Goal: Task Accomplishment & Management: Complete application form

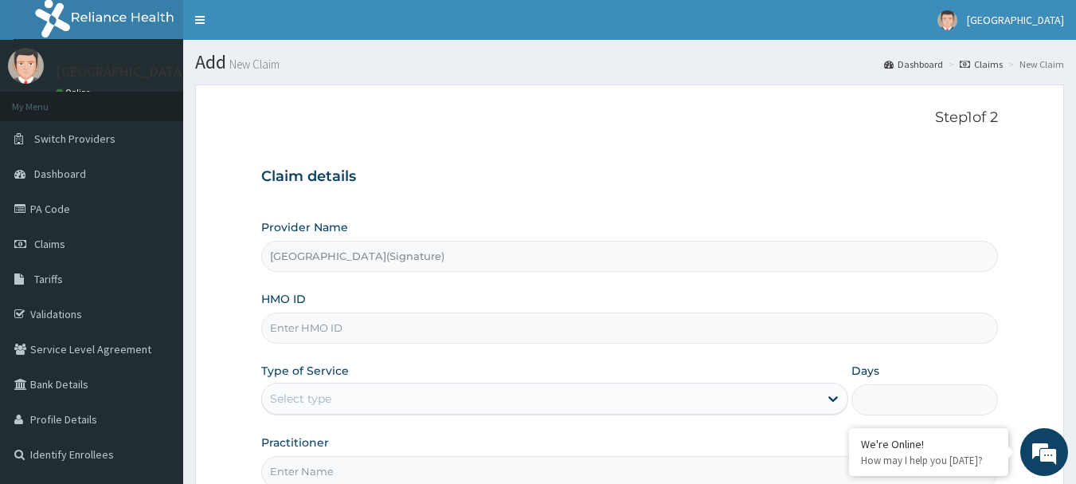
click at [300, 320] on input "HMO ID" at bounding box center [630, 327] width 738 height 31
paste input "NBC/11524/A"
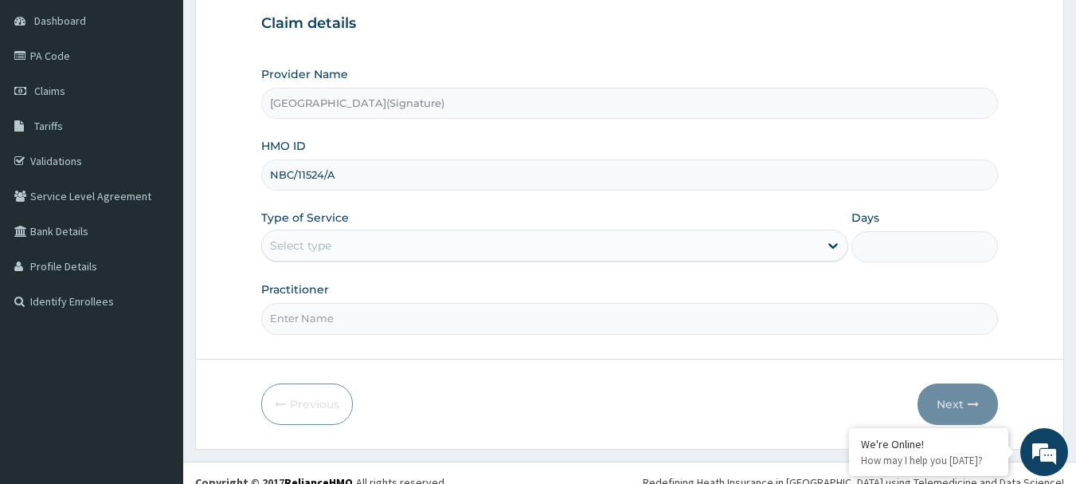
scroll to position [159, 0]
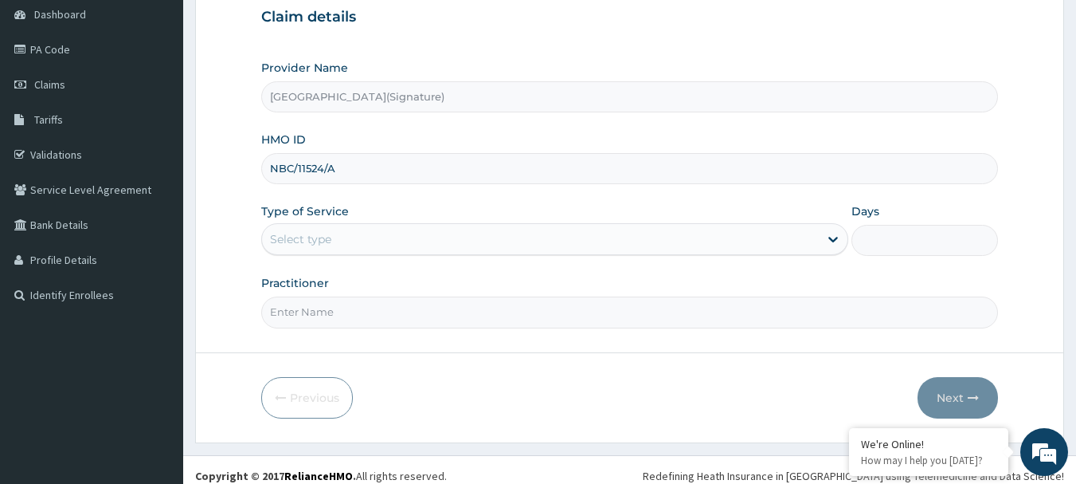
type input "NBC/11524/A"
click at [366, 248] on div "Select type" at bounding box center [540, 238] width 557 height 25
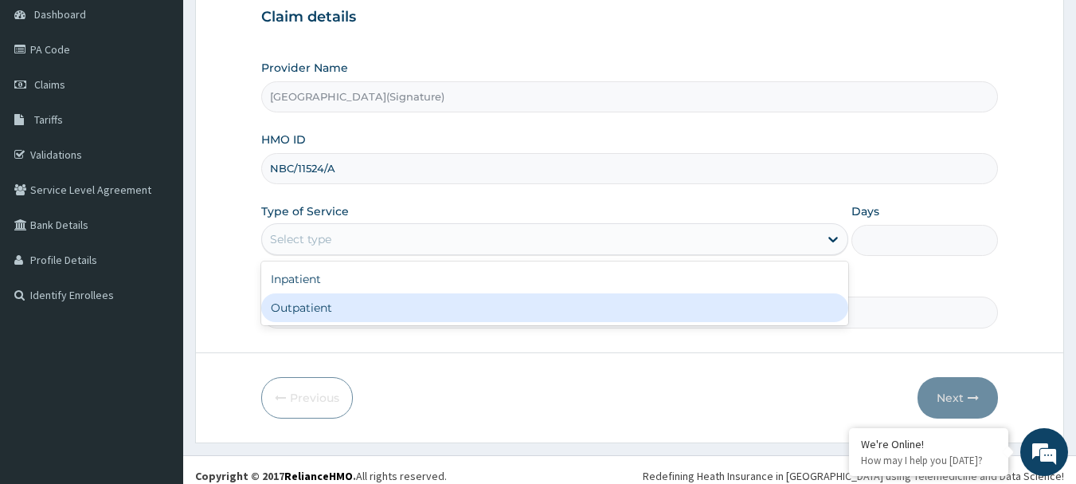
click at [350, 309] on div "Outpatient" at bounding box center [554, 307] width 587 height 29
type input "1"
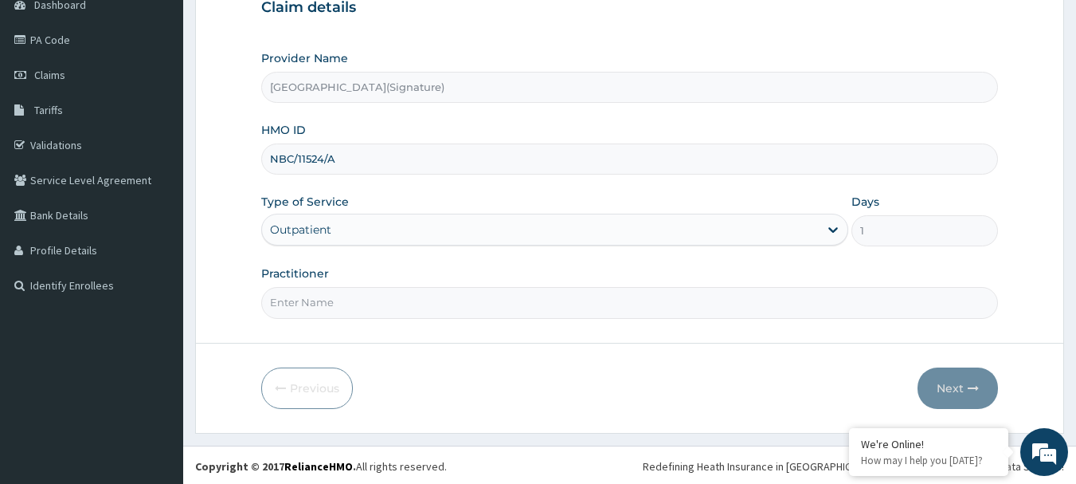
scroll to position [171, 0]
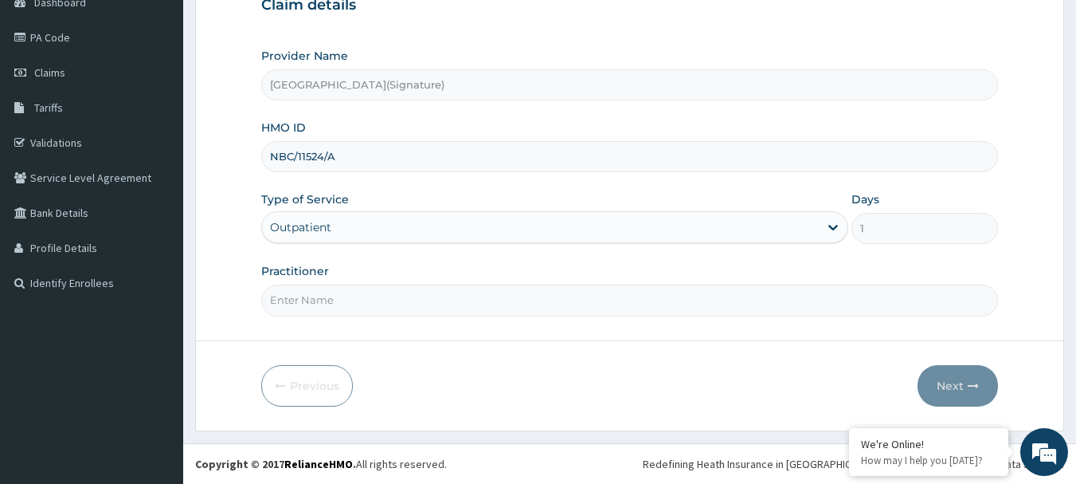
click at [319, 315] on input "Practitioner" at bounding box center [630, 299] width 738 height 31
paste input "Dr. CHIORLU JOHN"
type input "Dr. CHIORLU JOHN"
click at [958, 388] on button "Next" at bounding box center [958, 385] width 80 height 41
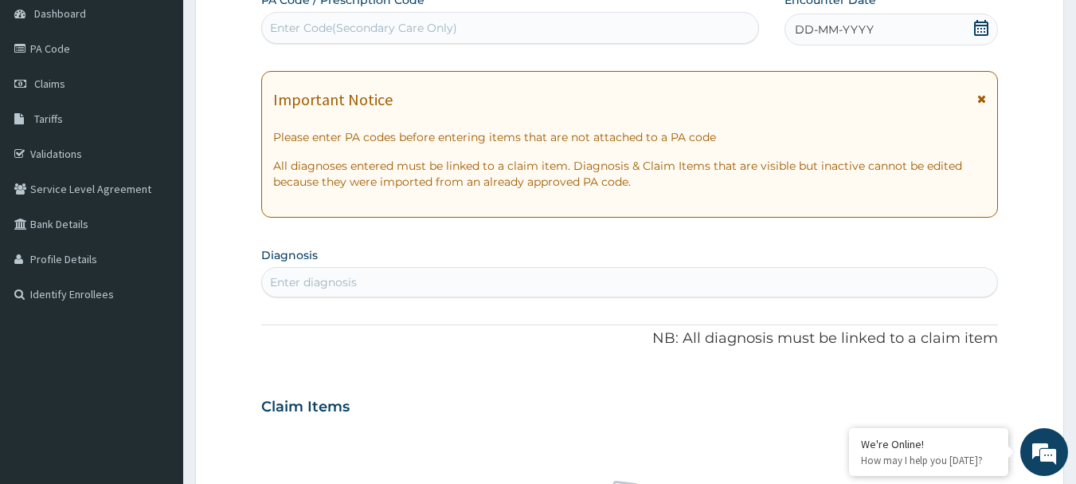
scroll to position [12, 0]
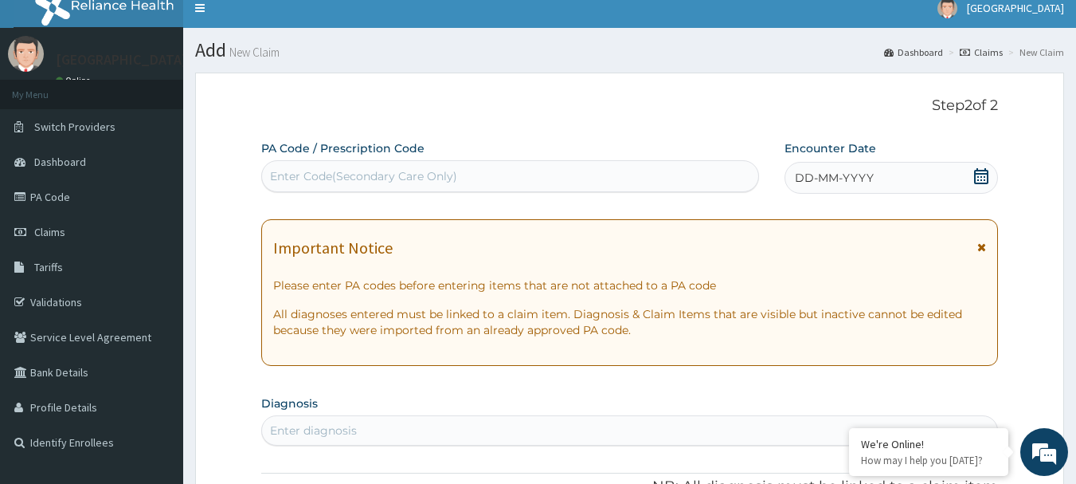
click at [981, 176] on icon at bounding box center [981, 176] width 14 height 16
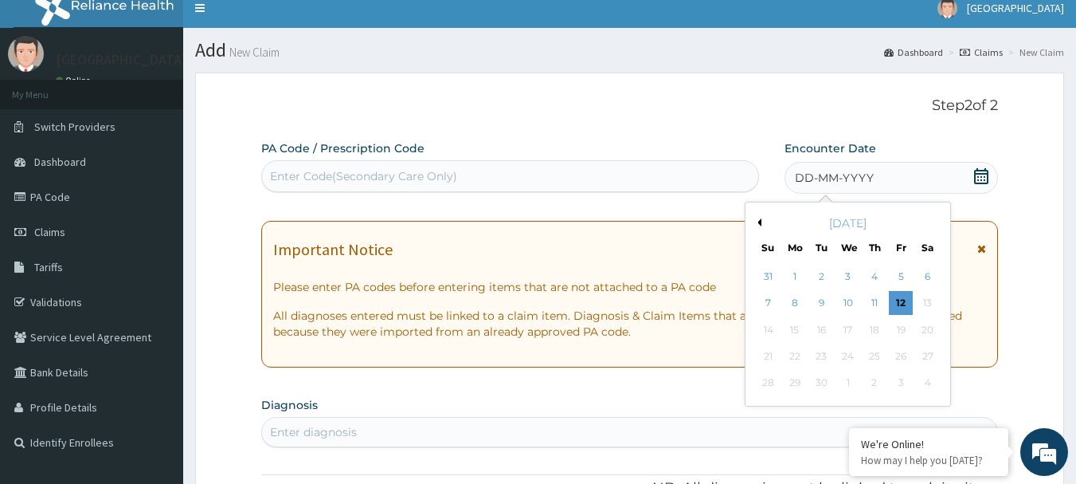
click at [758, 222] on button "Previous Month" at bounding box center [758, 222] width 8 height 8
click at [934, 328] on div "16" at bounding box center [928, 330] width 24 height 24
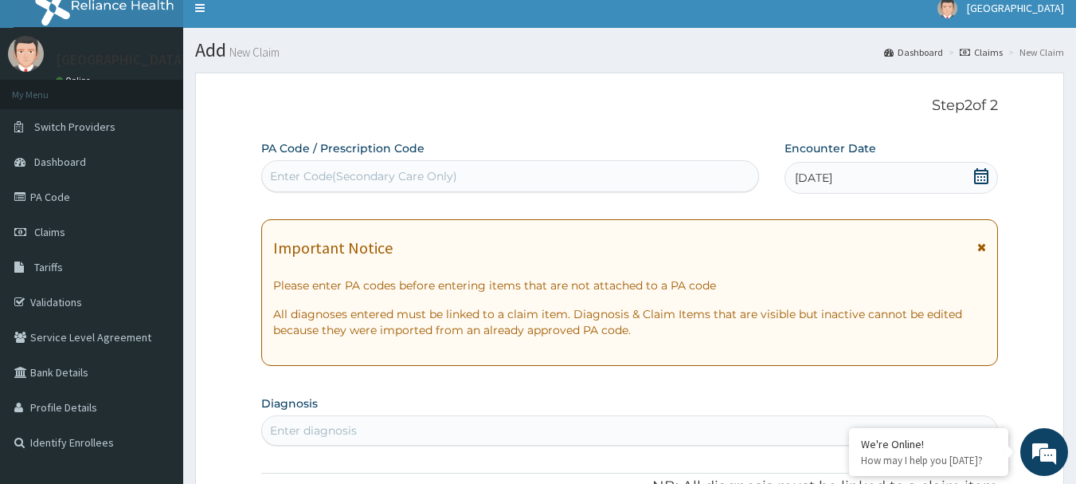
click at [341, 169] on div "Enter Code(Secondary Care Only)" at bounding box center [363, 176] width 187 height 16
paste input "PA/A3BB72"
type input "PA/A3BB72"
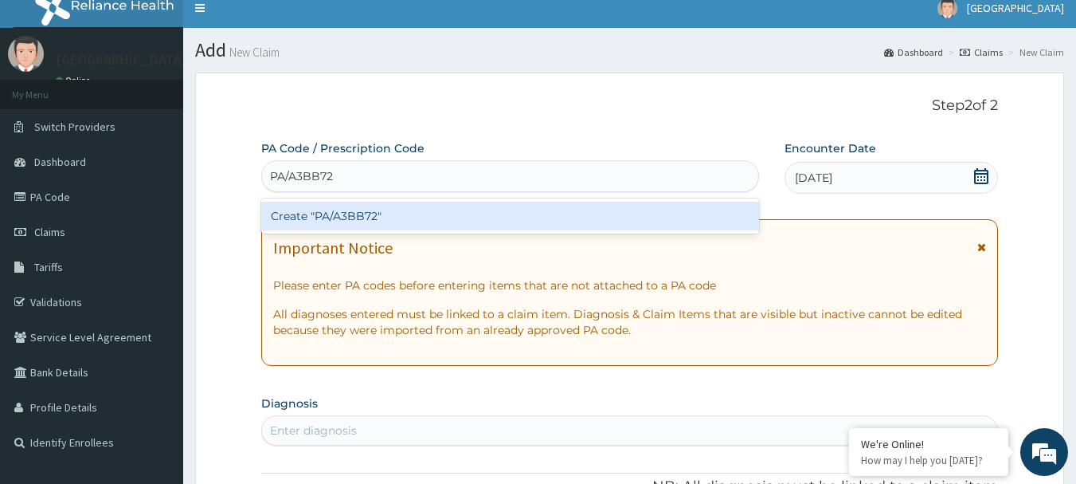
click at [355, 215] on div "Create "PA/A3BB72"" at bounding box center [510, 216] width 499 height 29
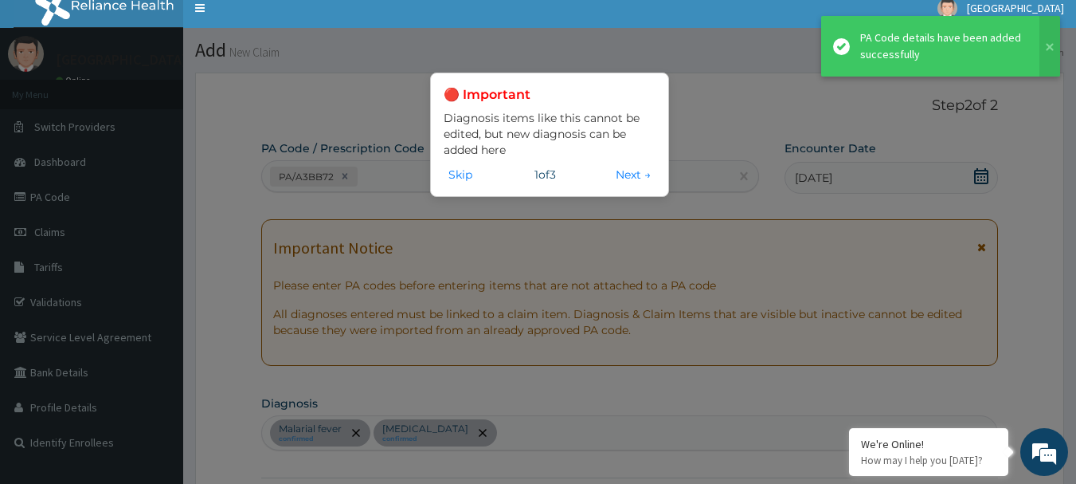
scroll to position [476, 0]
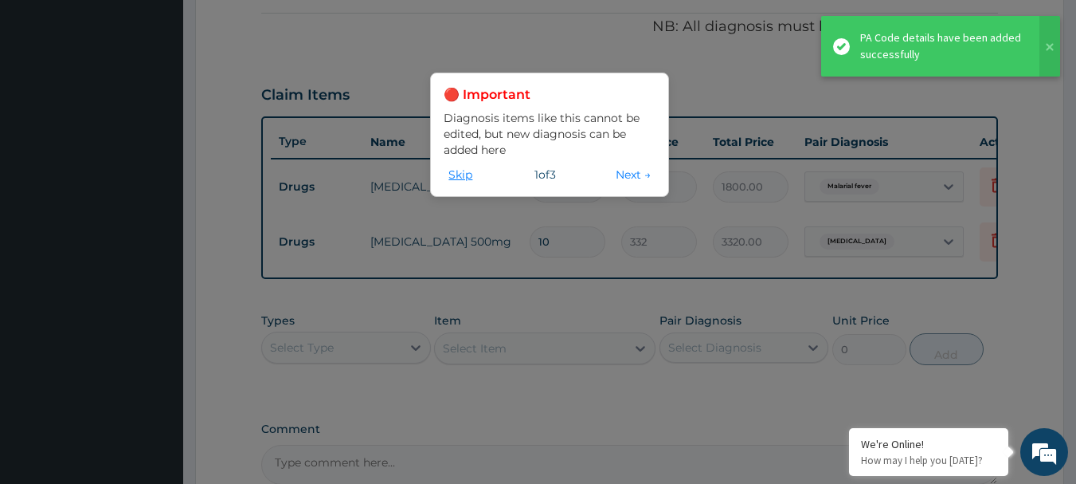
click at [468, 178] on button "Skip" at bounding box center [460, 175] width 33 height 18
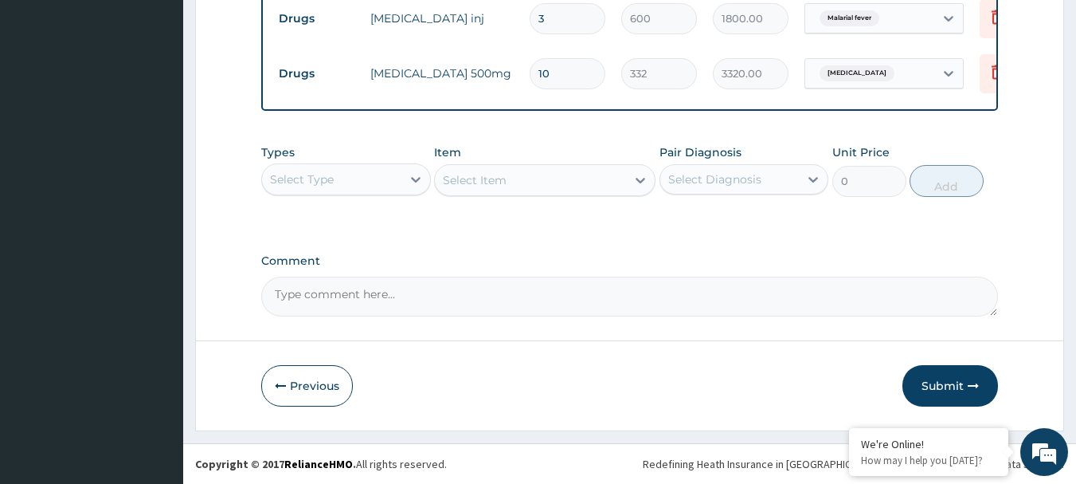
scroll to position [656, 0]
click at [322, 180] on div "Select Type" at bounding box center [302, 179] width 64 height 16
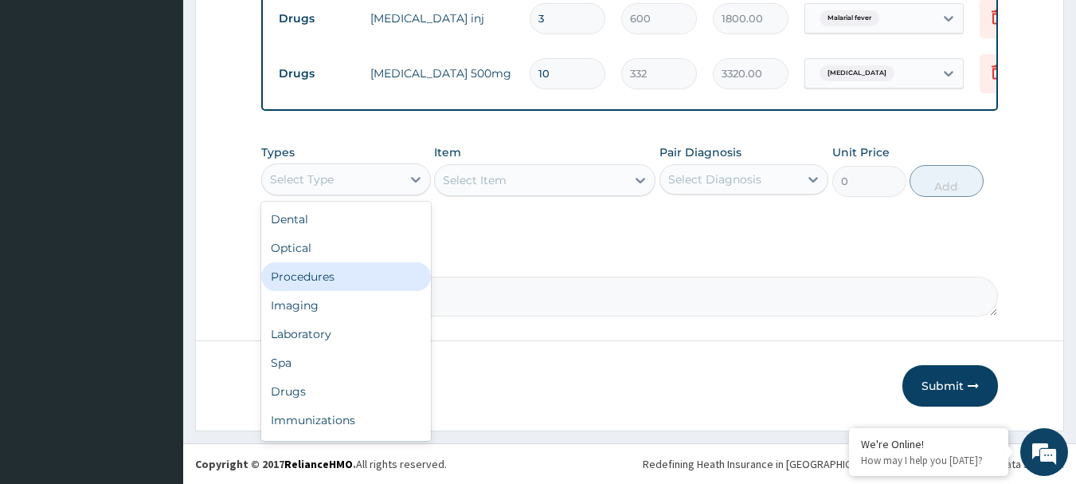
click at [324, 280] on div "Procedures" at bounding box center [346, 276] width 170 height 29
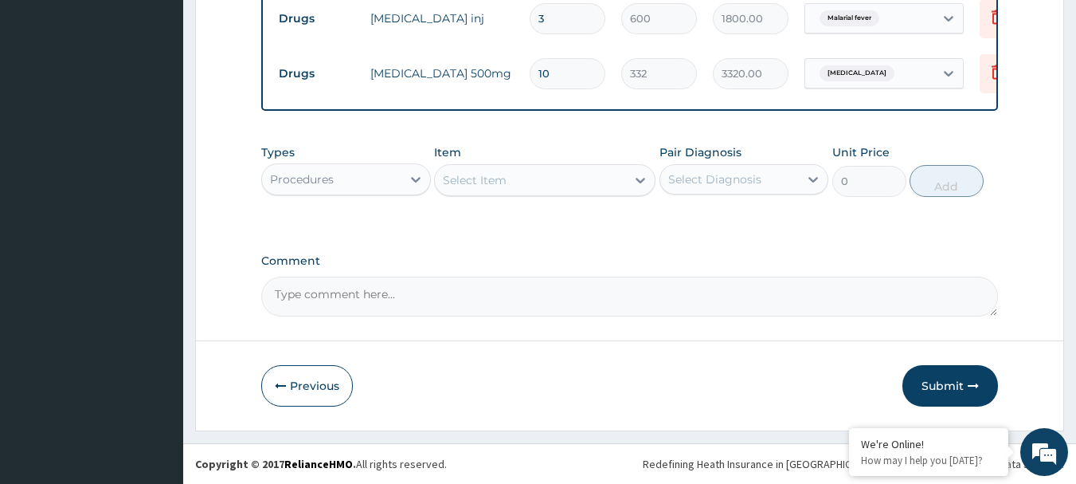
click at [566, 186] on div "Select Item" at bounding box center [530, 179] width 191 height 25
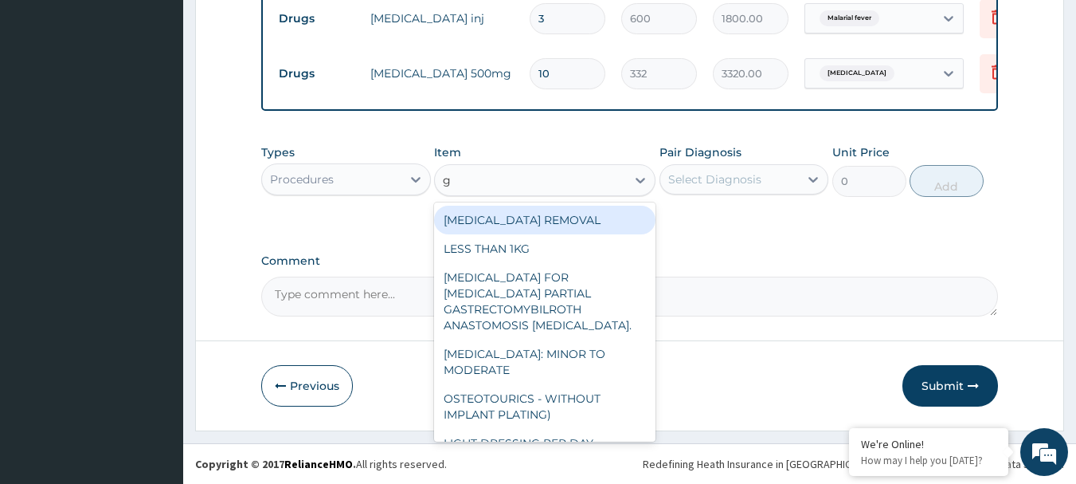
type input "gp"
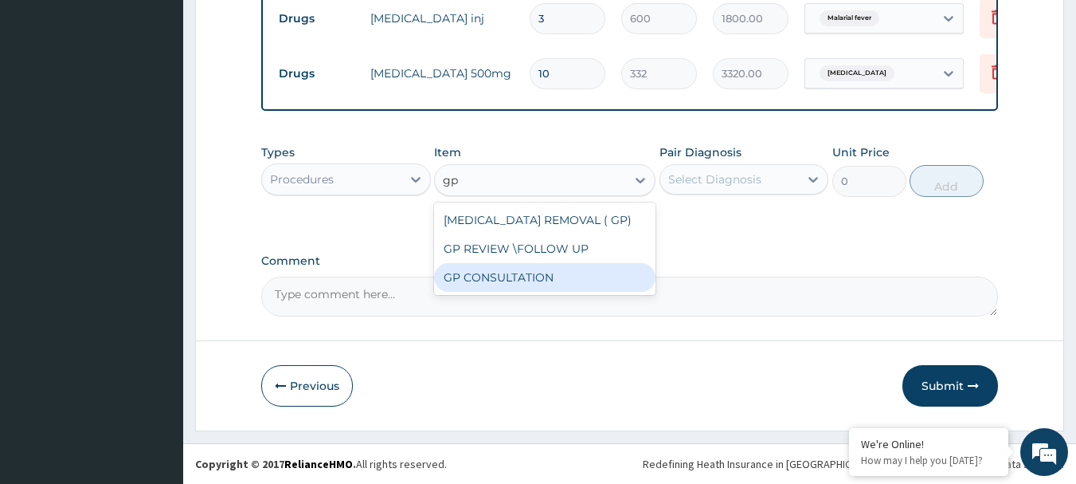
drag, startPoint x: 523, startPoint y: 279, endPoint x: 629, endPoint y: 203, distance: 129.6
click at [523, 278] on div "GP CONSULTATION" at bounding box center [544, 277] width 221 height 29
type input "4500"
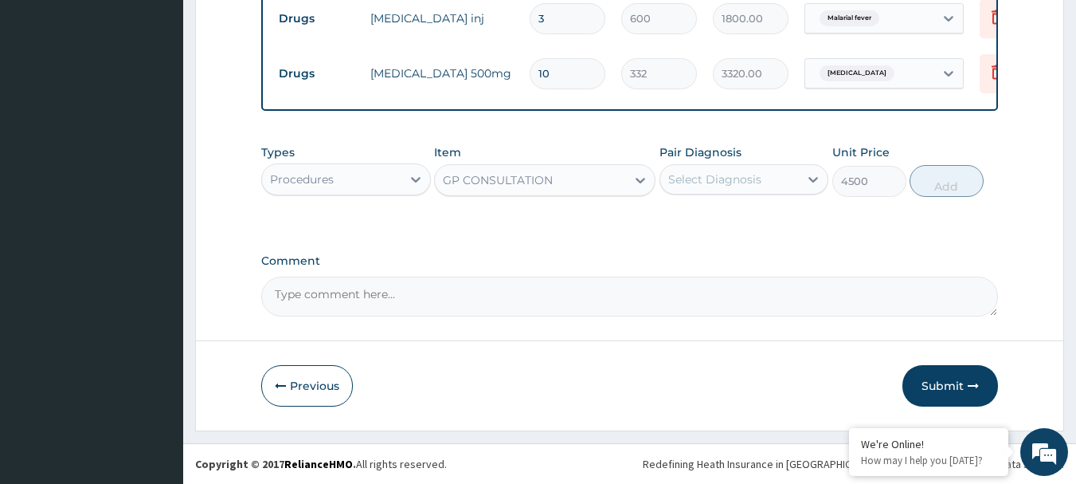
click at [727, 190] on div "Select Diagnosis" at bounding box center [729, 179] width 139 height 25
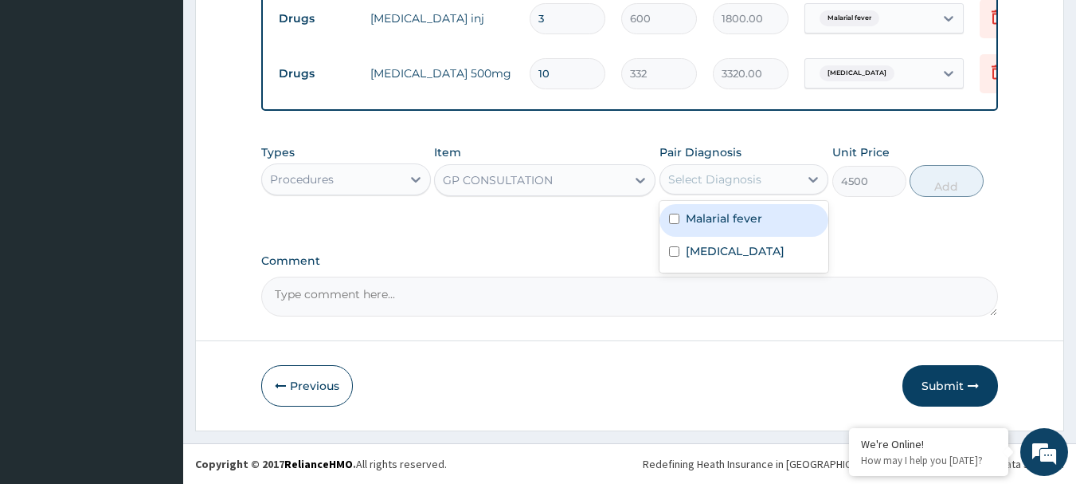
click at [673, 220] on input "checkbox" at bounding box center [674, 219] width 10 height 10
checkbox input "true"
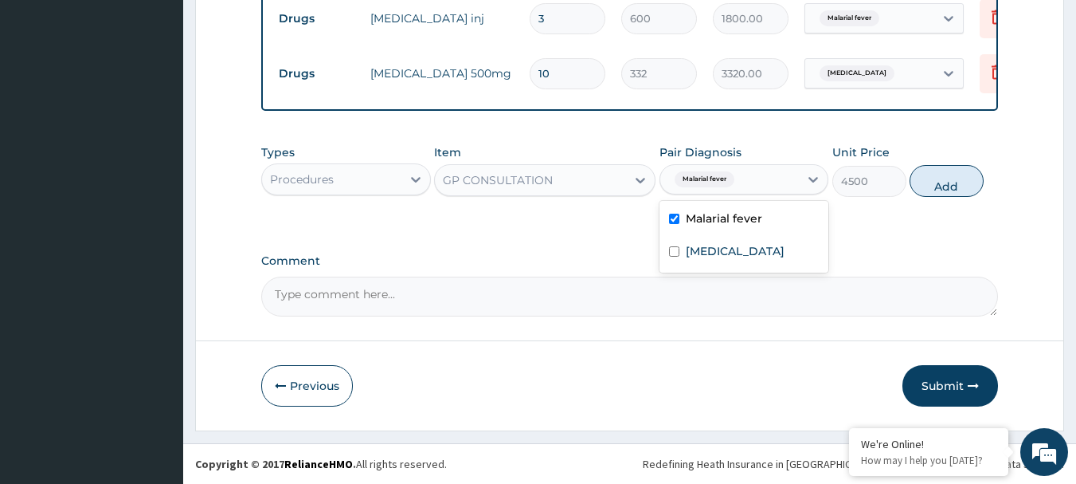
click at [962, 184] on button "Add" at bounding box center [947, 181] width 74 height 32
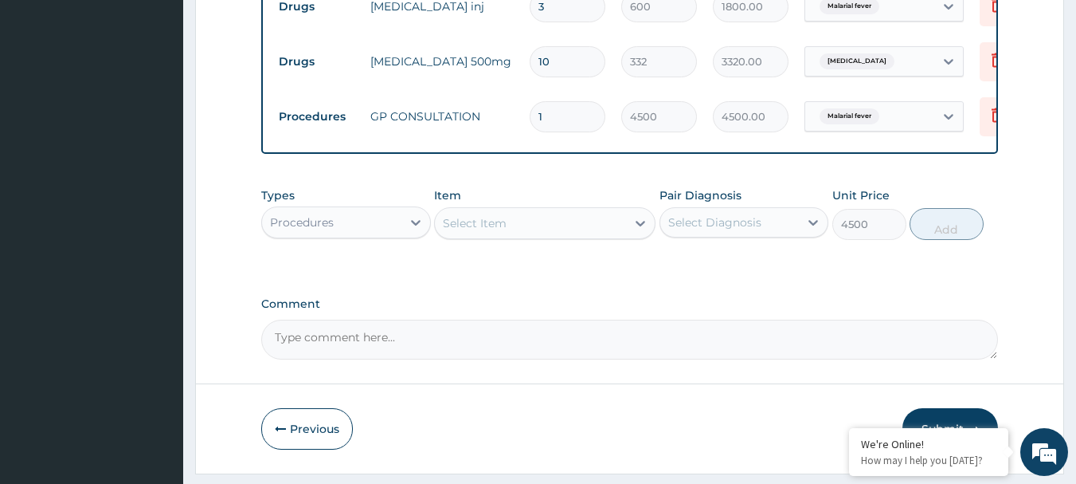
type input "0"
click at [336, 235] on div "Procedures" at bounding box center [331, 222] width 139 height 25
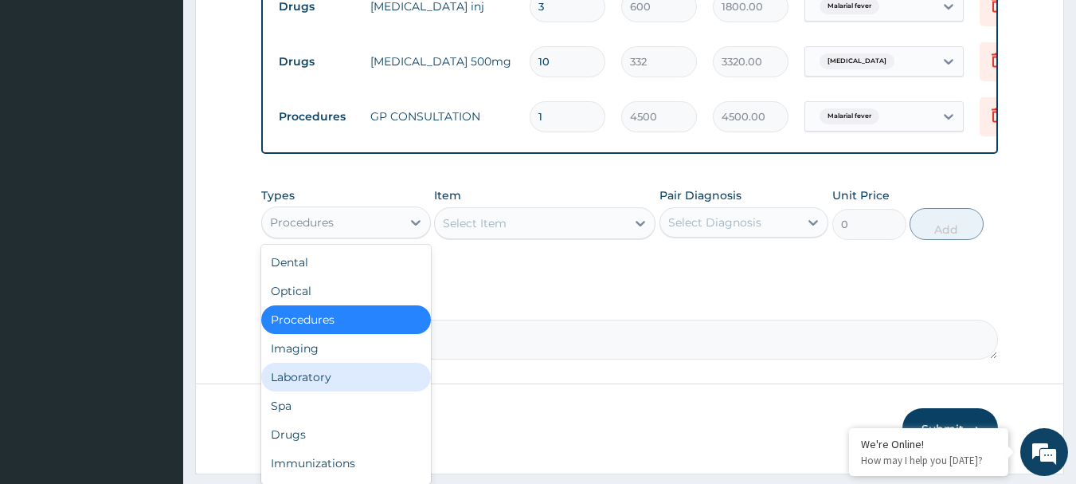
click at [297, 391] on div "Laboratory" at bounding box center [346, 376] width 170 height 29
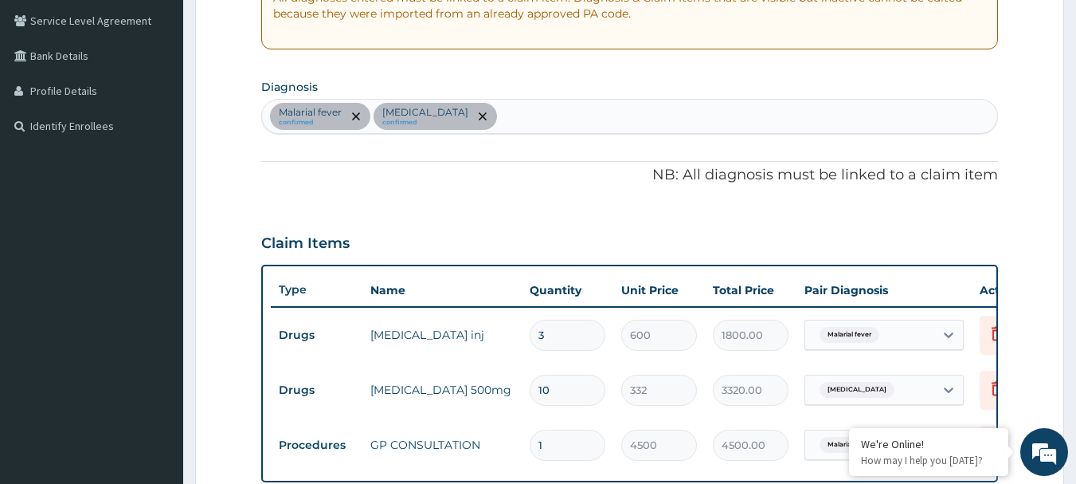
scroll to position [258, 0]
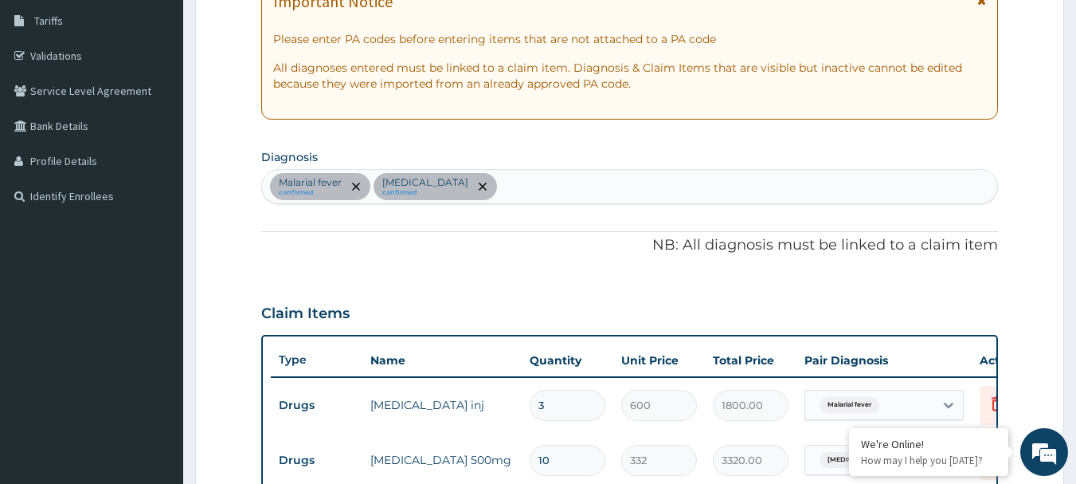
click at [572, 178] on div "Malarial fever confirmed Upper respiratory infection confirmed" at bounding box center [630, 186] width 736 height 33
type input "an"
type input "anemia"
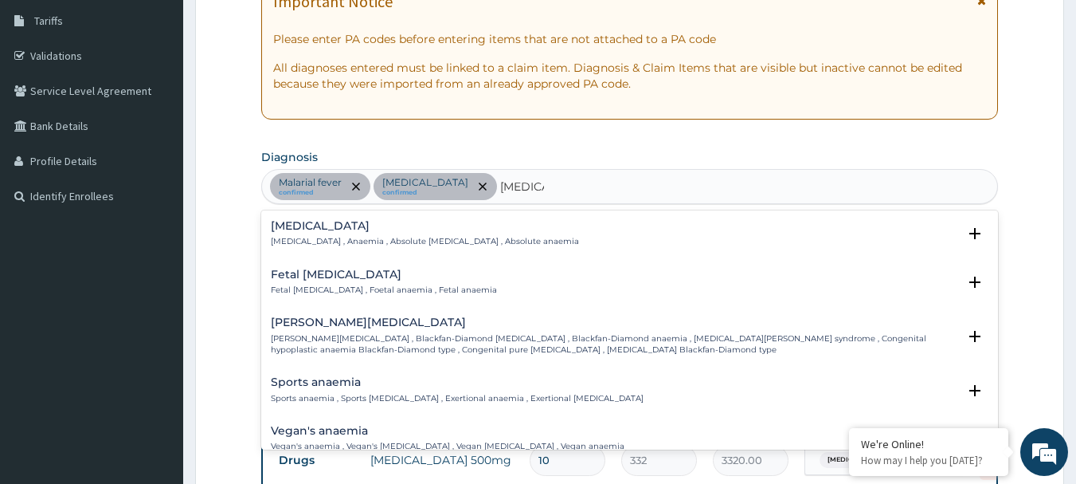
click at [294, 236] on p "Anemia , Anaemia , Absolute anemia , Absolute anaemia" at bounding box center [425, 241] width 308 height 11
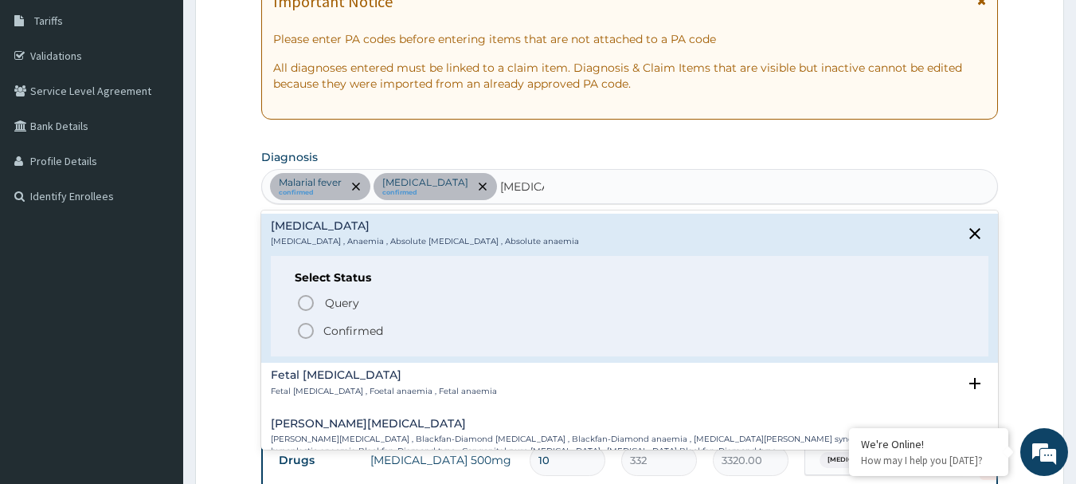
drag, startPoint x: 304, startPoint y: 330, endPoint x: 306, endPoint y: 314, distance: 16.0
click at [305, 319] on div "Query Query covers suspected (?), Keep in view (kiv), Ruled out (r/o) Confirmed" at bounding box center [630, 316] width 671 height 49
drag, startPoint x: 306, startPoint y: 314, endPoint x: 307, endPoint y: 305, distance: 8.8
click at [307, 308] on div "Query Query covers suspected (?), Keep in view (kiv), Ruled out (r/o) Confirmed" at bounding box center [630, 316] width 671 height 49
click at [307, 303] on icon "status option query" at bounding box center [305, 302] width 19 height 19
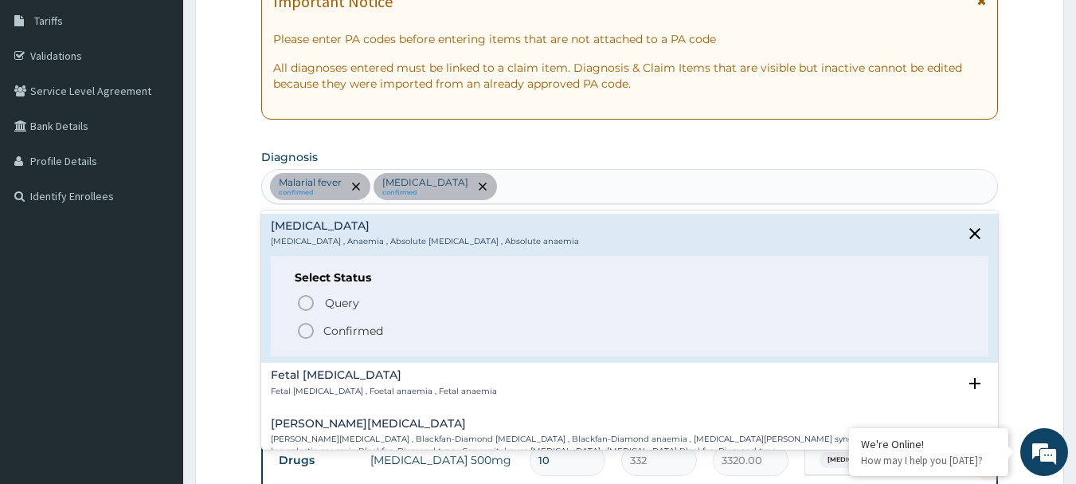
click at [307, 298] on div "Claim Items" at bounding box center [630, 309] width 738 height 41
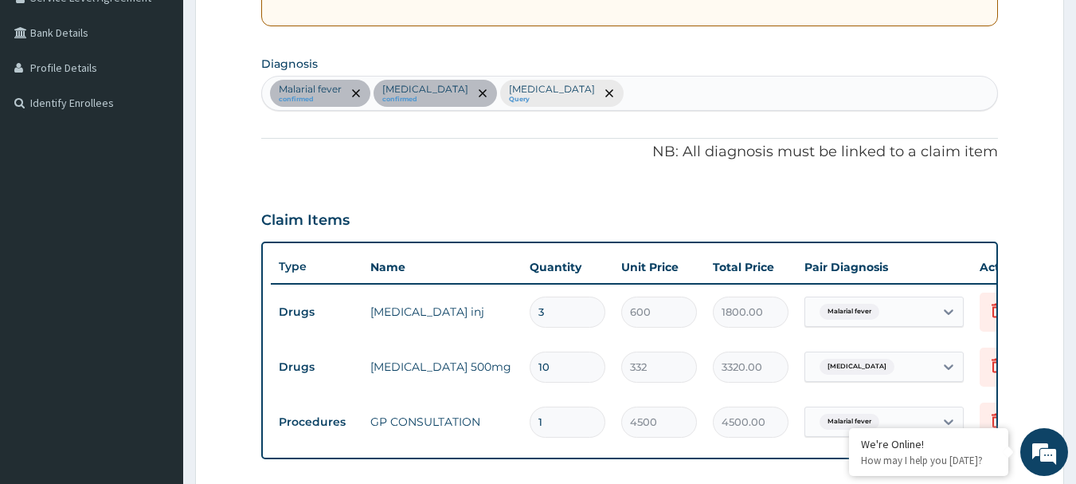
scroll to position [577, 0]
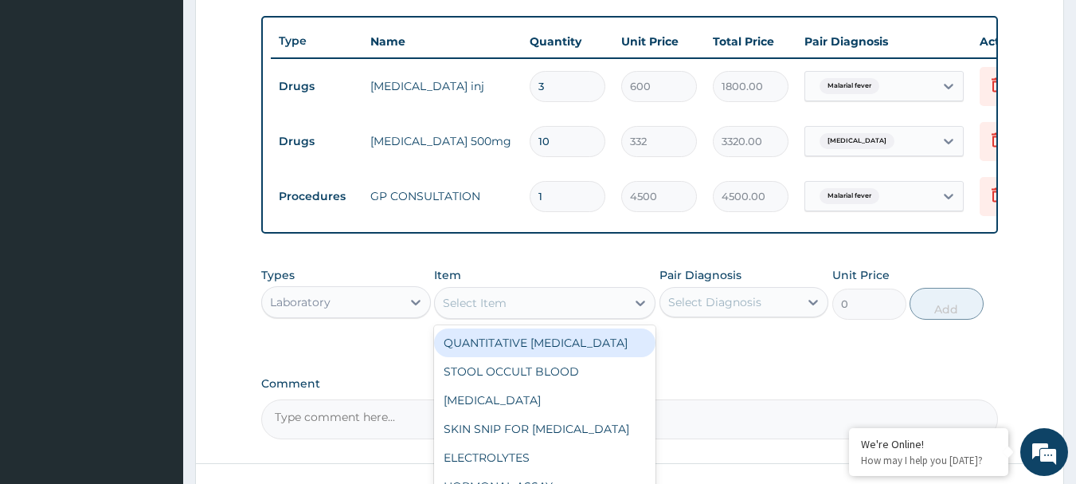
click at [586, 315] on div "Select Item" at bounding box center [530, 302] width 191 height 25
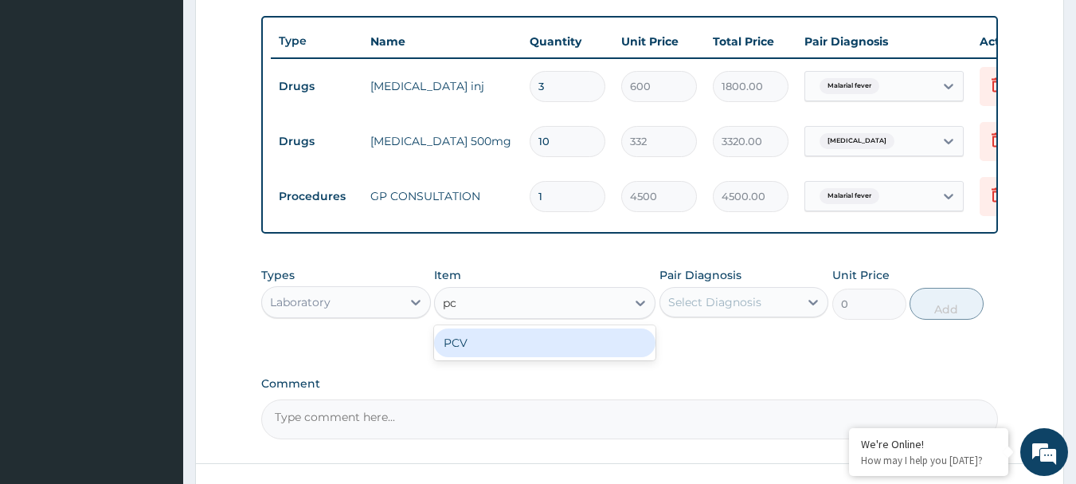
type input "pcv"
click at [476, 357] on div "PCV" at bounding box center [544, 342] width 221 height 29
type input "2850"
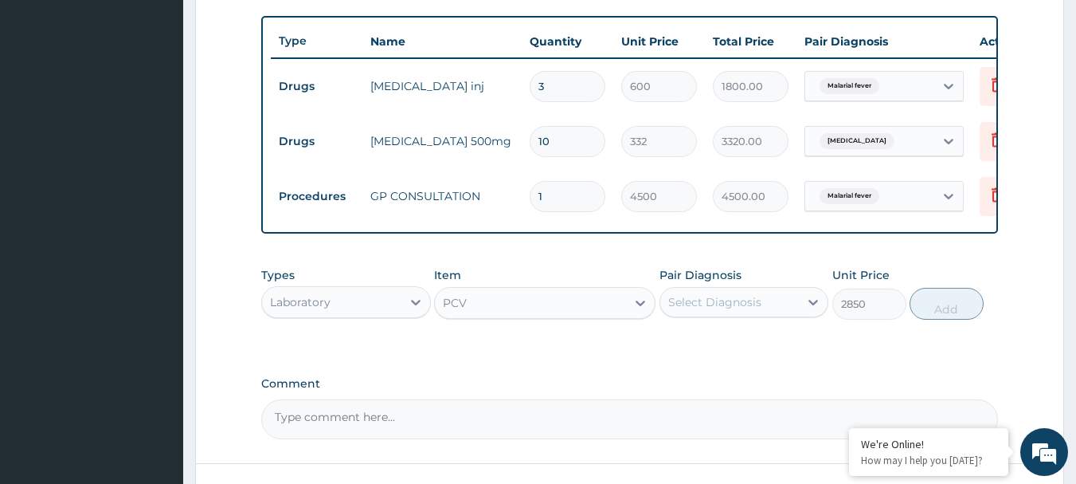
click at [721, 310] on div "Select Diagnosis" at bounding box center [714, 302] width 93 height 16
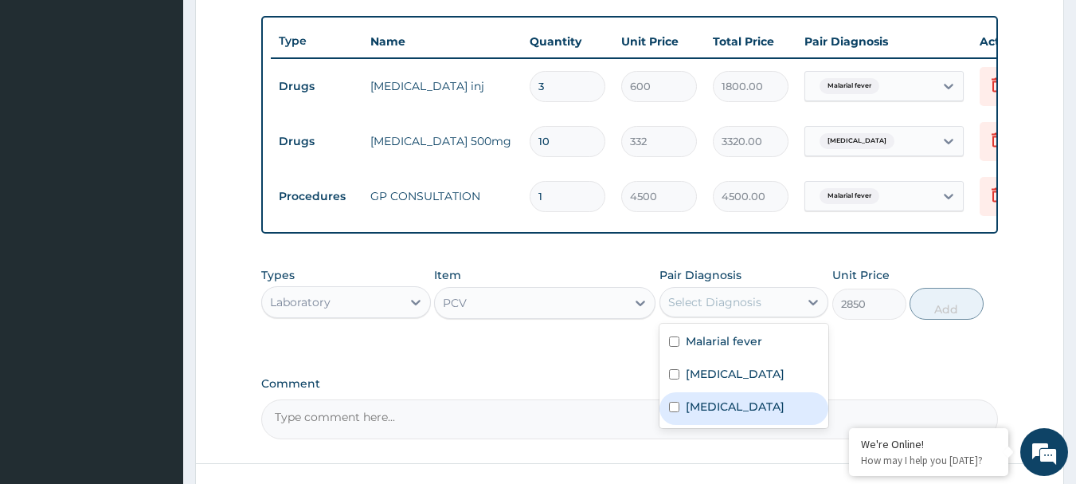
click at [680, 425] on div "Anemia" at bounding box center [745, 408] width 170 height 33
checkbox input "true"
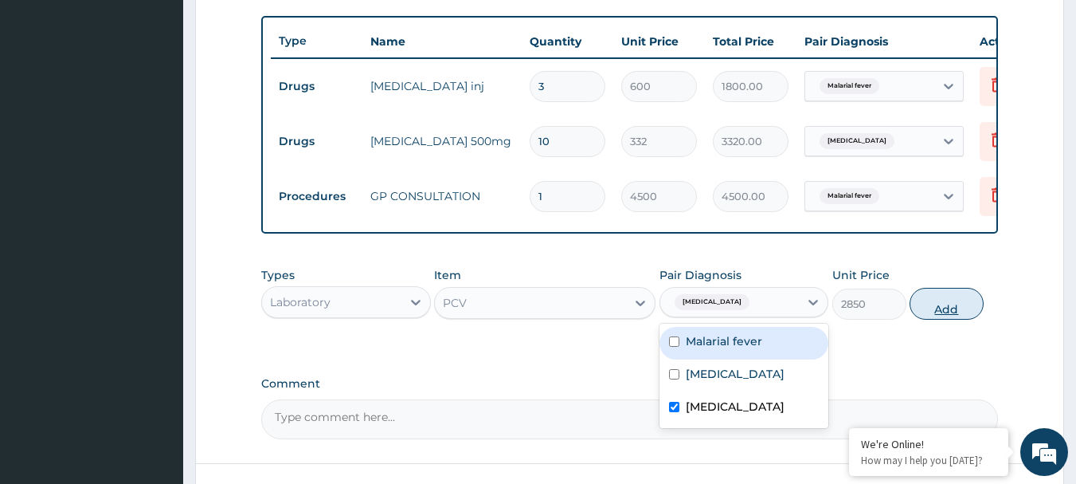
click at [954, 319] on button "Add" at bounding box center [947, 304] width 74 height 32
type input "0"
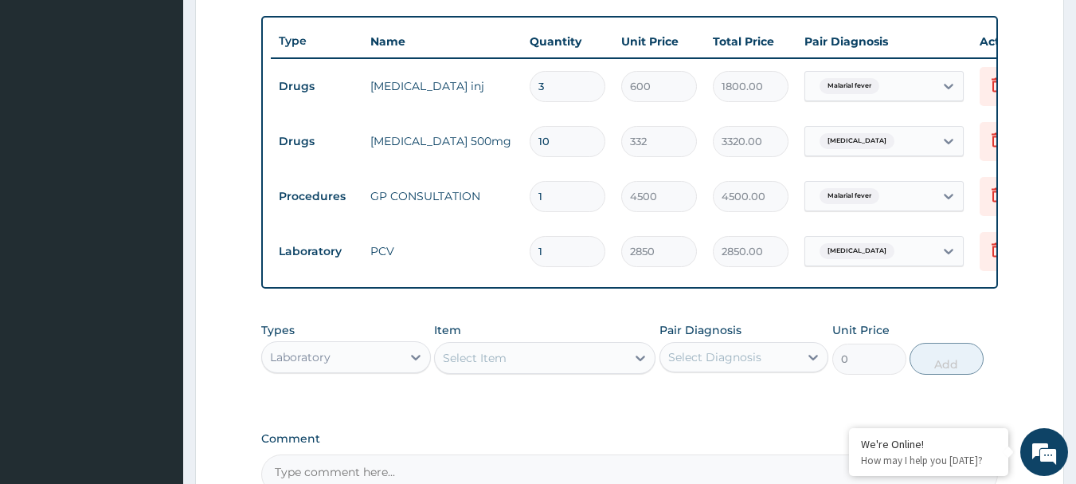
click at [500, 366] on div "Select Item" at bounding box center [475, 358] width 64 height 16
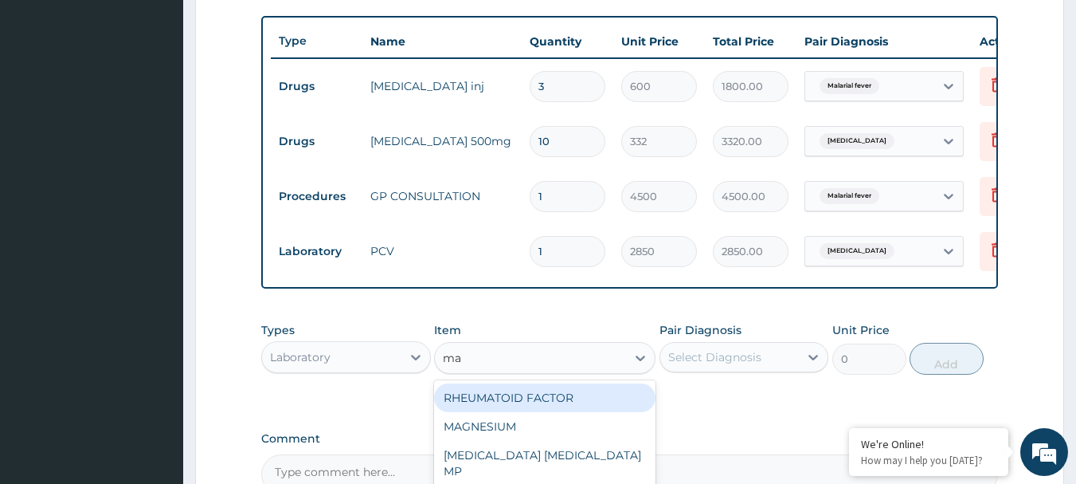
type input "mal"
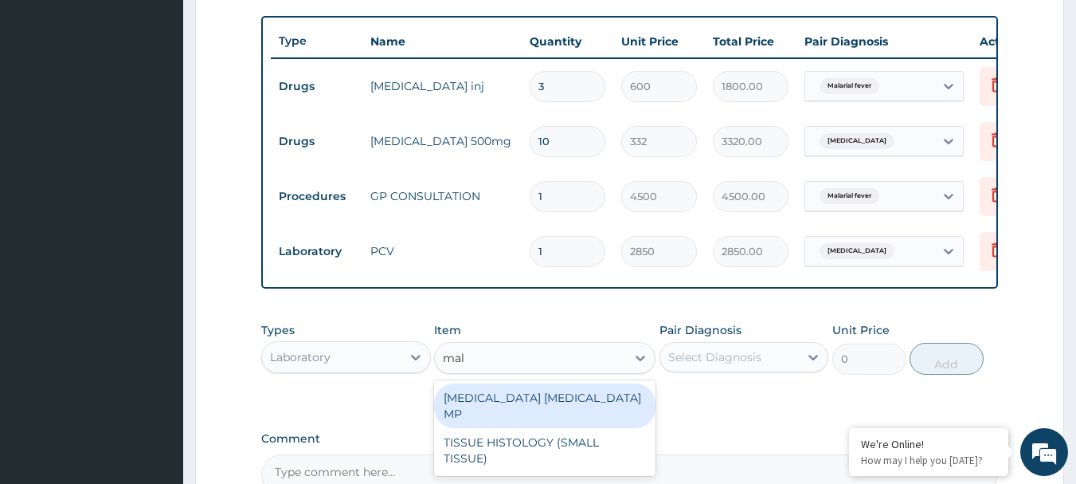
click at [544, 412] on div "MALARIA PARASITE MP" at bounding box center [544, 405] width 221 height 45
type input "2250"
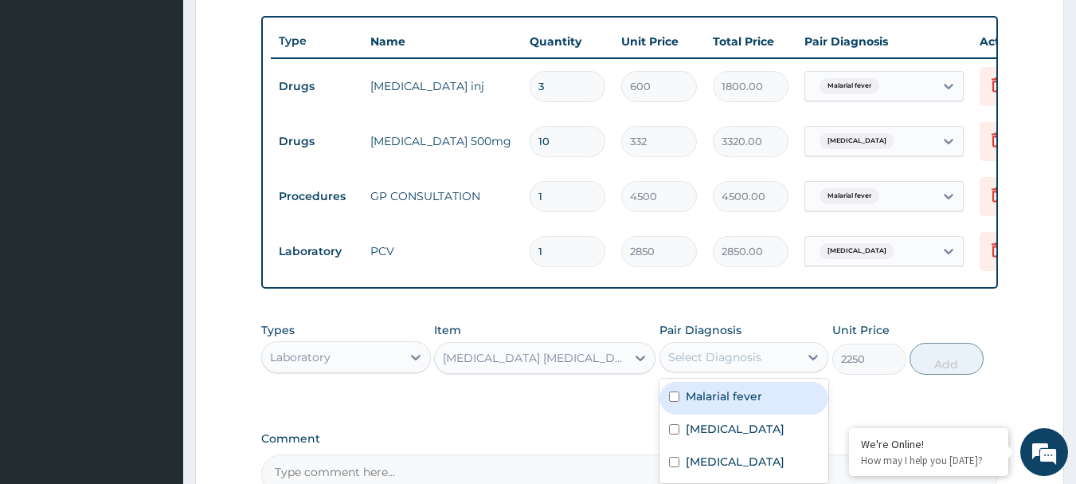
click at [729, 362] on div "Select Diagnosis" at bounding box center [714, 357] width 93 height 16
click at [687, 404] on label "Malarial fever" at bounding box center [724, 396] width 76 height 16
checkbox input "true"
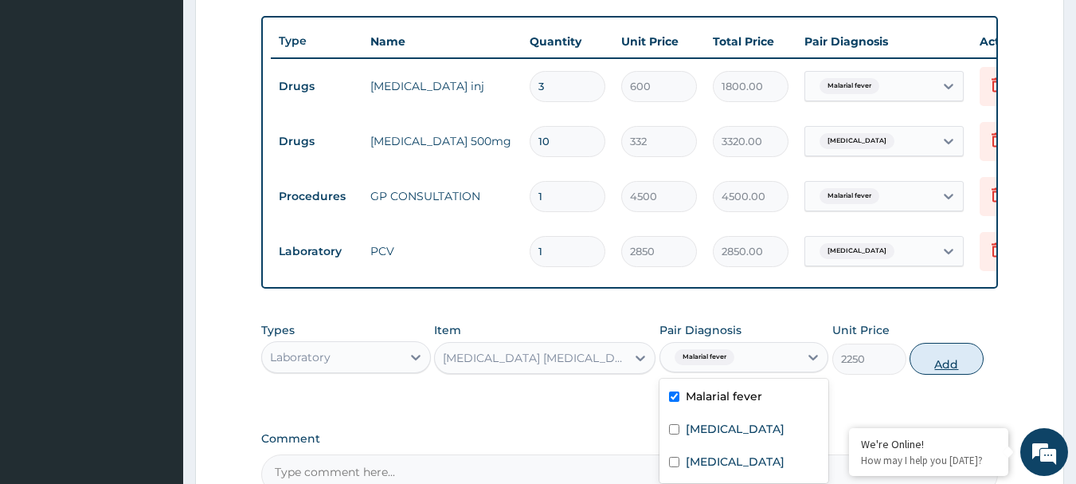
click at [934, 374] on button "Add" at bounding box center [947, 359] width 74 height 32
type input "0"
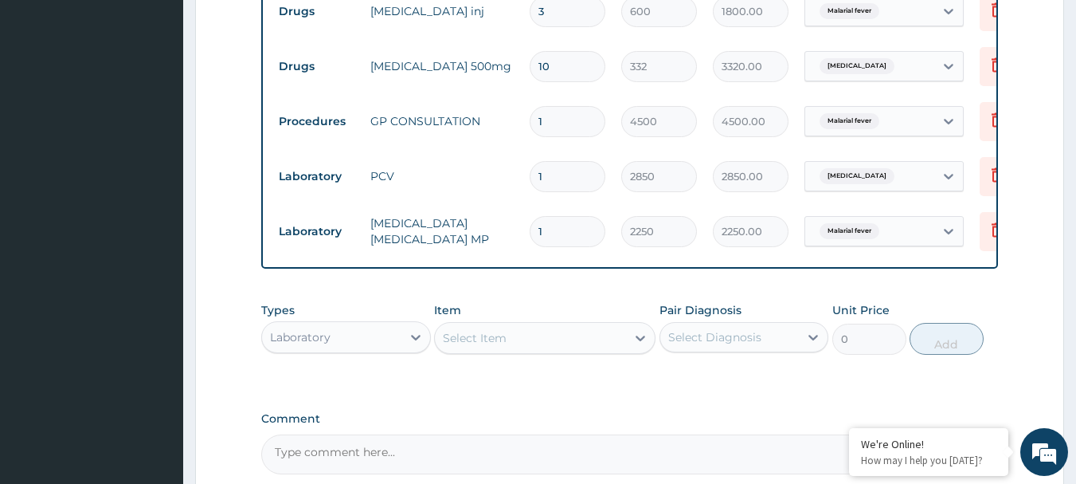
scroll to position [736, 0]
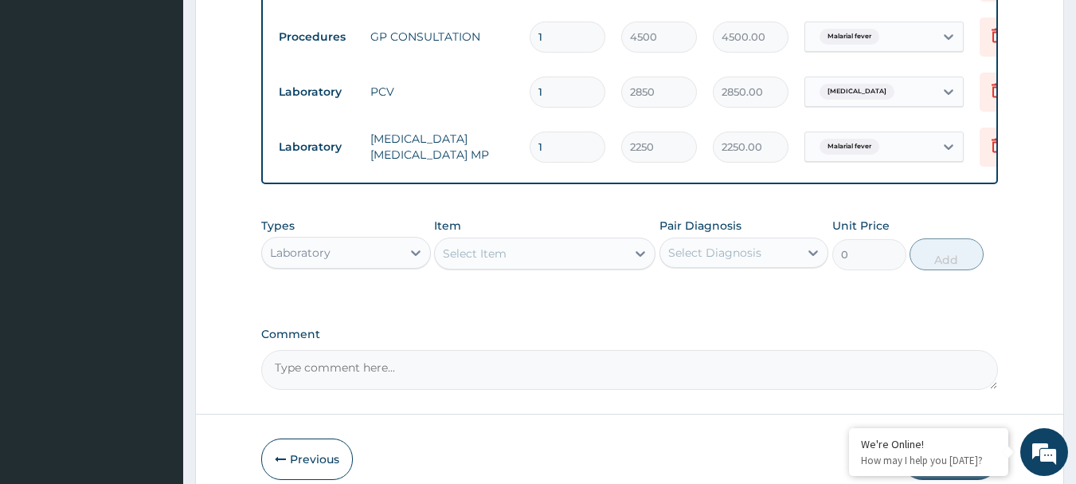
click at [330, 261] on div "Laboratory" at bounding box center [300, 253] width 61 height 16
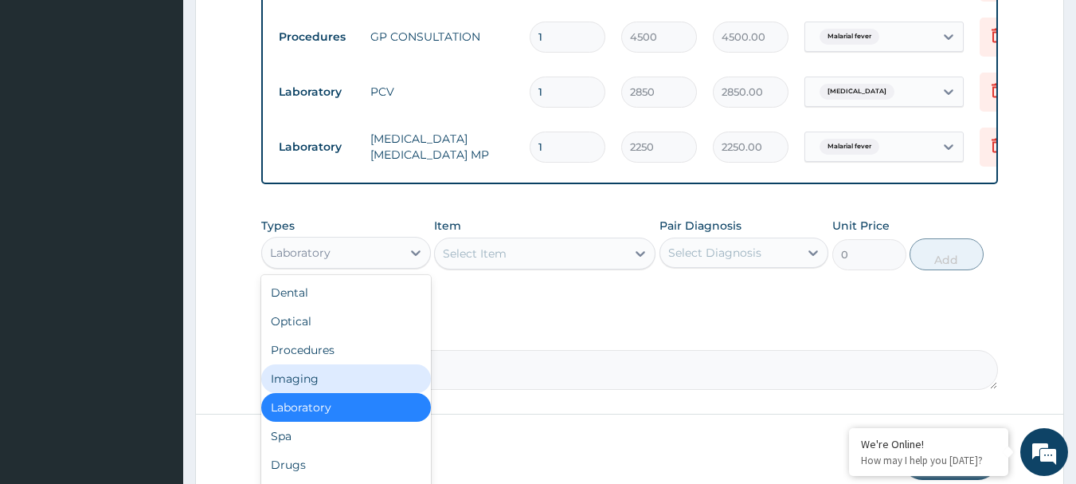
scroll to position [54, 0]
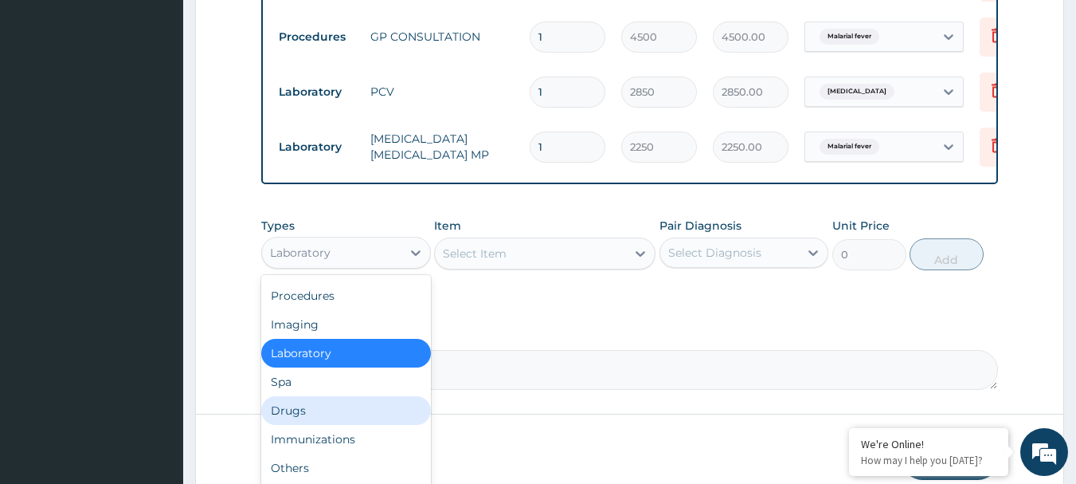
drag, startPoint x: 298, startPoint y: 424, endPoint x: 306, endPoint y: 398, distance: 27.5
click at [300, 419] on div "Drugs" at bounding box center [346, 410] width 170 height 29
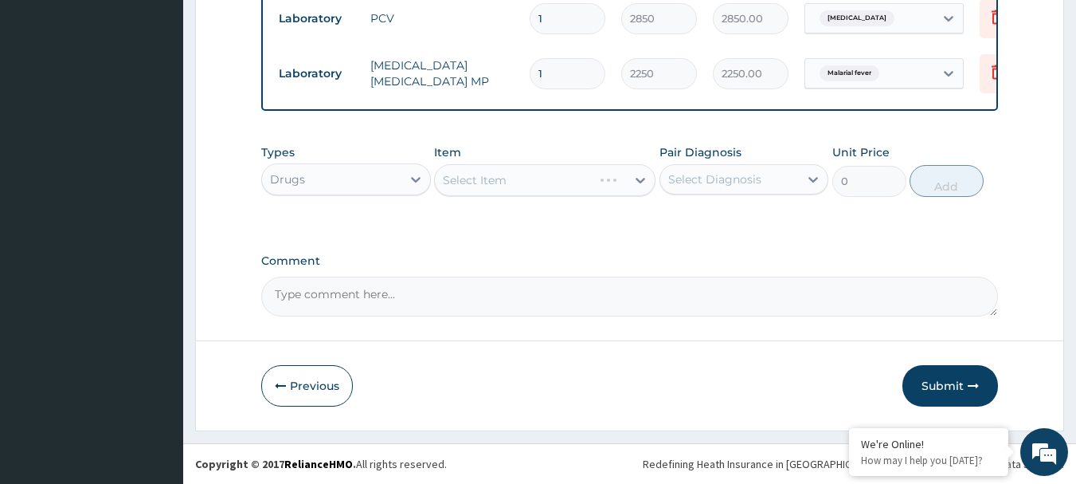
scroll to position [821, 0]
click at [494, 187] on div "Select Item" at bounding box center [475, 180] width 64 height 16
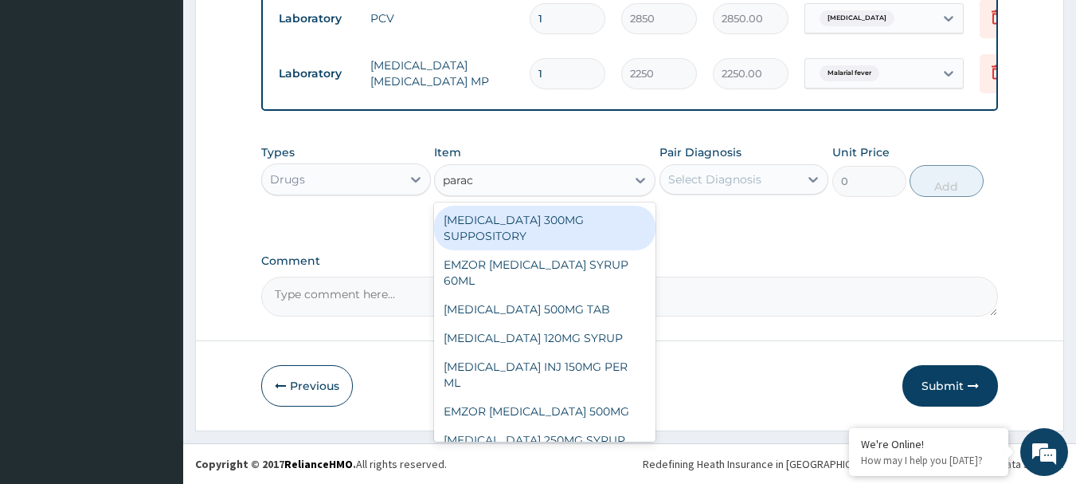
type input "parace"
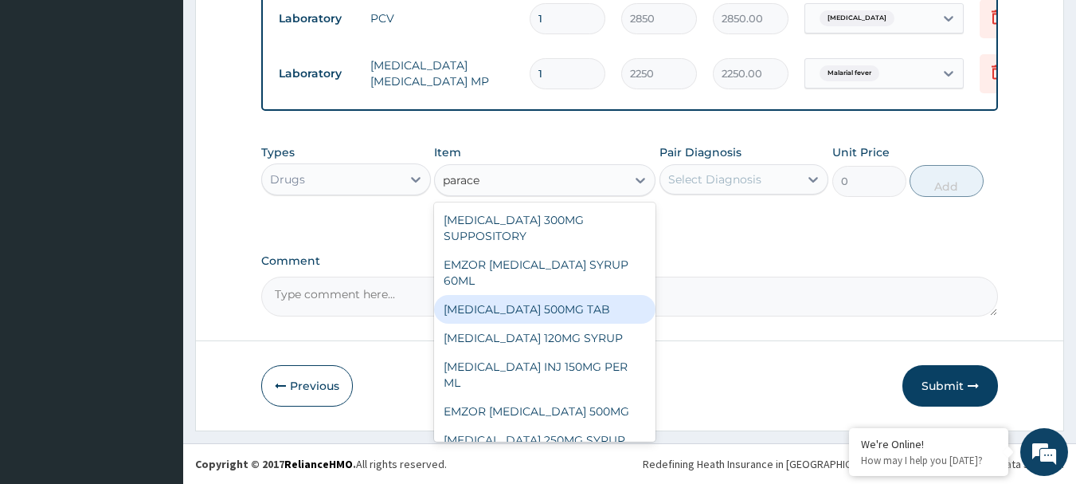
scroll to position [61, 0]
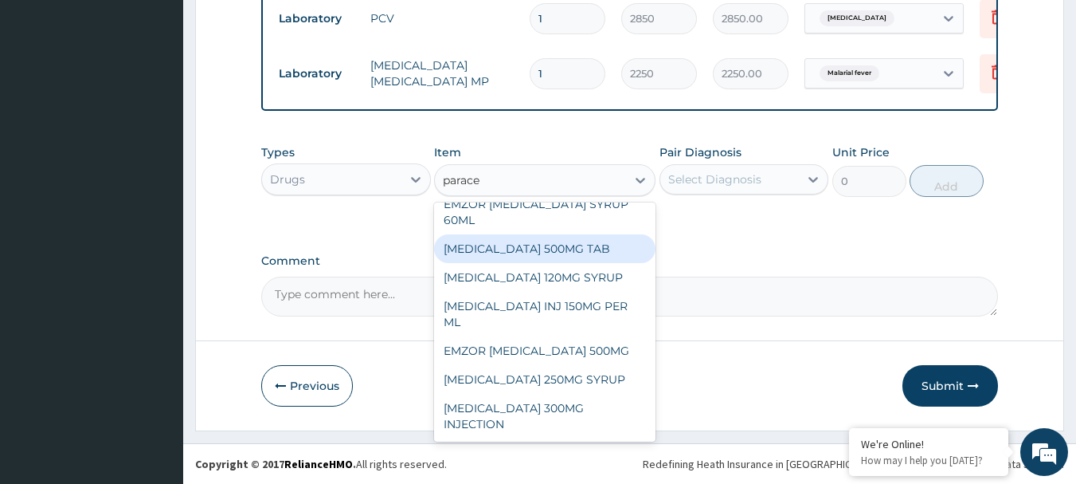
click at [539, 252] on div "PARACETAMOL 500MG TAB" at bounding box center [544, 248] width 221 height 29
type input "60"
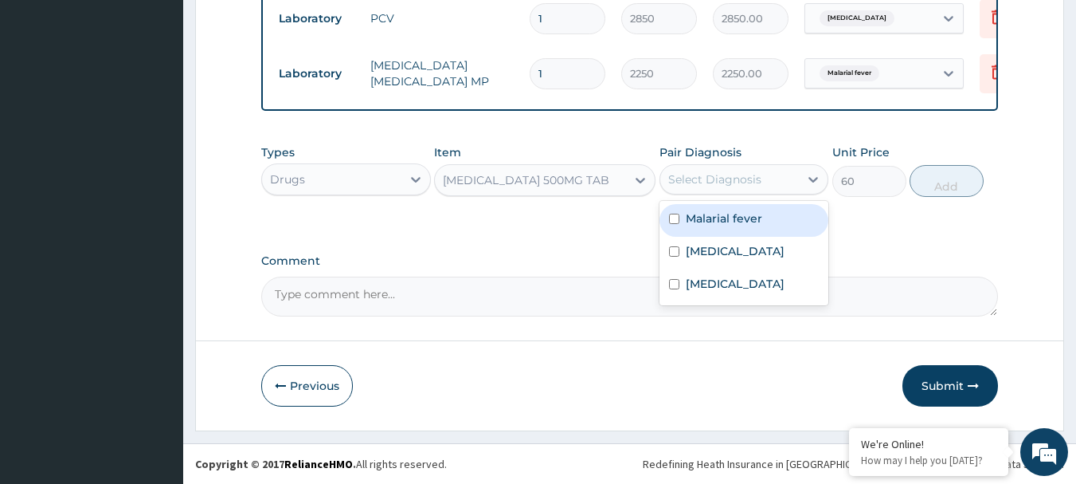
click at [703, 178] on div "Select Diagnosis" at bounding box center [714, 179] width 93 height 16
click at [680, 222] on div "Malarial fever" at bounding box center [745, 220] width 170 height 33
checkbox input "true"
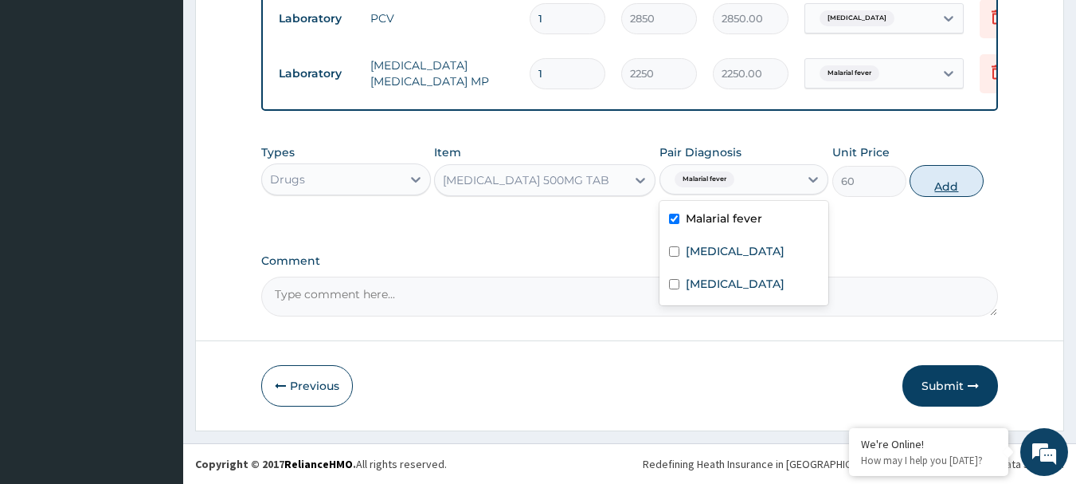
click at [934, 186] on button "Add" at bounding box center [947, 181] width 74 height 32
type input "0"
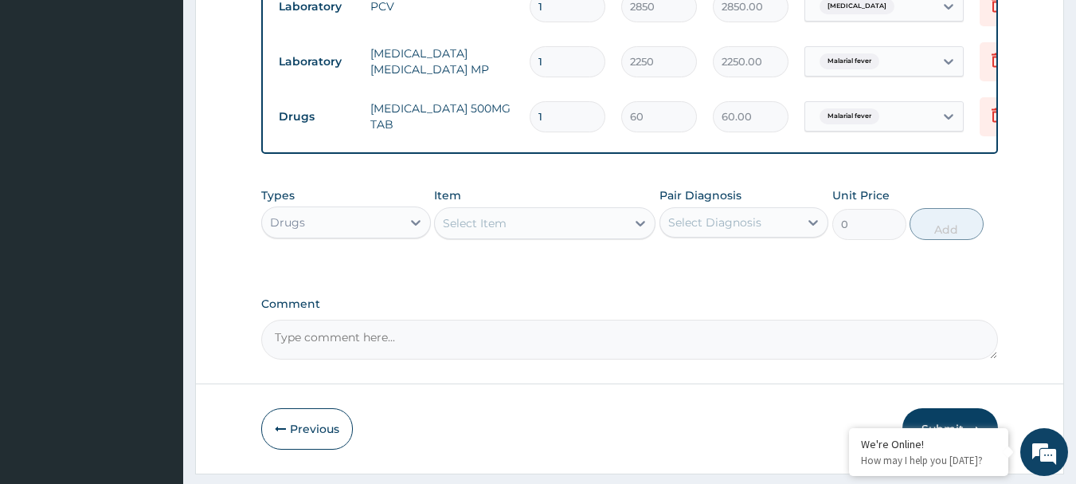
type input "18"
type input "1080.00"
type input "18"
click at [510, 233] on div "Select Item" at bounding box center [530, 222] width 191 height 25
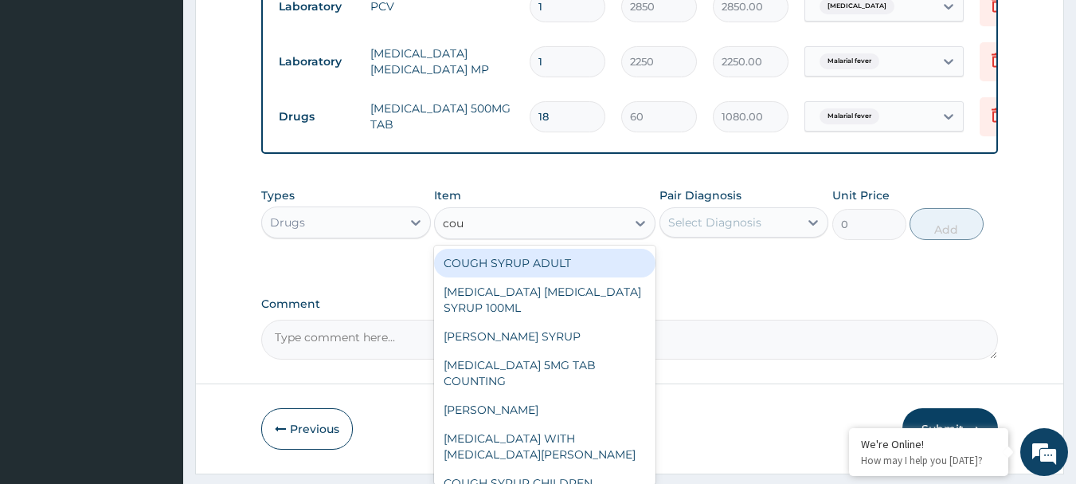
type input "coug"
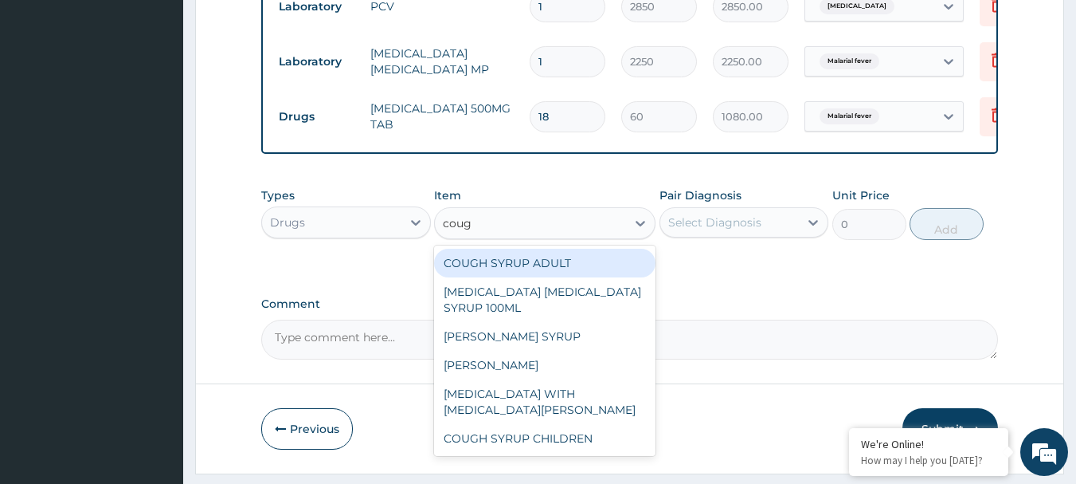
click at [508, 277] on div "COUGH SYRUP ADULT" at bounding box center [544, 263] width 221 height 29
type input "1148.272125"
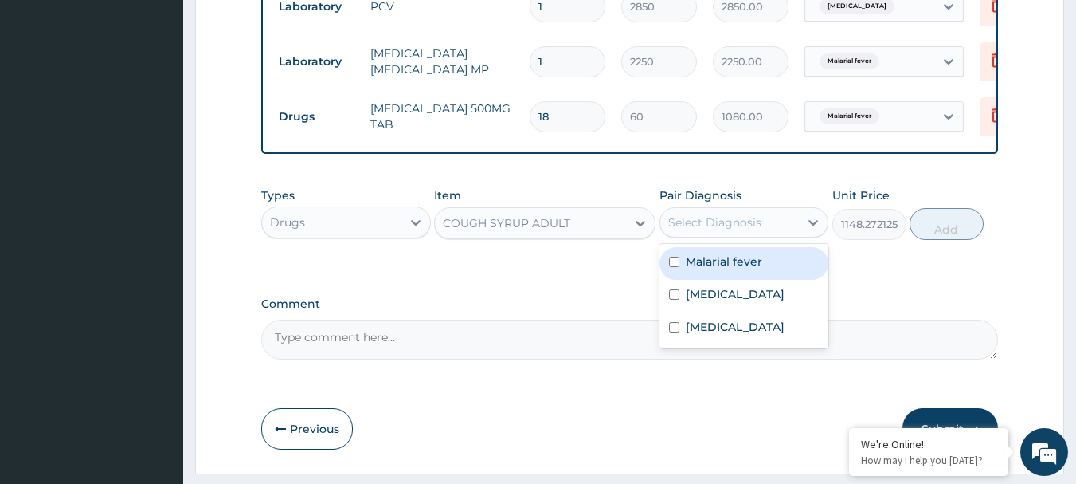
click at [777, 235] on div "Select Diagnosis" at bounding box center [729, 222] width 139 height 25
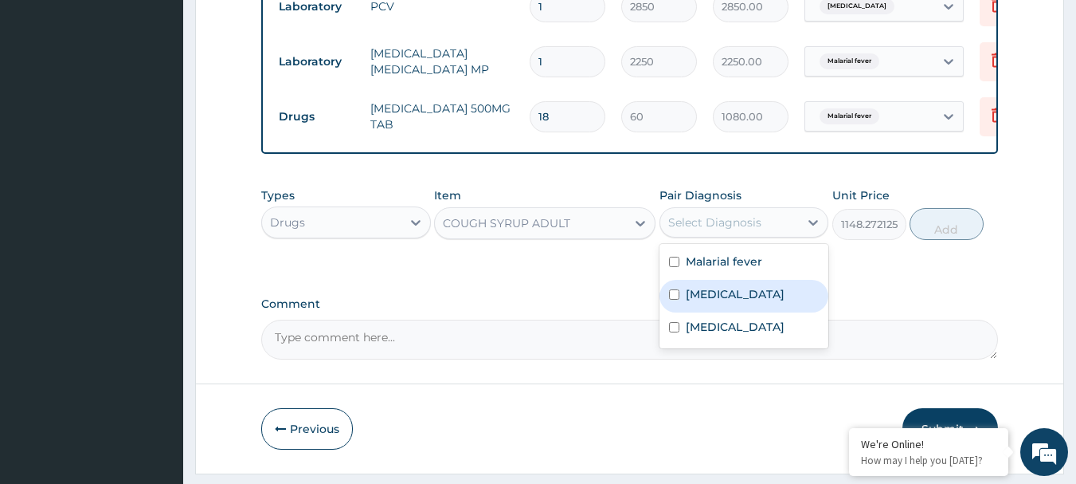
click at [674, 300] on input "checkbox" at bounding box center [674, 294] width 10 height 10
checkbox input "true"
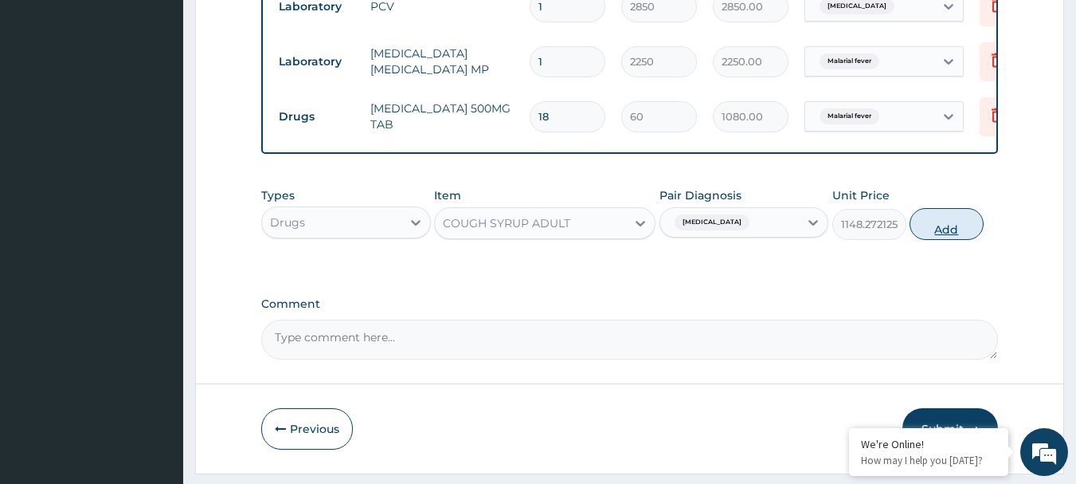
click at [940, 240] on button "Add" at bounding box center [947, 224] width 74 height 32
type input "0"
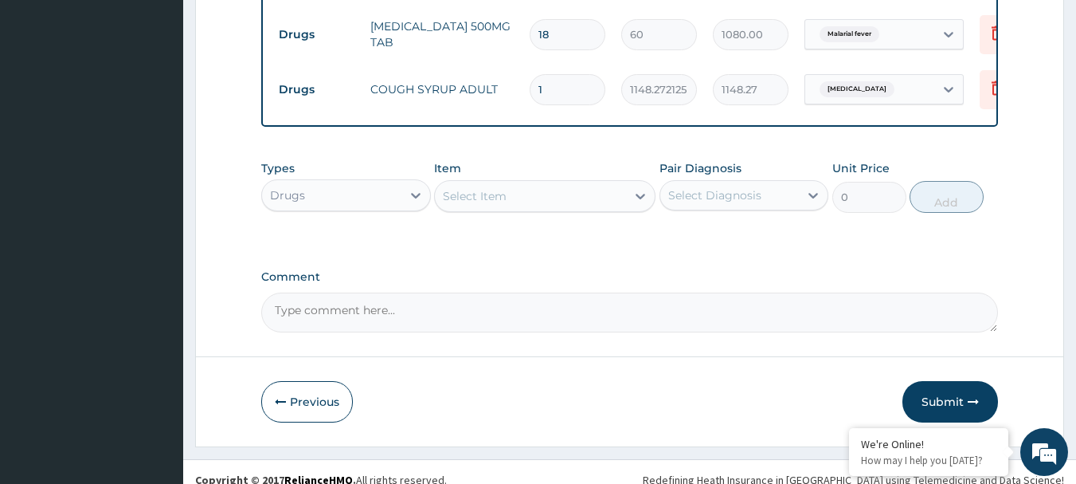
scroll to position [931, 0]
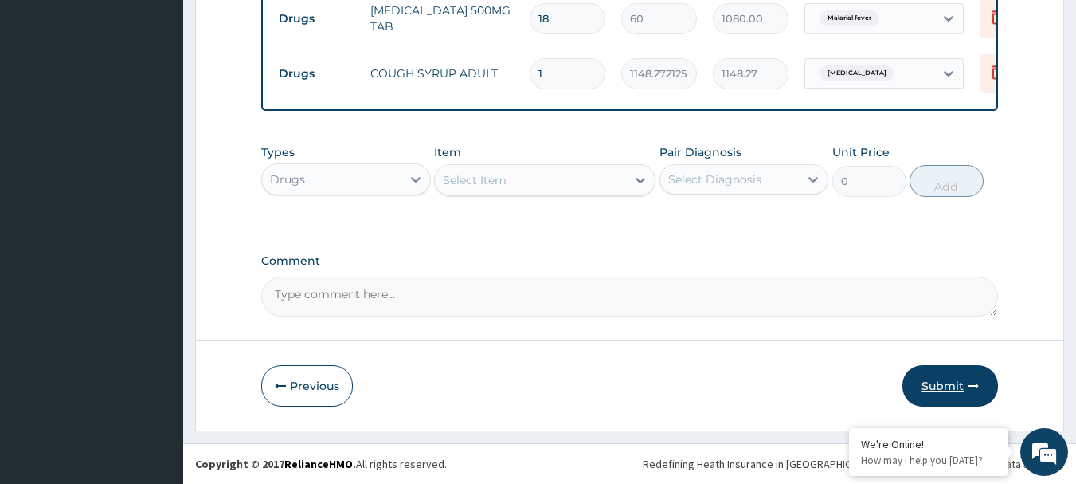
click at [937, 393] on button "Submit" at bounding box center [951, 385] width 96 height 41
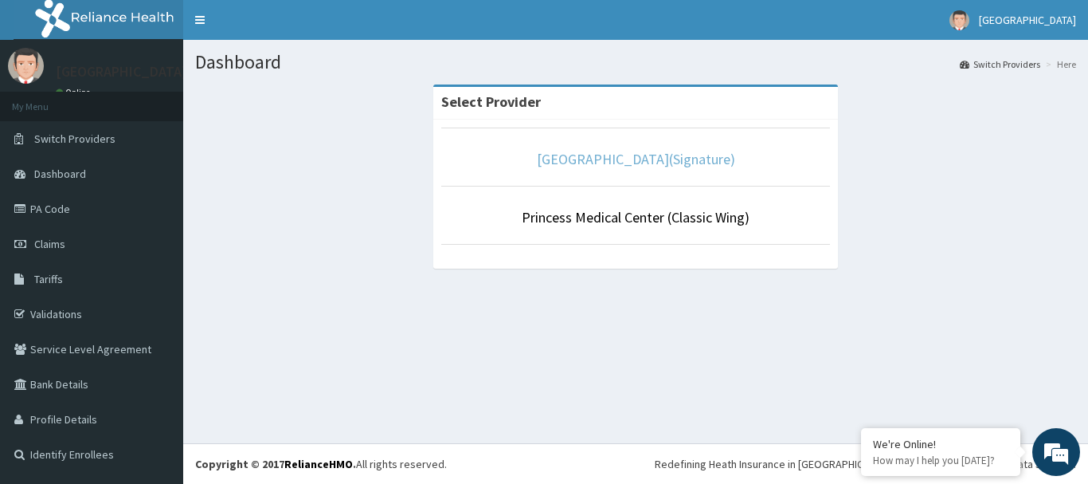
click at [673, 161] on link "[GEOGRAPHIC_DATA](Signature)" at bounding box center [636, 159] width 198 height 18
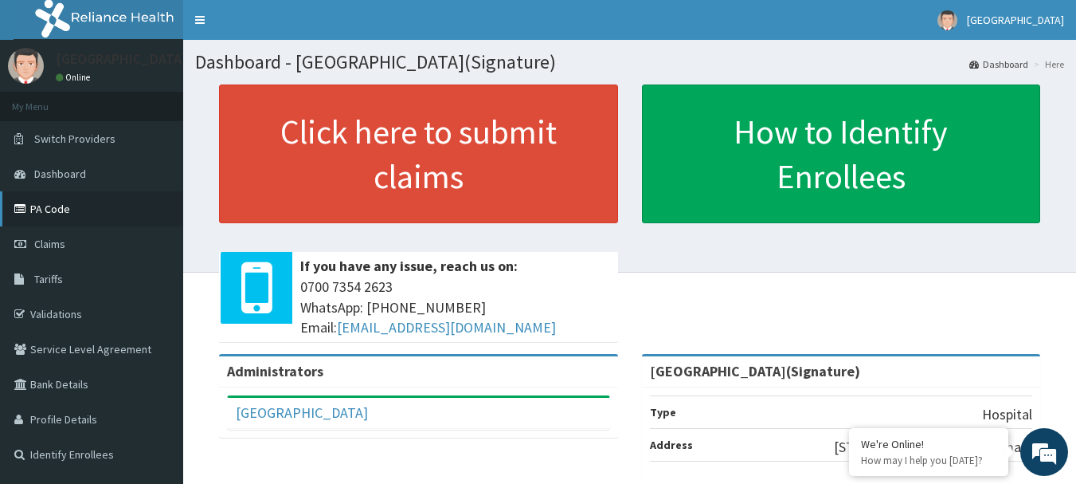
click at [44, 207] on link "PA Code" at bounding box center [91, 208] width 183 height 35
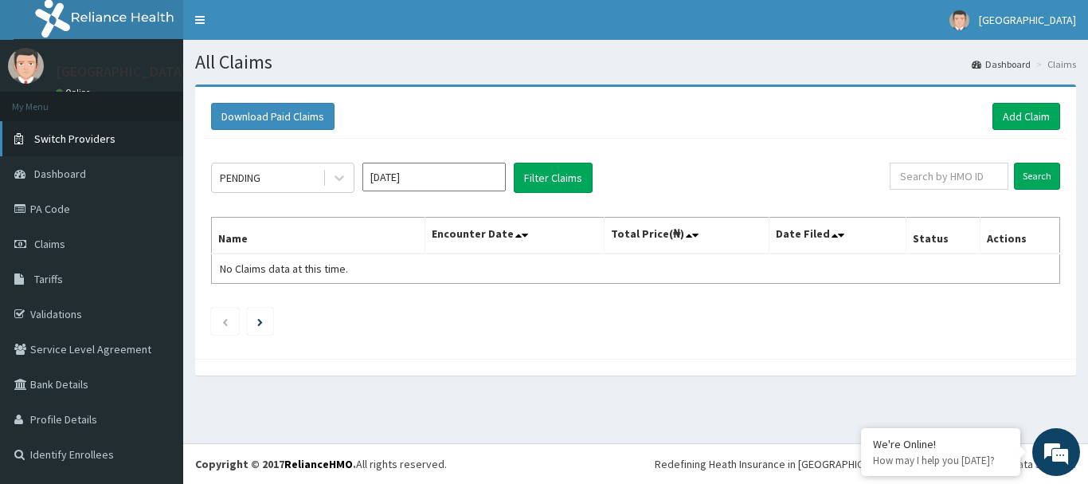
click at [72, 136] on span "Switch Providers" at bounding box center [74, 138] width 81 height 14
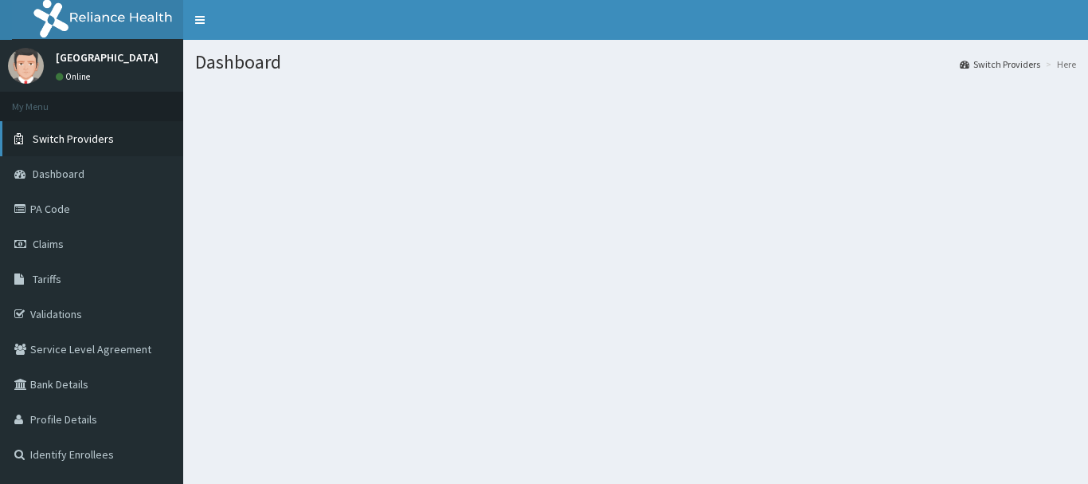
click at [61, 135] on span "Switch Providers" at bounding box center [73, 138] width 81 height 14
click at [61, 136] on span "Switch Providers" at bounding box center [73, 138] width 81 height 14
click at [53, 136] on span "Switch Providers" at bounding box center [73, 138] width 81 height 14
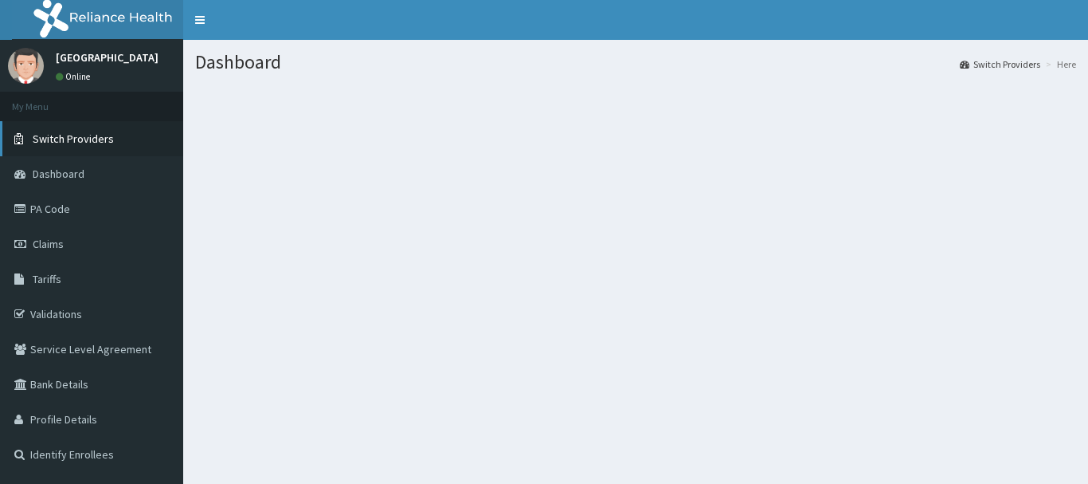
click at [53, 136] on span "Switch Providers" at bounding box center [73, 138] width 81 height 14
click at [81, 137] on span "Switch Providers" at bounding box center [73, 138] width 81 height 14
click at [68, 142] on span "Switch Providers" at bounding box center [73, 138] width 81 height 14
click at [49, 242] on span "Claims" at bounding box center [48, 244] width 31 height 14
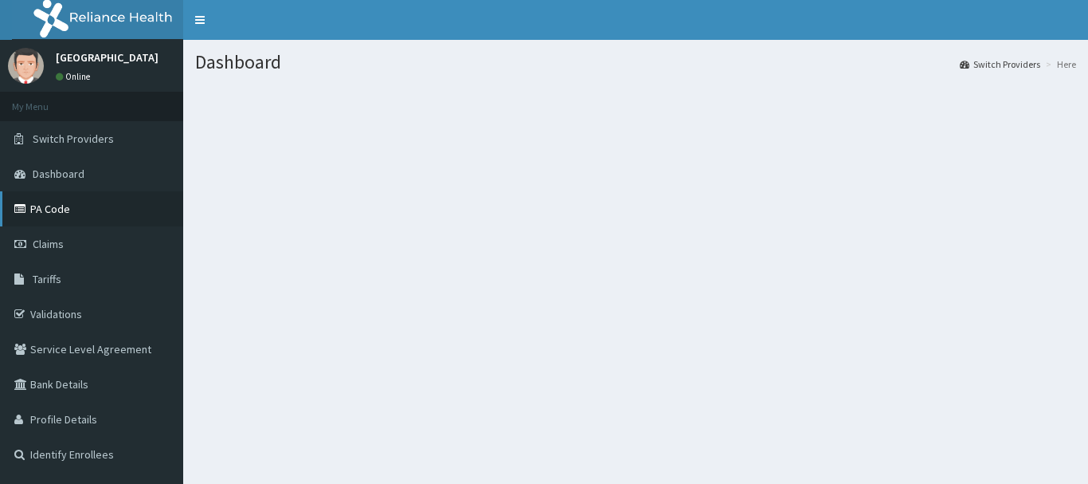
click at [43, 209] on link "PA Code" at bounding box center [91, 208] width 183 height 35
click at [580, 123] on section at bounding box center [635, 171] width 905 height 199
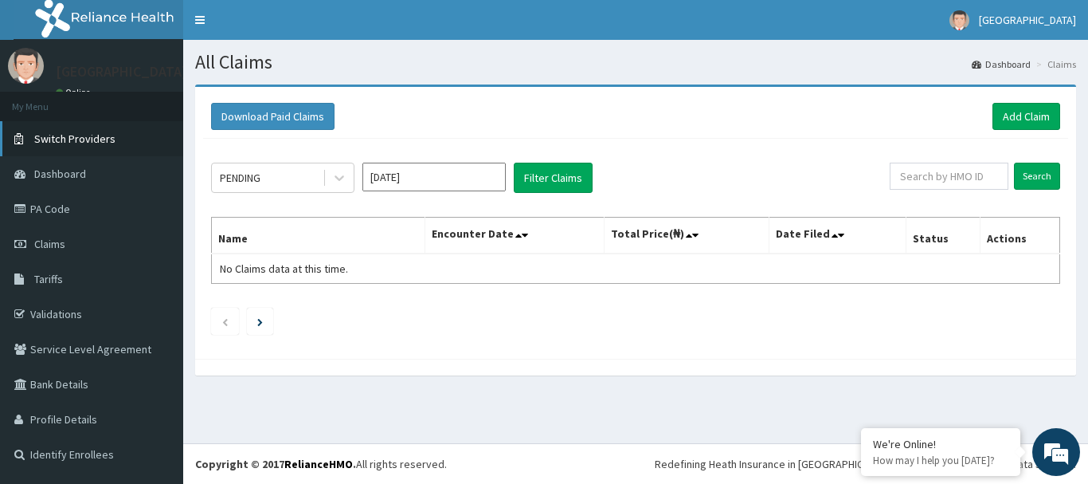
click at [87, 130] on link "Switch Providers" at bounding box center [91, 138] width 183 height 35
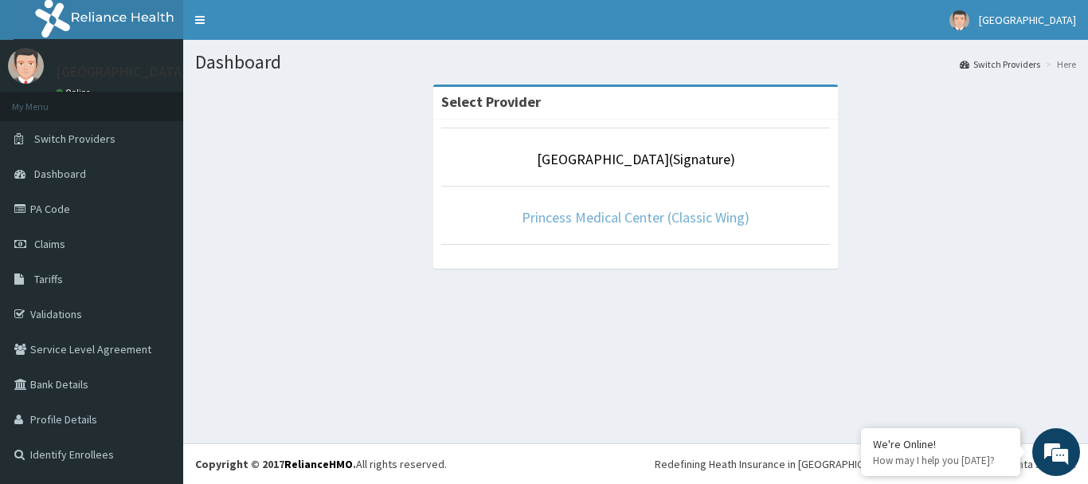
click at [647, 222] on link "Princess Medical Center (Classic Wing)" at bounding box center [636, 217] width 228 height 18
click at [637, 214] on link "Princess Medical Center (Classic Wing)" at bounding box center [636, 217] width 228 height 18
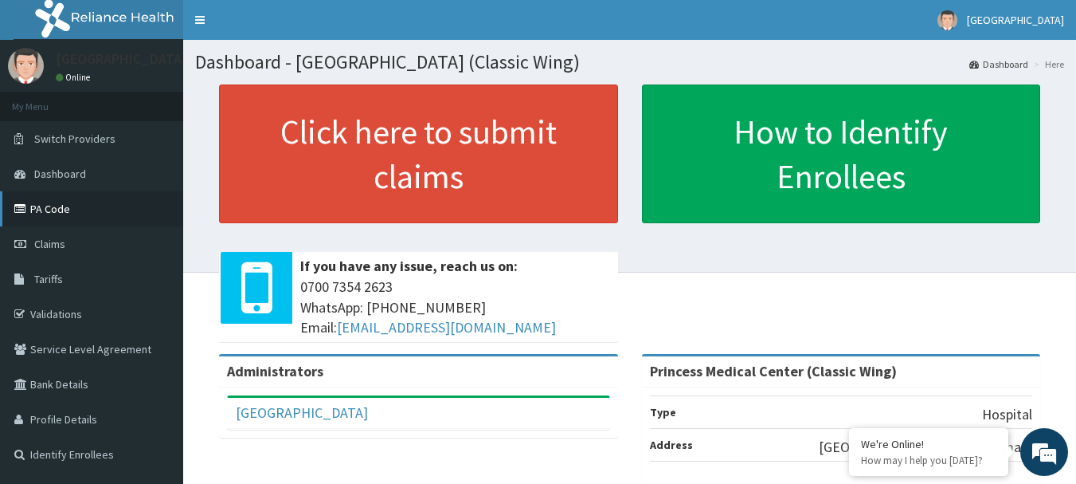
click at [43, 207] on link "PA Code" at bounding box center [91, 208] width 183 height 35
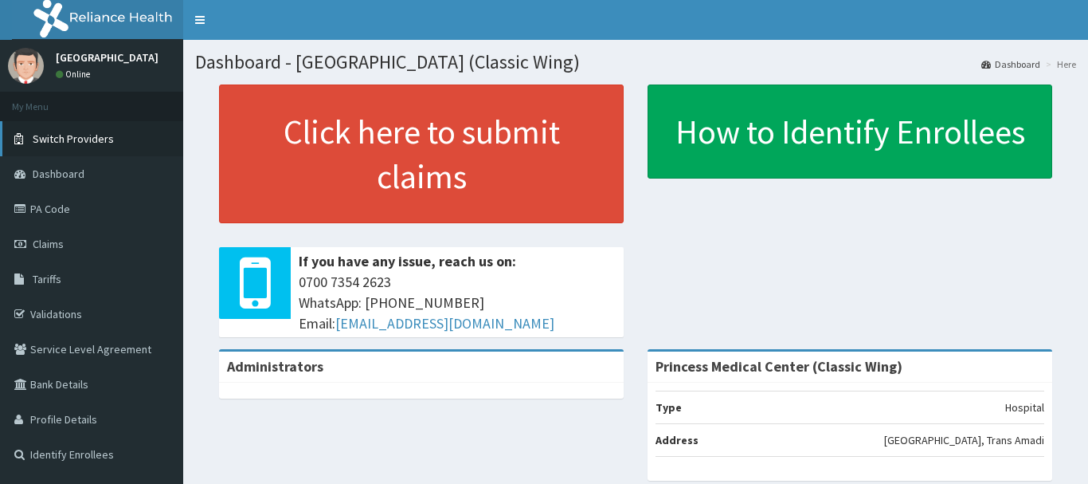
click at [88, 136] on span "Switch Providers" at bounding box center [73, 138] width 81 height 14
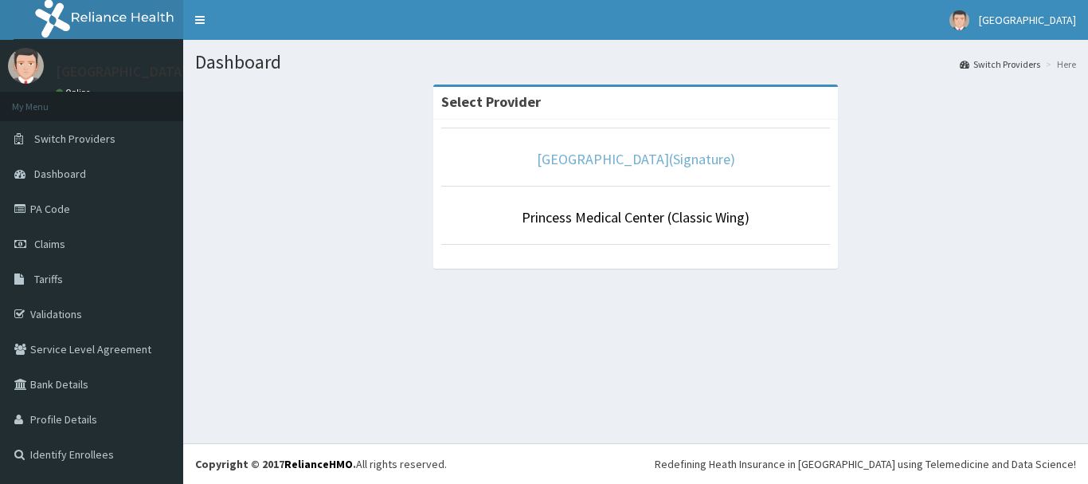
click at [648, 163] on link "[GEOGRAPHIC_DATA](Signature)" at bounding box center [636, 159] width 198 height 18
click at [667, 154] on link "[GEOGRAPHIC_DATA](Signature)" at bounding box center [636, 159] width 198 height 18
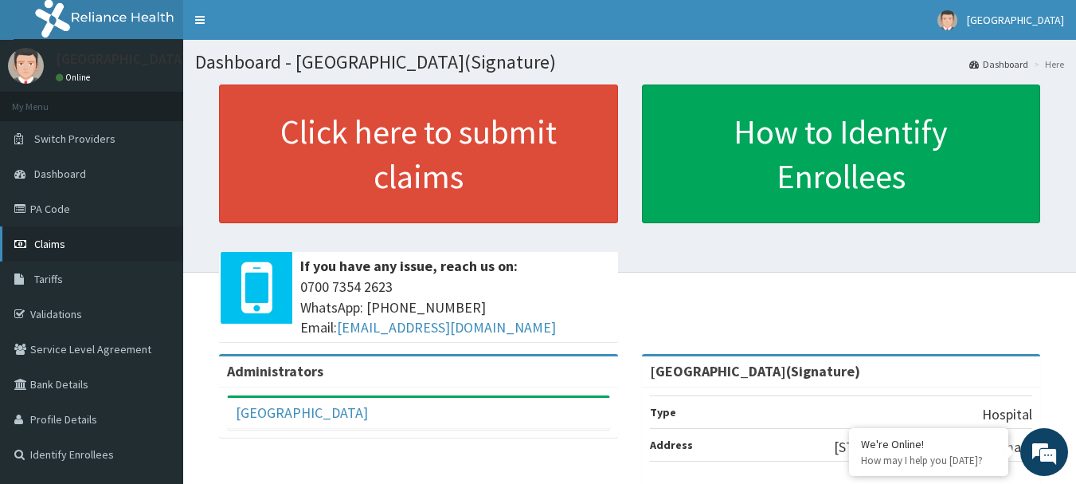
click at [49, 245] on span "Claims" at bounding box center [49, 244] width 31 height 14
click at [63, 210] on link "PA Code" at bounding box center [91, 208] width 183 height 35
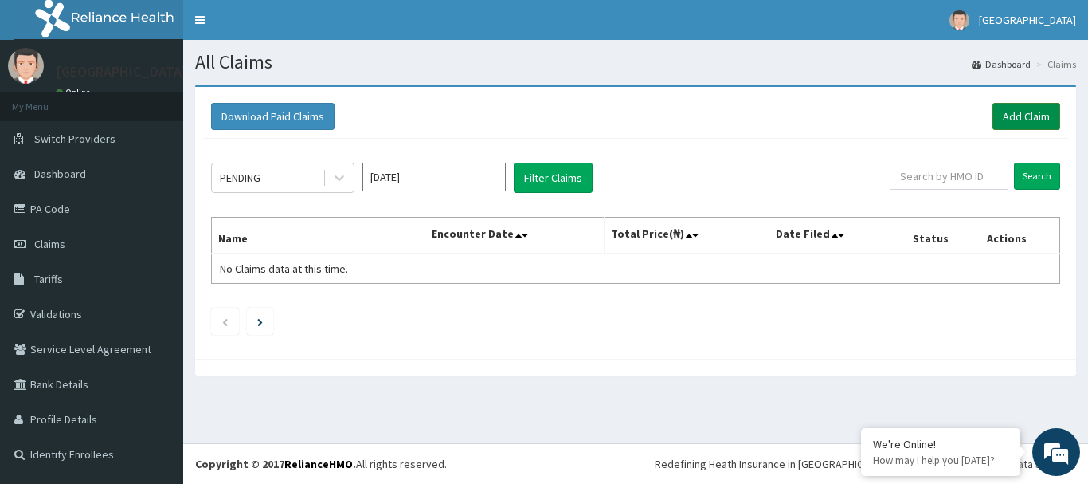
click at [1033, 120] on link "Add Claim" at bounding box center [1027, 116] width 68 height 27
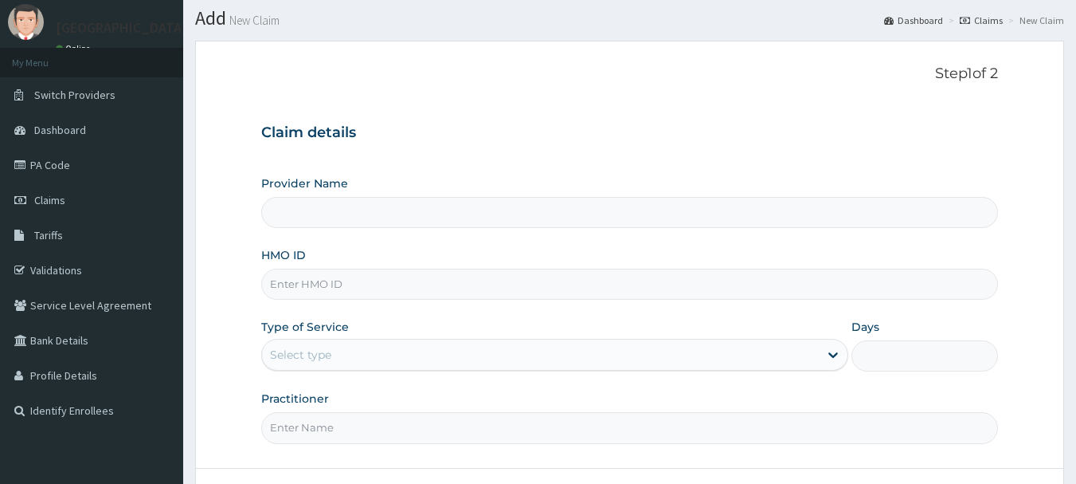
scroll to position [80, 0]
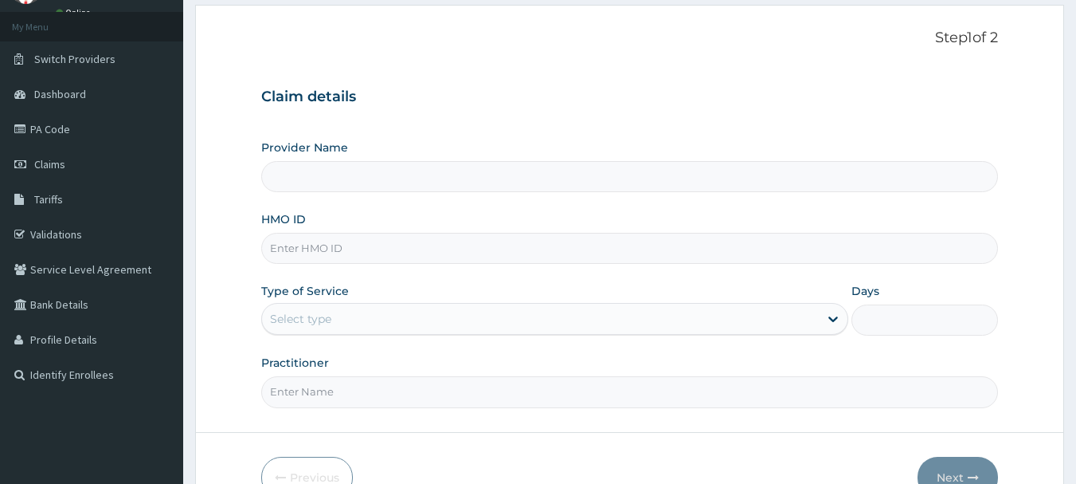
type input "[GEOGRAPHIC_DATA](Signature)"
click at [308, 256] on input "HMO ID" at bounding box center [630, 248] width 738 height 31
paste input "NBC/11263/A"
type input "NBC/11263/A"
click at [338, 325] on div "Select type" at bounding box center [540, 318] width 557 height 25
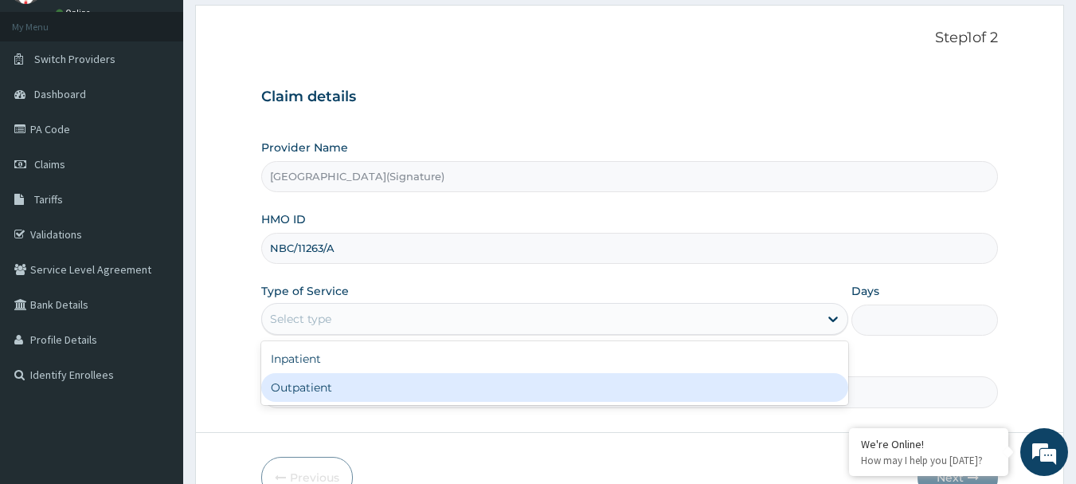
click at [309, 385] on div "Outpatient" at bounding box center [554, 387] width 587 height 29
type input "1"
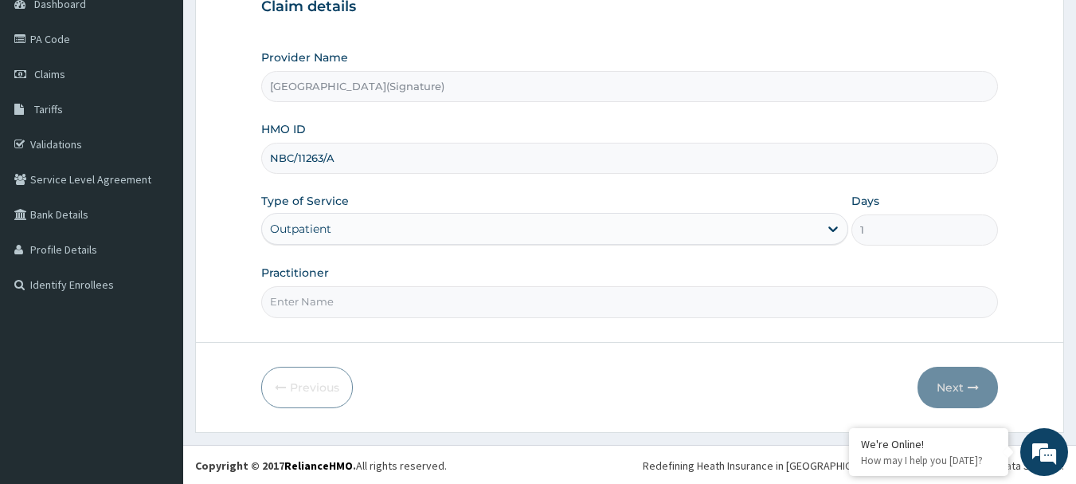
scroll to position [171, 0]
click at [316, 301] on input "Practitioner" at bounding box center [630, 299] width 738 height 31
paste input "Dr. [PERSON_NAME]"
type input "Dr. [PERSON_NAME]"
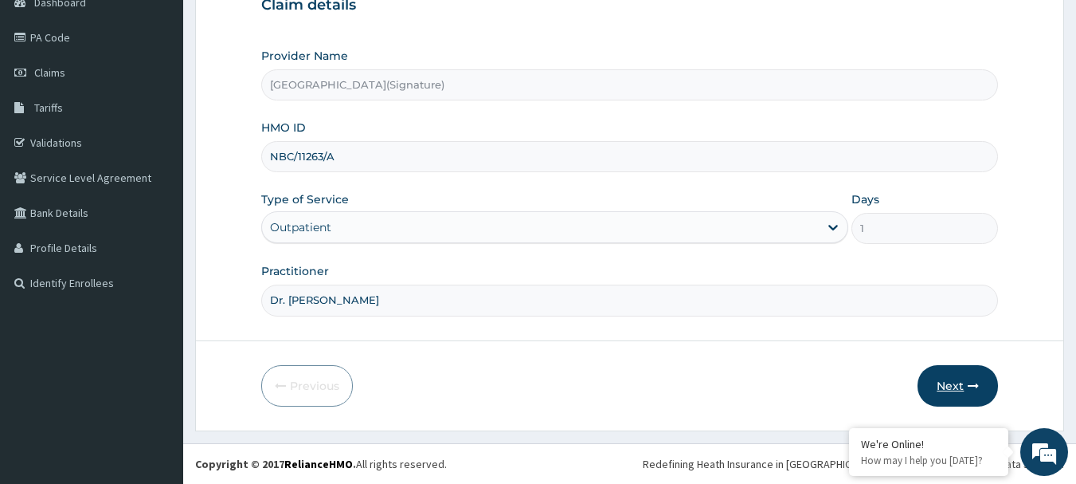
click at [960, 388] on button "Next" at bounding box center [958, 385] width 80 height 41
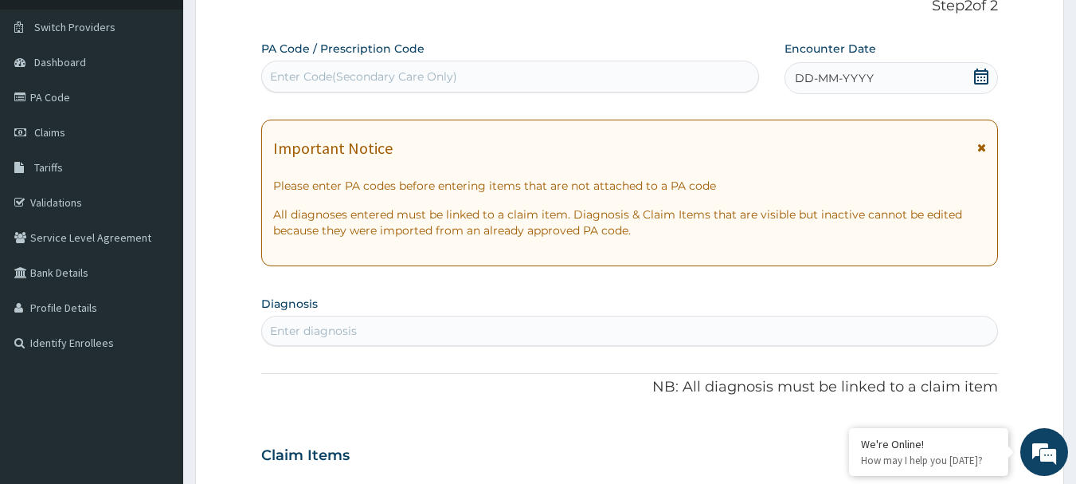
scroll to position [12, 0]
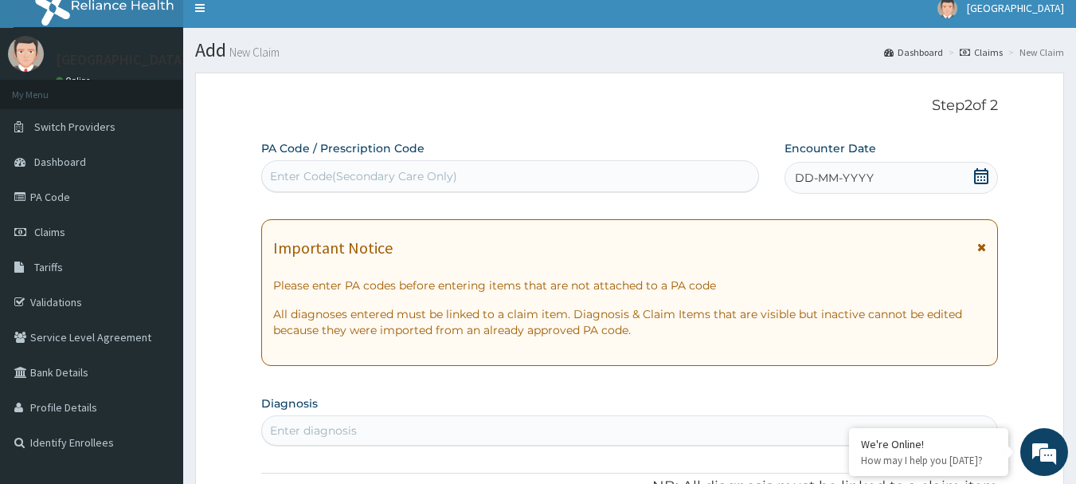
click at [983, 172] on icon at bounding box center [982, 176] width 16 height 16
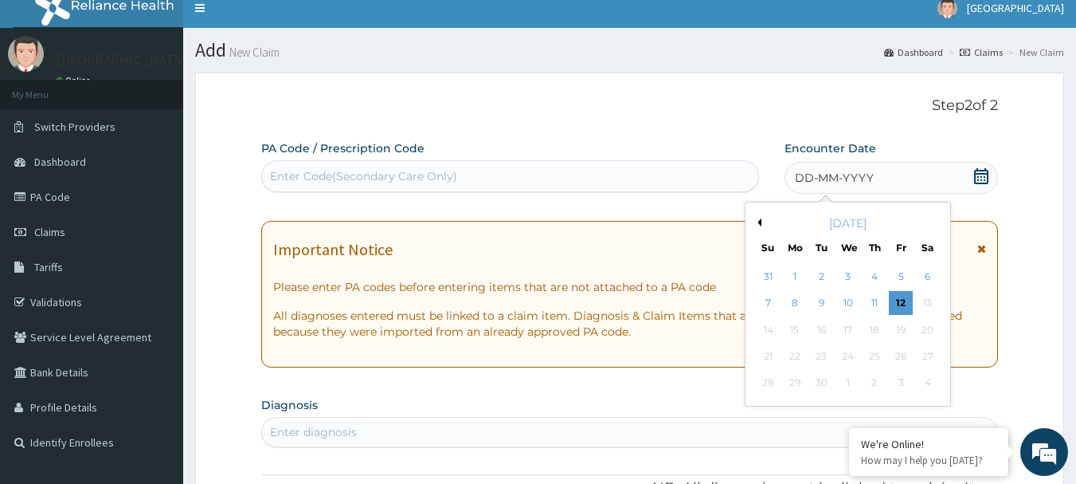
click at [760, 220] on button "Previous Month" at bounding box center [758, 222] width 8 height 8
click at [770, 352] on div "17" at bounding box center [769, 356] width 24 height 24
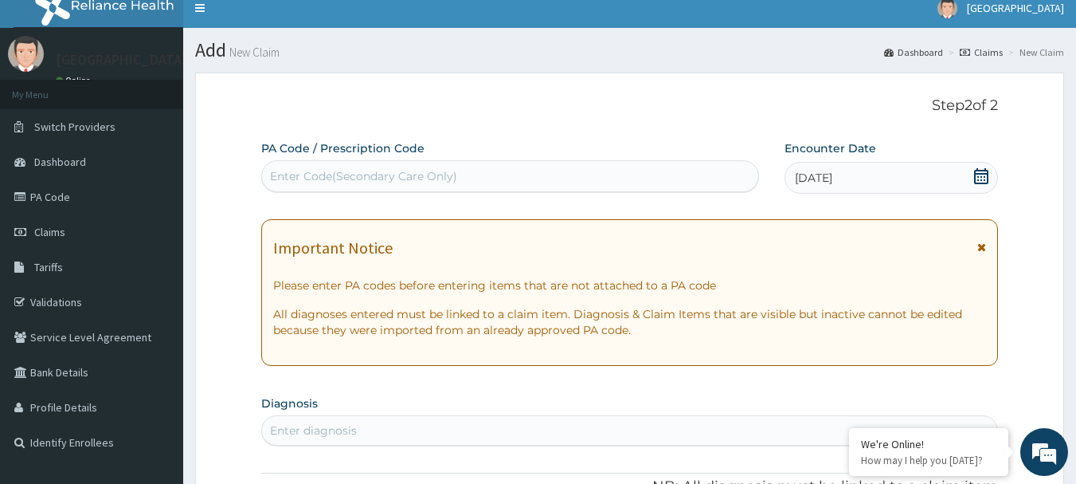
click at [362, 178] on div "Enter Code(Secondary Care Only)" at bounding box center [363, 176] width 187 height 16
paste input "PA/8A098D"
type input "PA/8A098D"
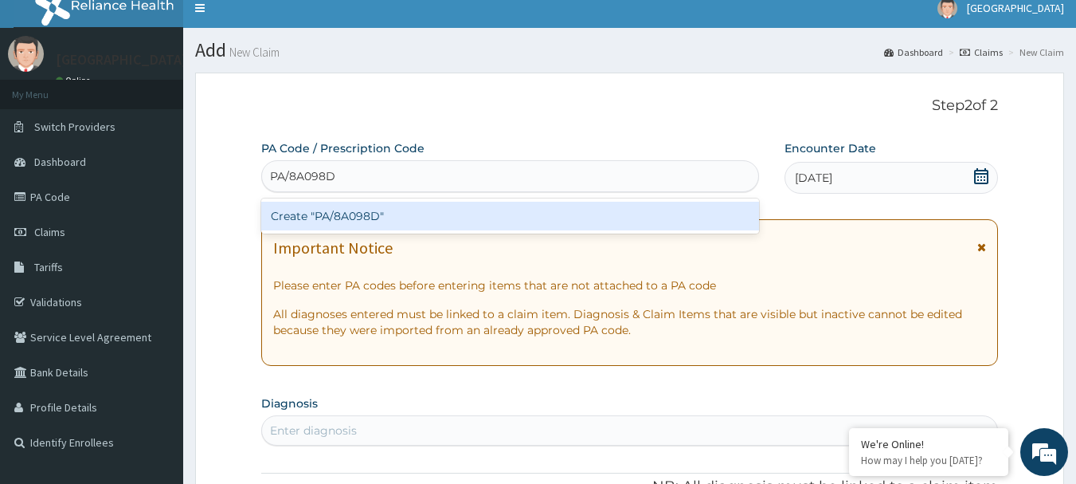
click at [362, 213] on div "Create "PA/8A098D"" at bounding box center [510, 216] width 499 height 29
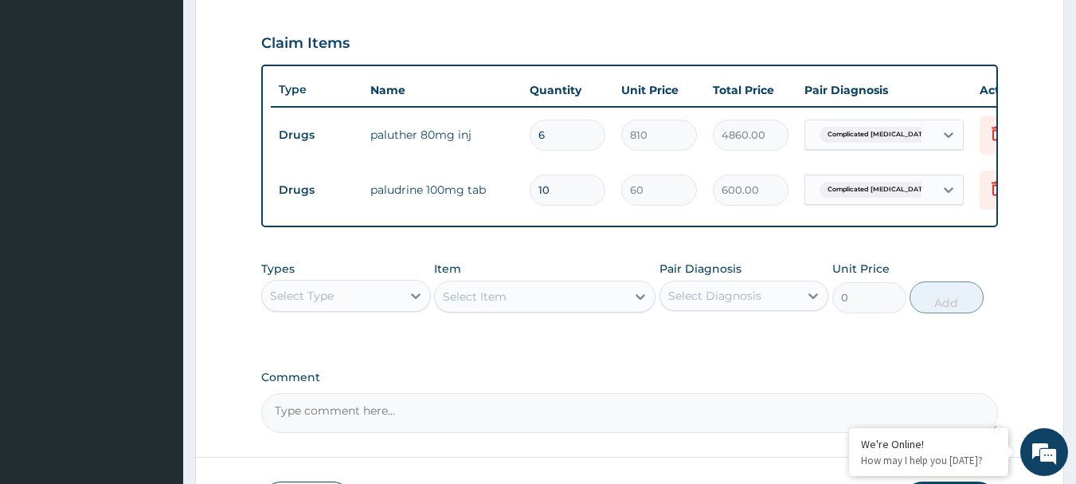
scroll to position [556, 0]
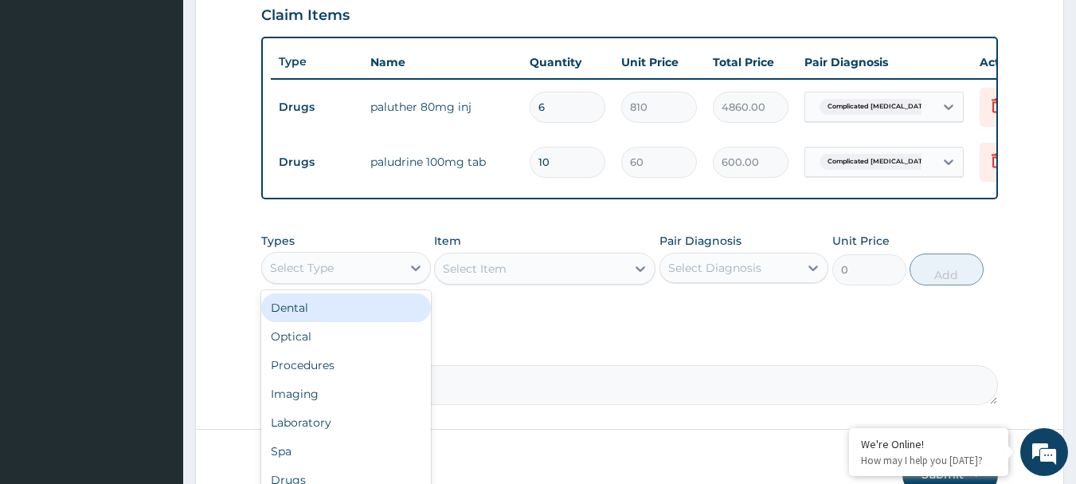
click at [359, 273] on div "Select Type" at bounding box center [331, 267] width 139 height 25
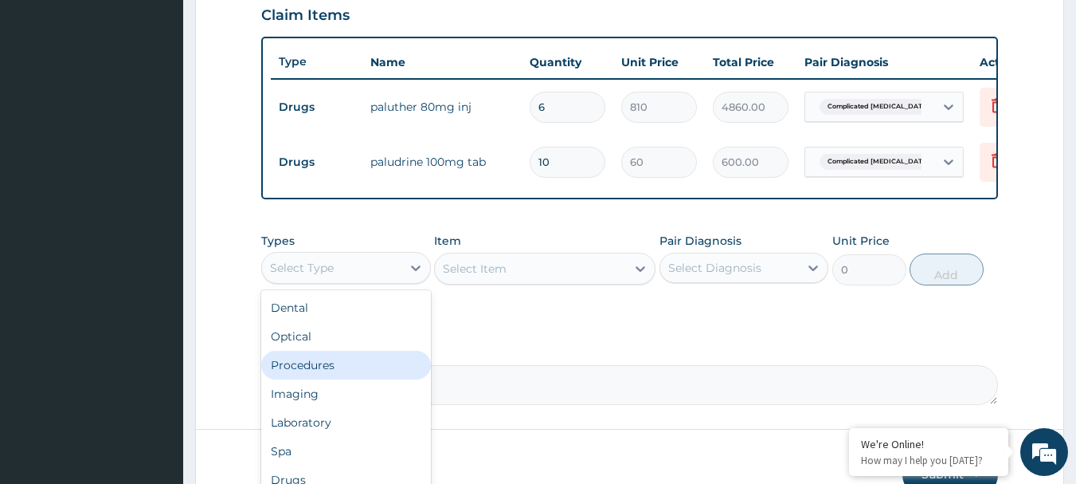
click at [300, 374] on div "Procedures" at bounding box center [346, 365] width 170 height 29
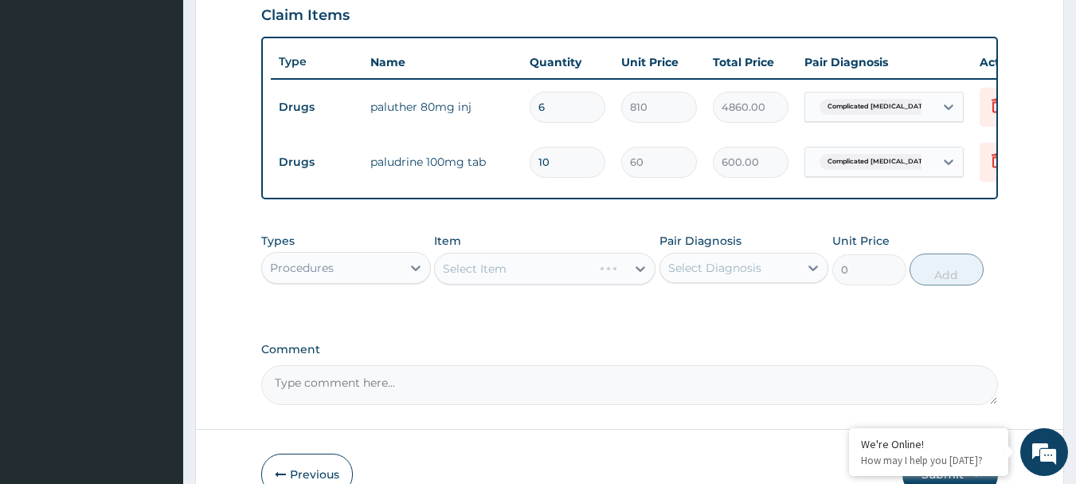
scroll to position [636, 0]
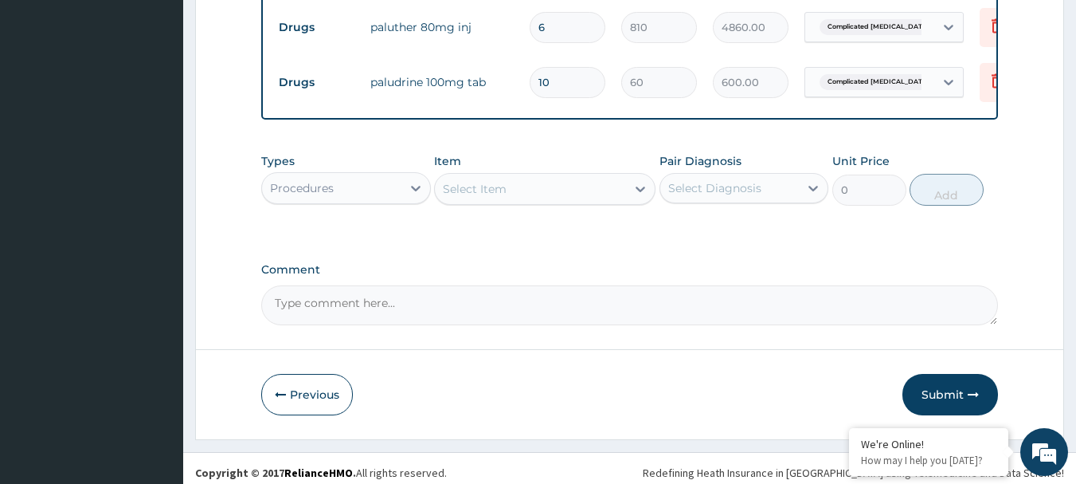
click at [521, 202] on div "Select Item" at bounding box center [530, 188] width 191 height 25
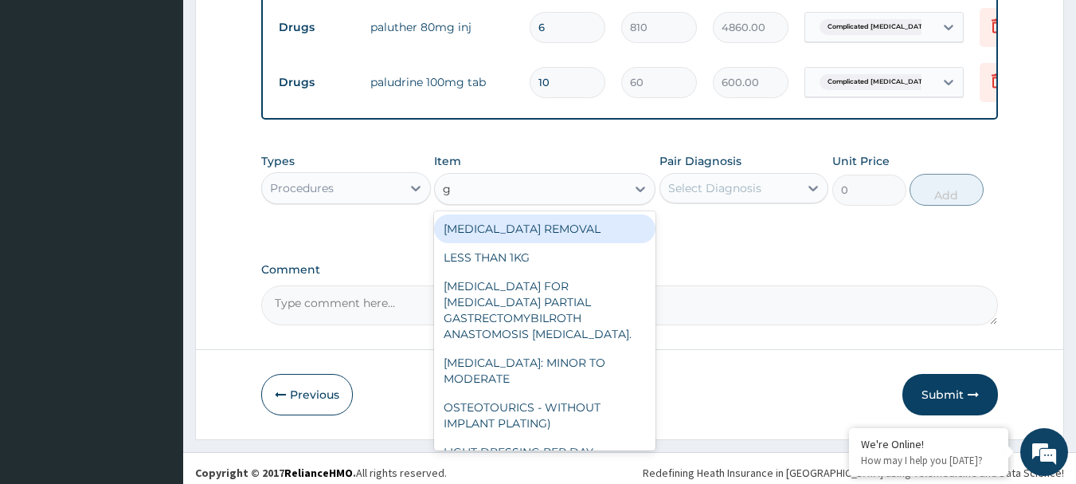
type input "gp"
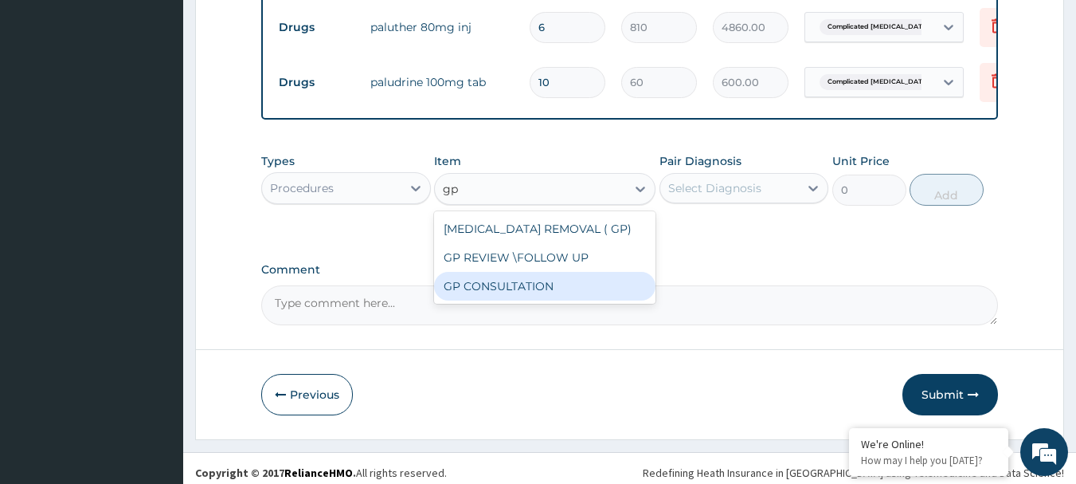
click at [514, 299] on div "GP CONSULTATION" at bounding box center [544, 286] width 221 height 29
type input "4500"
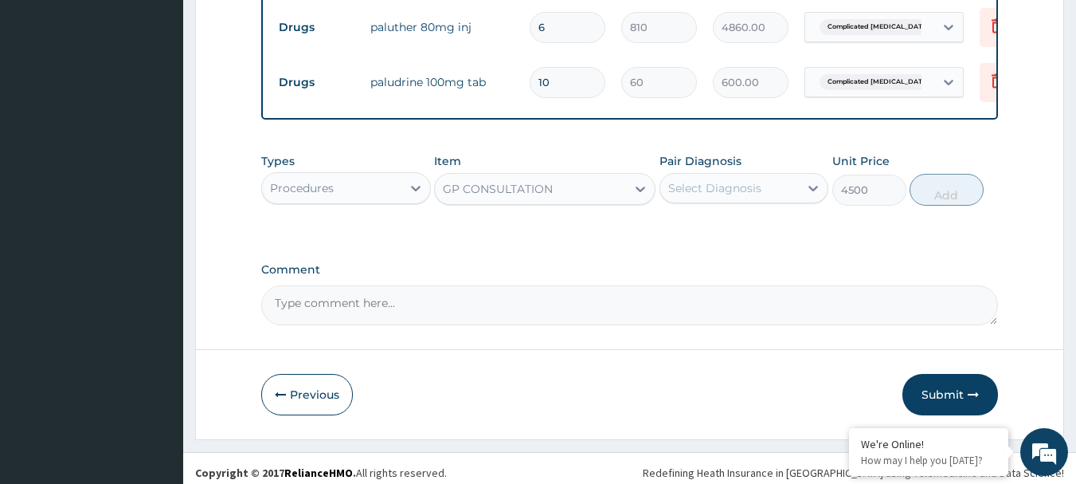
click at [709, 194] on div "Select Diagnosis" at bounding box center [714, 188] width 93 height 16
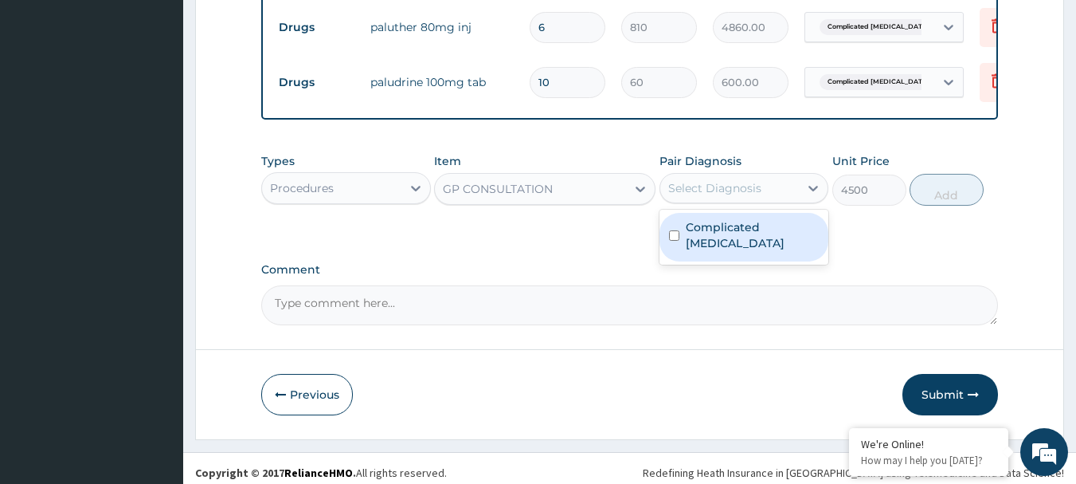
click at [712, 238] on label "Complicated [MEDICAL_DATA]" at bounding box center [753, 235] width 134 height 32
checkbox input "true"
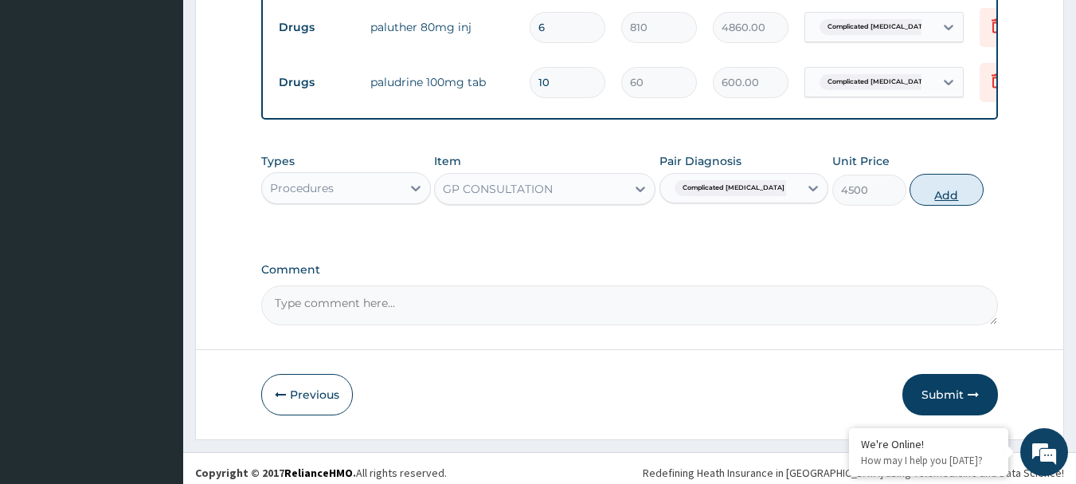
click at [946, 202] on button "Add" at bounding box center [947, 190] width 74 height 32
type input "0"
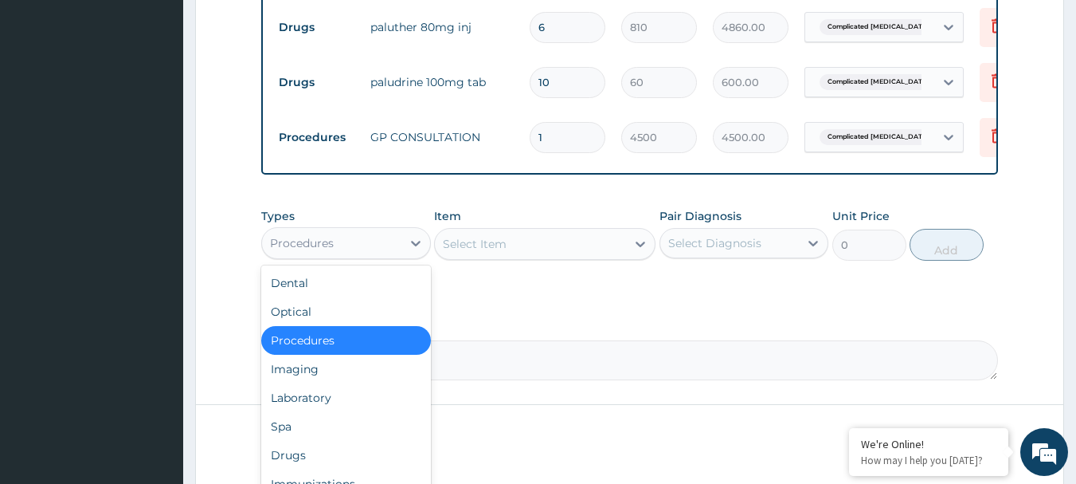
click at [369, 254] on div "Procedures" at bounding box center [331, 242] width 139 height 25
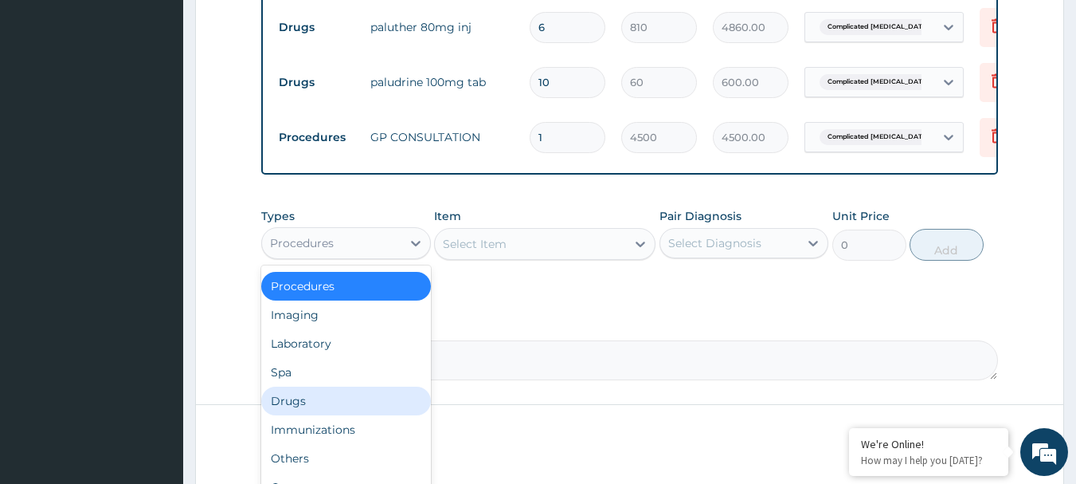
click at [297, 407] on div "Drugs" at bounding box center [346, 400] width 170 height 29
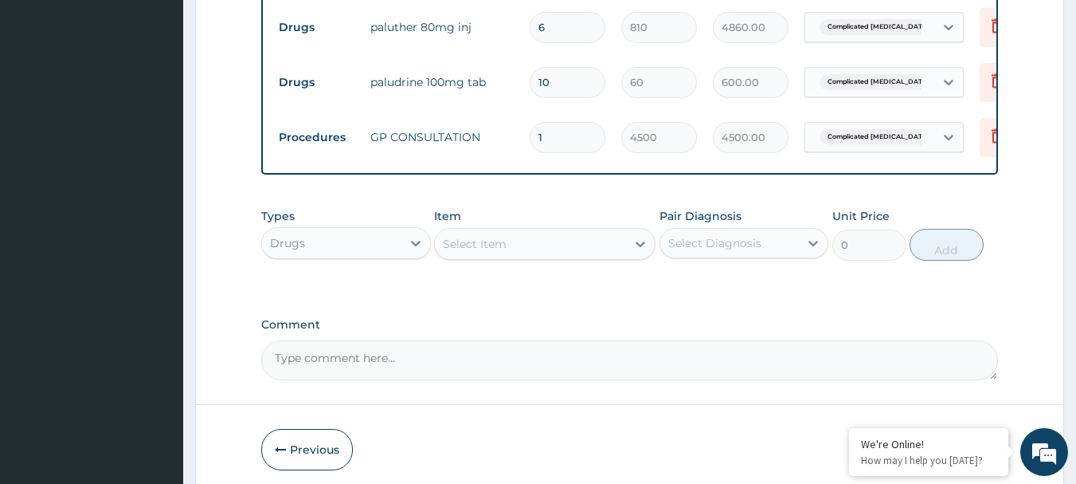
click at [524, 253] on div "Select Item" at bounding box center [530, 243] width 191 height 25
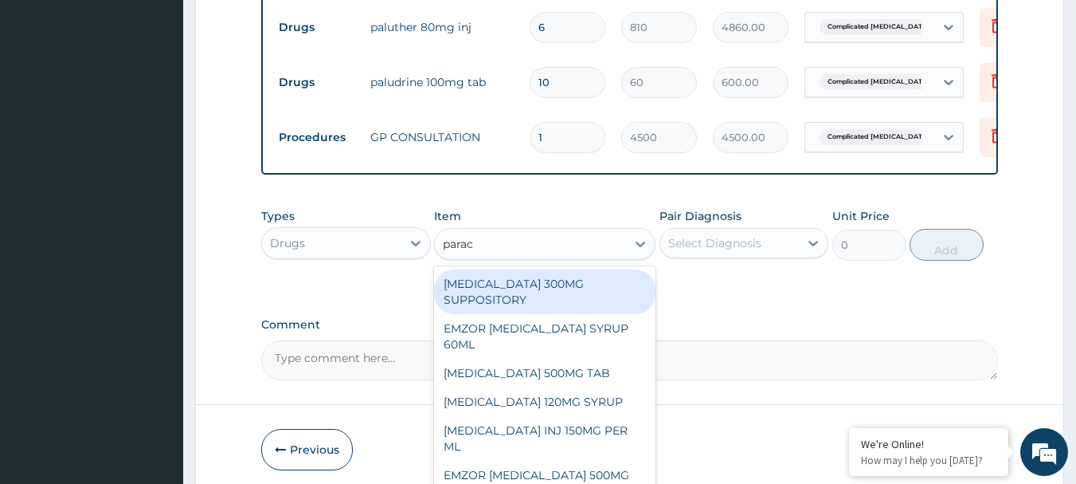
type input "parace"
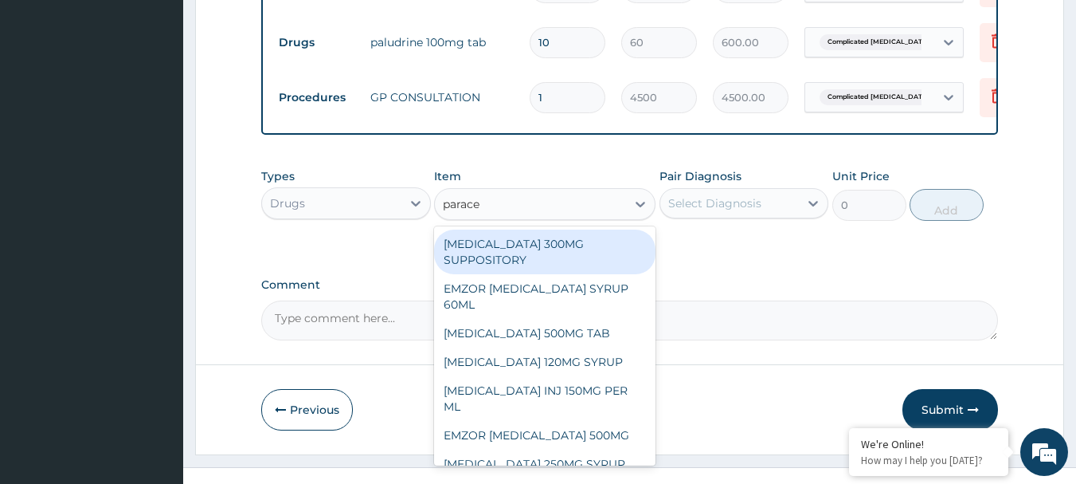
scroll to position [711, 0]
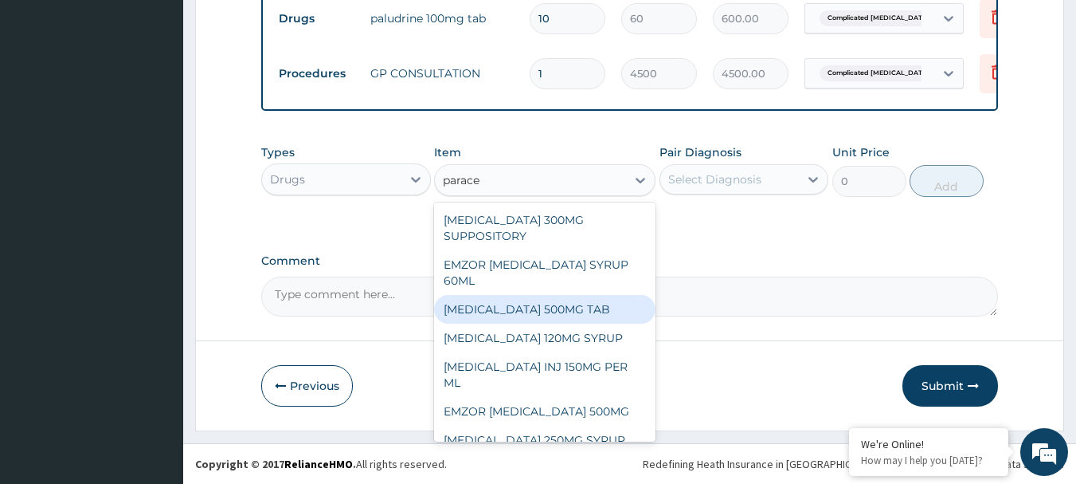
click at [544, 314] on div "PARACETAMOL 500MG TAB" at bounding box center [544, 309] width 221 height 29
type input "60"
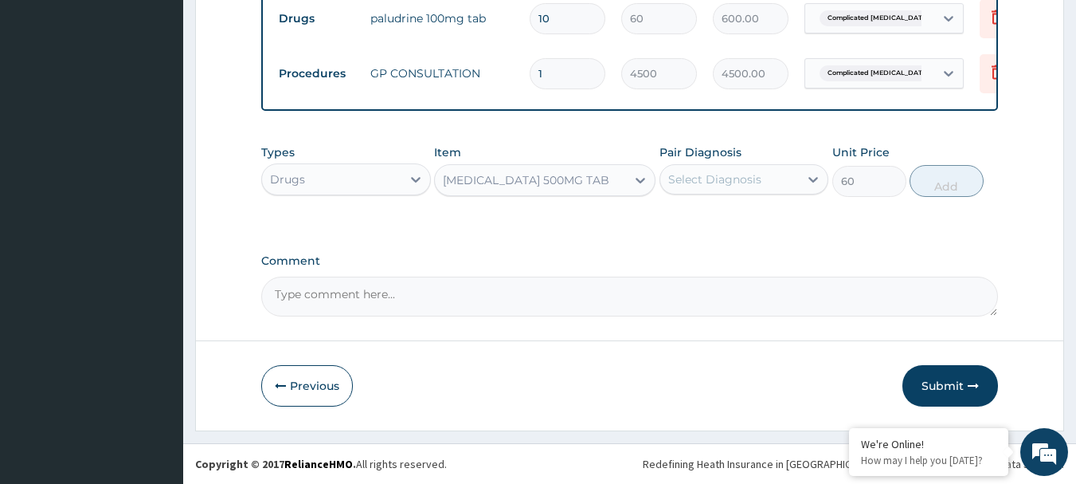
click at [738, 186] on div "Select Diagnosis" at bounding box center [714, 179] width 93 height 16
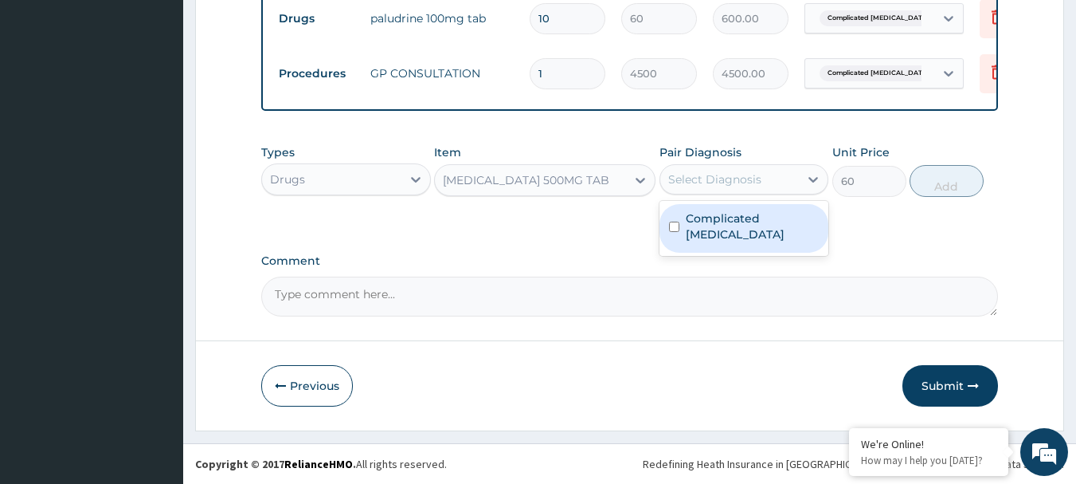
click at [707, 219] on label "Complicated malaria" at bounding box center [753, 226] width 134 height 32
checkbox input "true"
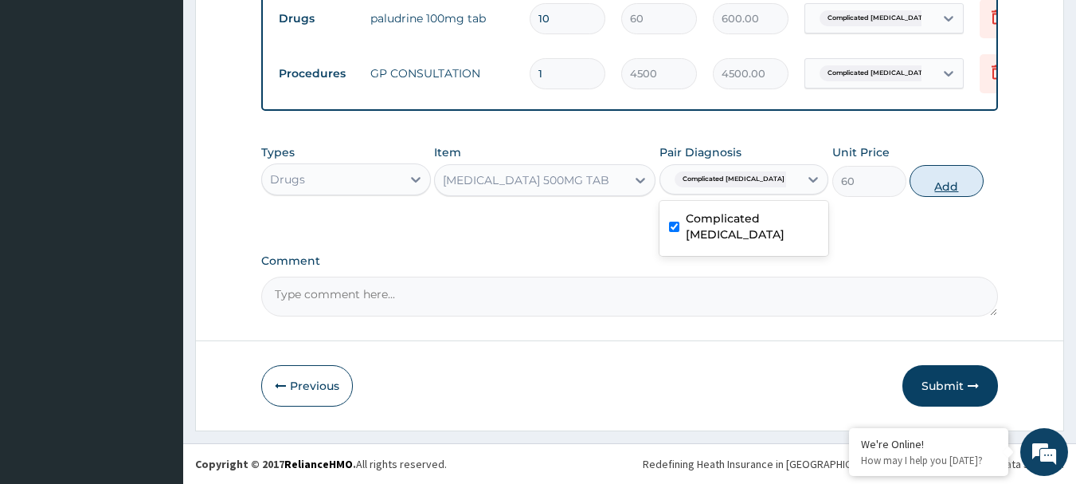
click at [941, 186] on button "Add" at bounding box center [947, 181] width 74 height 32
type input "0"
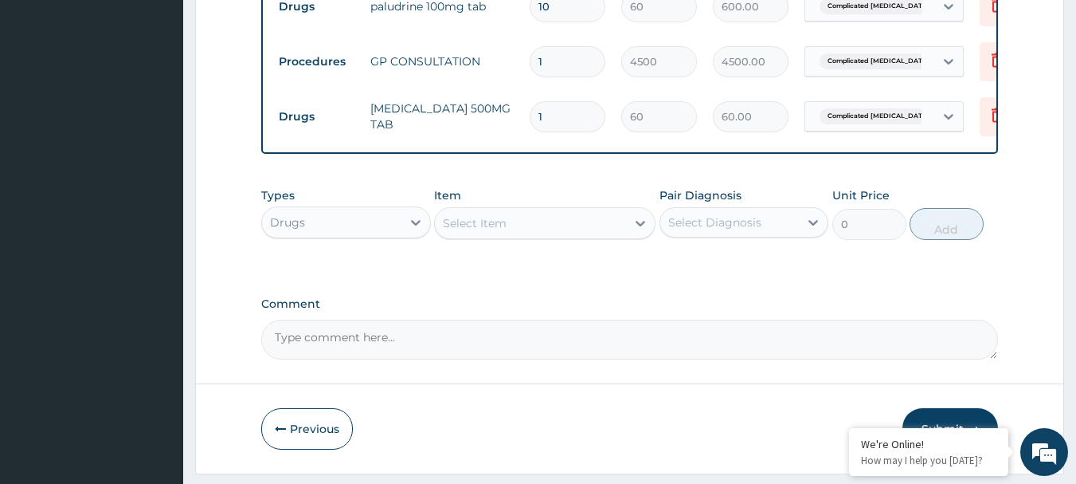
click at [551, 105] on input "1" at bounding box center [568, 116] width 76 height 31
click at [556, 125] on input "1" at bounding box center [568, 116] width 76 height 31
type input "18"
type input "1080.00"
type input "18"
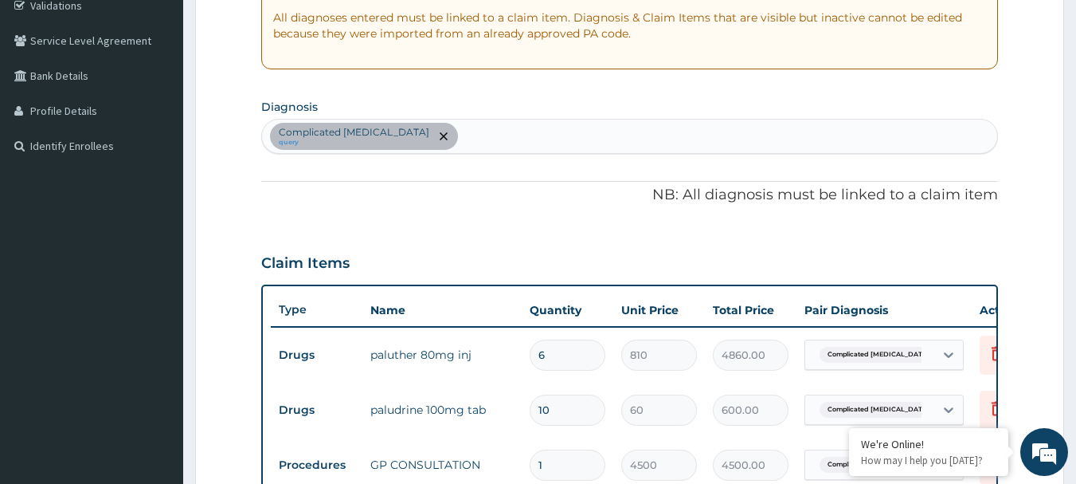
scroll to position [288, 0]
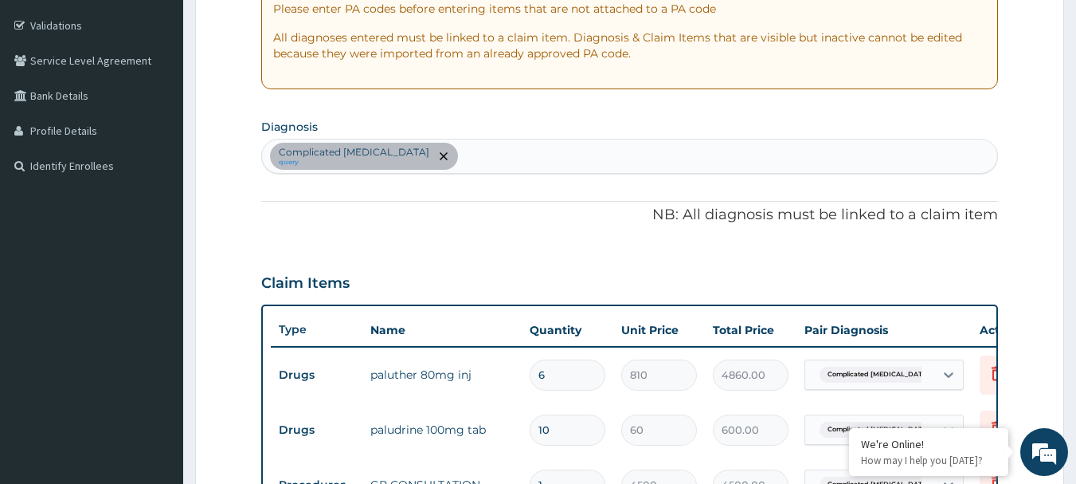
click at [452, 160] on div "Complicated malaria query" at bounding box center [630, 155] width 736 height 33
type input "upper respi"
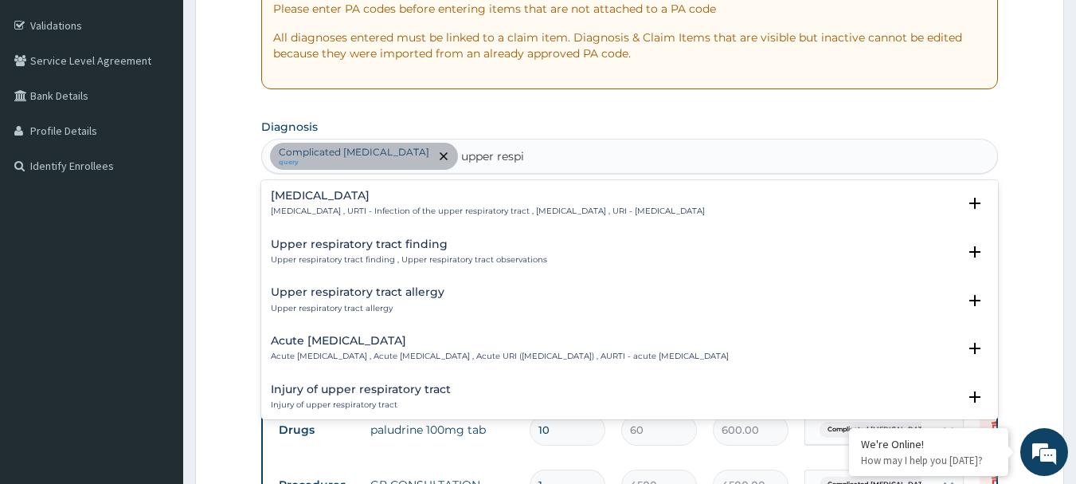
click at [349, 198] on h4 "Upper respiratory infection" at bounding box center [488, 196] width 434 height 12
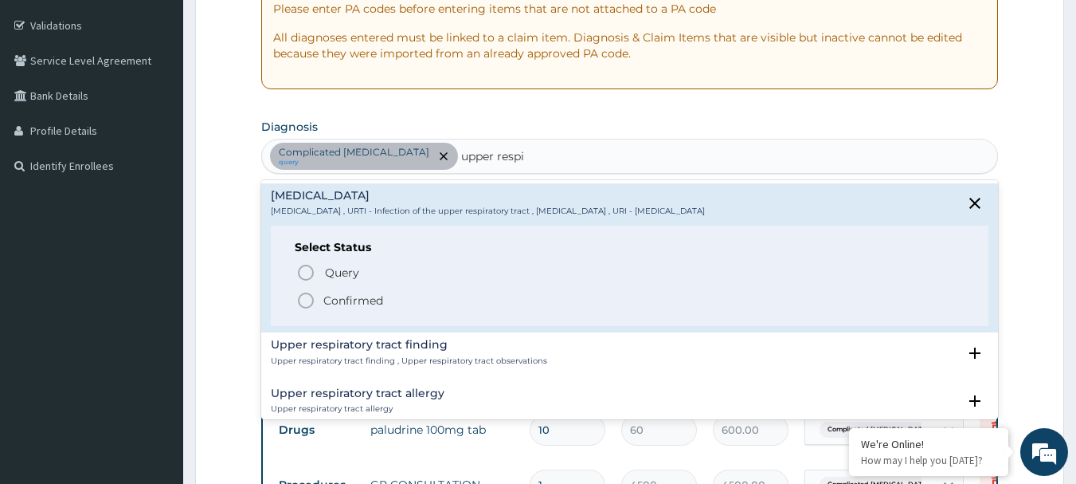
click at [305, 300] on icon "status option filled" at bounding box center [305, 300] width 19 height 19
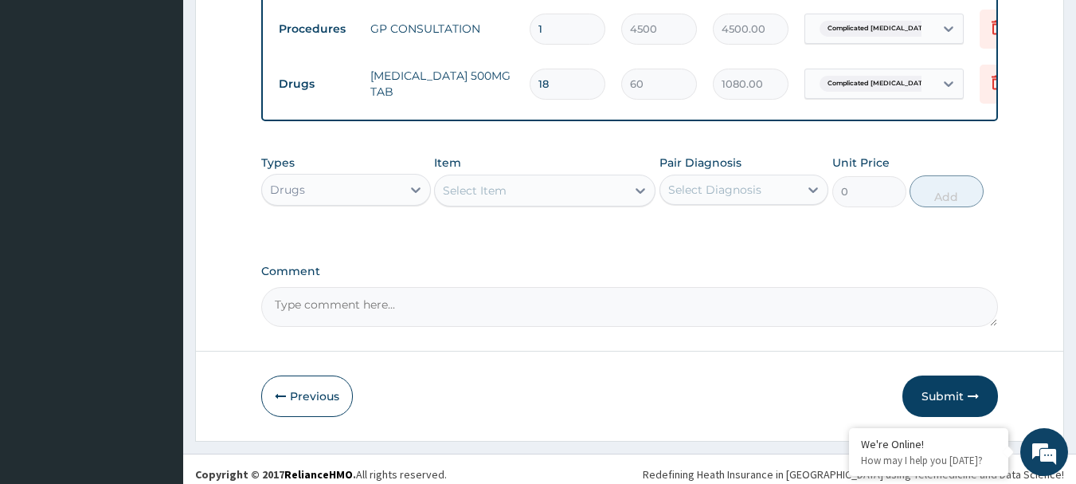
scroll to position [766, 0]
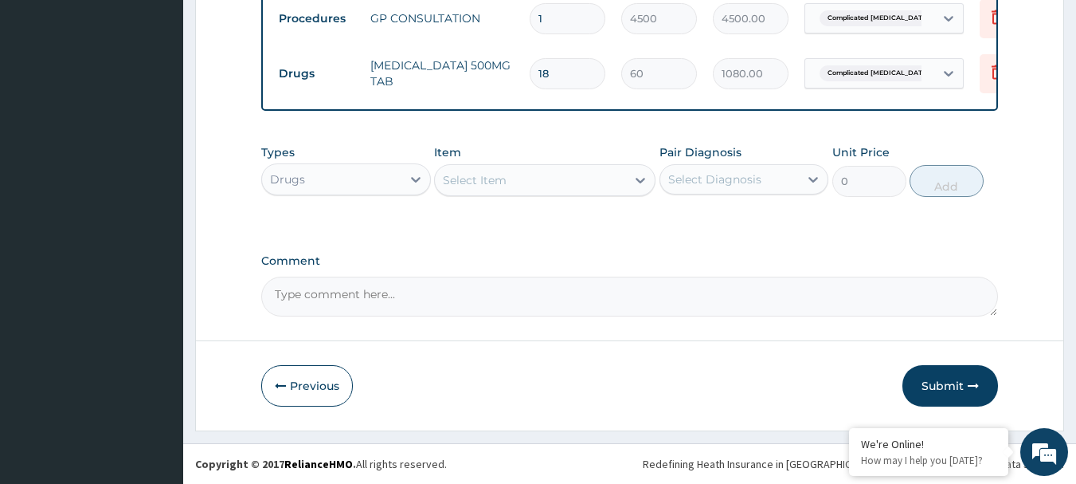
click at [514, 180] on div "Select Item" at bounding box center [530, 179] width 191 height 25
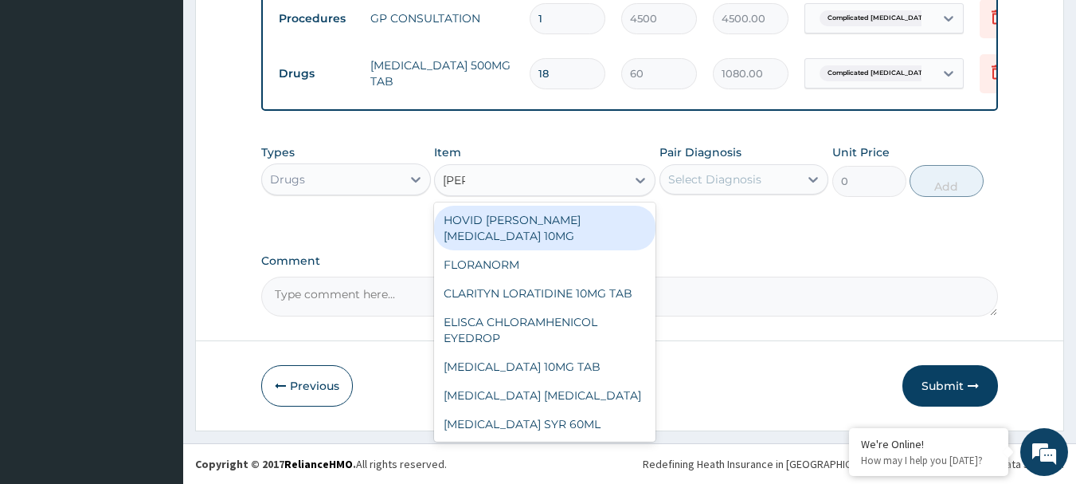
type input "lorat"
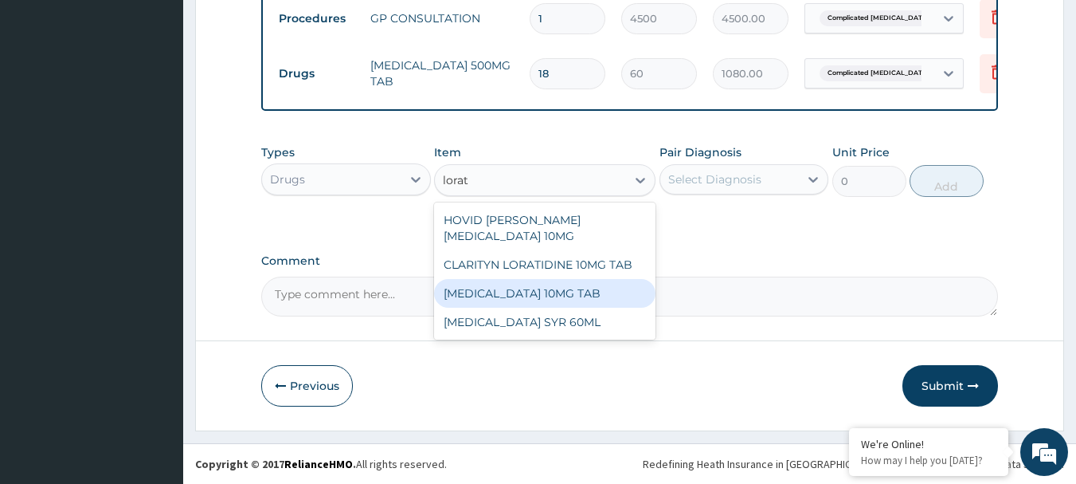
click at [509, 288] on div "LORATADINE 10MG TAB" at bounding box center [544, 293] width 221 height 29
type input "149.12625"
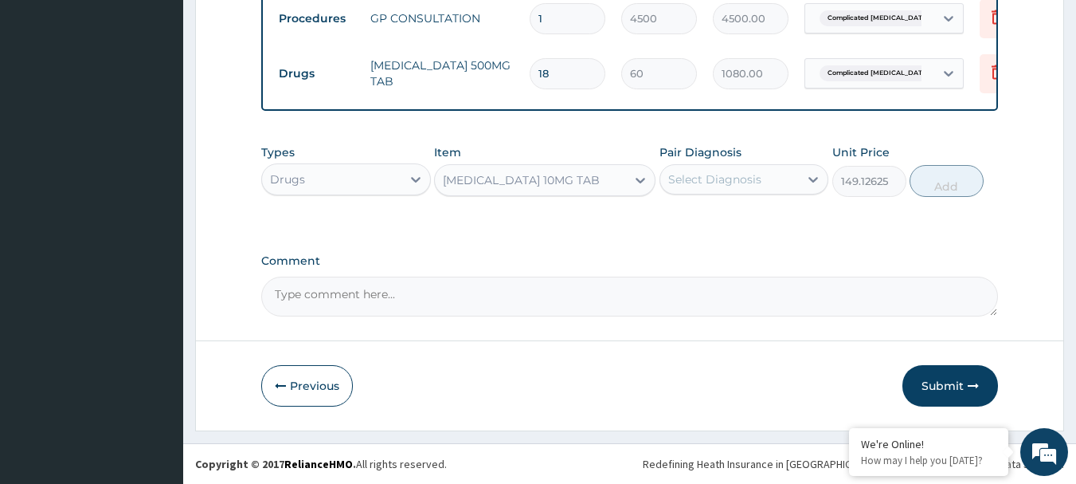
click at [733, 176] on div "Select Diagnosis" at bounding box center [714, 179] width 93 height 16
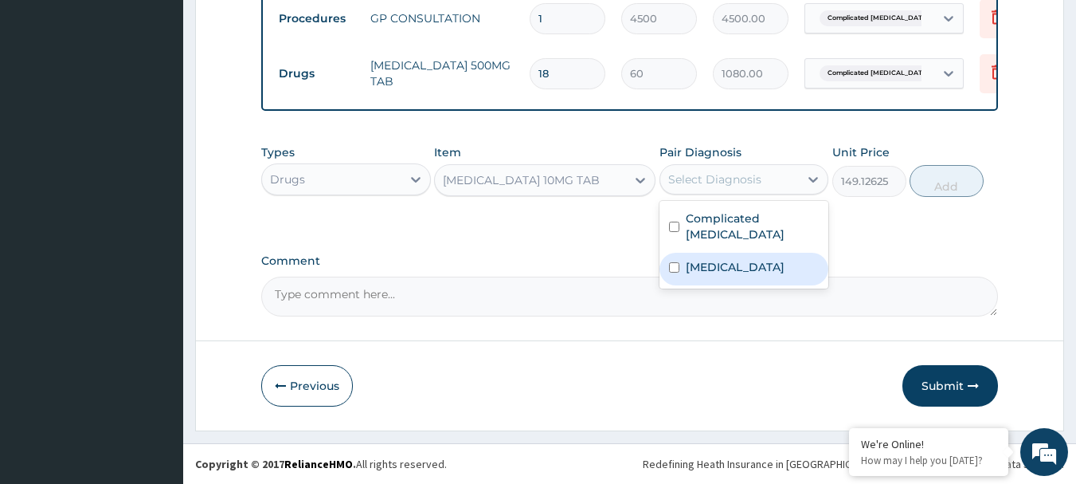
click at [674, 262] on input "checkbox" at bounding box center [674, 267] width 10 height 10
checkbox input "true"
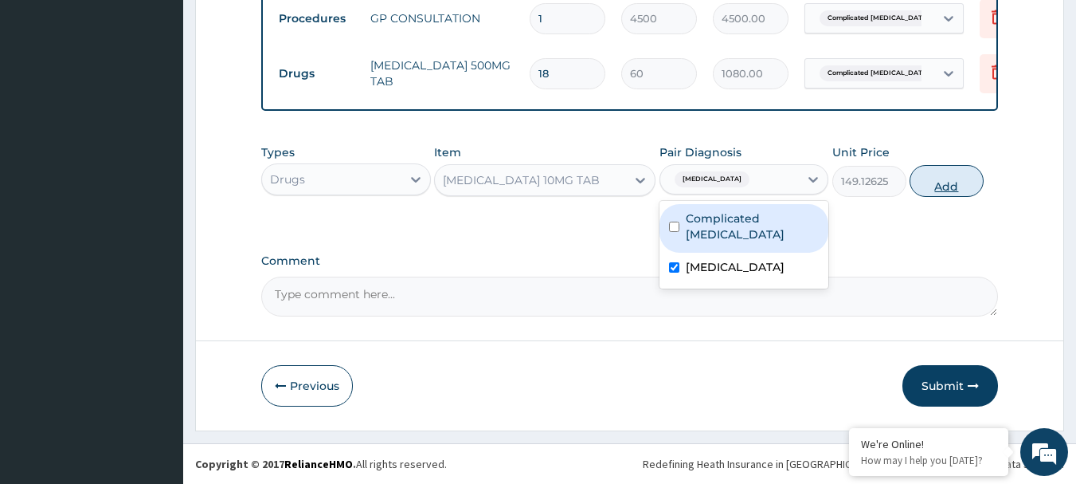
click at [953, 191] on button "Add" at bounding box center [947, 181] width 74 height 32
type input "0"
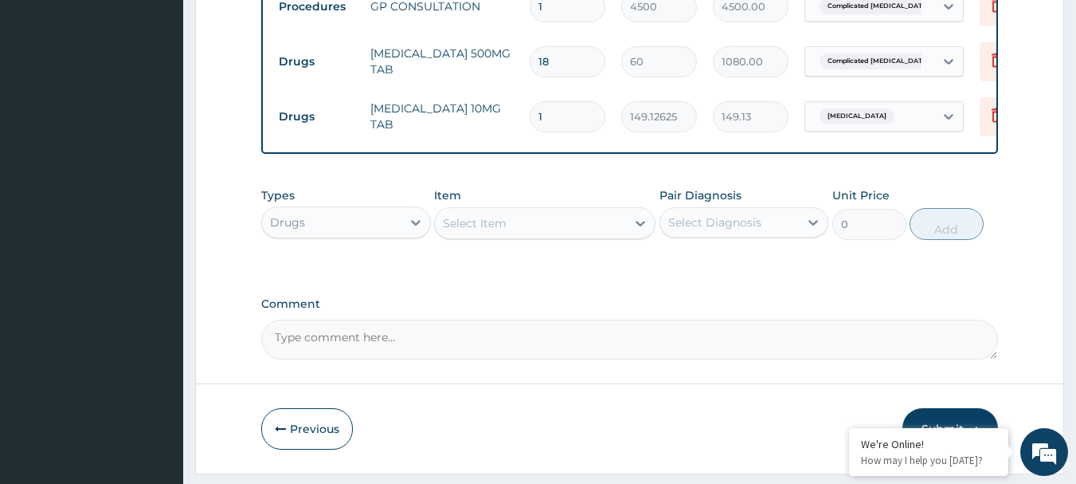
type input "0.00"
type input "6"
type input "894.76"
type input "5"
type input "745.63"
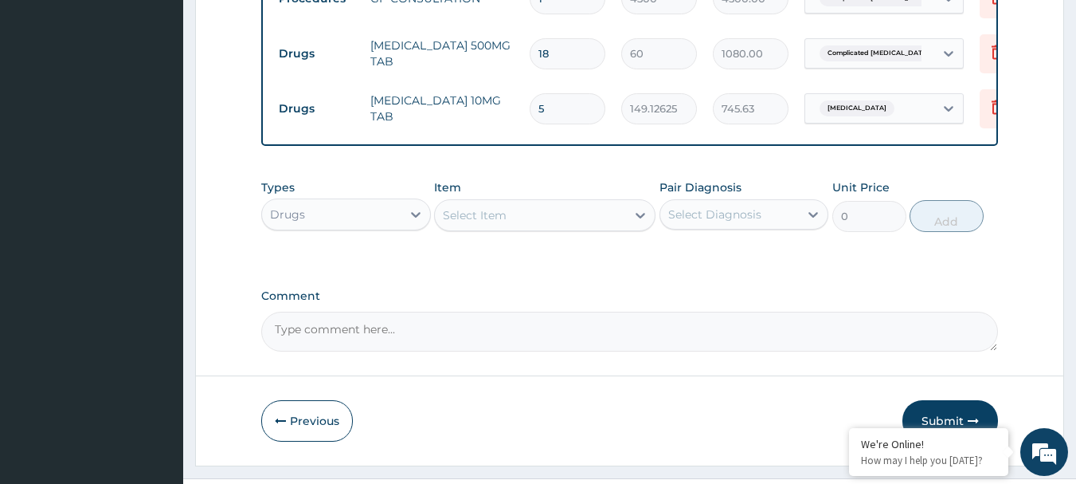
type input "4"
type input "596.50"
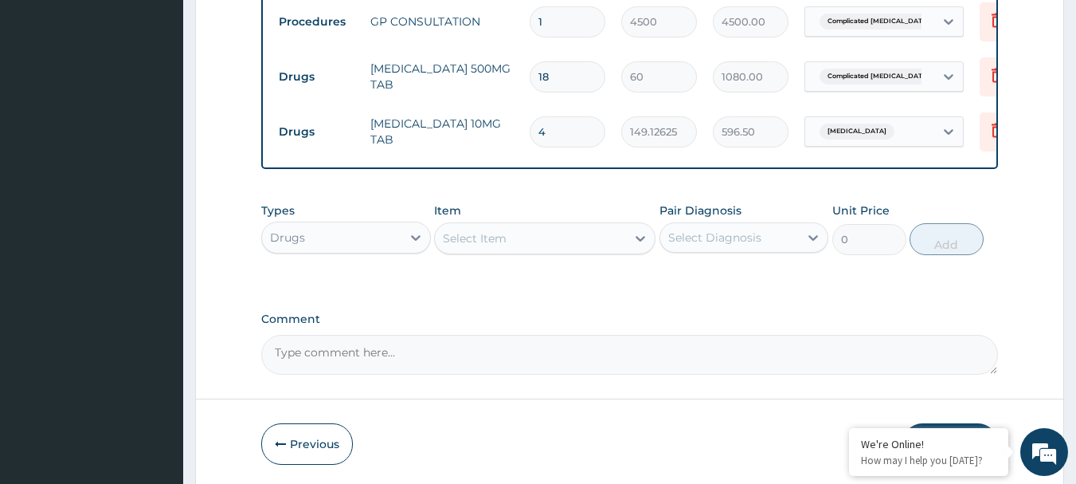
scroll to position [662, 0]
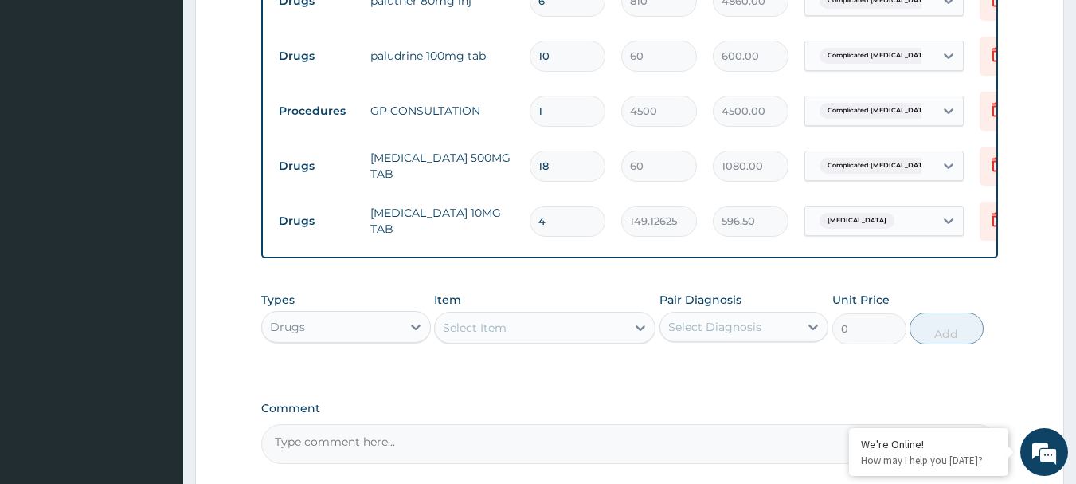
type input "4"
type input "0.00"
type input "6"
type input "894.76"
type input "6"
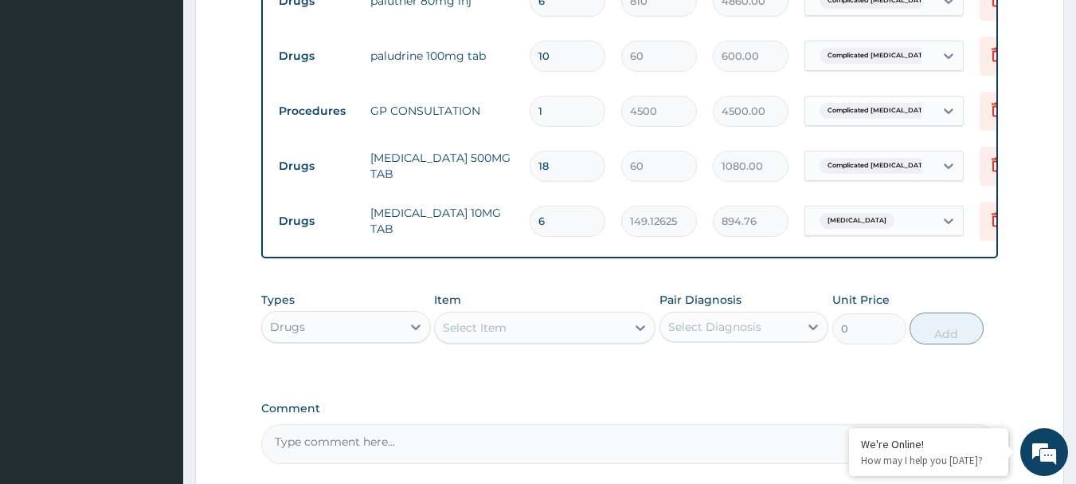
click at [501, 180] on td "PARACETAMOL 500MG TAB" at bounding box center [441, 166] width 159 height 48
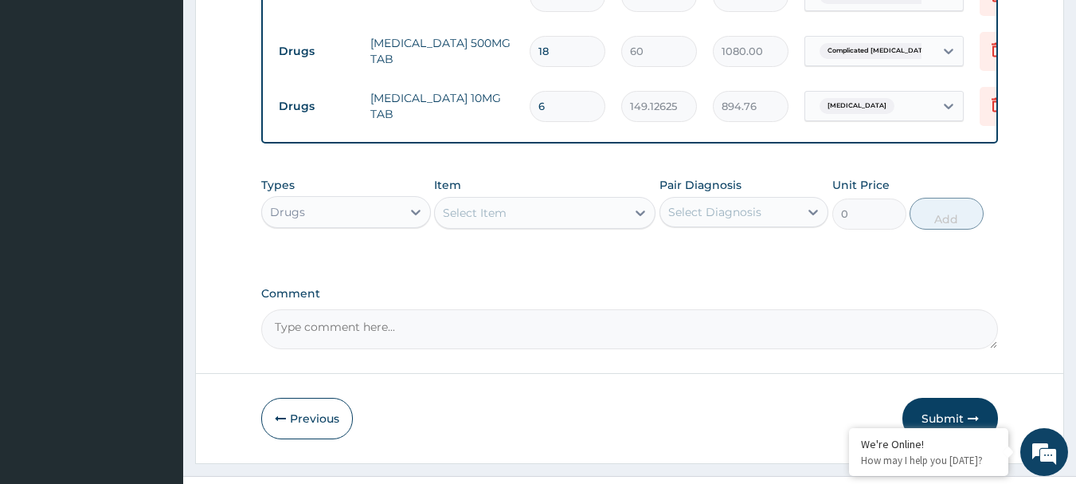
scroll to position [821, 0]
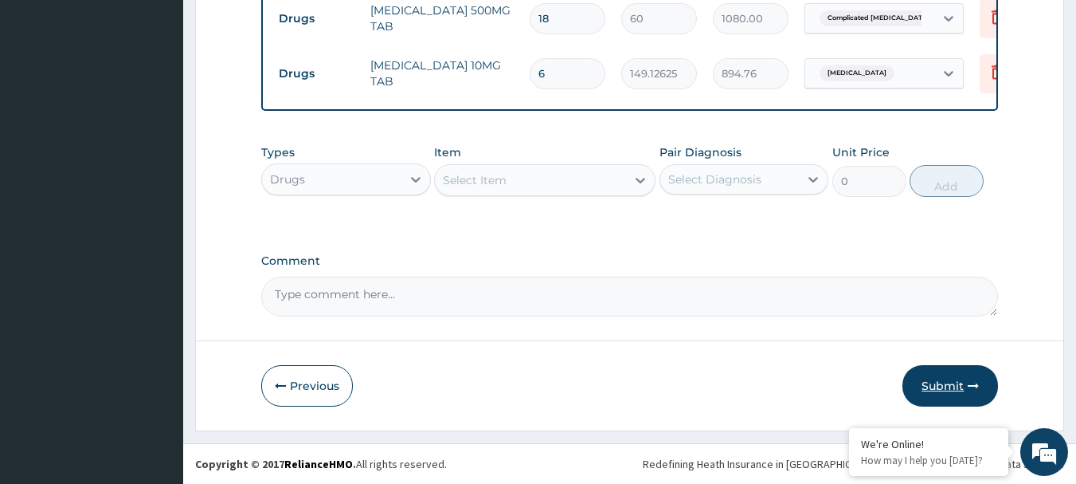
click at [950, 386] on button "Submit" at bounding box center [951, 385] width 96 height 41
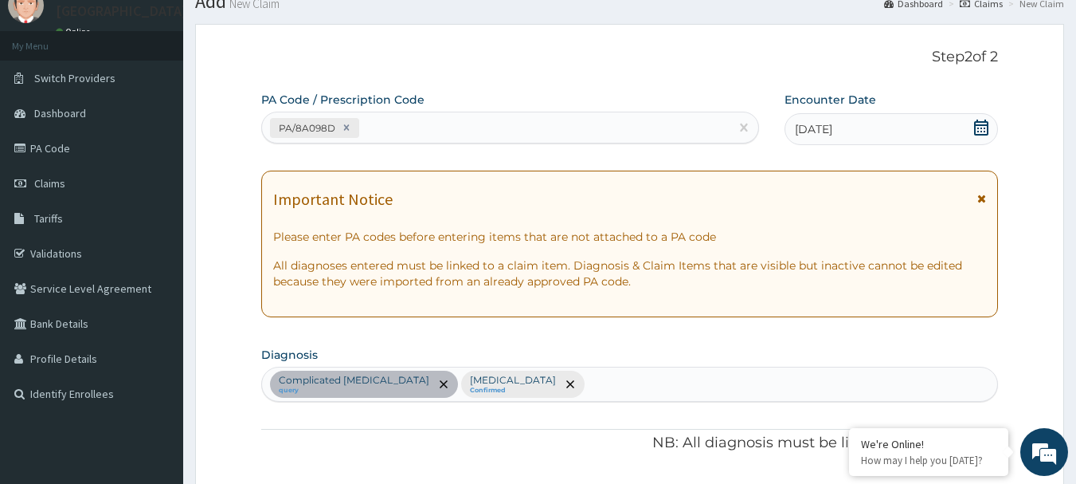
scroll to position [25, 0]
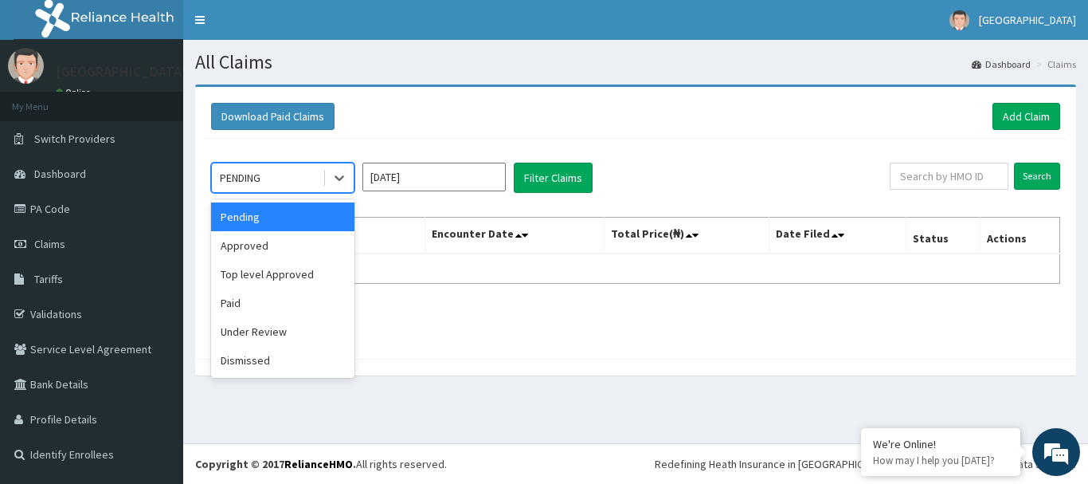
click at [277, 173] on div "PENDING" at bounding box center [267, 177] width 111 height 25
click at [249, 247] on div "Approved" at bounding box center [282, 245] width 143 height 29
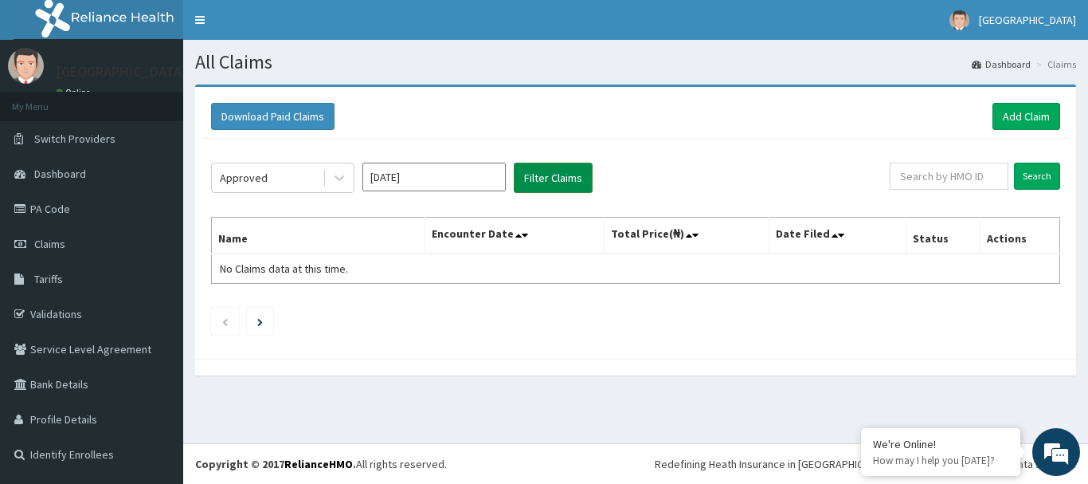
click at [536, 170] on button "Filter Claims" at bounding box center [553, 178] width 79 height 30
click at [563, 175] on button "Filter Claims" at bounding box center [553, 178] width 79 height 30
click at [425, 178] on input "Sep 2025" at bounding box center [433, 177] width 143 height 29
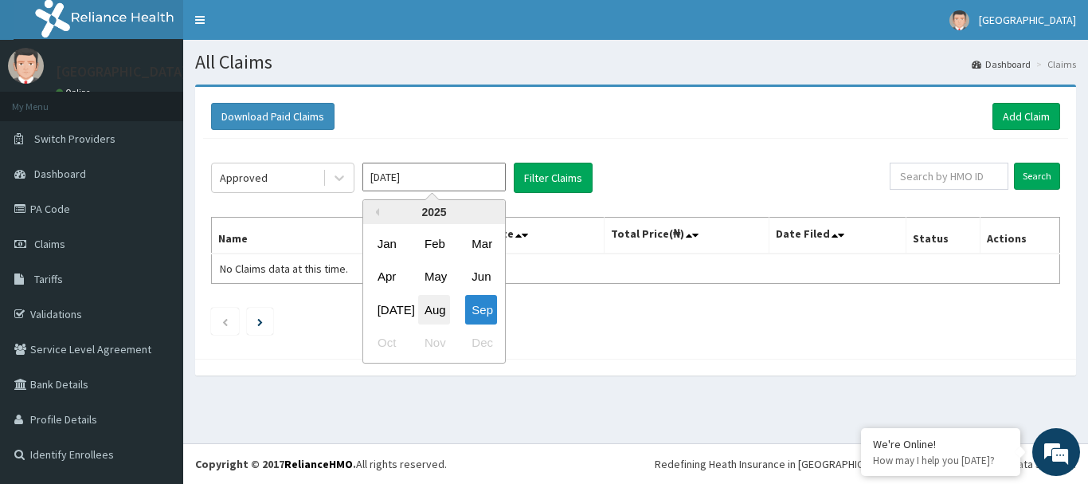
drag, startPoint x: 433, startPoint y: 307, endPoint x: 494, endPoint y: 208, distance: 115.9
click at [436, 307] on div "Aug" at bounding box center [434, 309] width 32 height 29
type input "Aug 2025"
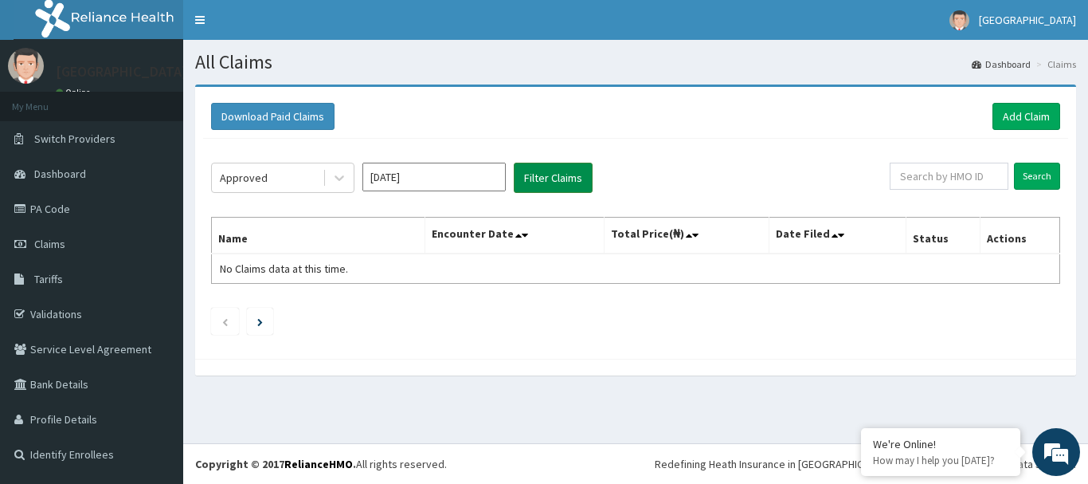
drag, startPoint x: 539, startPoint y: 167, endPoint x: 539, endPoint y: 182, distance: 15.1
click at [539, 172] on button "Filter Claims" at bounding box center [553, 178] width 79 height 30
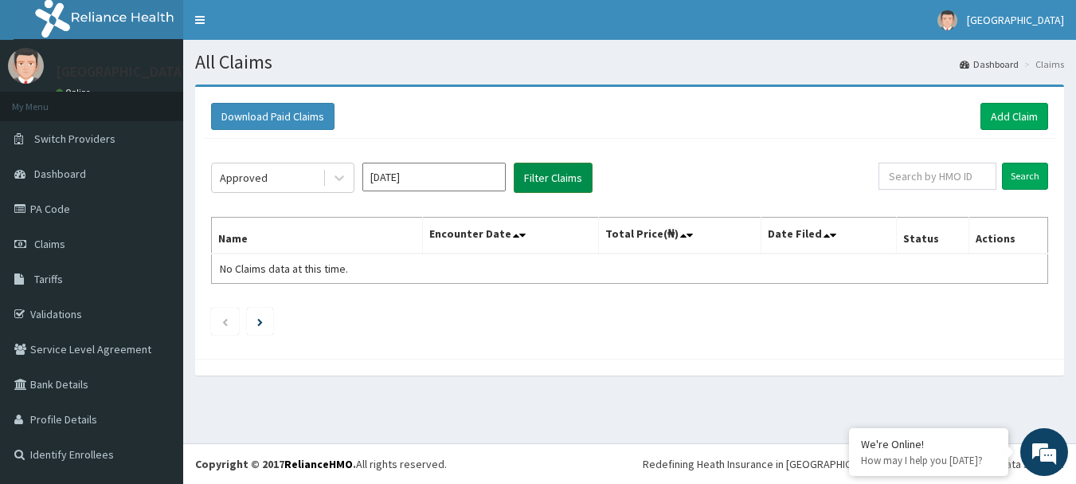
click at [554, 175] on button "Filter Claims" at bounding box center [553, 178] width 79 height 30
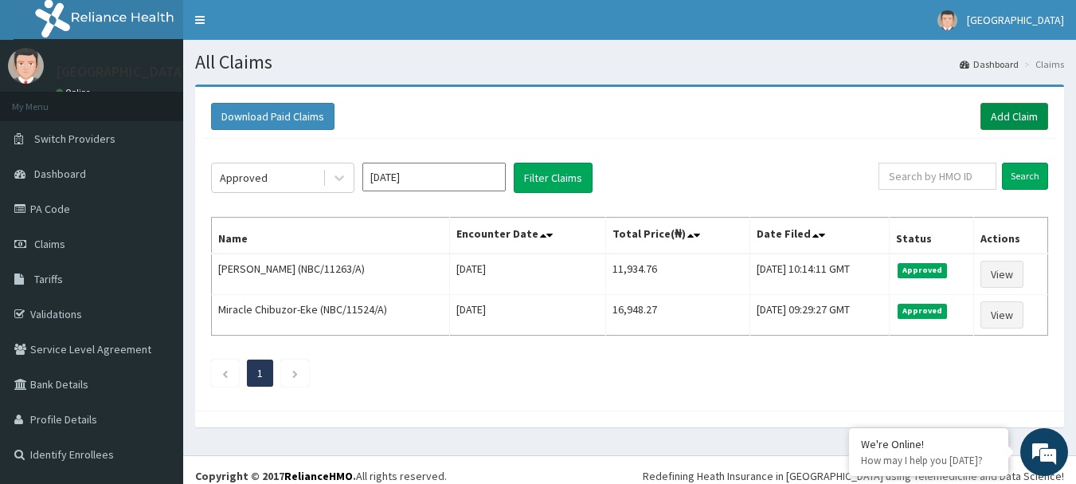
click at [1016, 120] on link "Add Claim" at bounding box center [1015, 116] width 68 height 27
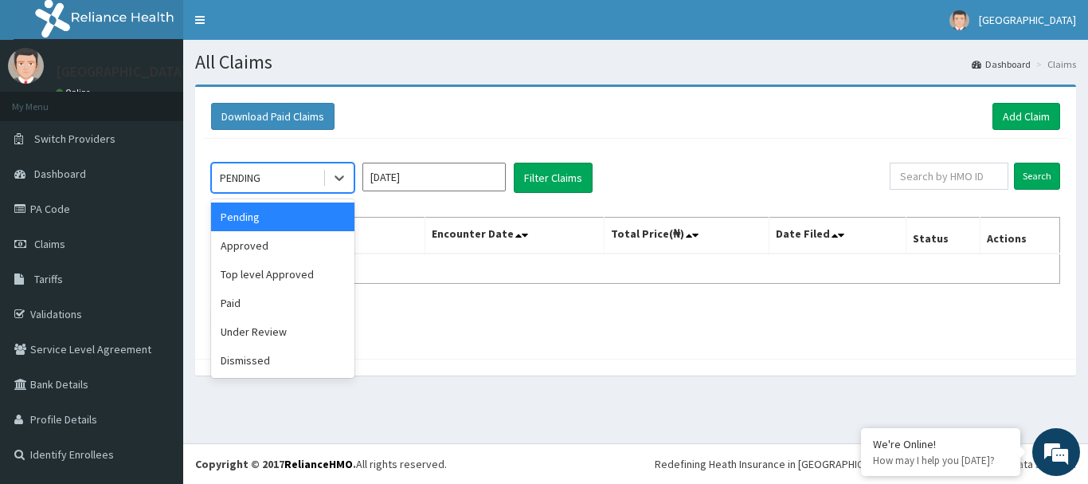
click at [291, 172] on div "PENDING" at bounding box center [267, 177] width 111 height 25
click at [396, 185] on input "Sep 2025" at bounding box center [433, 177] width 143 height 29
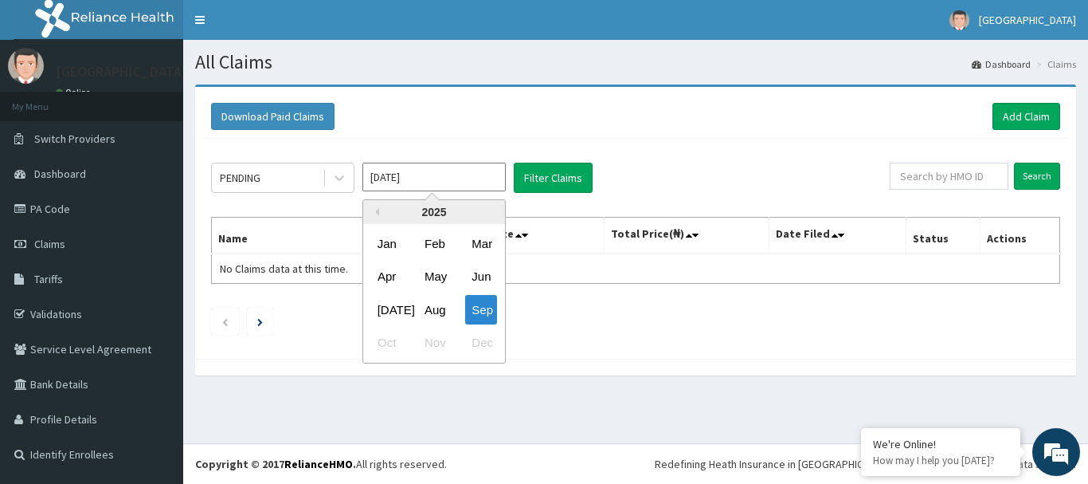
drag, startPoint x: 435, startPoint y: 308, endPoint x: 442, endPoint y: 272, distance: 36.6
click at [436, 308] on div "Aug" at bounding box center [434, 309] width 32 height 29
type input "Aug 2025"
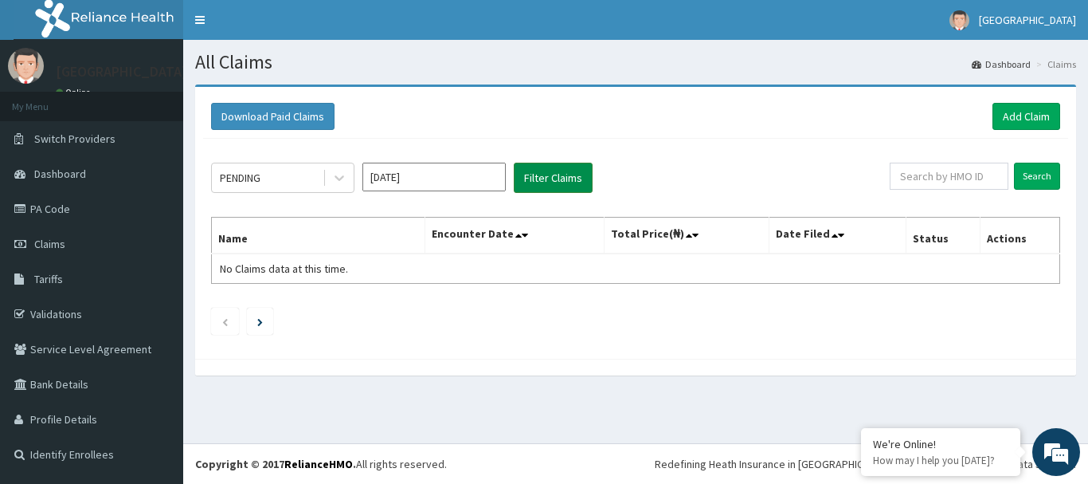
click at [557, 174] on button "Filter Claims" at bounding box center [553, 178] width 79 height 30
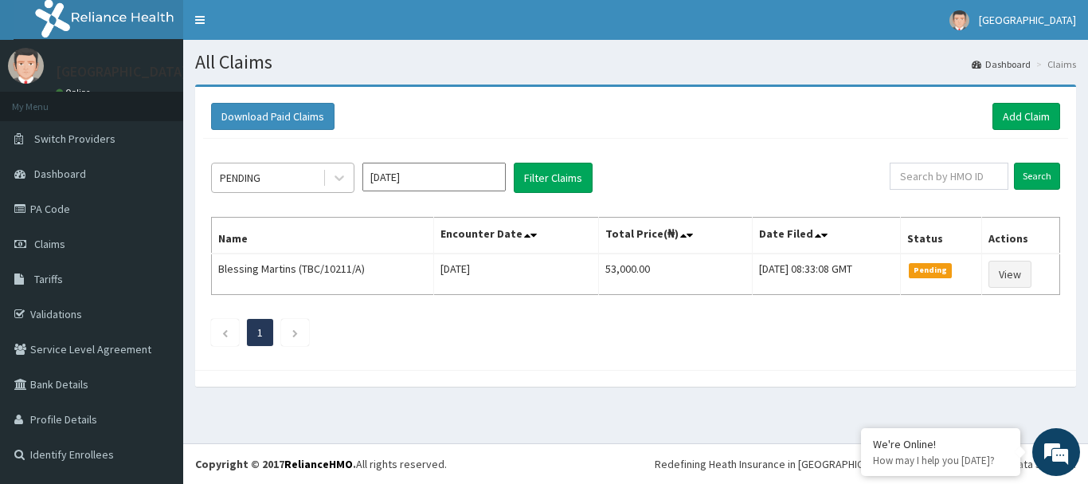
click at [272, 182] on div "PENDING" at bounding box center [267, 177] width 111 height 25
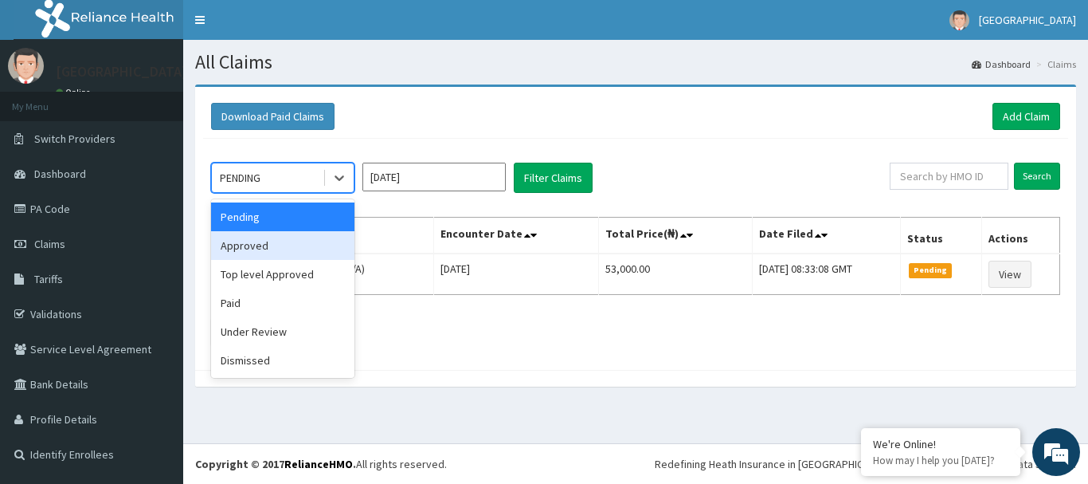
click at [251, 244] on div "Approved" at bounding box center [282, 245] width 143 height 29
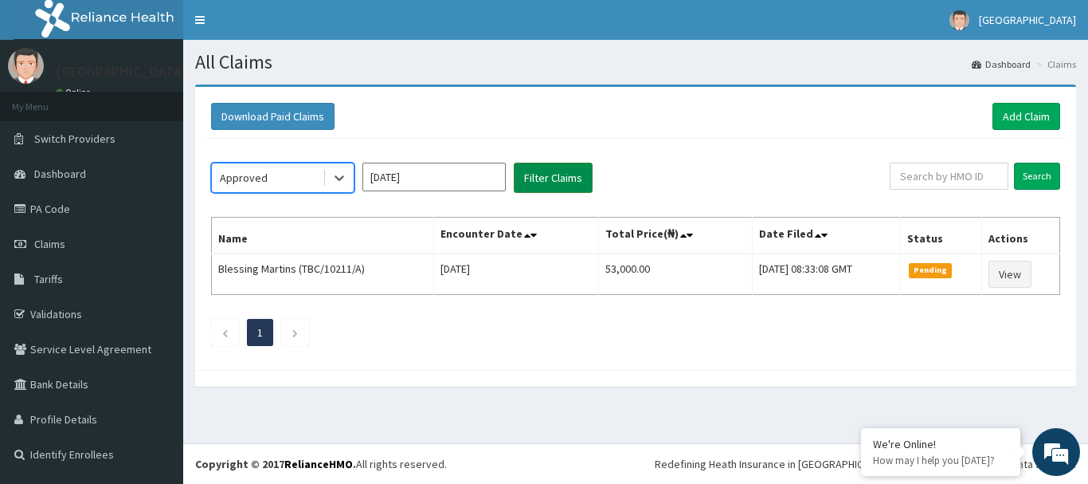
click at [556, 181] on button "Filter Claims" at bounding box center [553, 178] width 79 height 30
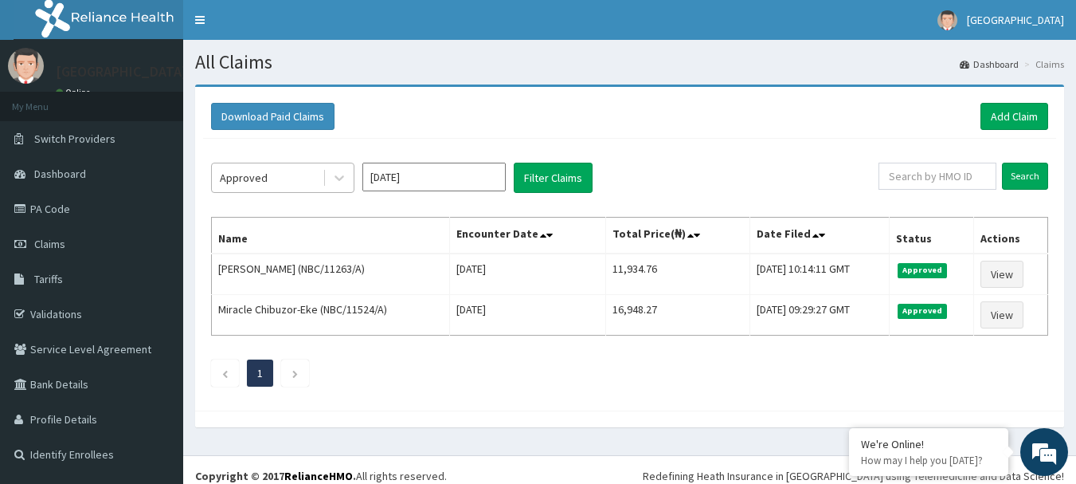
click at [255, 172] on div "Approved" at bounding box center [244, 178] width 48 height 16
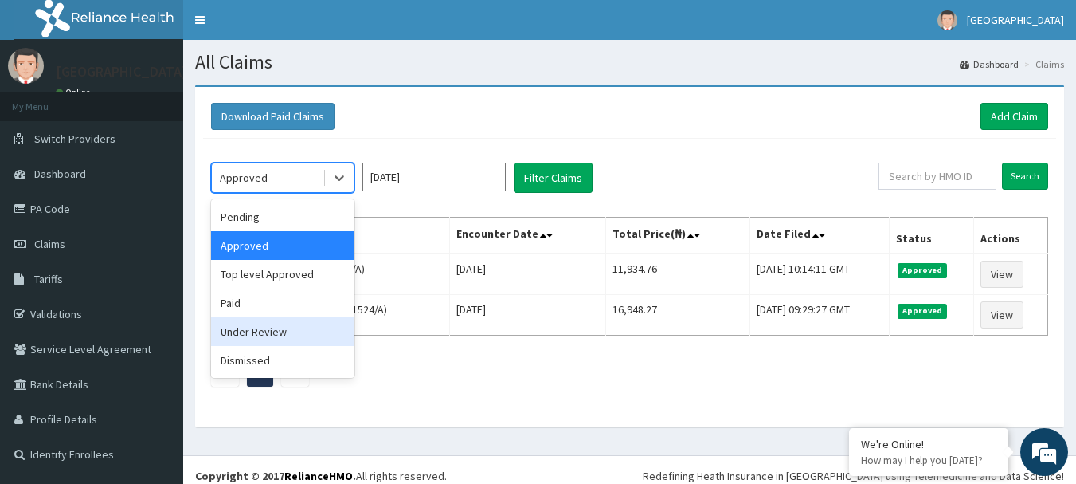
drag, startPoint x: 251, startPoint y: 334, endPoint x: 325, endPoint y: 236, distance: 122.8
click at [251, 331] on div "Under Review" at bounding box center [282, 331] width 143 height 29
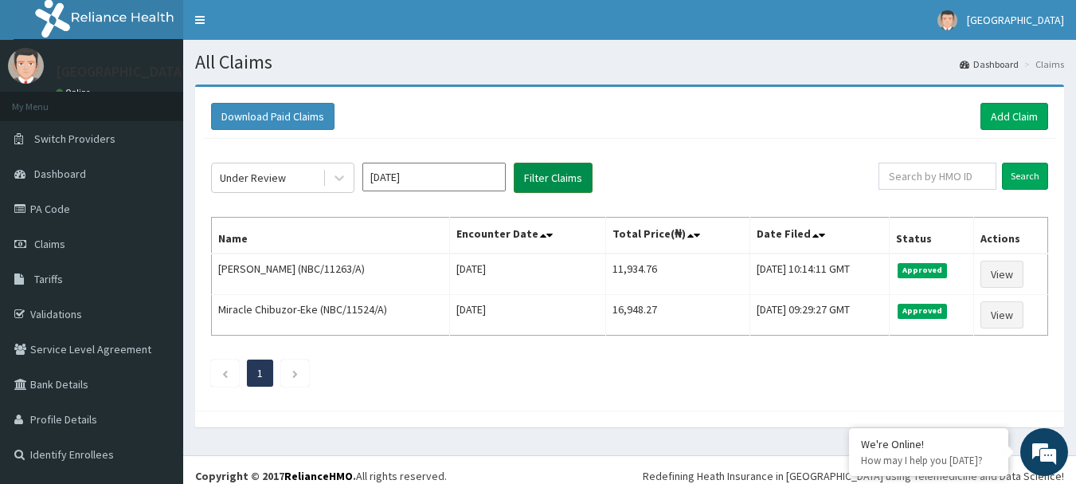
click at [539, 169] on button "Filter Claims" at bounding box center [553, 178] width 79 height 30
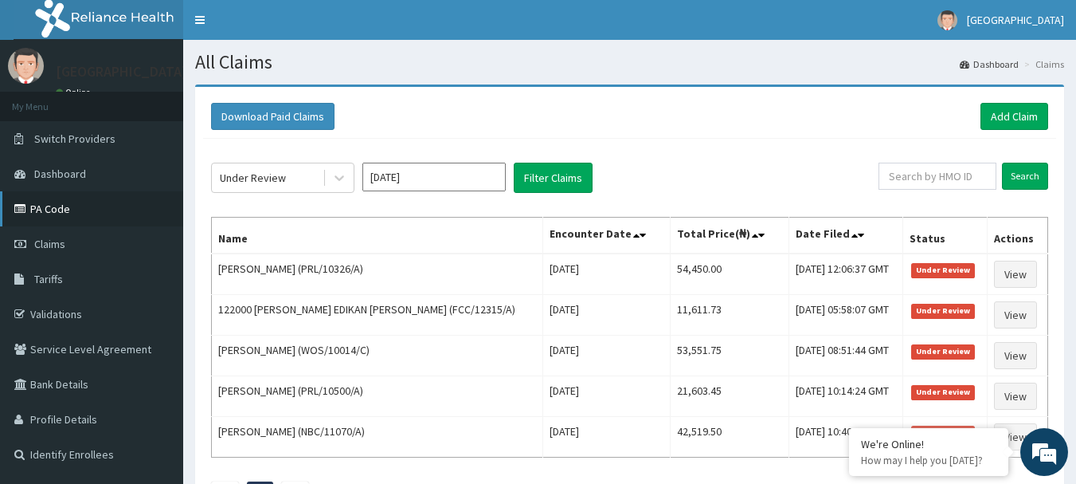
click at [62, 210] on link "PA Code" at bounding box center [91, 208] width 183 height 35
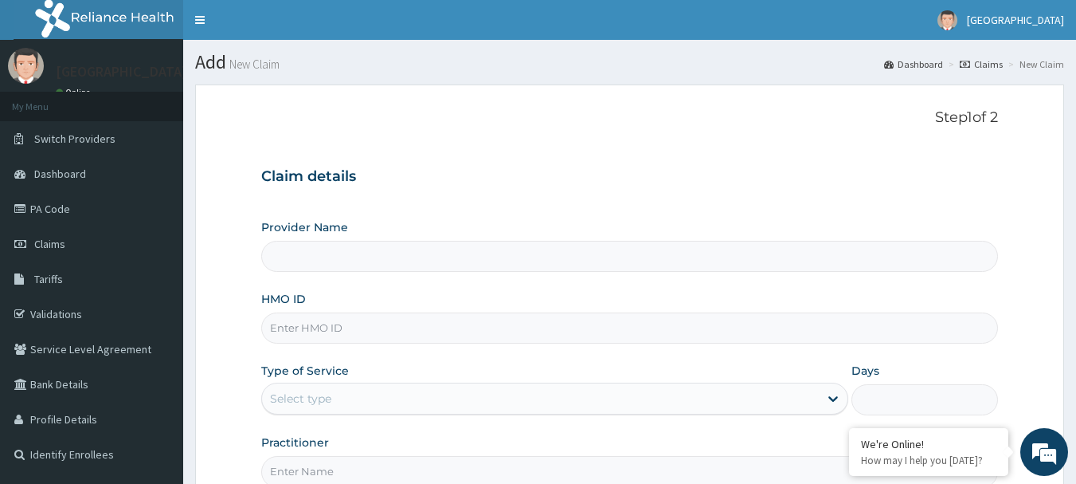
type input "[GEOGRAPHIC_DATA](Signature)"
click at [305, 328] on input "HMO ID" at bounding box center [630, 327] width 738 height 31
paste input "WID/10008/B"
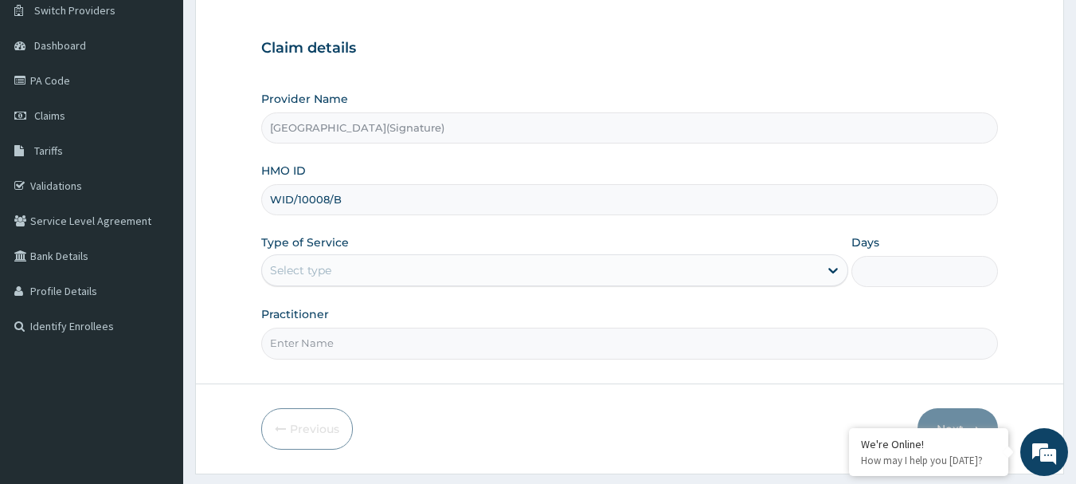
scroll to position [159, 0]
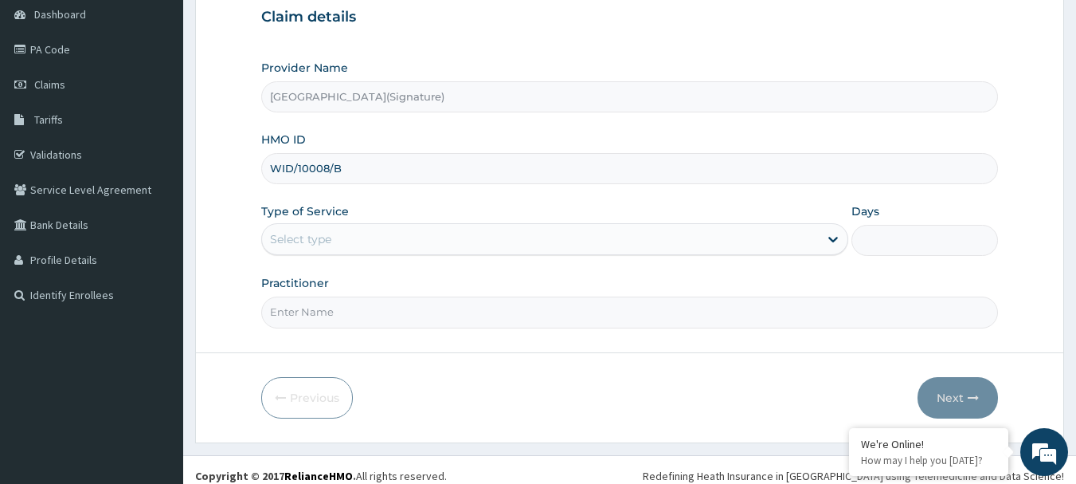
type input "WID/10008/B"
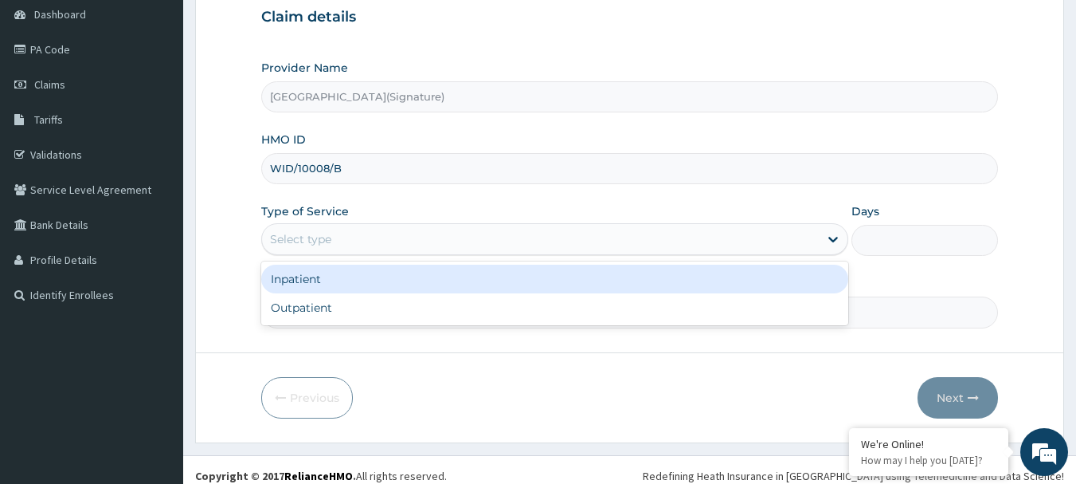
click at [315, 235] on div "Select type" at bounding box center [300, 239] width 61 height 16
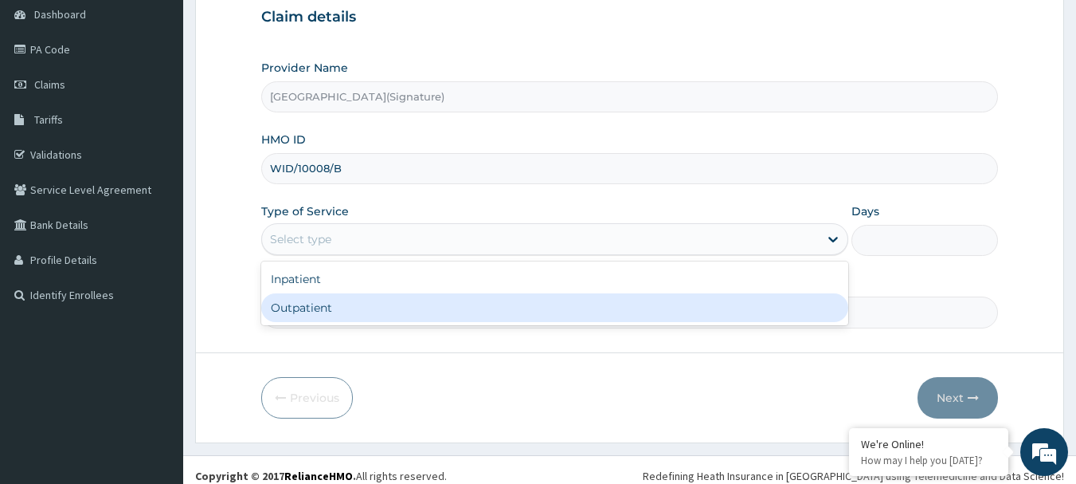
click at [330, 305] on div "Outpatient" at bounding box center [554, 307] width 587 height 29
type input "1"
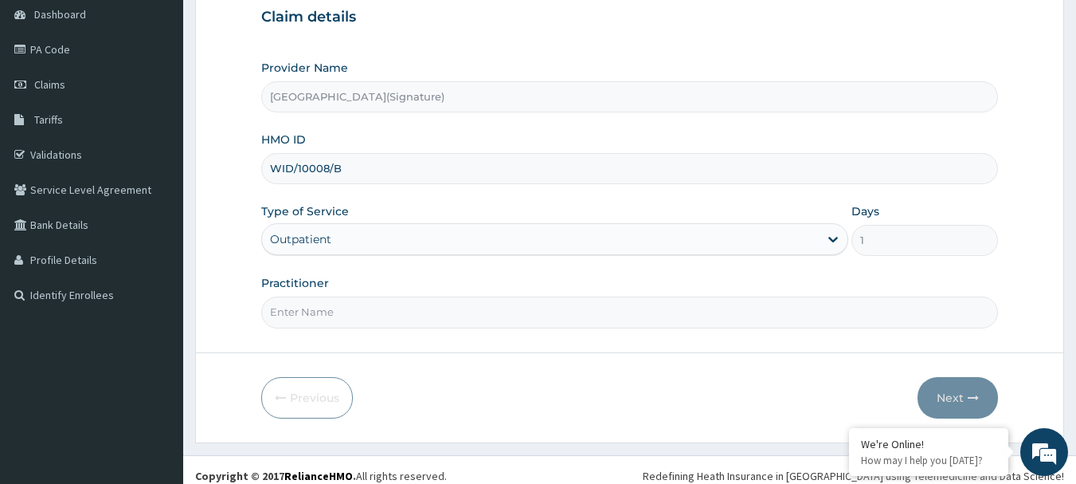
click at [296, 318] on input "Practitioner" at bounding box center [630, 311] width 738 height 31
paste input "Dr. [PERSON_NAME]"
type input "Dr. [PERSON_NAME]"
click at [962, 393] on button "Next" at bounding box center [958, 397] width 80 height 41
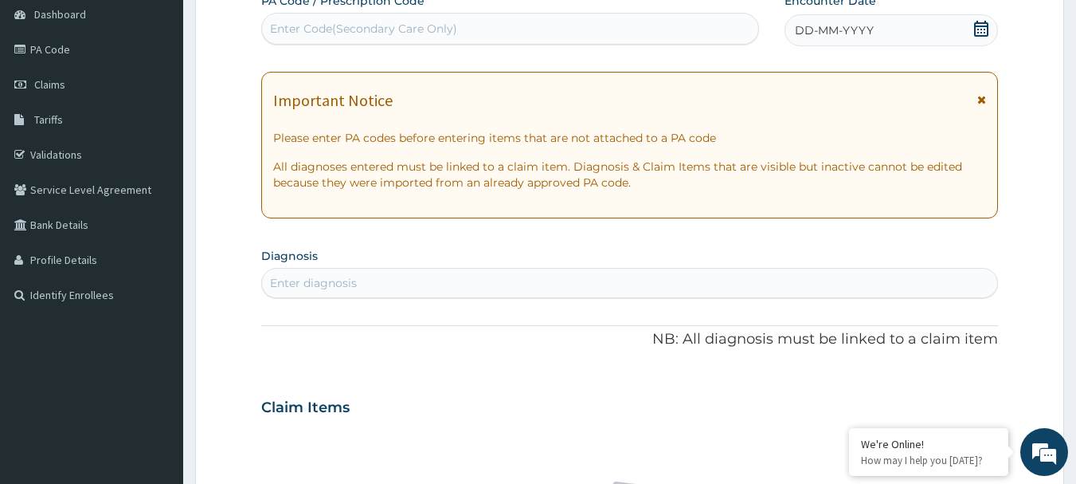
click at [978, 29] on icon at bounding box center [981, 29] width 14 height 16
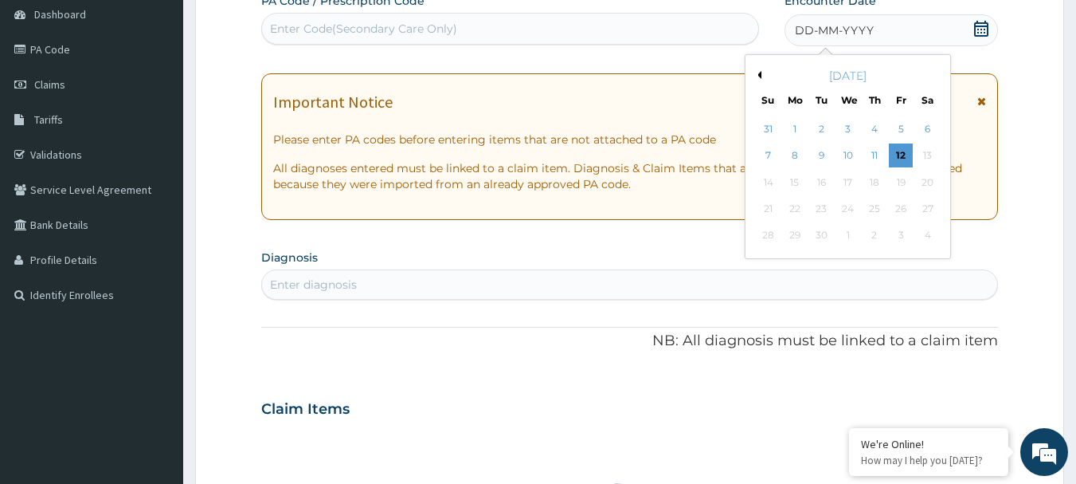
click at [762, 74] on div "[DATE]" at bounding box center [848, 76] width 192 height 16
click at [761, 75] on button "Previous Month" at bounding box center [758, 75] width 8 height 8
click at [793, 207] on div "18" at bounding box center [795, 209] width 24 height 24
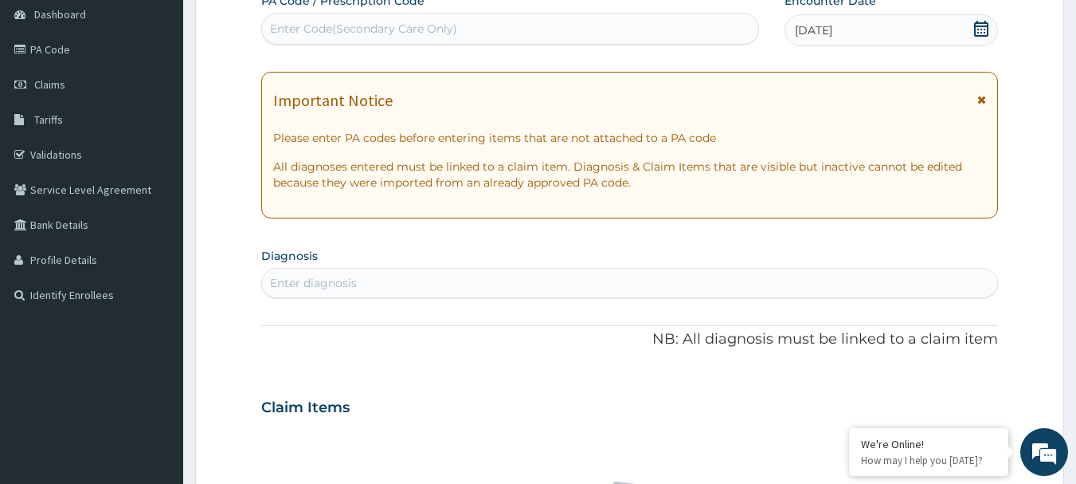
click at [390, 282] on div "Enter diagnosis" at bounding box center [630, 282] width 736 height 25
type input "[MEDICAL_DATA]"
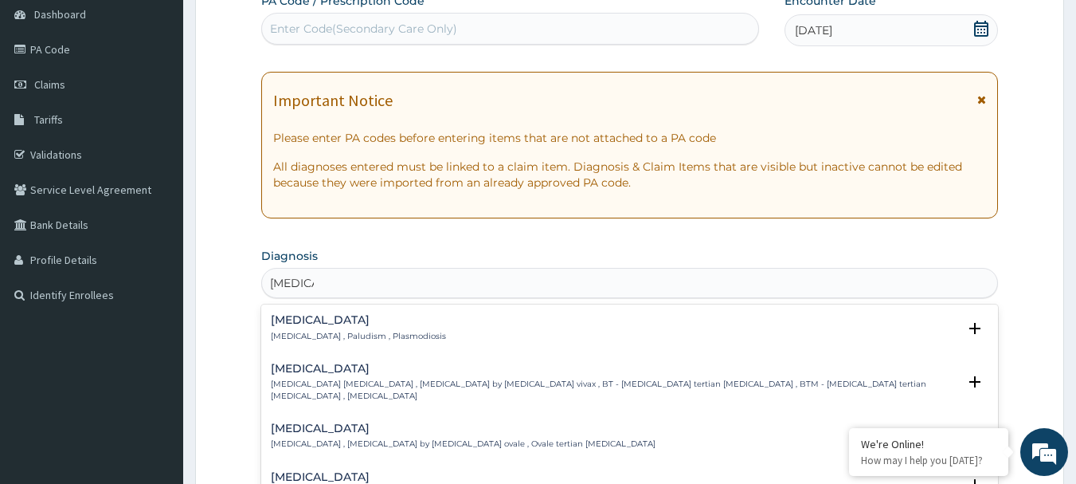
click at [301, 329] on div "[MEDICAL_DATA] [MEDICAL_DATA] , Paludism , Plasmodiosis" at bounding box center [358, 328] width 175 height 28
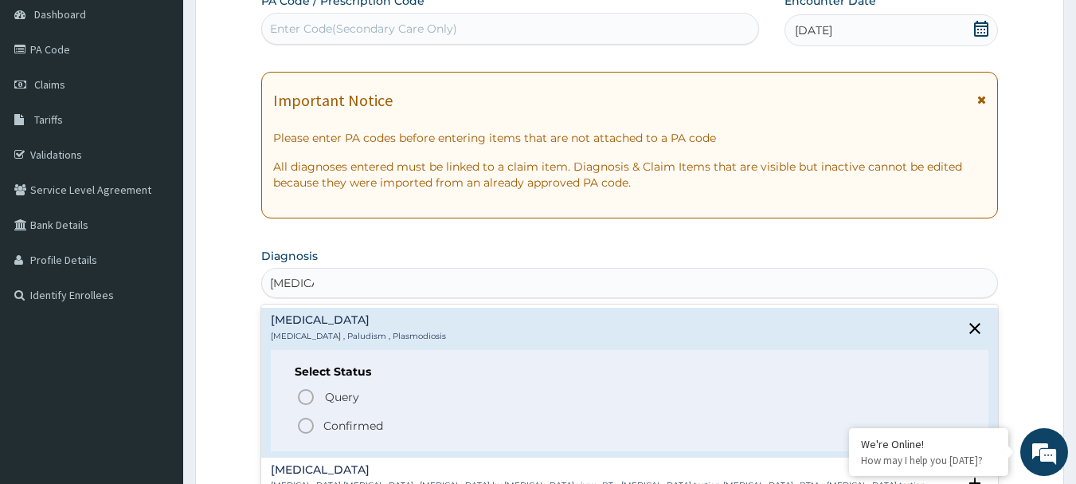
click at [300, 425] on icon "status option filled" at bounding box center [305, 425] width 19 height 19
click at [300, 425] on div "Claim Items" at bounding box center [630, 403] width 738 height 41
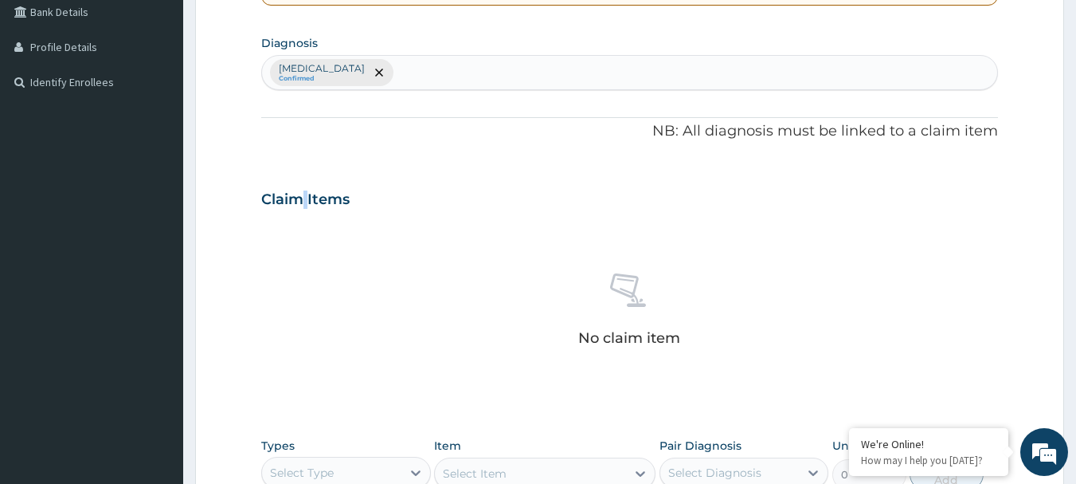
scroll to position [637, 0]
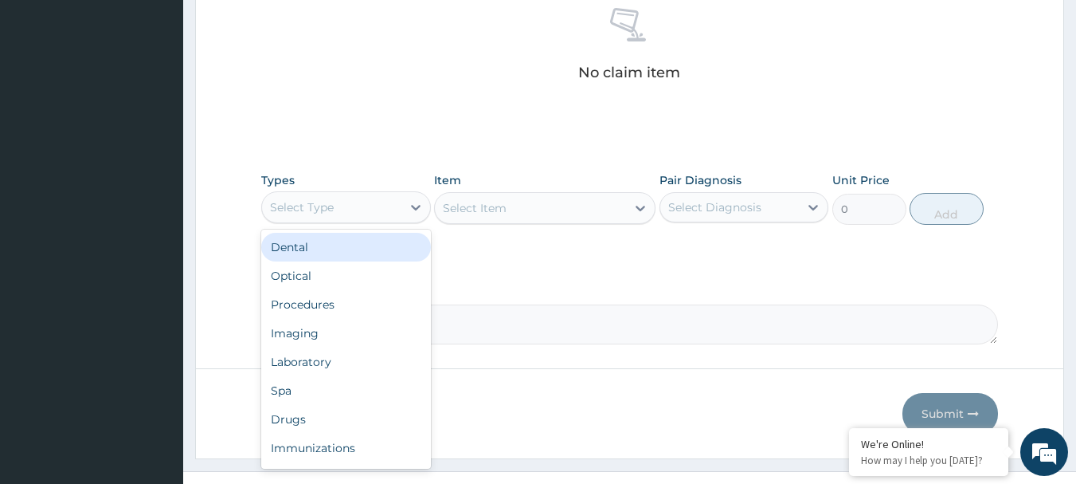
click at [326, 201] on div "Select Type" at bounding box center [302, 207] width 64 height 16
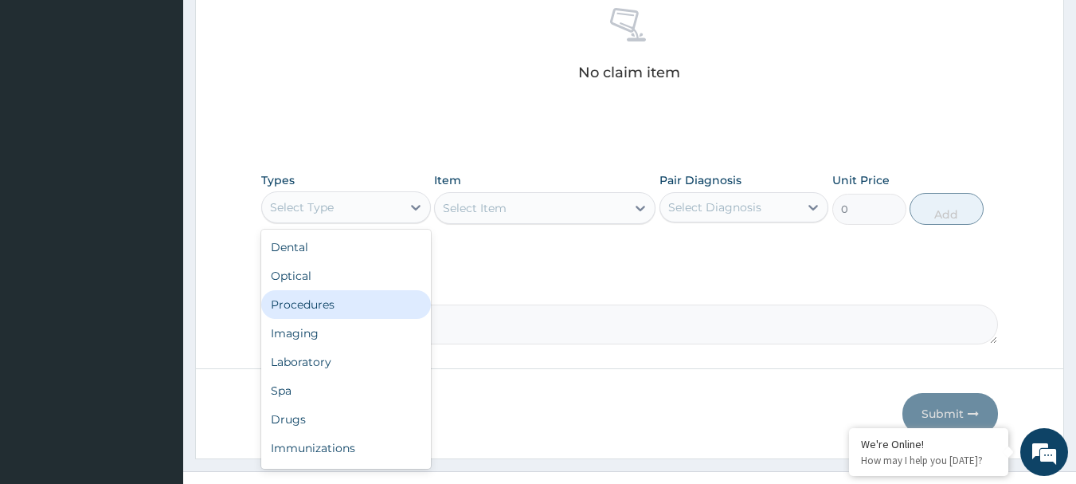
click at [309, 302] on div "Procedures" at bounding box center [346, 304] width 170 height 29
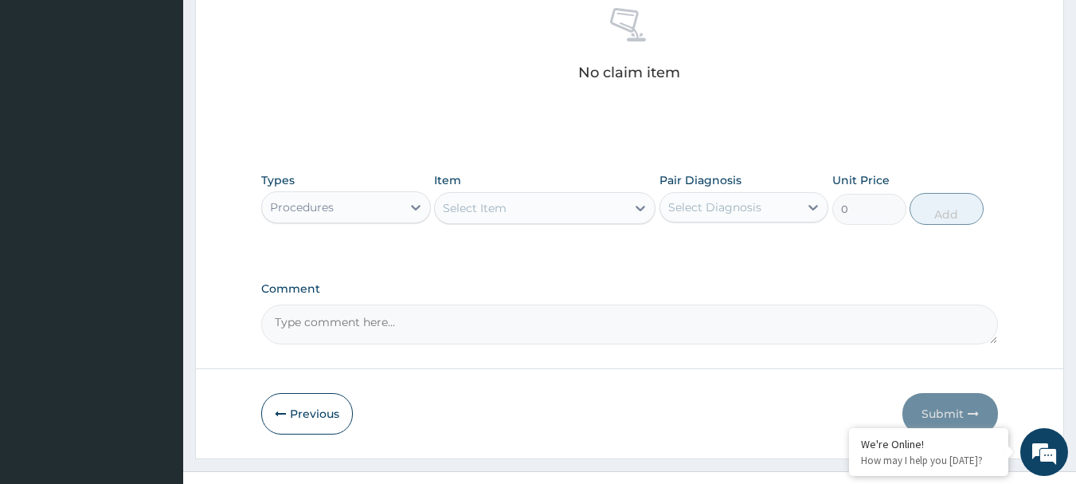
click at [523, 210] on div "Select Item" at bounding box center [530, 207] width 191 height 25
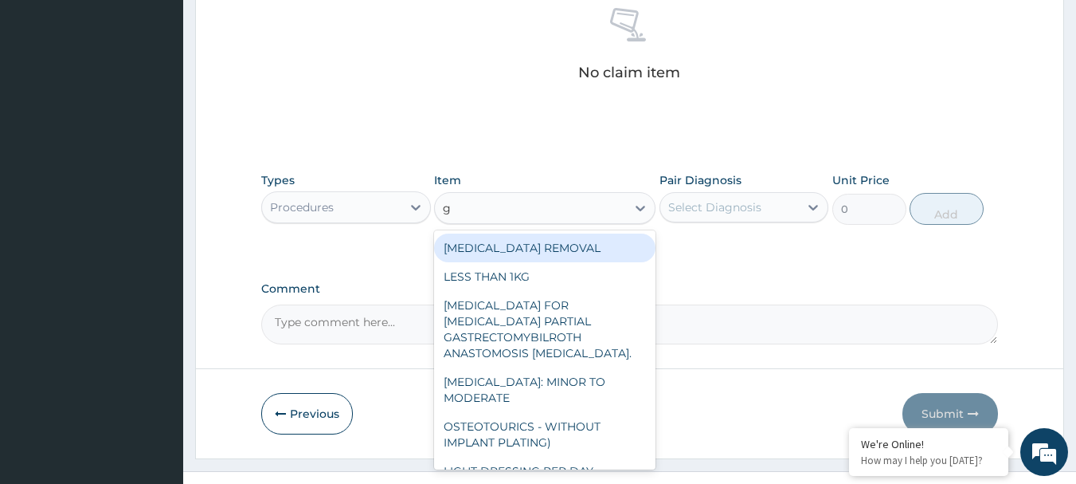
type input "gp"
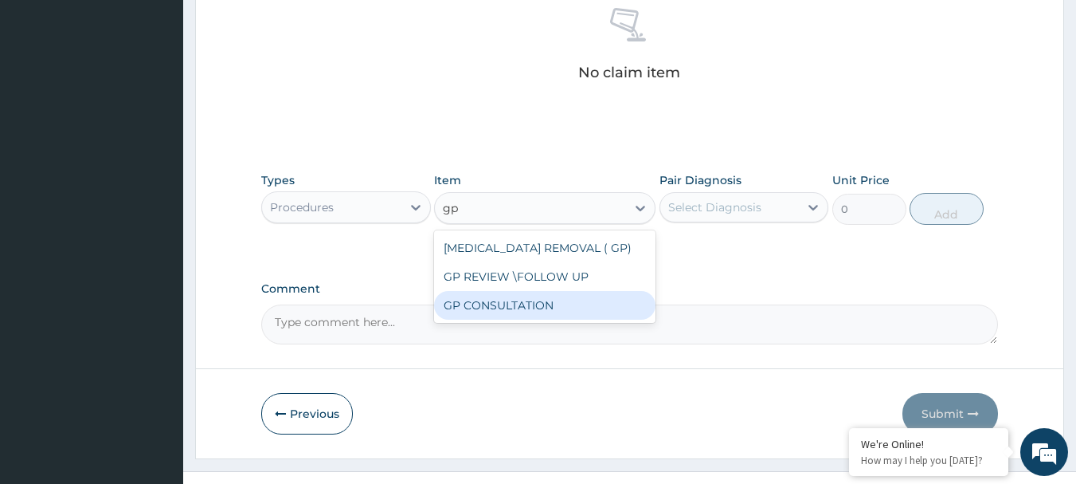
click at [509, 301] on div "GP CONSULTATION" at bounding box center [544, 305] width 221 height 29
type input "4500"
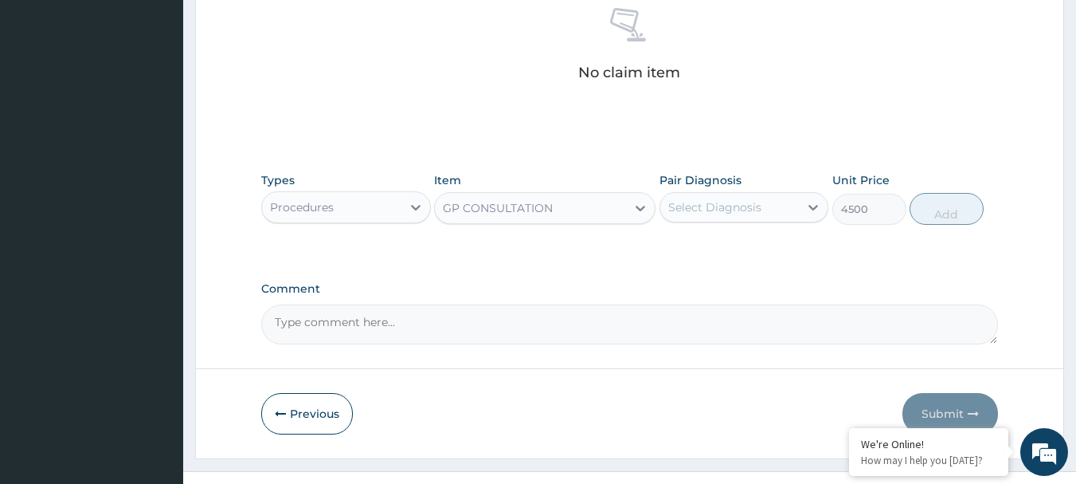
click at [696, 208] on div "Select Diagnosis" at bounding box center [714, 207] width 93 height 16
click at [704, 257] on div "Malaria" at bounding box center [745, 248] width 170 height 33
checkbox input "true"
click at [943, 204] on button "Add" at bounding box center [947, 209] width 74 height 32
type input "0"
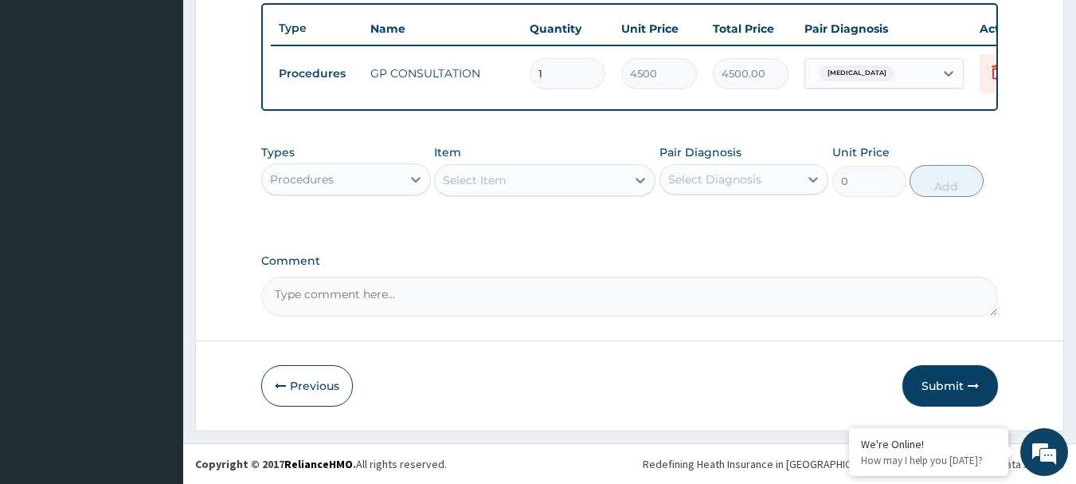
scroll to position [601, 0]
click at [343, 170] on div "Procedures" at bounding box center [331, 179] width 139 height 25
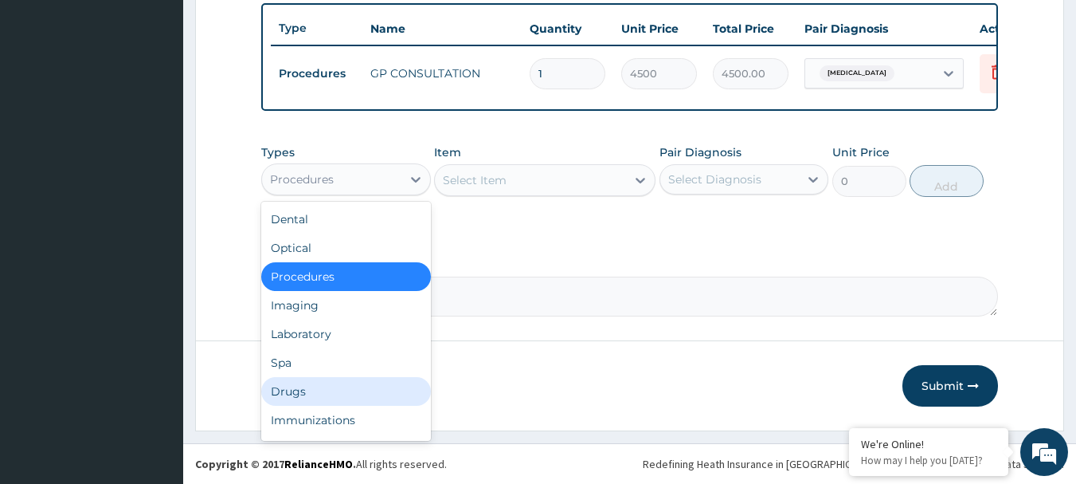
drag, startPoint x: 308, startPoint y: 399, endPoint x: 319, endPoint y: 381, distance: 21.5
click at [308, 398] on div "Drugs" at bounding box center [346, 391] width 170 height 29
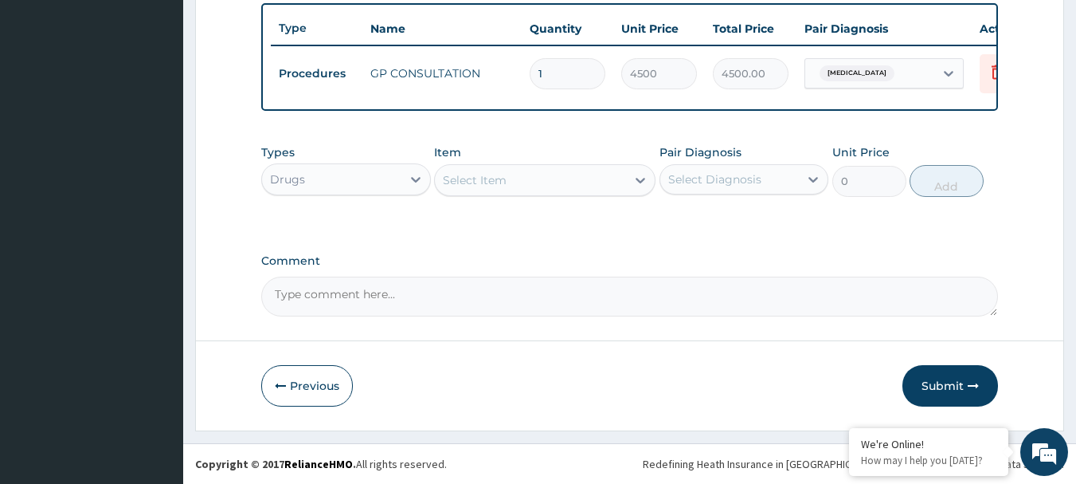
click at [485, 179] on div "Select Item" at bounding box center [475, 180] width 64 height 16
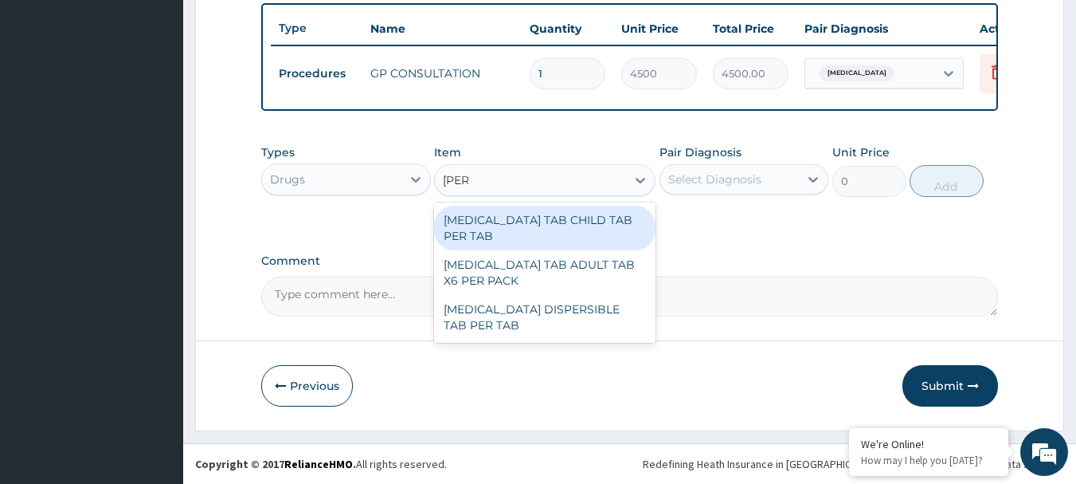
type input "coart"
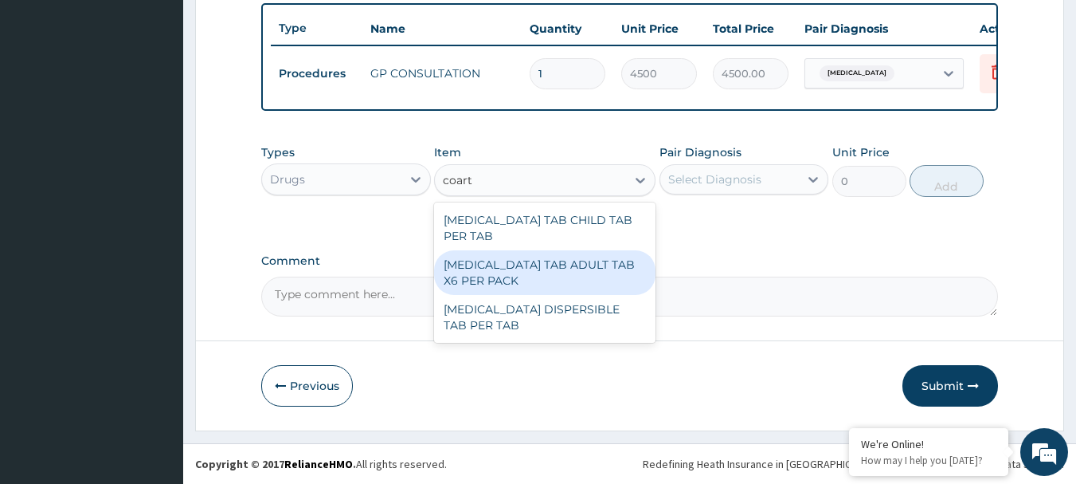
click at [529, 251] on div "COARTEM TAB ADULT TAB X6 PER PACK" at bounding box center [544, 272] width 221 height 45
type input "11700"
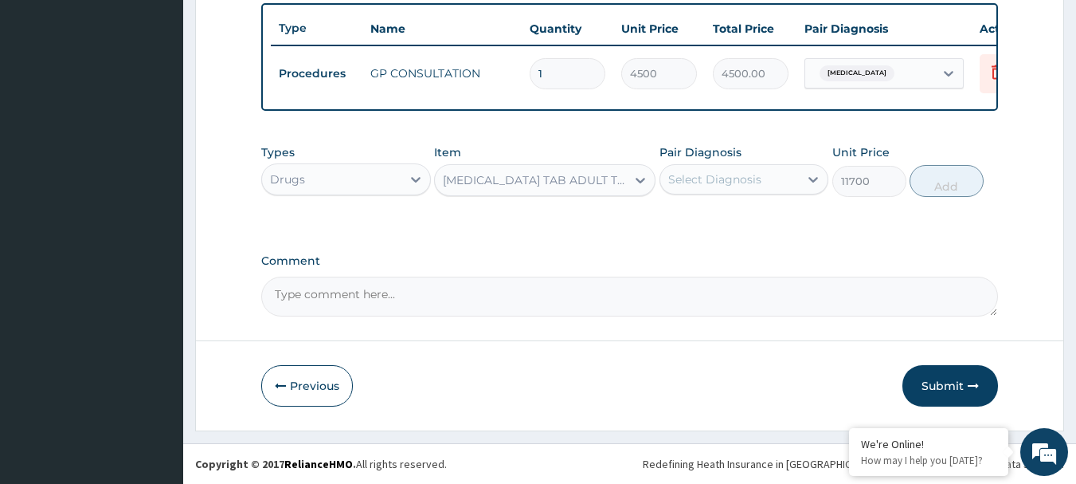
click at [729, 178] on div "Select Diagnosis" at bounding box center [714, 179] width 93 height 16
click at [720, 214] on label "Malaria" at bounding box center [735, 218] width 99 height 16
checkbox input "true"
click at [924, 192] on button "Add" at bounding box center [947, 181] width 74 height 32
type input "0"
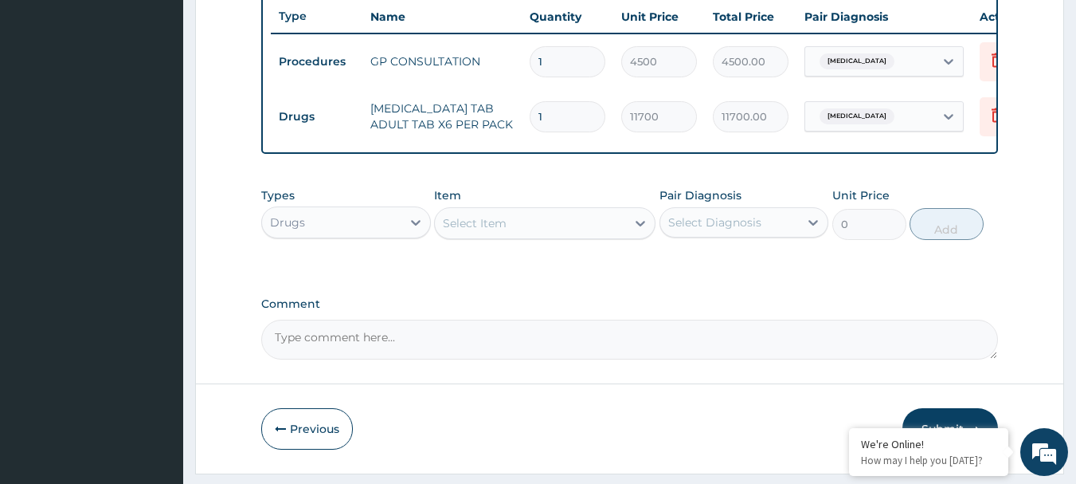
click at [494, 229] on div "Select Item" at bounding box center [475, 223] width 64 height 16
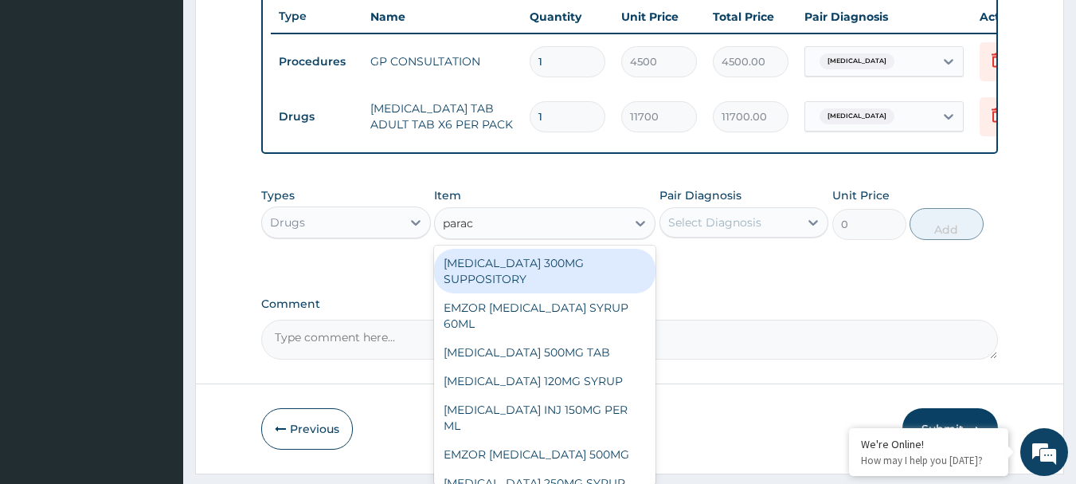
type input "parace"
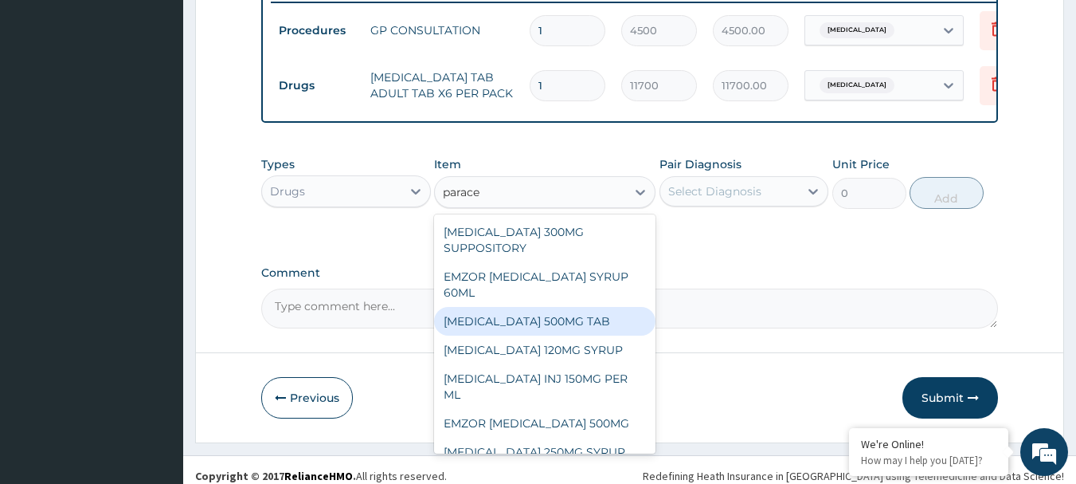
scroll to position [61, 0]
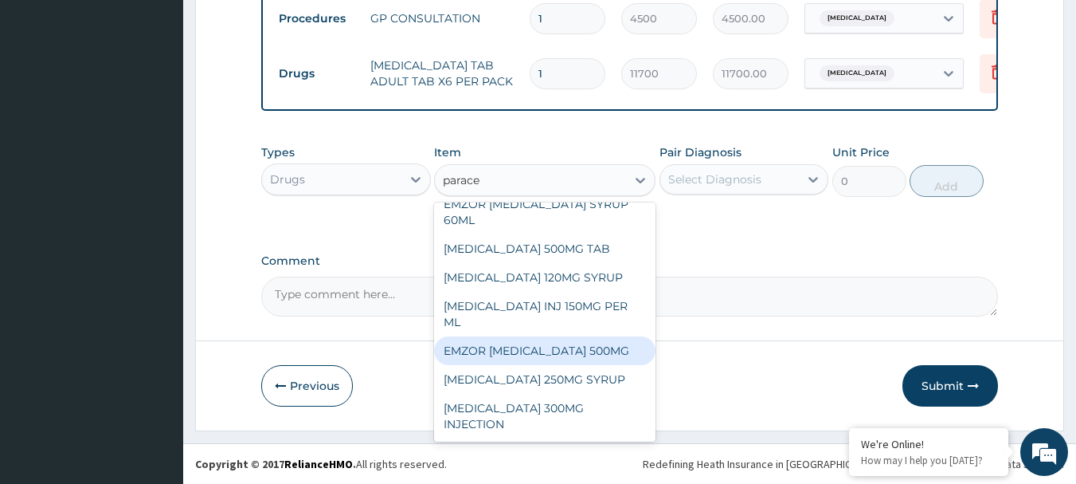
click at [566, 349] on div "EMZOR PARACETAMOL 500MG" at bounding box center [544, 350] width 221 height 29
type input "50"
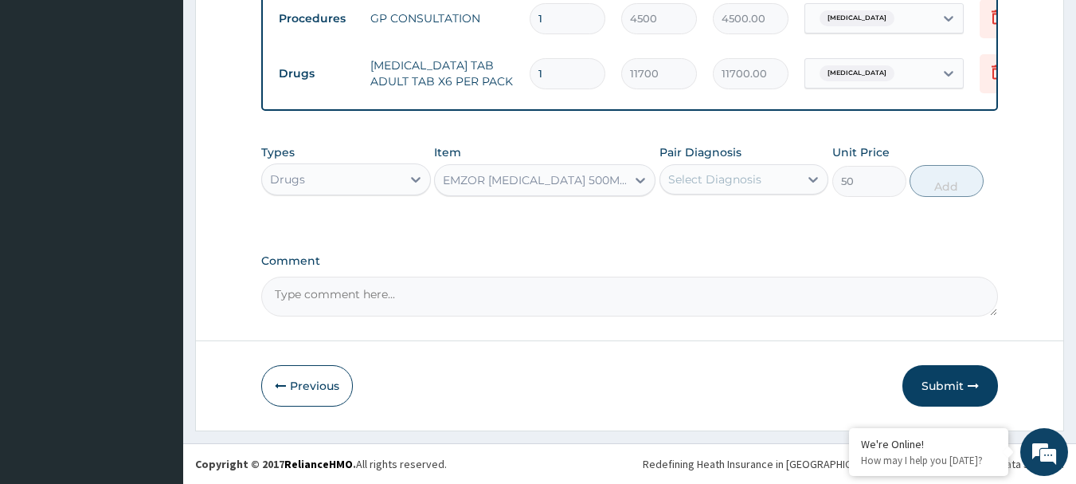
click at [740, 185] on div "Select Diagnosis" at bounding box center [714, 179] width 93 height 16
click at [721, 225] on label "Malaria" at bounding box center [735, 218] width 99 height 16
checkbox input "true"
click at [938, 186] on button "Add" at bounding box center [947, 181] width 74 height 32
type input "0"
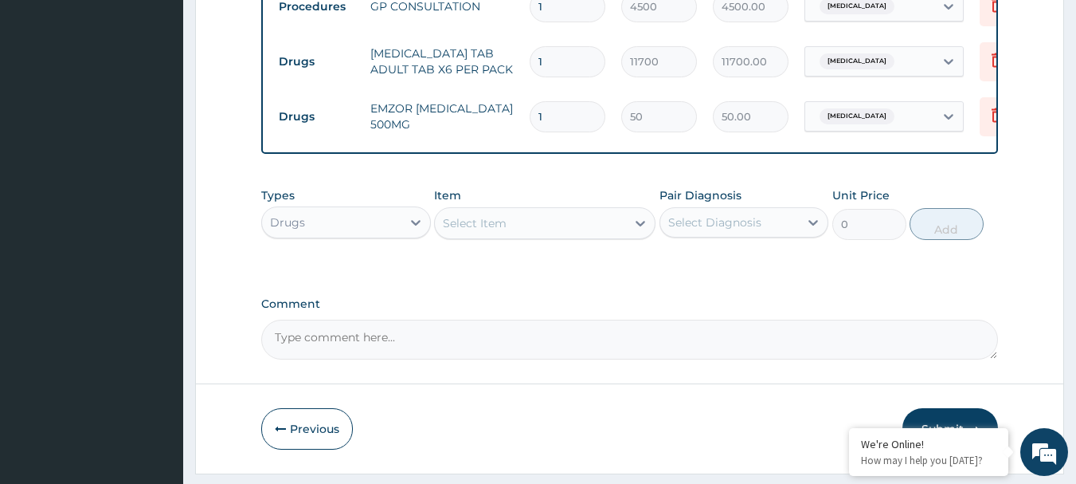
type input "18"
type input "900.00"
type input "18"
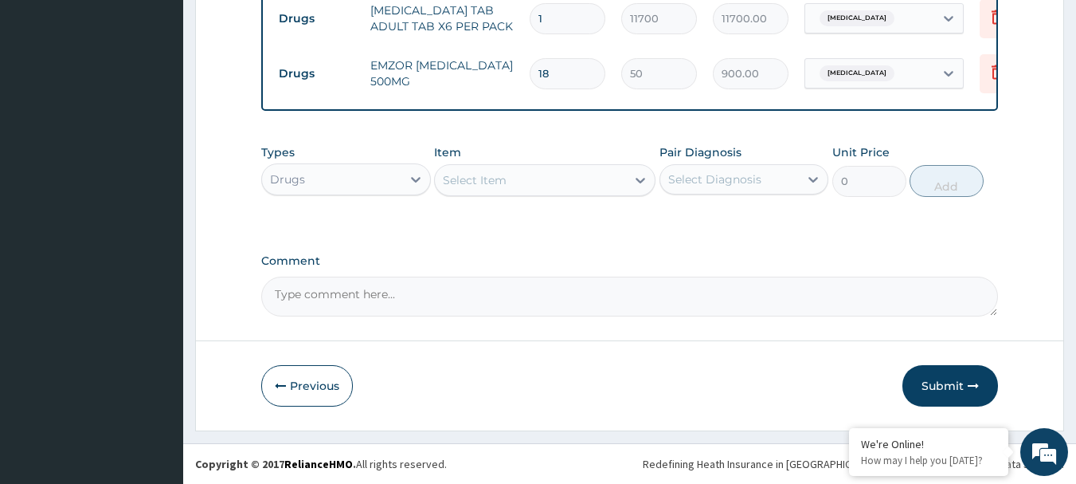
scroll to position [711, 0]
click at [940, 392] on button "Submit" at bounding box center [951, 385] width 96 height 41
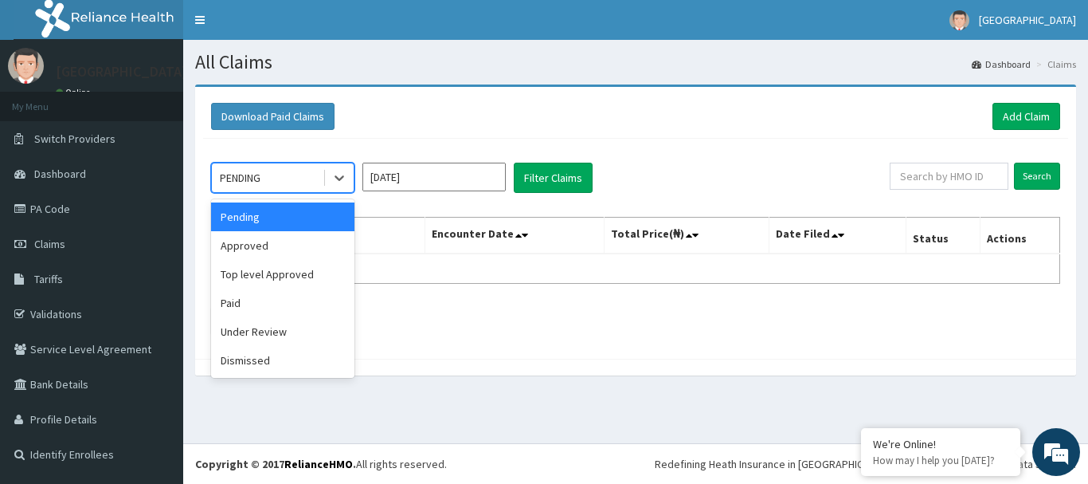
click at [305, 176] on div "PENDING" at bounding box center [267, 177] width 111 height 25
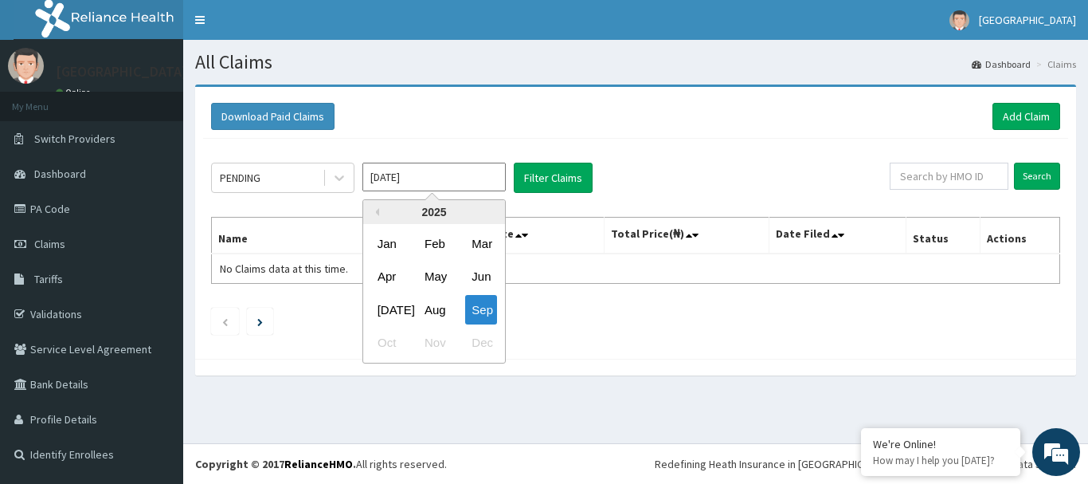
click at [434, 176] on input "[DATE]" at bounding box center [433, 177] width 143 height 29
click at [437, 304] on div "Aug" at bounding box center [434, 309] width 32 height 29
type input "Aug 2025"
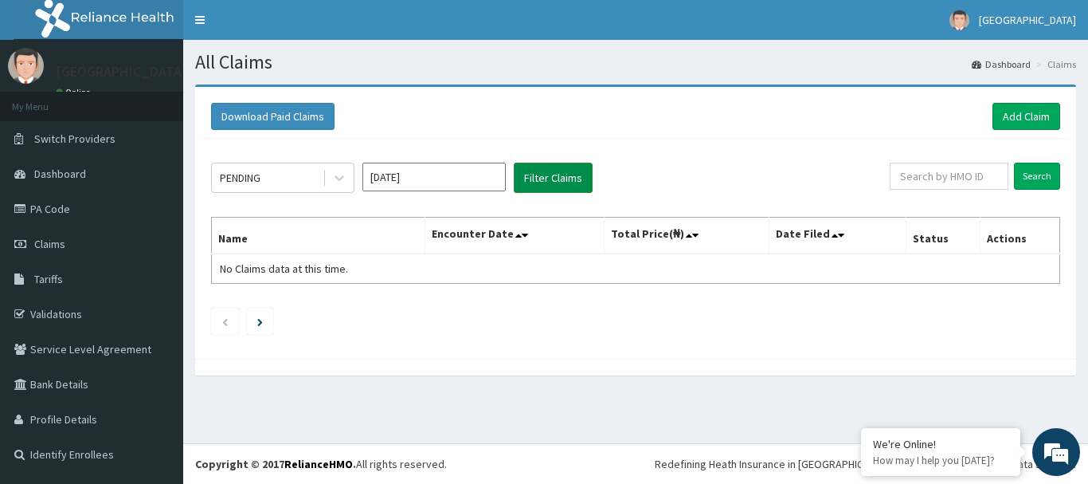
click at [542, 178] on button "Filter Claims" at bounding box center [553, 178] width 79 height 30
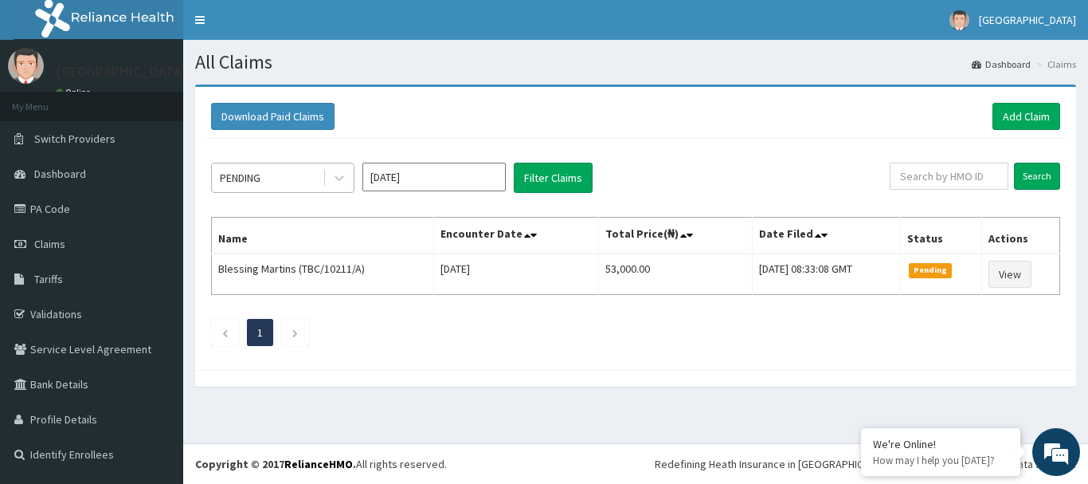
click at [267, 170] on div "PENDING" at bounding box center [267, 177] width 111 height 25
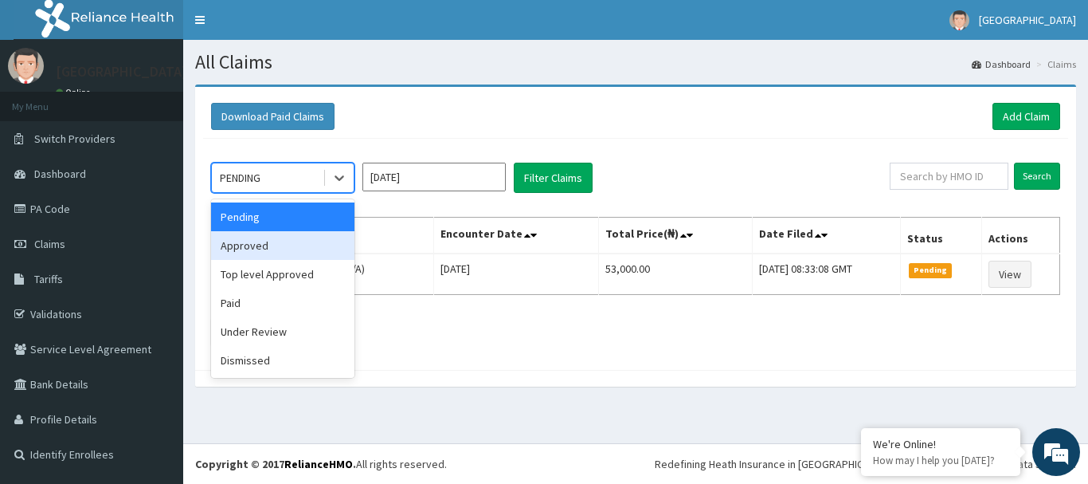
click at [261, 244] on div "Approved" at bounding box center [282, 245] width 143 height 29
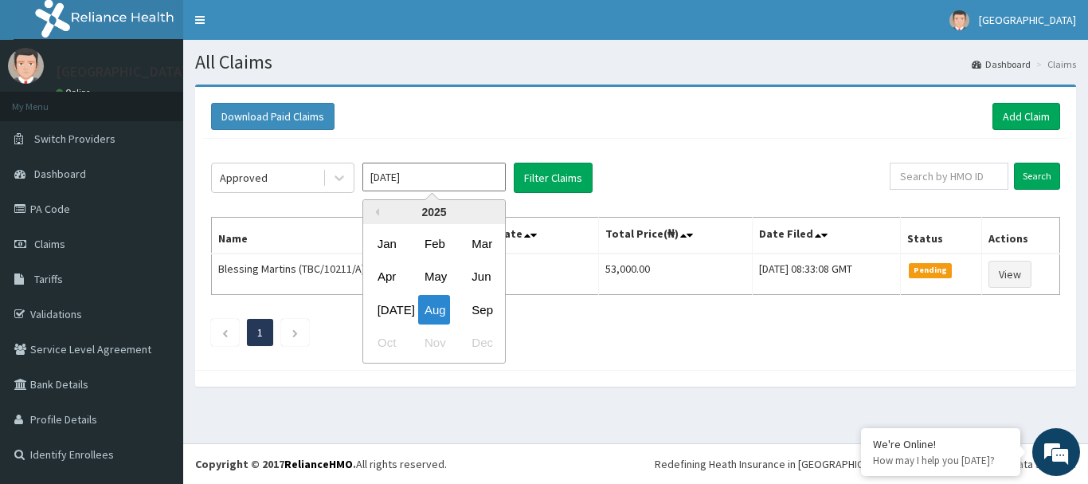
click at [444, 186] on input "Aug 2025" at bounding box center [433, 177] width 143 height 29
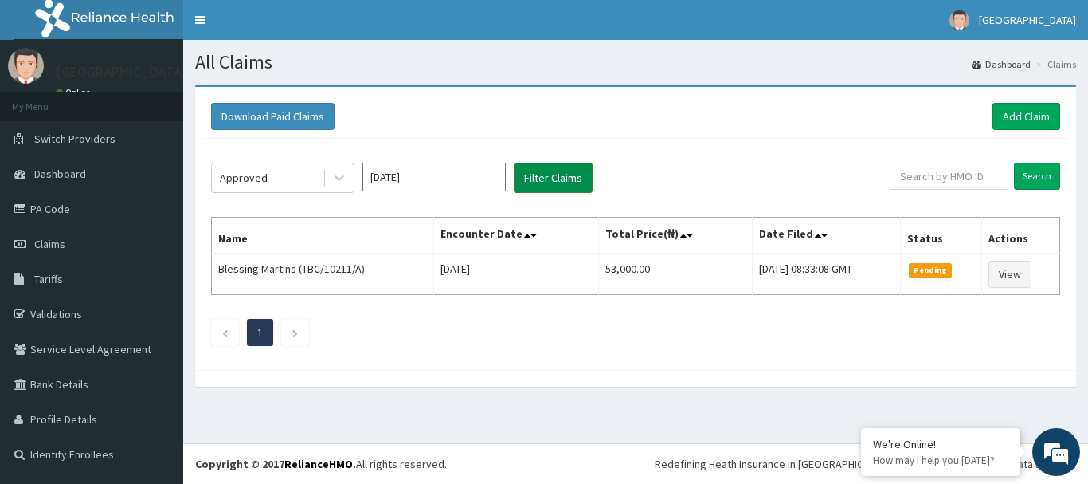
click at [562, 175] on button "Filter Claims" at bounding box center [553, 178] width 79 height 30
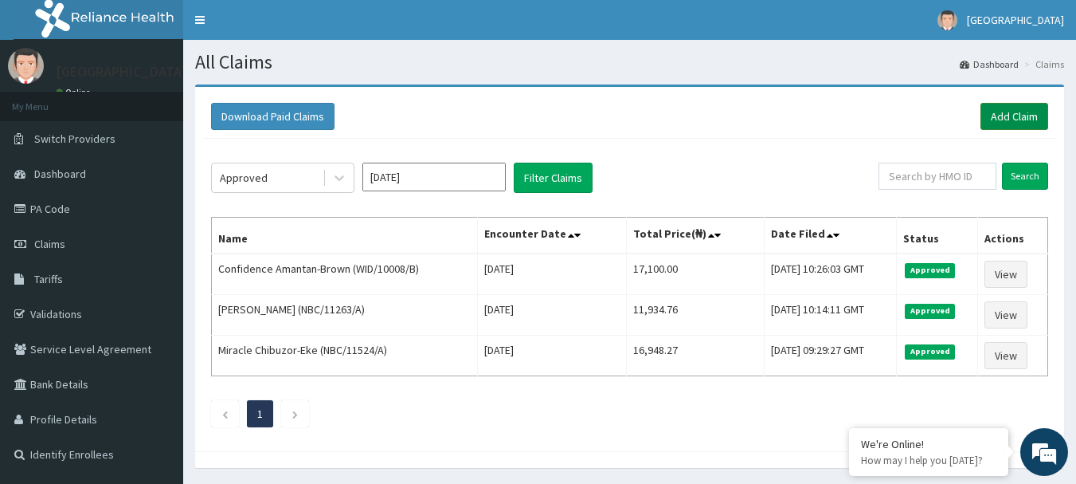
click at [1005, 114] on link "Add Claim" at bounding box center [1015, 116] width 68 height 27
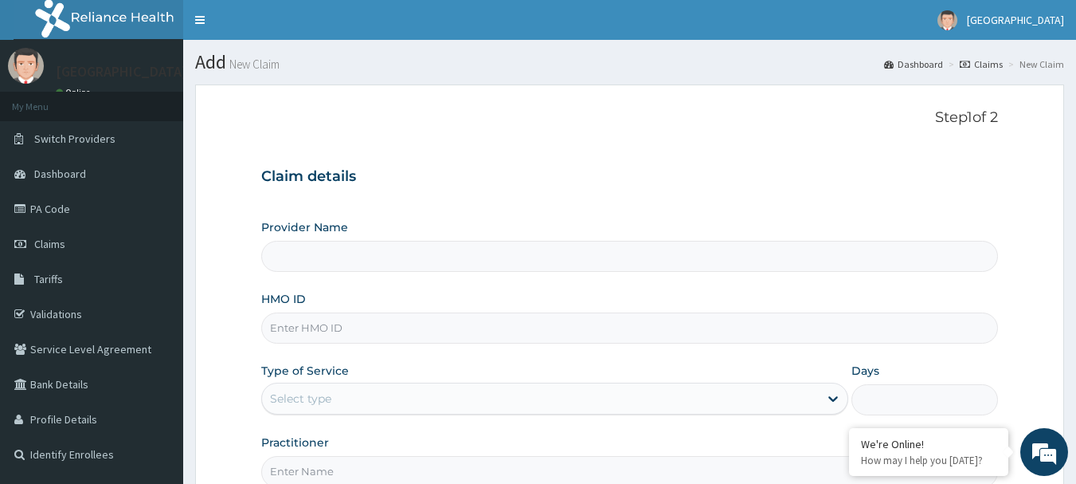
type input "[GEOGRAPHIC_DATA](Signature)"
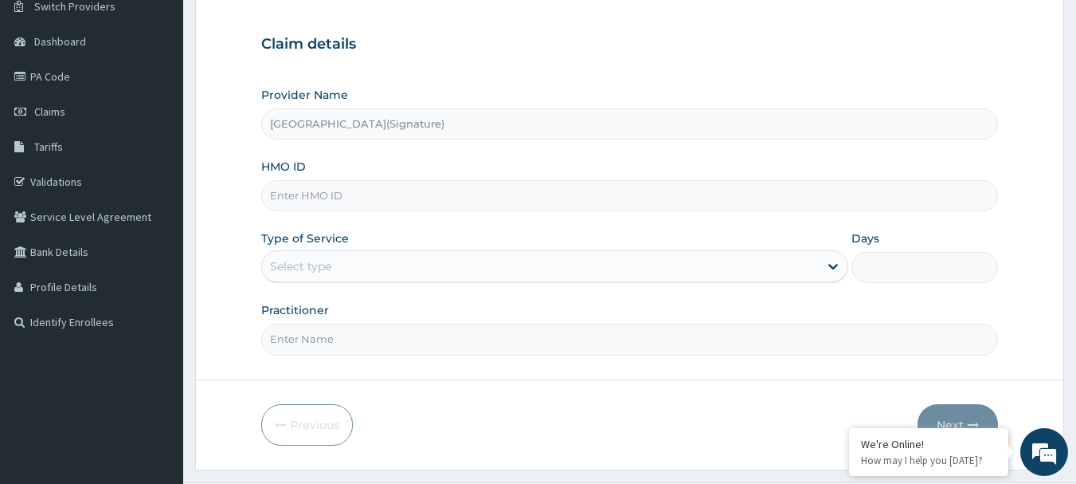
scroll to position [159, 0]
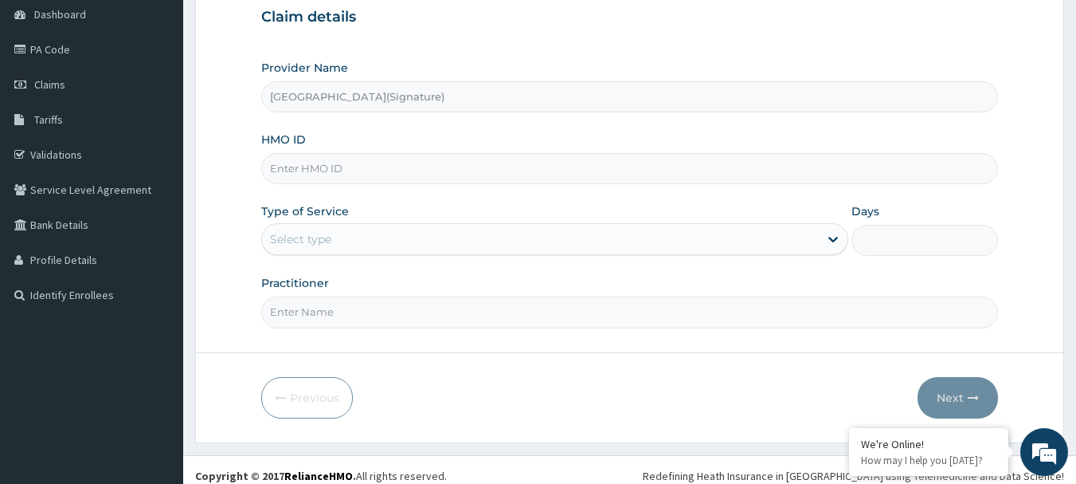
click at [302, 169] on input "HMO ID" at bounding box center [630, 168] width 738 height 31
paste input "ENP/10648/A"
type input "ENP/10648/A"
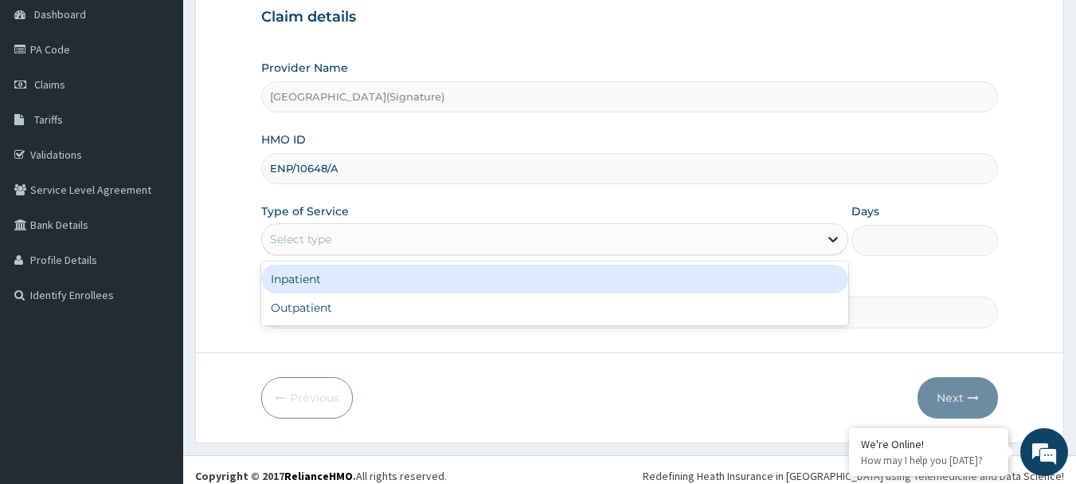
click at [328, 237] on div "Select type" at bounding box center [300, 239] width 61 height 16
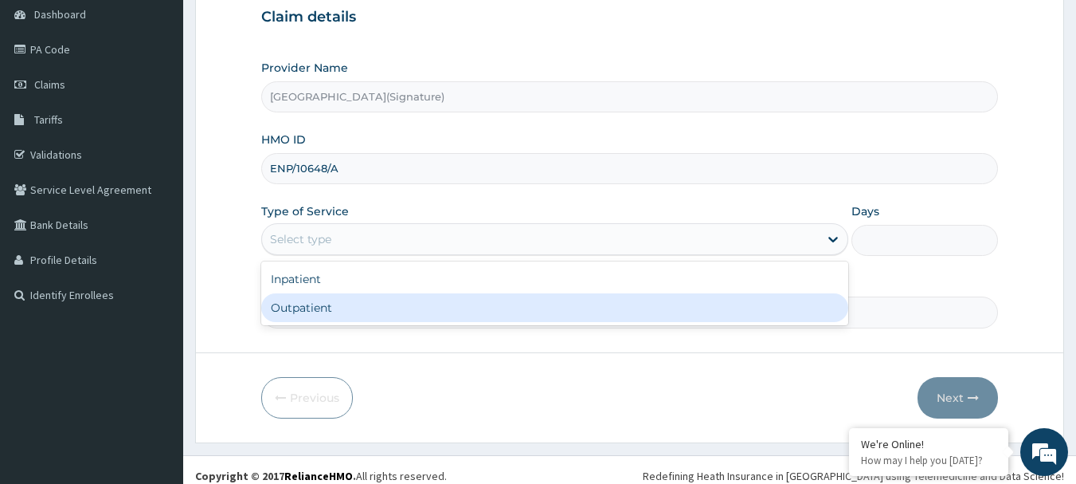
click at [323, 300] on div "Outpatient" at bounding box center [554, 307] width 587 height 29
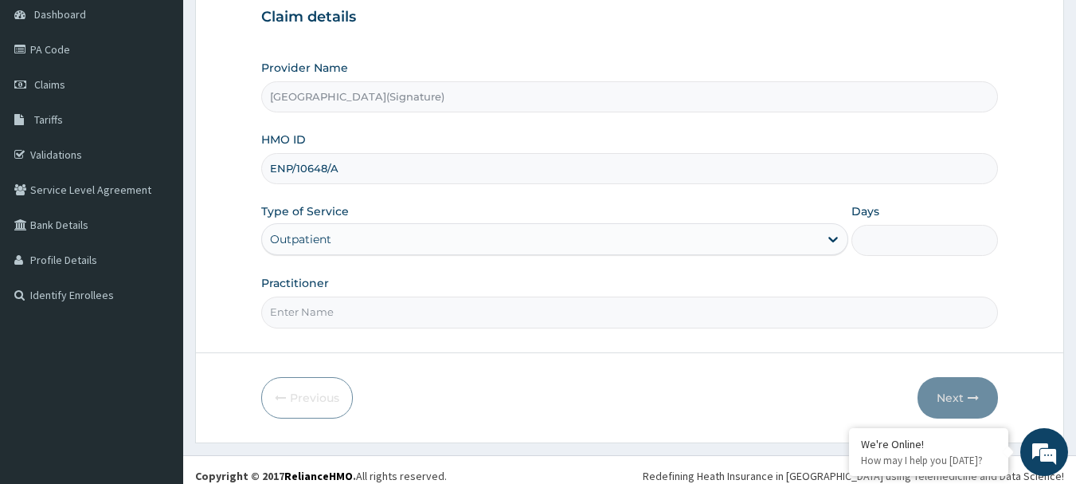
type input "1"
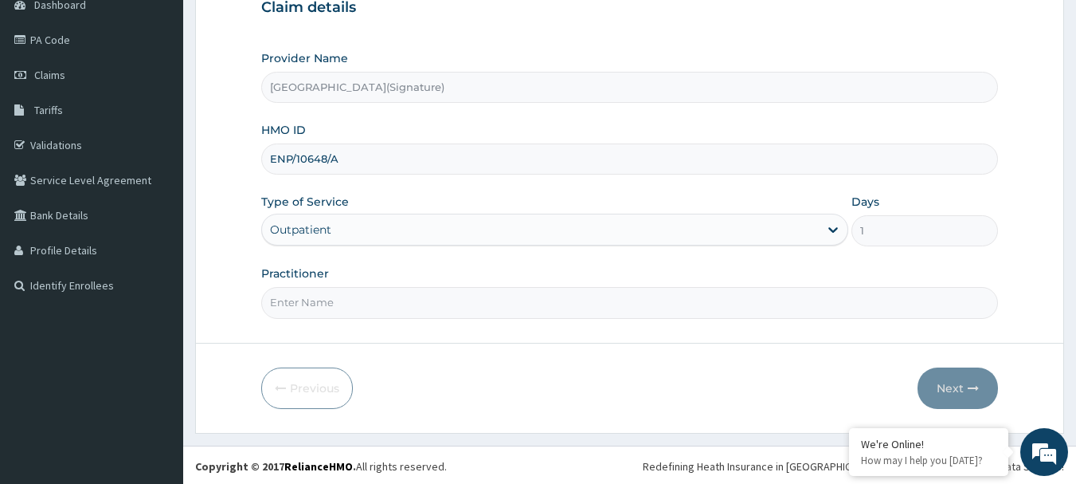
scroll to position [171, 0]
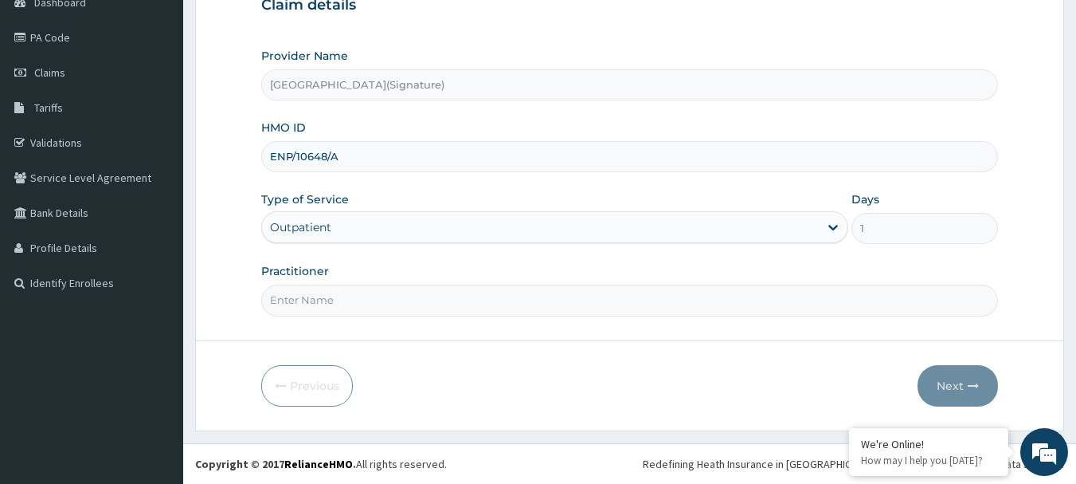
click at [303, 299] on input "Practitioner" at bounding box center [630, 299] width 738 height 31
paste input "Dr. [PERSON_NAME]"
type input "Dr. [PERSON_NAME]"
click at [963, 381] on button "Next" at bounding box center [958, 385] width 80 height 41
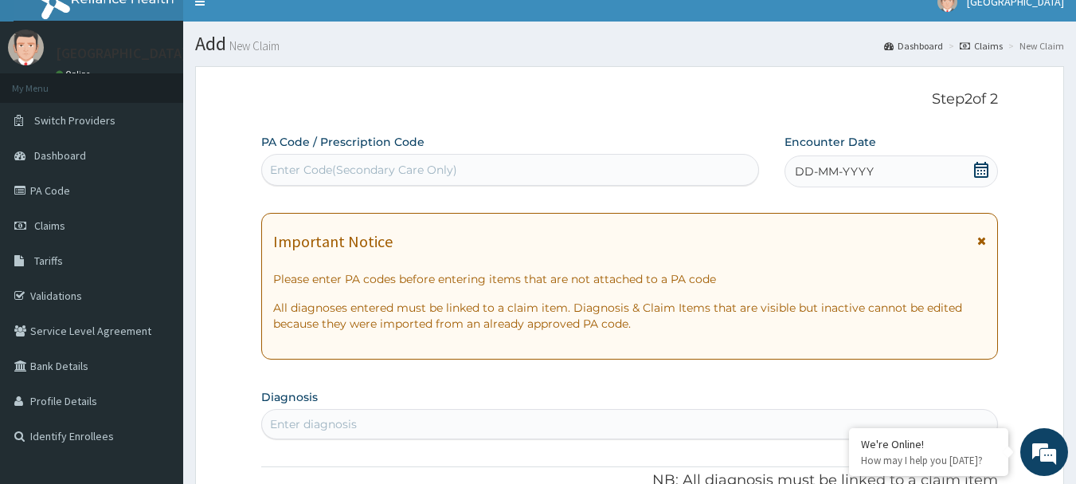
scroll to position [12, 0]
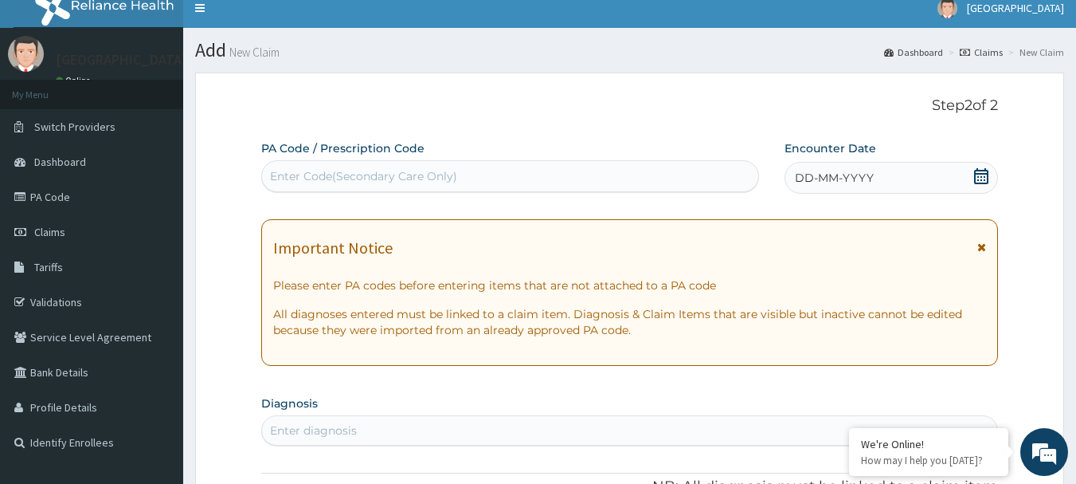
click at [980, 172] on icon at bounding box center [982, 176] width 16 height 16
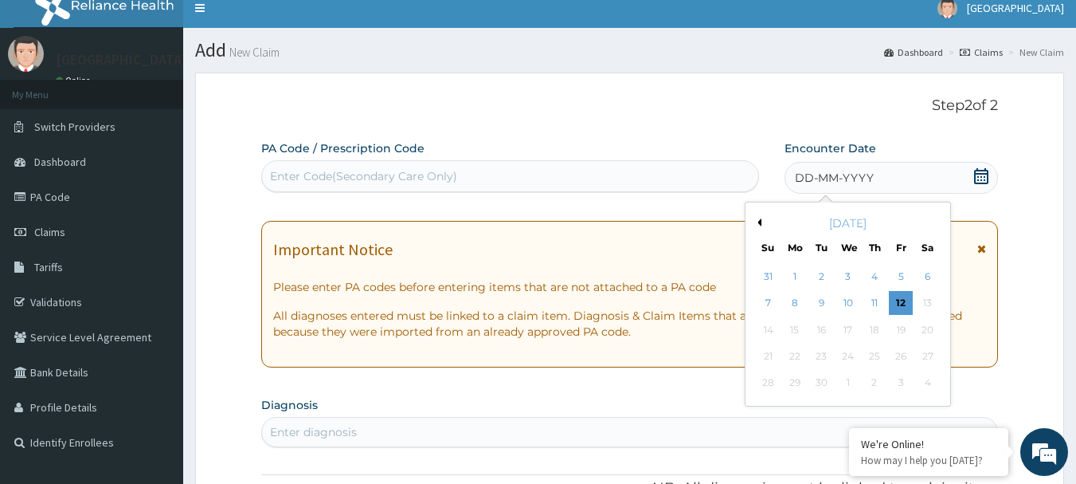
click at [759, 221] on button "Previous Month" at bounding box center [758, 222] width 8 height 8
click at [798, 352] on div "18" at bounding box center [795, 356] width 24 height 24
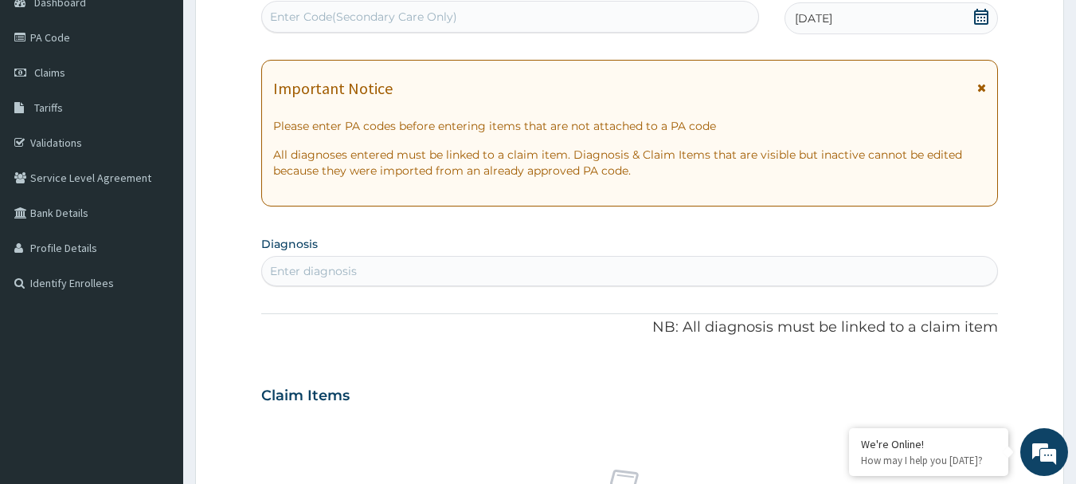
scroll to position [92, 0]
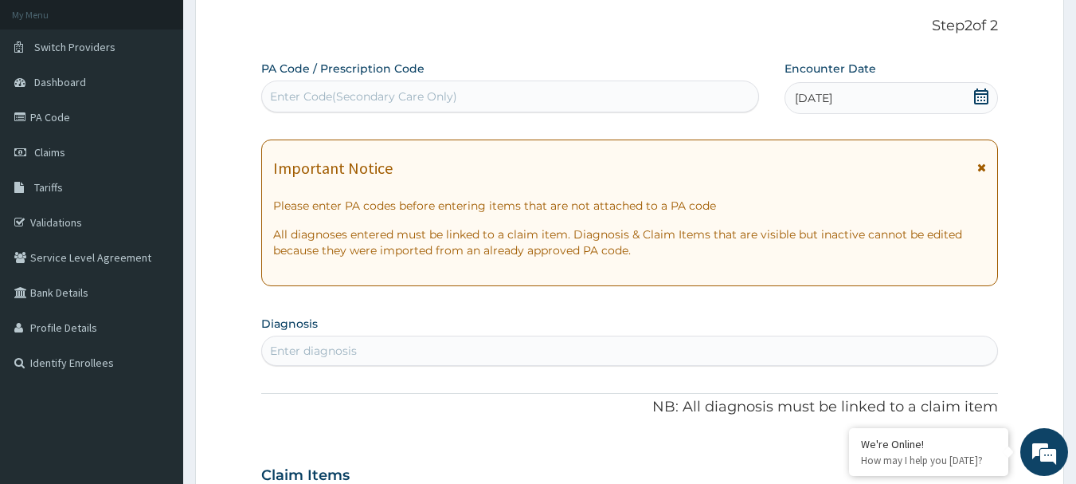
click at [332, 88] on div "Enter Code(Secondary Care Only)" at bounding box center [363, 96] width 187 height 16
paste input "PA/626AE2"
type input "PA/626AE2"
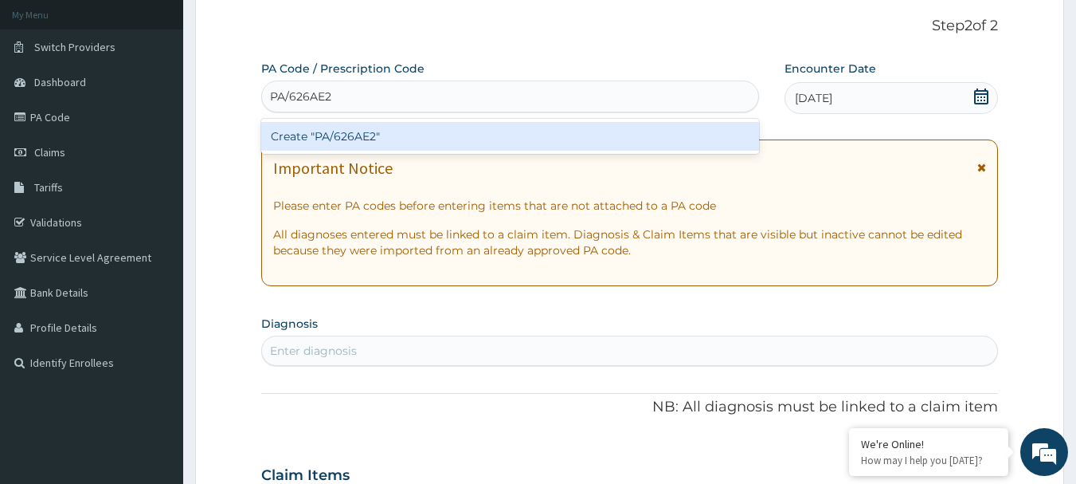
click at [368, 132] on div "Create "PA/626AE2"" at bounding box center [510, 136] width 499 height 29
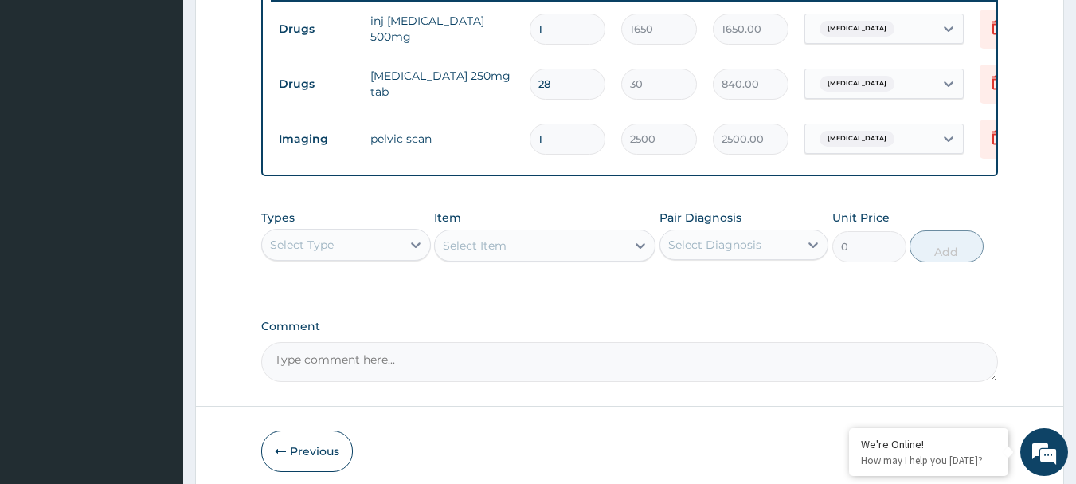
scroll to position [691, 0]
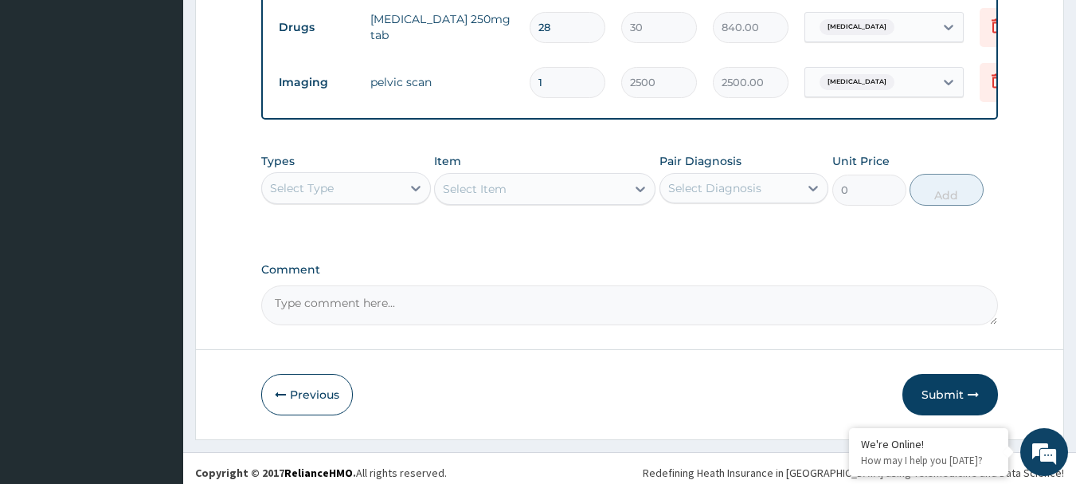
click at [308, 196] on div "Select Type" at bounding box center [302, 188] width 64 height 16
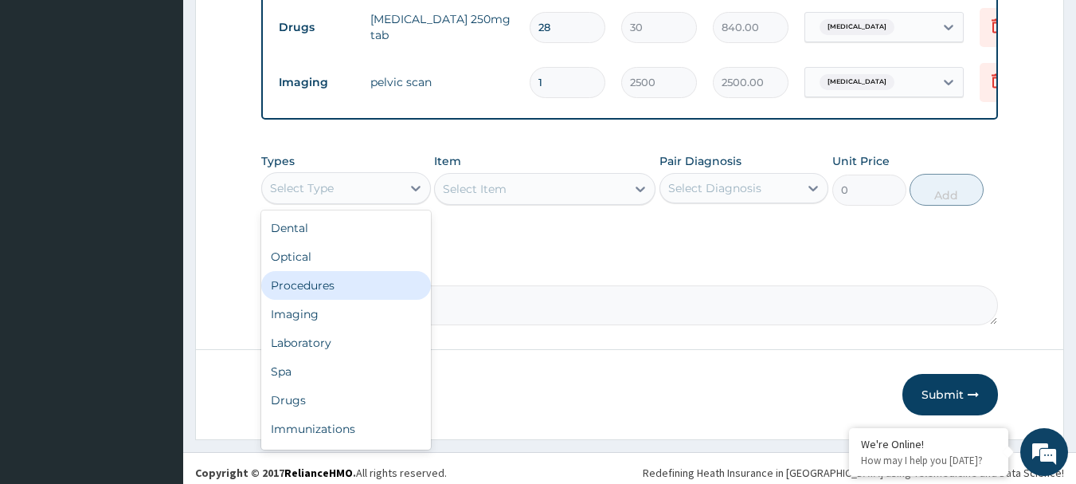
click at [318, 294] on div "Procedures" at bounding box center [346, 285] width 170 height 29
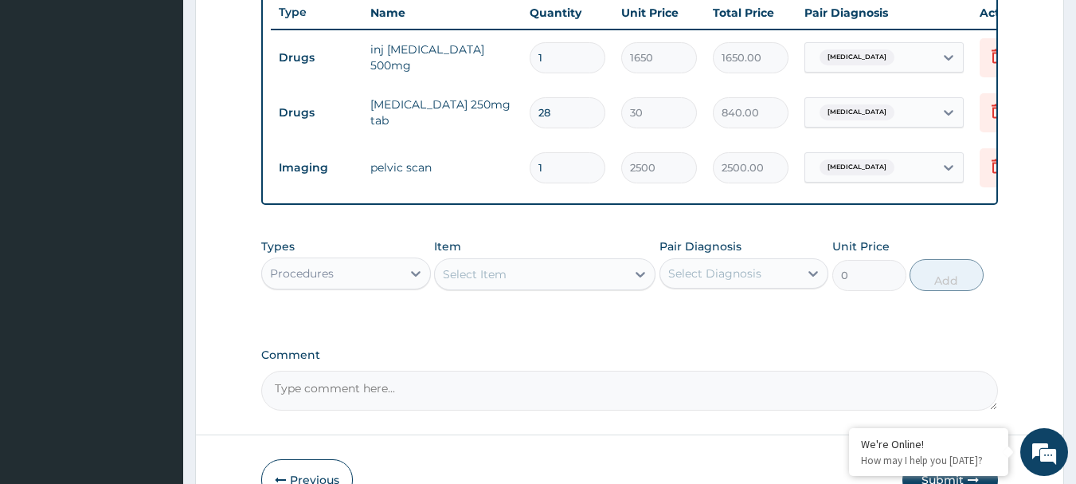
scroll to position [632, 0]
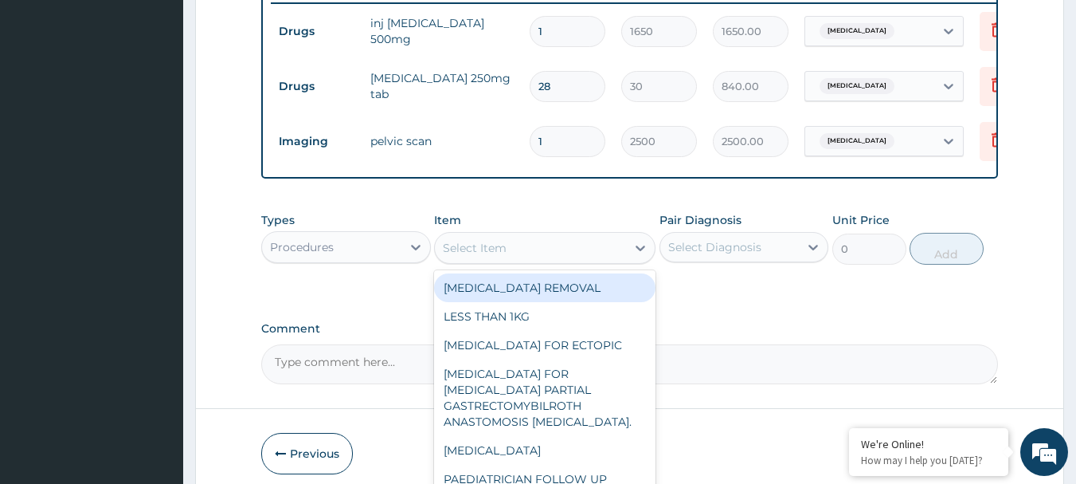
click at [496, 256] on div "Select Item" at bounding box center [475, 248] width 64 height 16
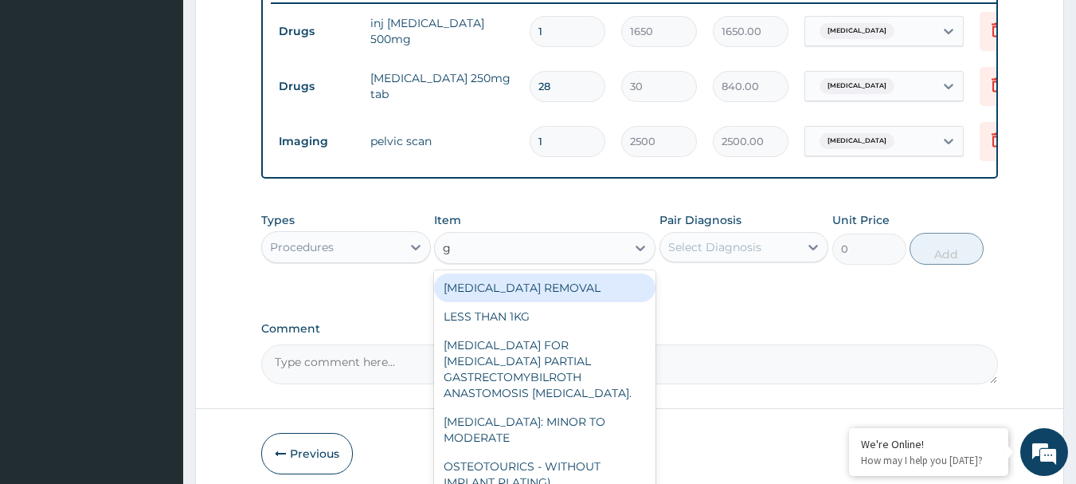
type input "gp"
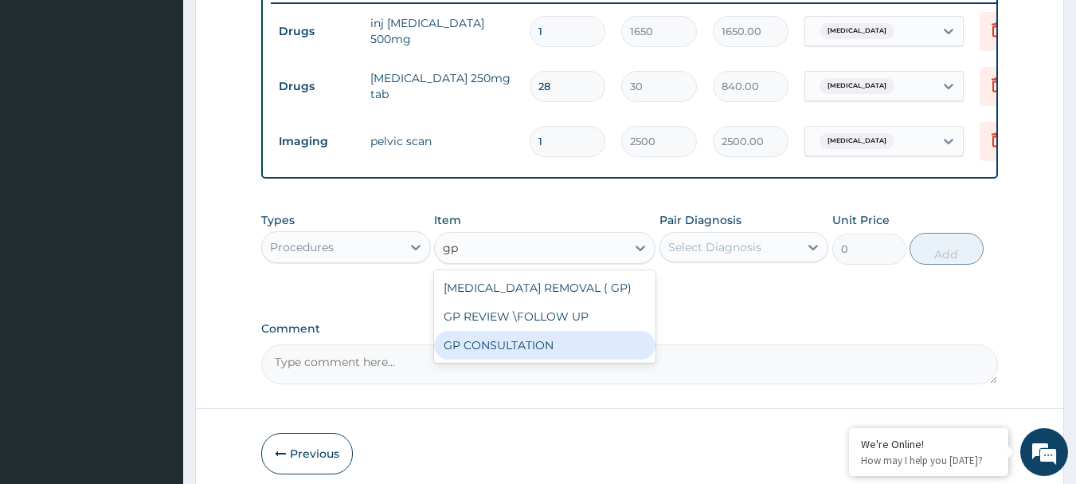
drag, startPoint x: 505, startPoint y: 358, endPoint x: 534, endPoint y: 331, distance: 38.9
click at [505, 355] on div "GP CONSULTATION" at bounding box center [544, 345] width 221 height 29
type input "4500"
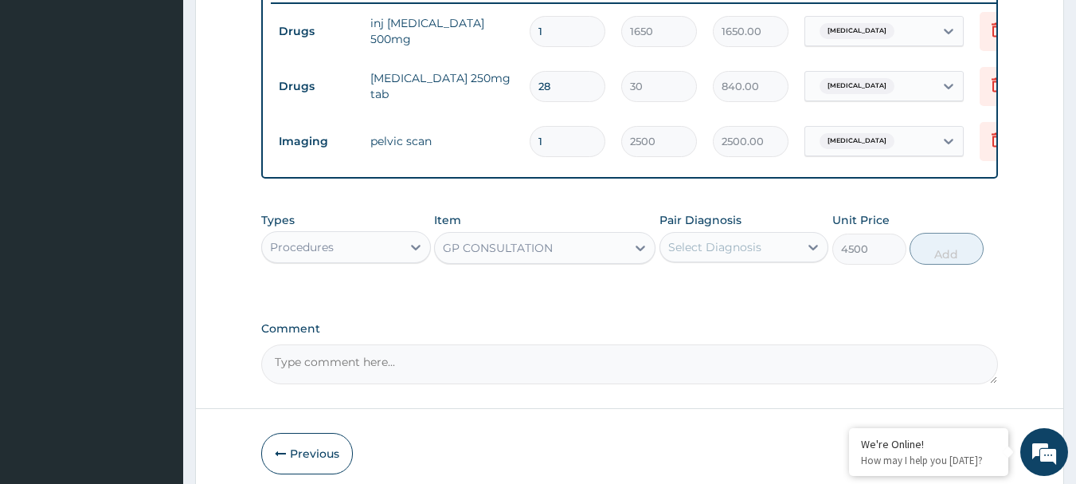
click at [743, 260] on div "Select Diagnosis" at bounding box center [729, 246] width 139 height 25
click at [712, 294] on label "[MEDICAL_DATA]" at bounding box center [735, 286] width 99 height 16
checkbox input "true"
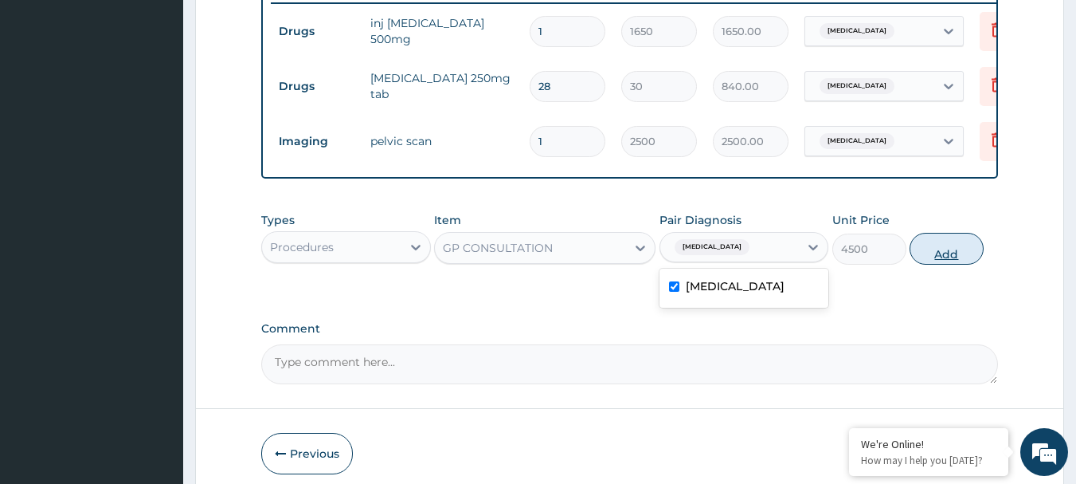
click at [945, 264] on button "Add" at bounding box center [947, 249] width 74 height 32
type input "0"
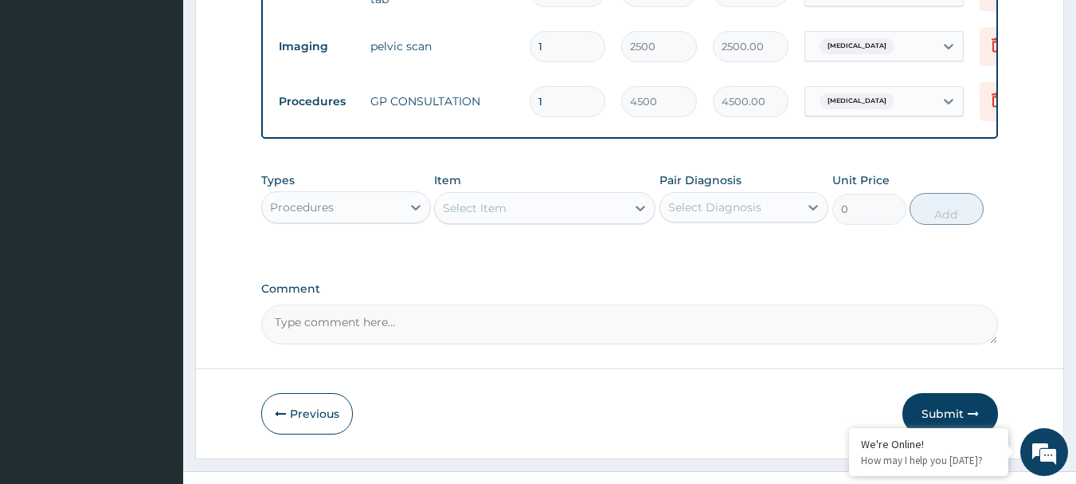
scroll to position [766, 0]
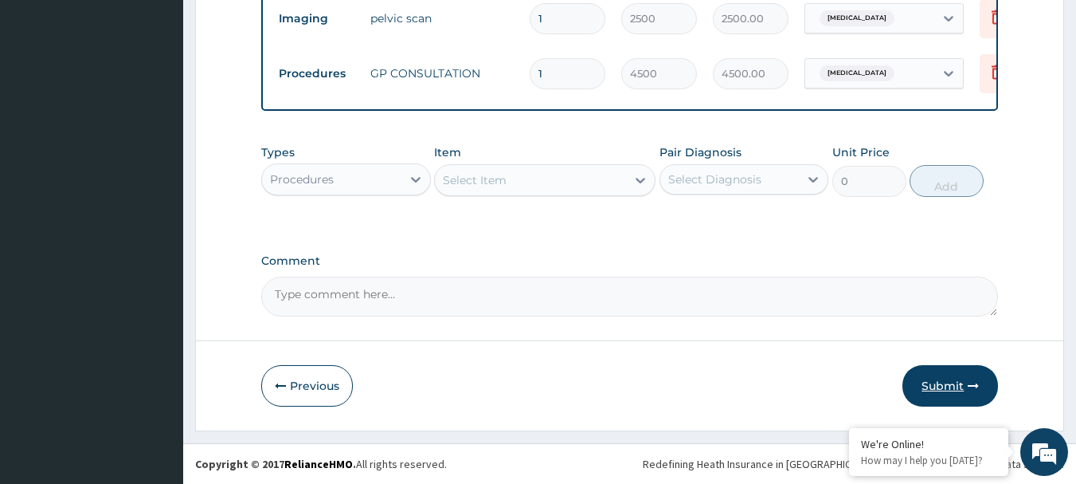
click at [945, 383] on button "Submit" at bounding box center [951, 385] width 96 height 41
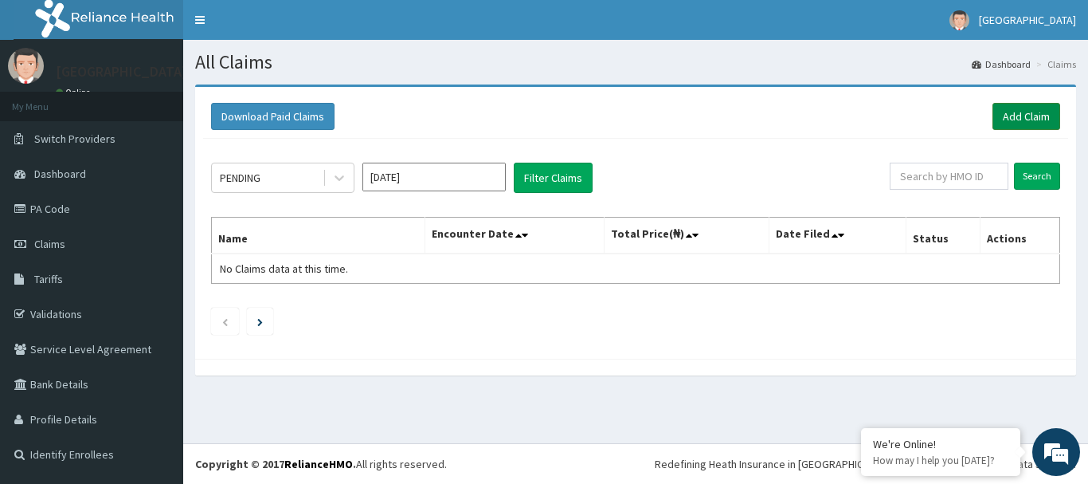
drag, startPoint x: 1018, startPoint y: 116, endPoint x: 1005, endPoint y: 123, distance: 14.6
click at [1018, 116] on link "Add Claim" at bounding box center [1027, 116] width 68 height 27
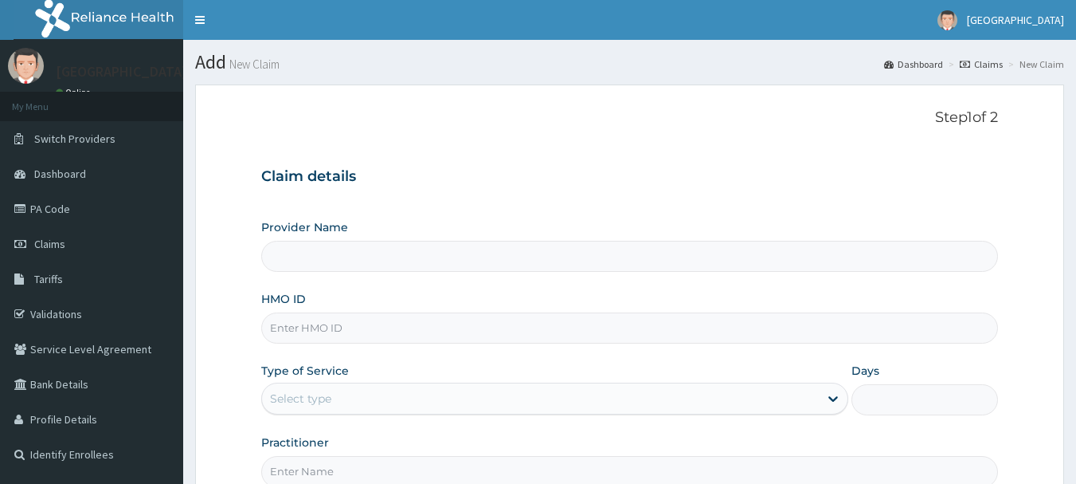
type input "[GEOGRAPHIC_DATA](Signature)"
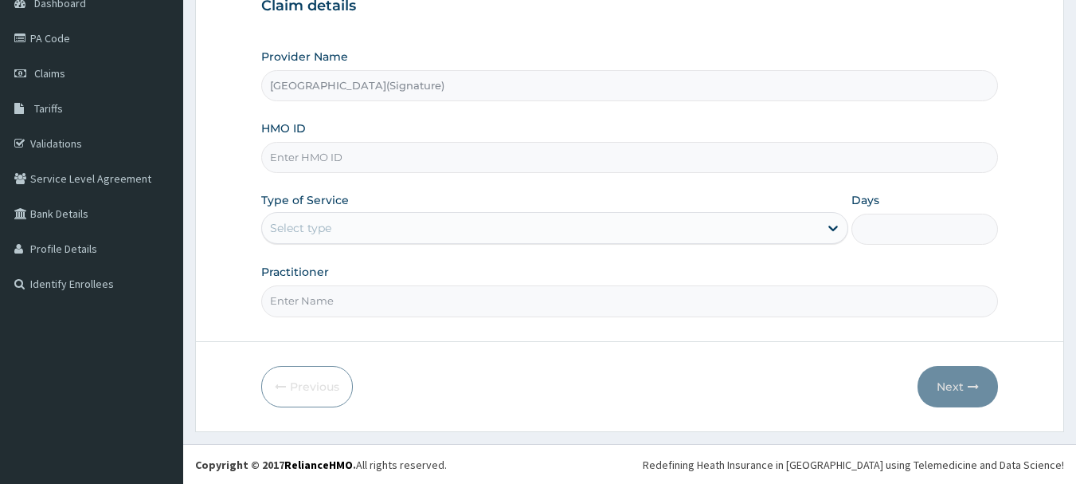
scroll to position [171, 0]
click at [298, 156] on input "HMO ID" at bounding box center [630, 156] width 738 height 31
paste input "WID/10029/A"
type input "WID/10029/A"
click at [351, 222] on div "Select type" at bounding box center [540, 226] width 557 height 25
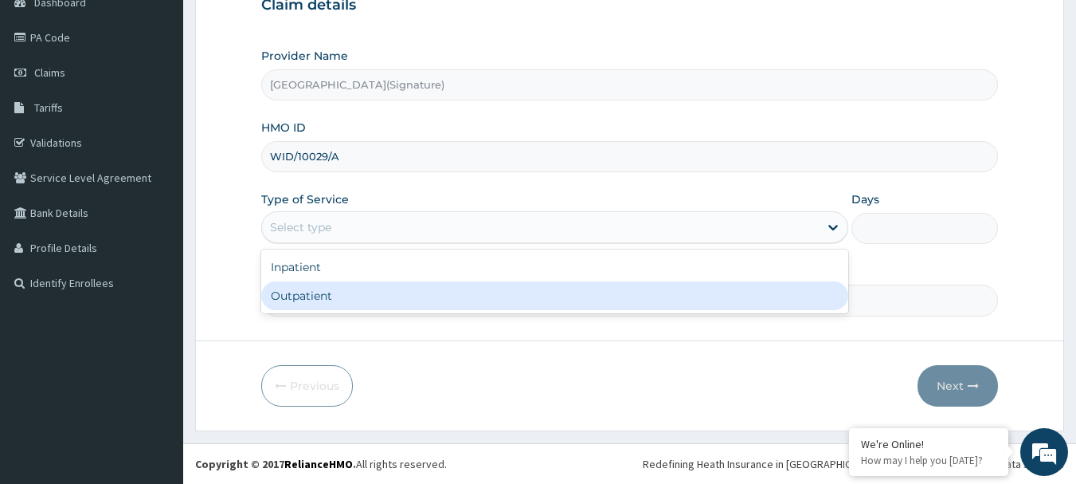
drag, startPoint x: 324, startPoint y: 300, endPoint x: 346, endPoint y: 229, distance: 74.9
click at [324, 298] on div "Outpatient" at bounding box center [554, 295] width 587 height 29
type input "1"
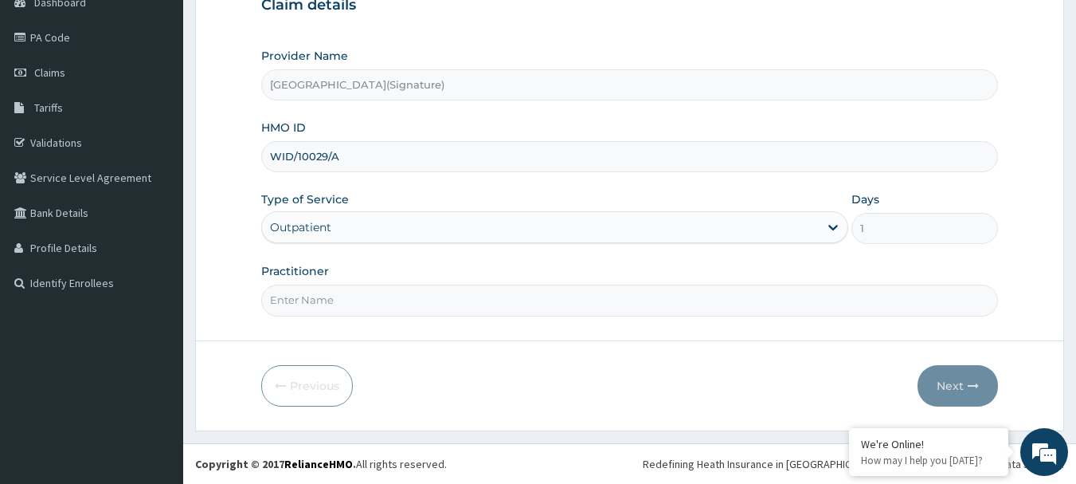
click at [343, 299] on input "Practitioner" at bounding box center [630, 299] width 738 height 31
paste input "DR.. EBIMOBOERE .S. APREALA"
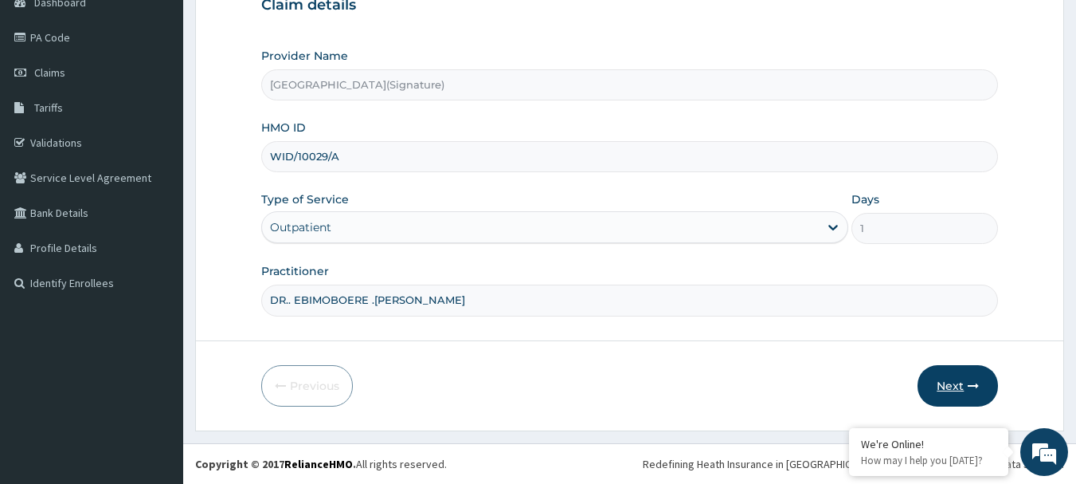
type input "DR.. EBIMOBOERE .S. APREALA"
click at [959, 385] on button "Next" at bounding box center [958, 385] width 80 height 41
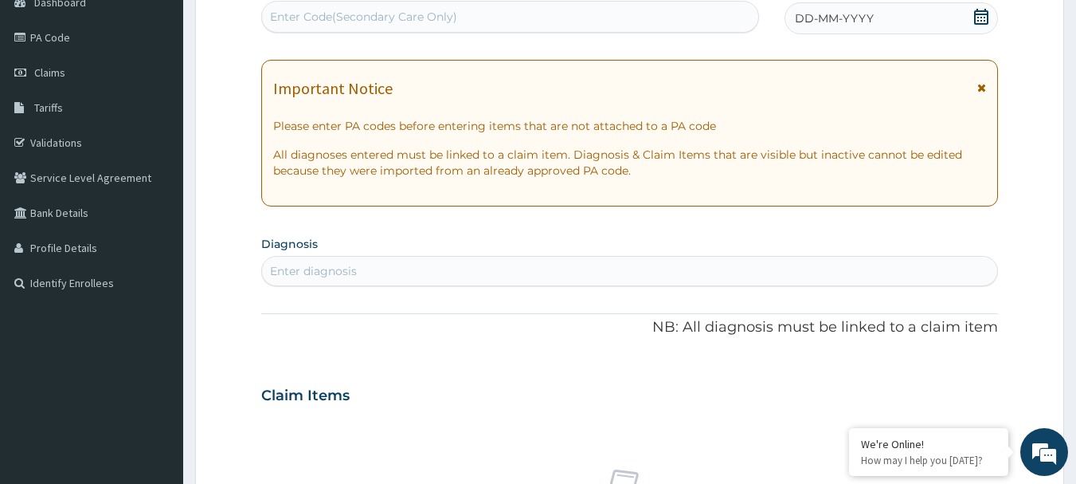
click at [977, 14] on icon at bounding box center [981, 17] width 14 height 16
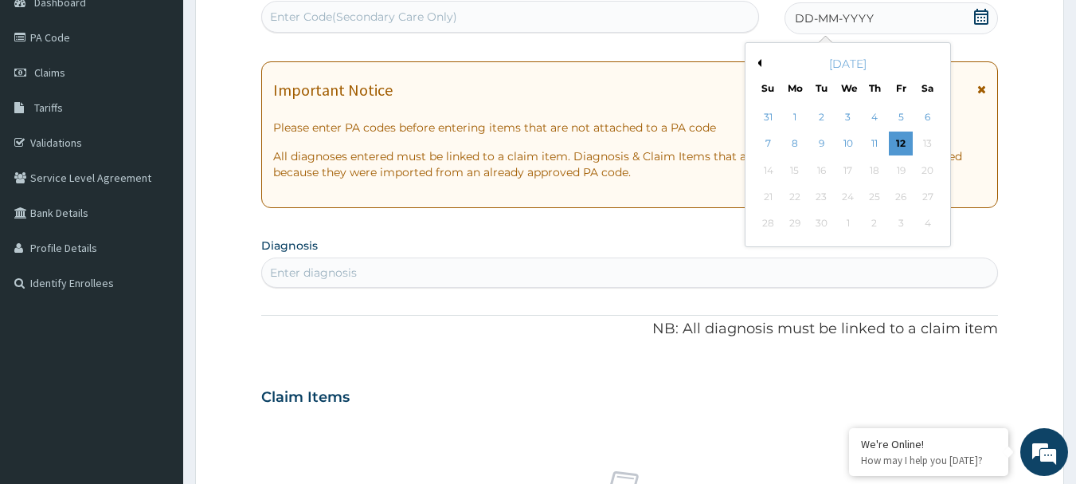
click at [758, 62] on button "Previous Month" at bounding box center [758, 63] width 8 height 8
click at [797, 197] on div "18" at bounding box center [795, 197] width 24 height 24
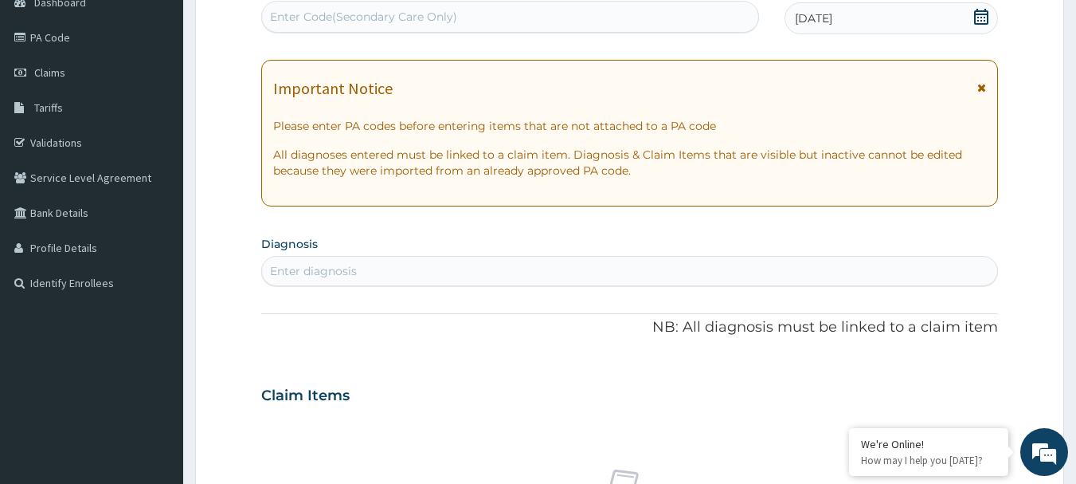
click at [355, 261] on div "Enter diagnosis" at bounding box center [630, 270] width 736 height 25
type input "muscles"
click at [306, 268] on div "Enter diagnosis" at bounding box center [313, 271] width 87 height 16
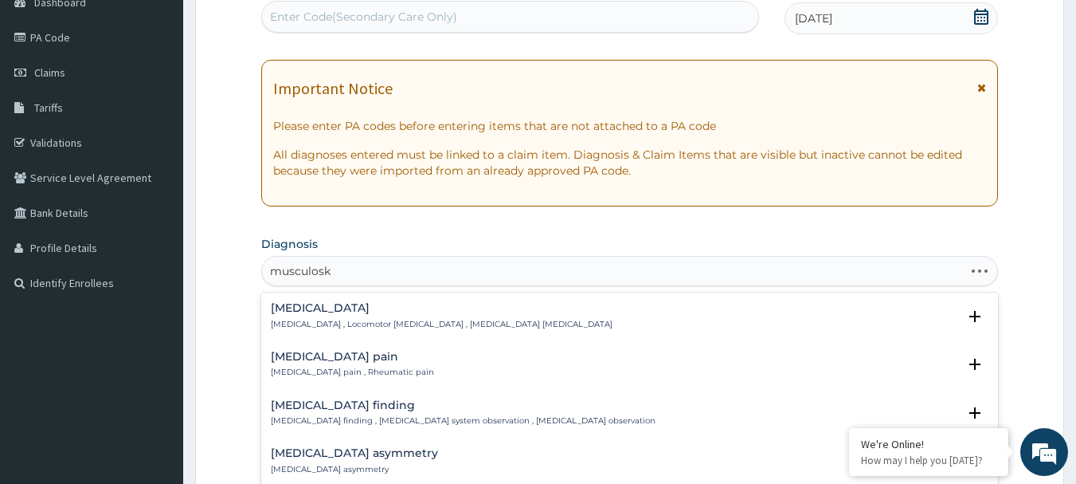
type input "musculoske"
click at [334, 363] on div "Musculoskeletal pain Musculoskeletal pain , Rheumatic pain" at bounding box center [352, 365] width 163 height 28
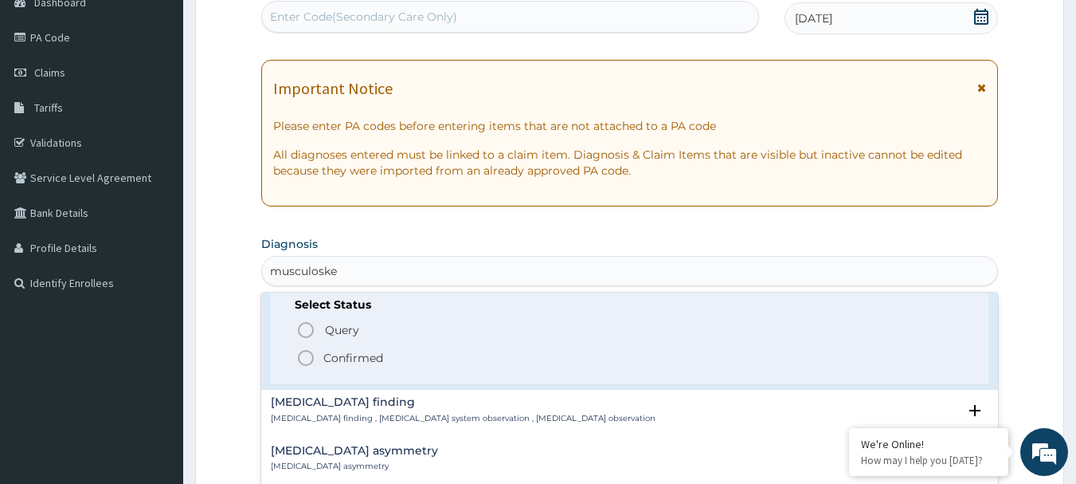
scroll to position [80, 0]
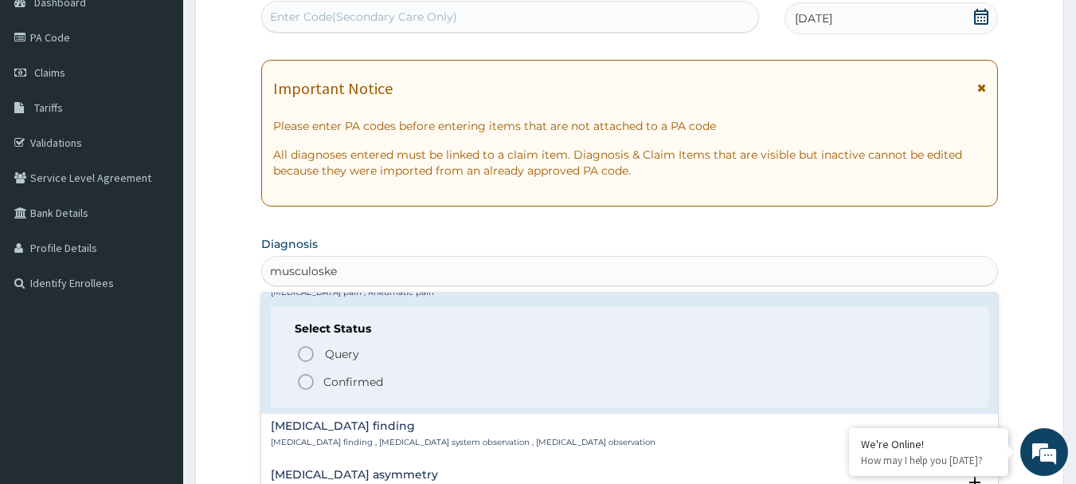
click at [308, 380] on icon "status option filled" at bounding box center [305, 381] width 19 height 19
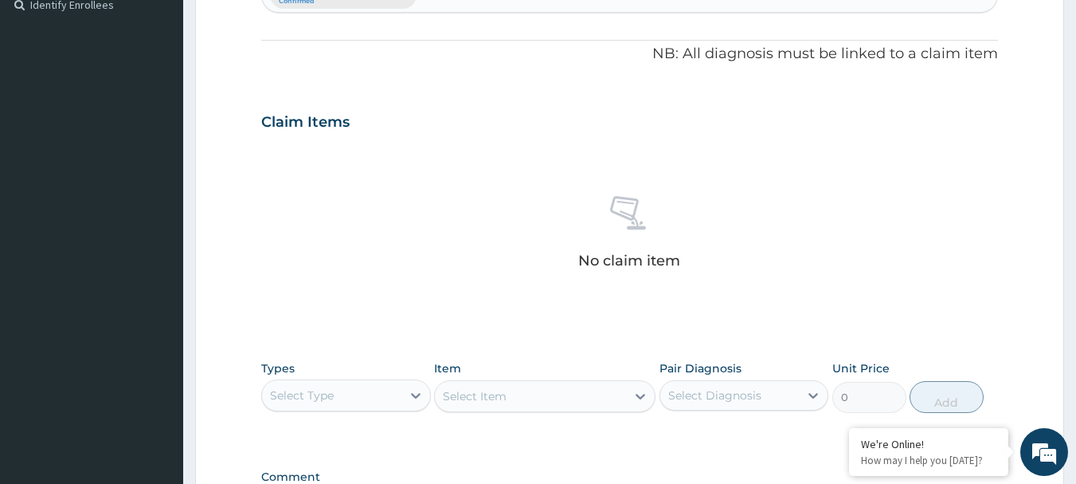
scroll to position [490, 0]
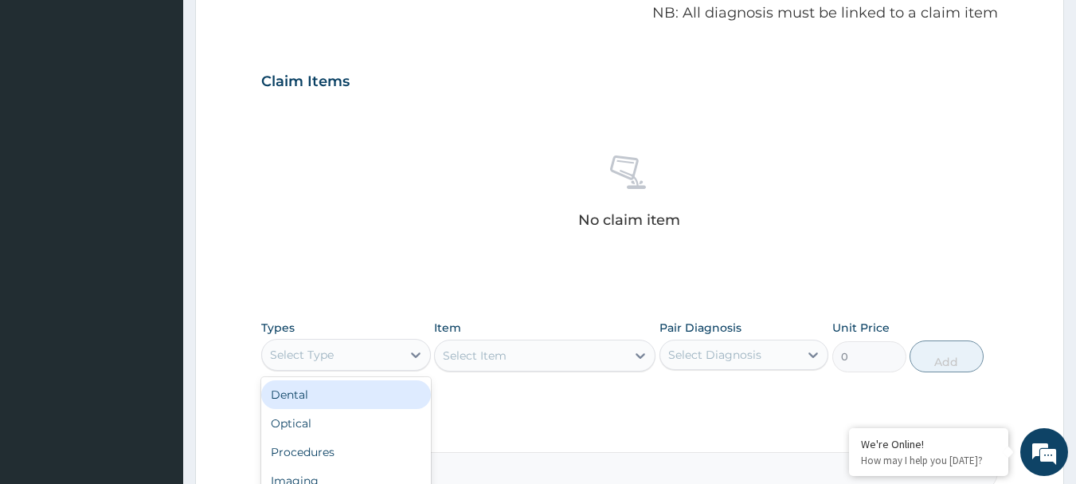
click at [350, 355] on div "Select Type" at bounding box center [331, 354] width 139 height 25
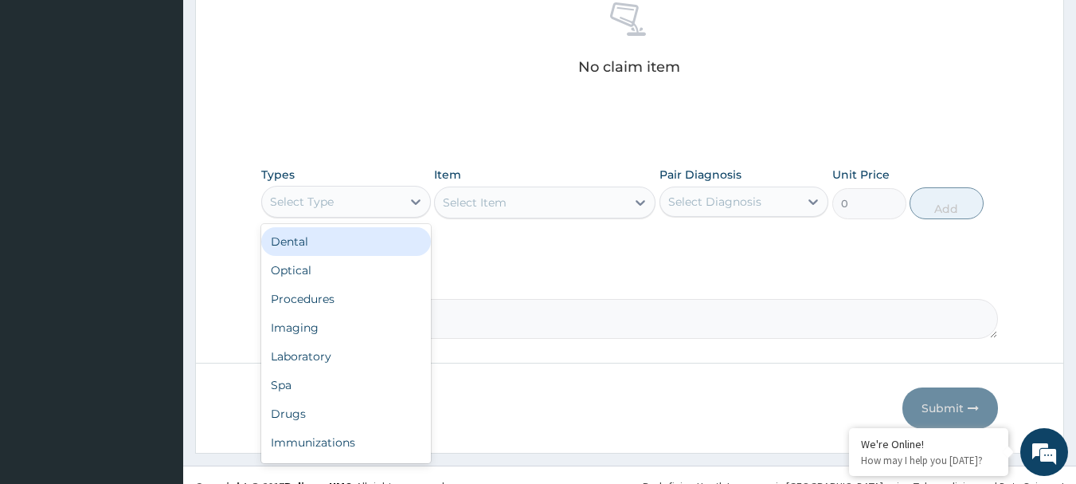
scroll to position [649, 0]
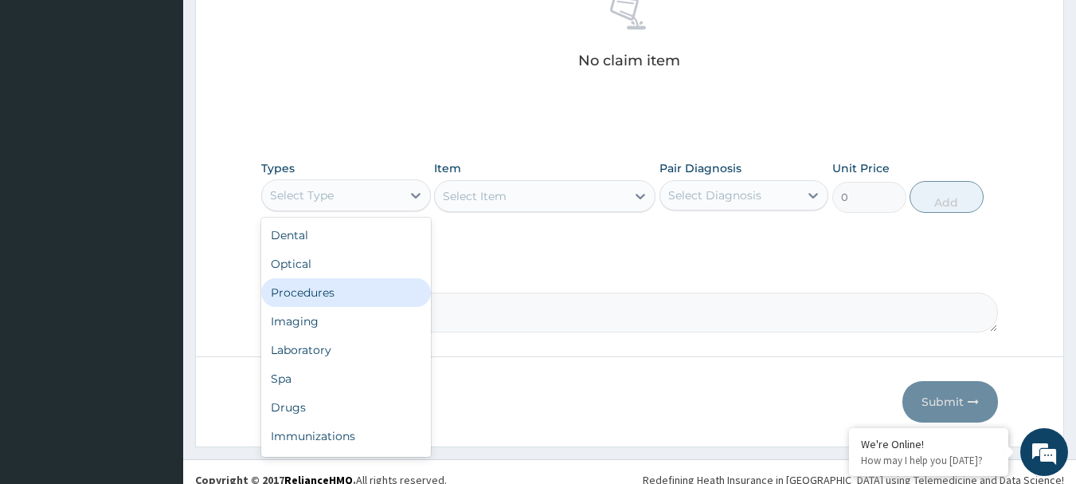
click at [323, 296] on div "Procedures" at bounding box center [346, 292] width 170 height 29
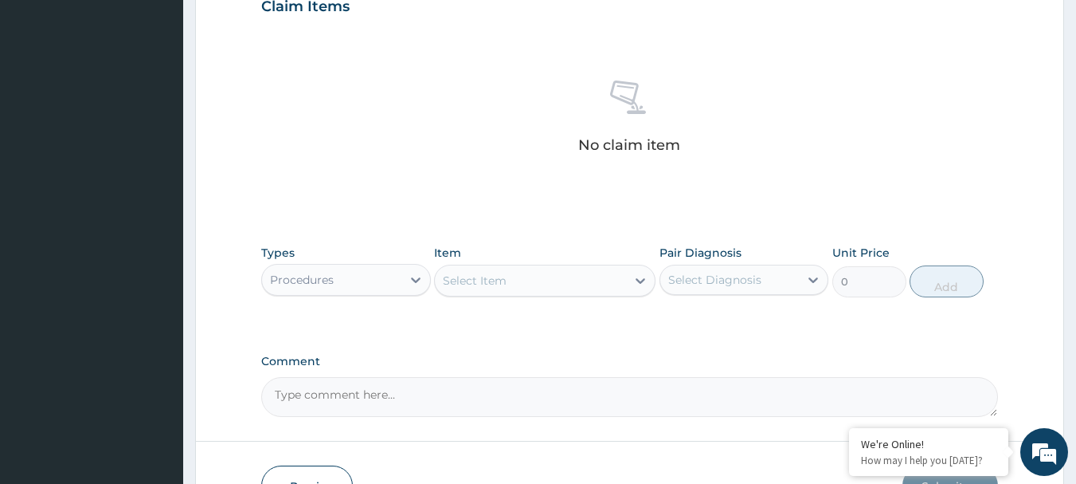
scroll to position [665, 0]
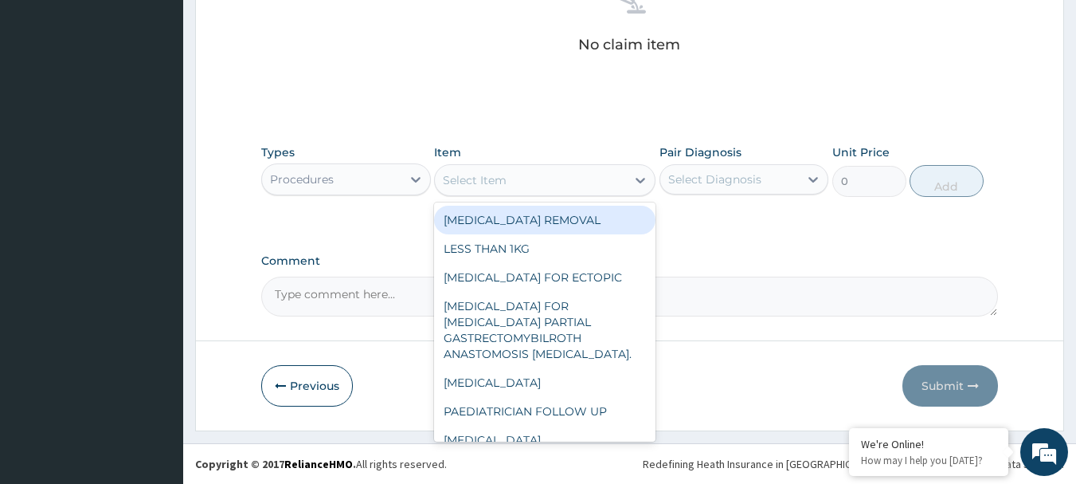
click at [516, 176] on div "Select Item" at bounding box center [530, 179] width 191 height 25
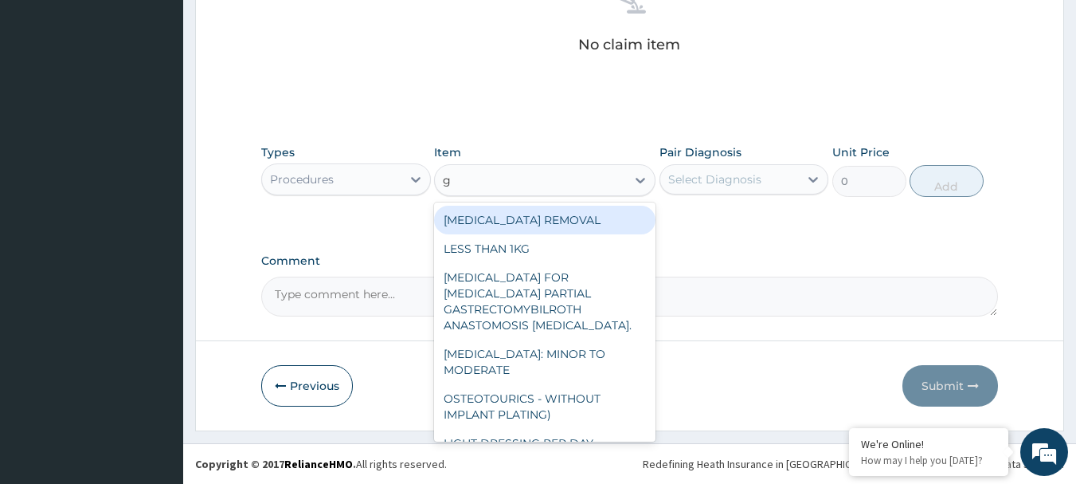
type input "gp"
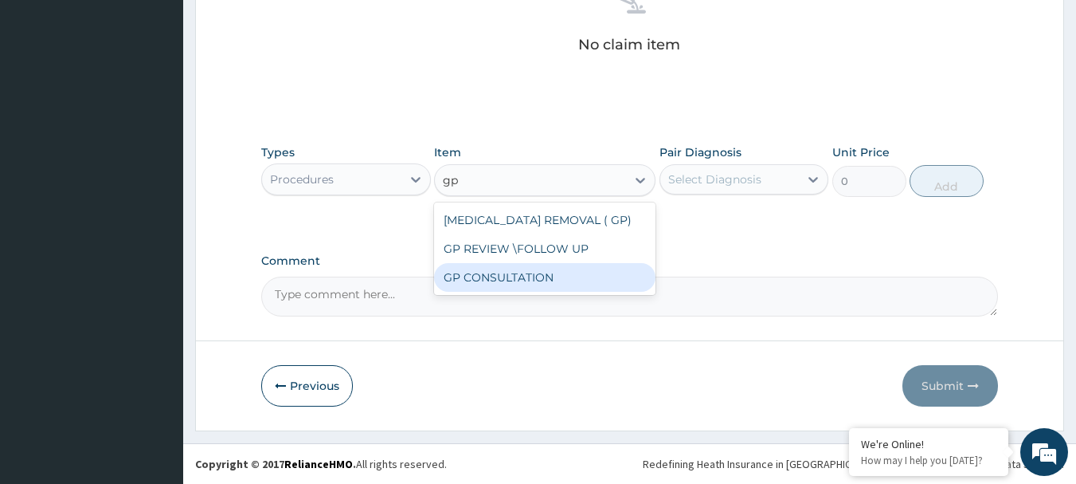
drag, startPoint x: 511, startPoint y: 280, endPoint x: 518, endPoint y: 262, distance: 18.6
click at [511, 278] on div "GP CONSULTATION" at bounding box center [544, 277] width 221 height 29
type input "4500"
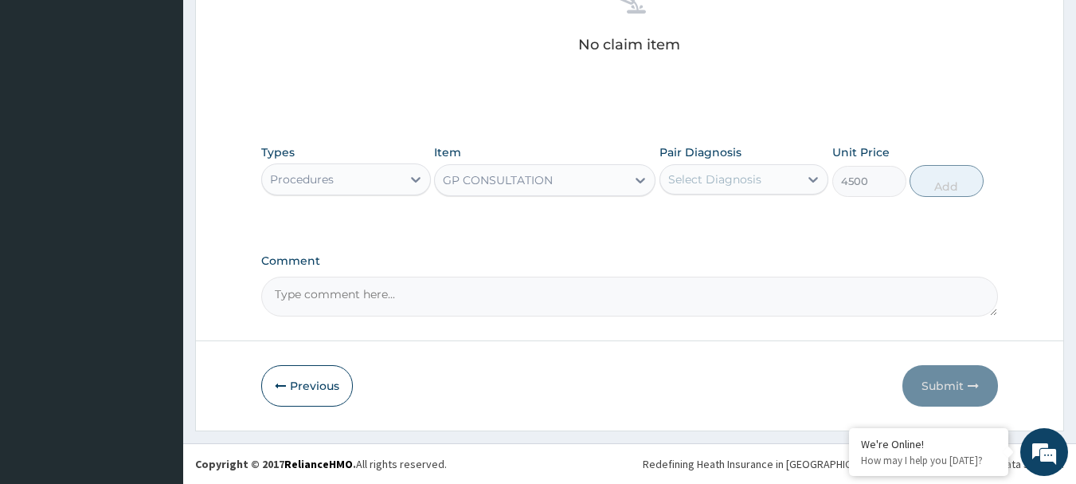
click at [720, 181] on div "Select Diagnosis" at bounding box center [714, 179] width 93 height 16
click at [710, 214] on label "Musculoskeletal pain" at bounding box center [749, 218] width 127 height 16
checkbox input "true"
click at [951, 188] on button "Add" at bounding box center [947, 181] width 74 height 32
type input "0"
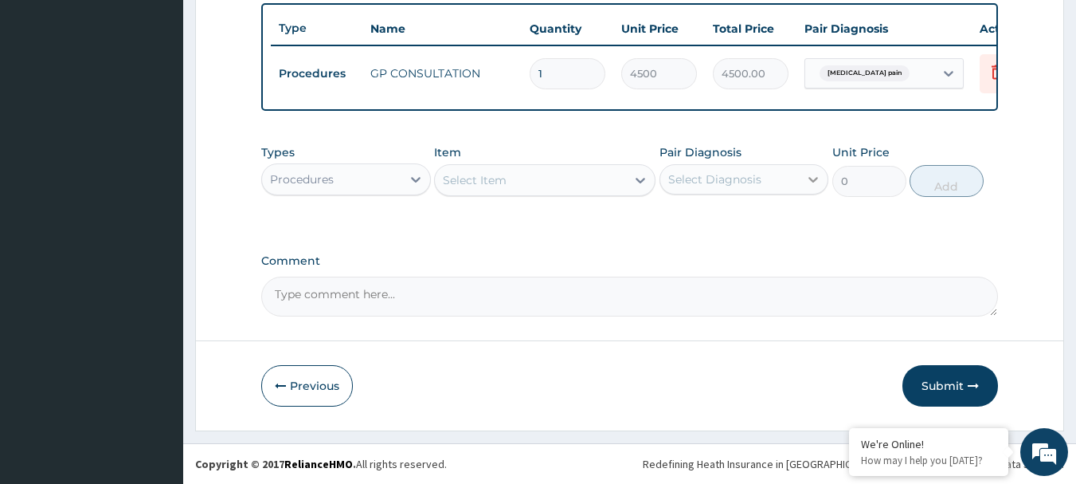
scroll to position [601, 0]
click at [355, 174] on div "Procedures" at bounding box center [331, 179] width 139 height 25
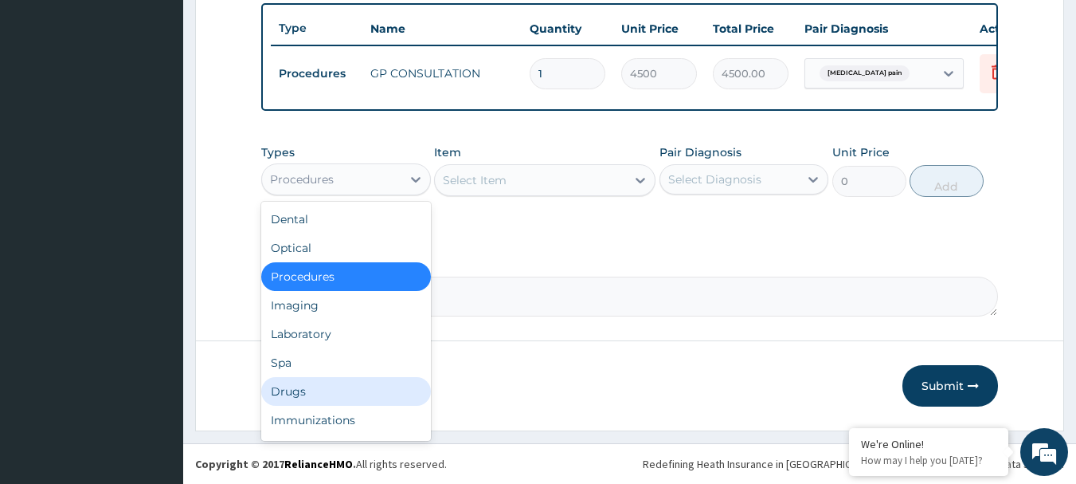
drag, startPoint x: 296, startPoint y: 389, endPoint x: 301, endPoint y: 381, distance: 9.7
click at [299, 384] on div "Drugs" at bounding box center [346, 391] width 170 height 29
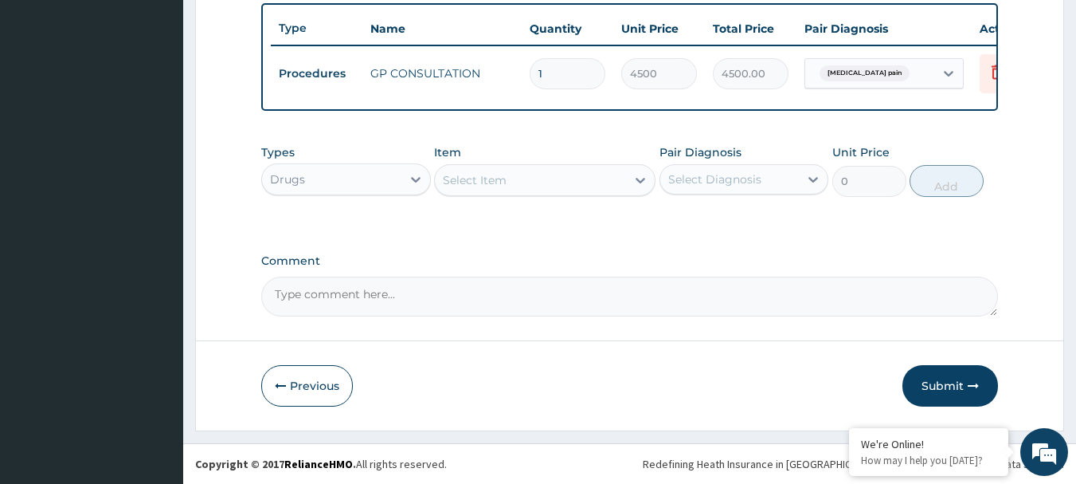
click at [563, 189] on div "Select Item" at bounding box center [530, 179] width 191 height 25
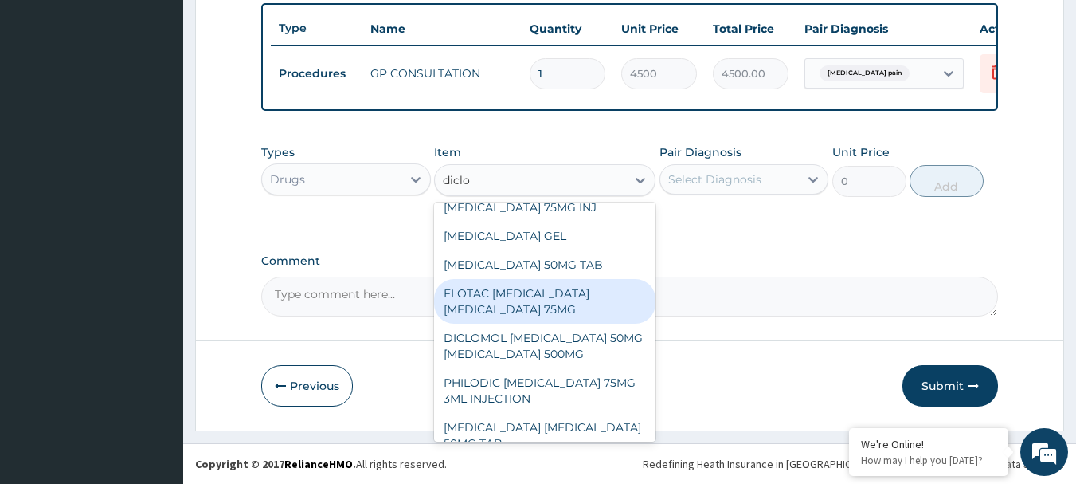
scroll to position [178, 0]
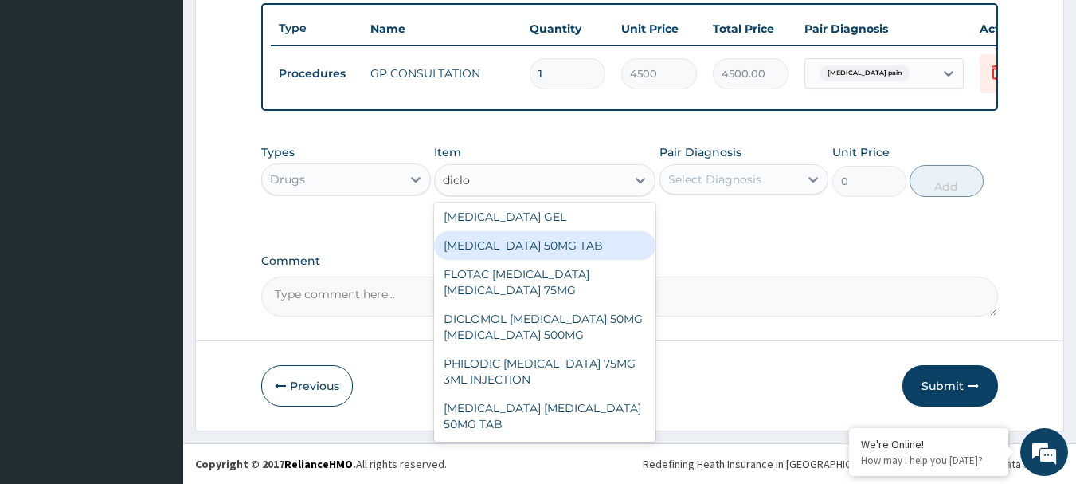
type input "diclo"
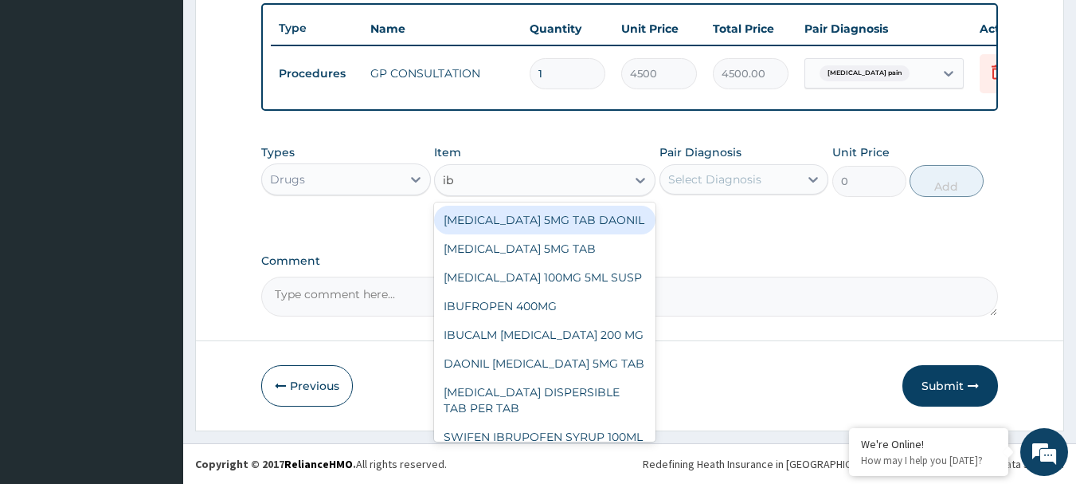
type input "ibu"
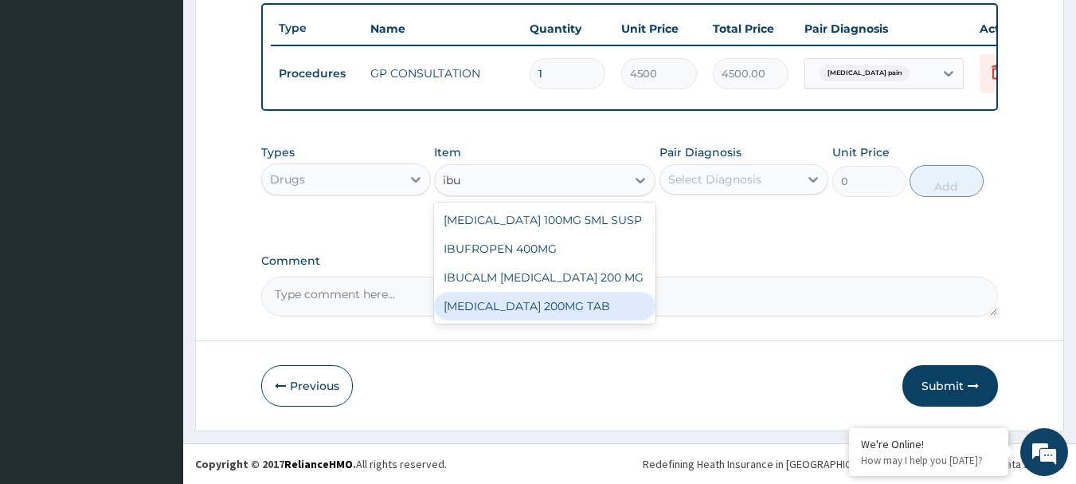
click at [531, 306] on div "IBUPROFEN 200MG TAB" at bounding box center [544, 306] width 221 height 29
type input "132"
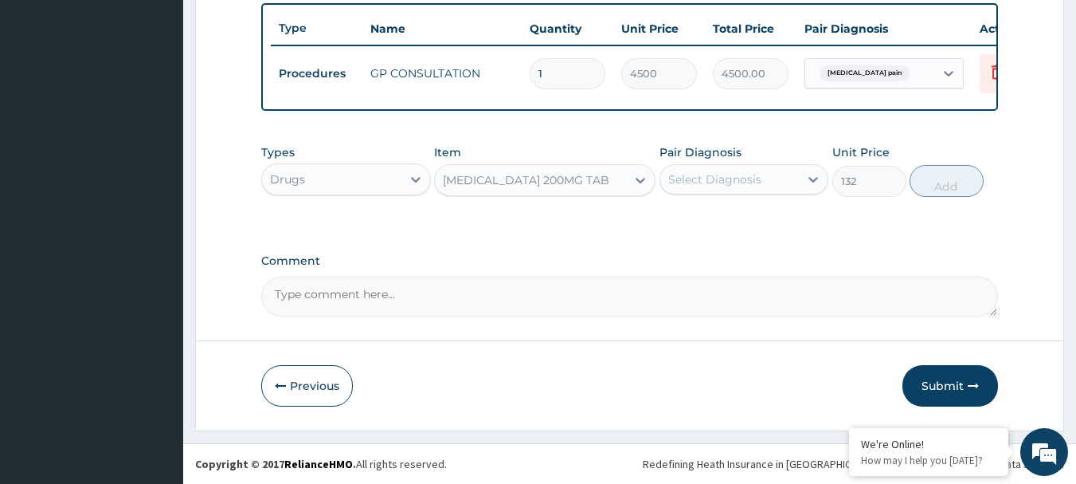
click at [527, 184] on div "IBUPROFEN 200MG TAB" at bounding box center [526, 180] width 167 height 16
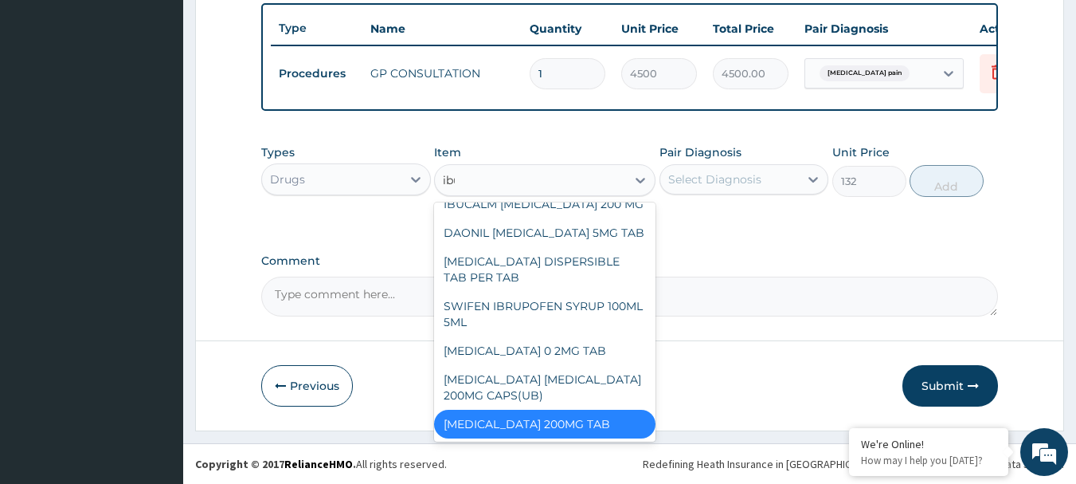
scroll to position [0, 0]
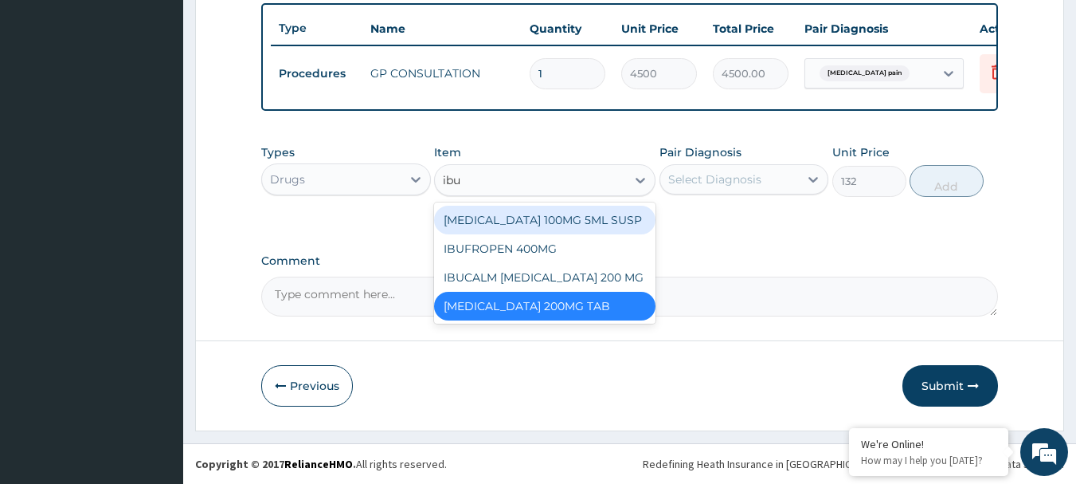
type input "ibu"
click at [729, 186] on div "Select Diagnosis" at bounding box center [714, 179] width 93 height 16
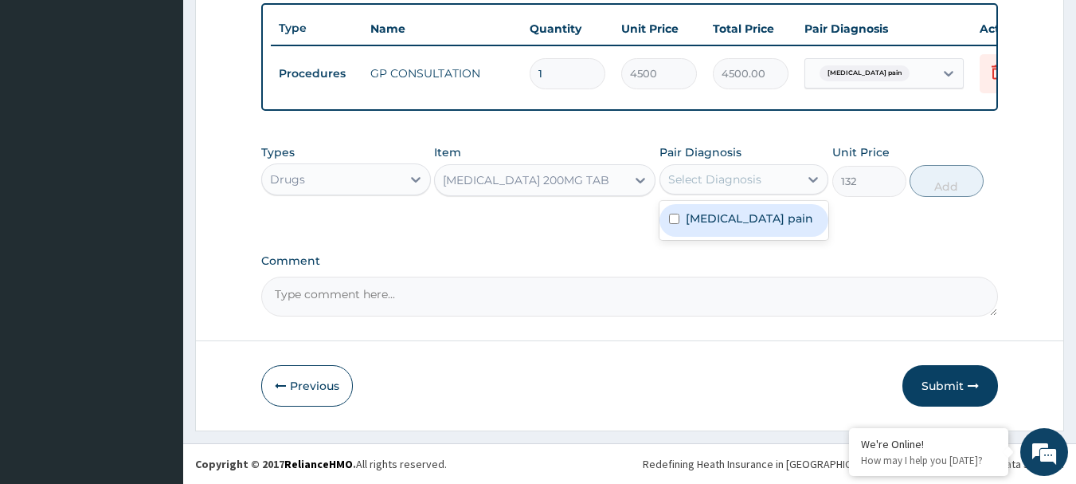
click at [706, 224] on label "Musculoskeletal pain" at bounding box center [749, 218] width 127 height 16
checkbox input "true"
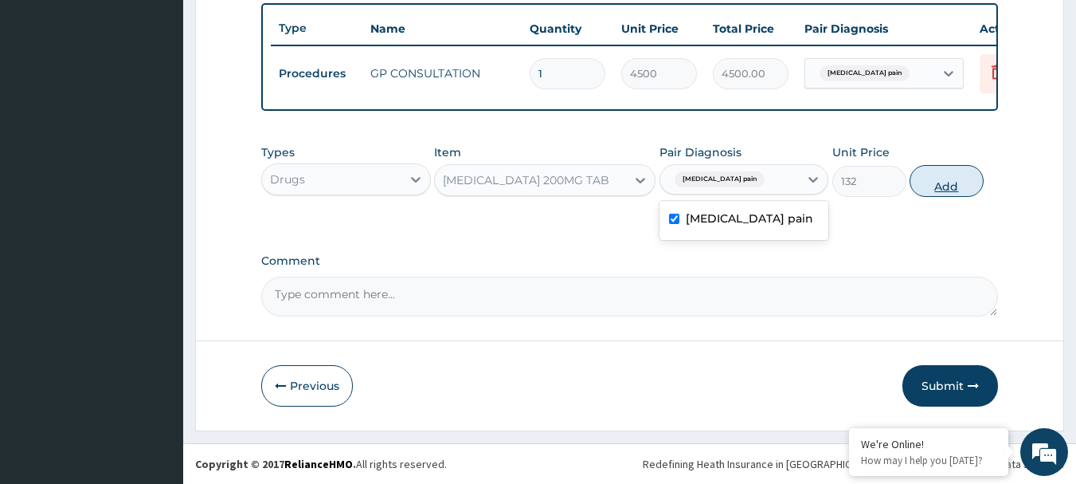
click at [939, 181] on button "Add" at bounding box center [947, 181] width 74 height 32
type input "0"
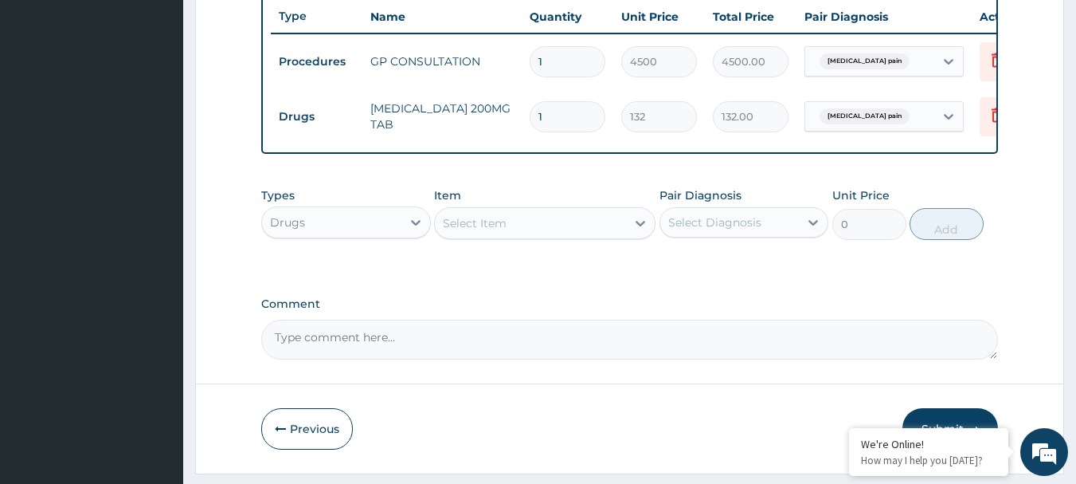
type input "14"
type input "1848.00"
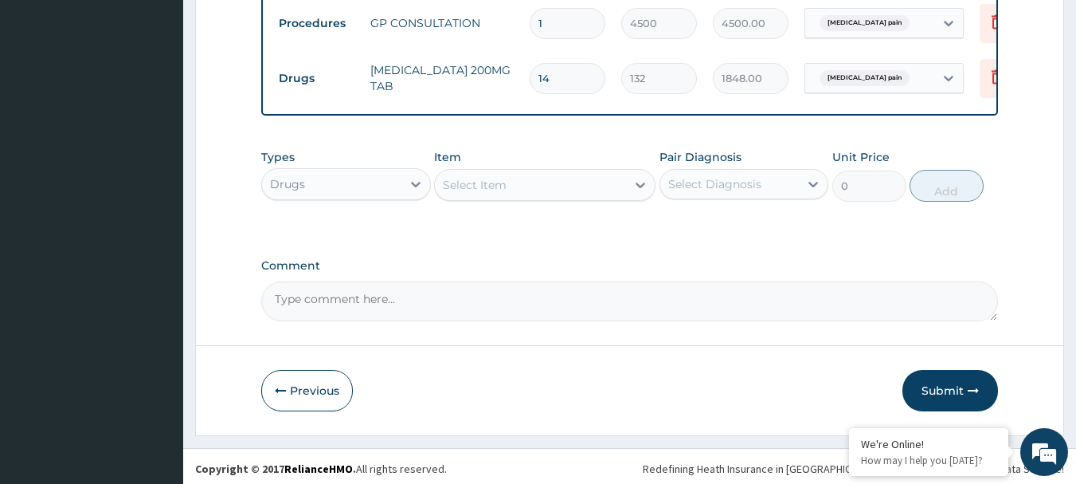
scroll to position [656, 0]
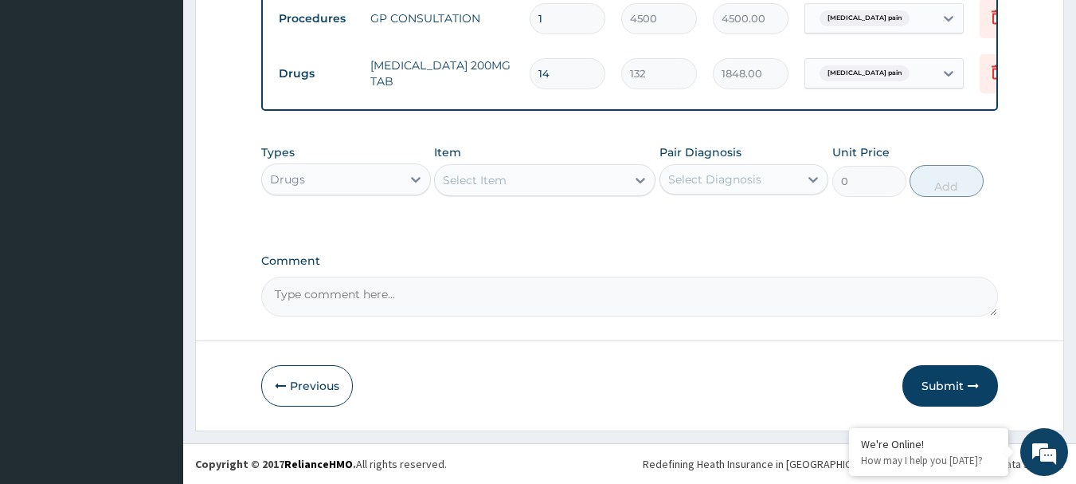
type input "14"
click at [955, 390] on button "Submit" at bounding box center [951, 385] width 96 height 41
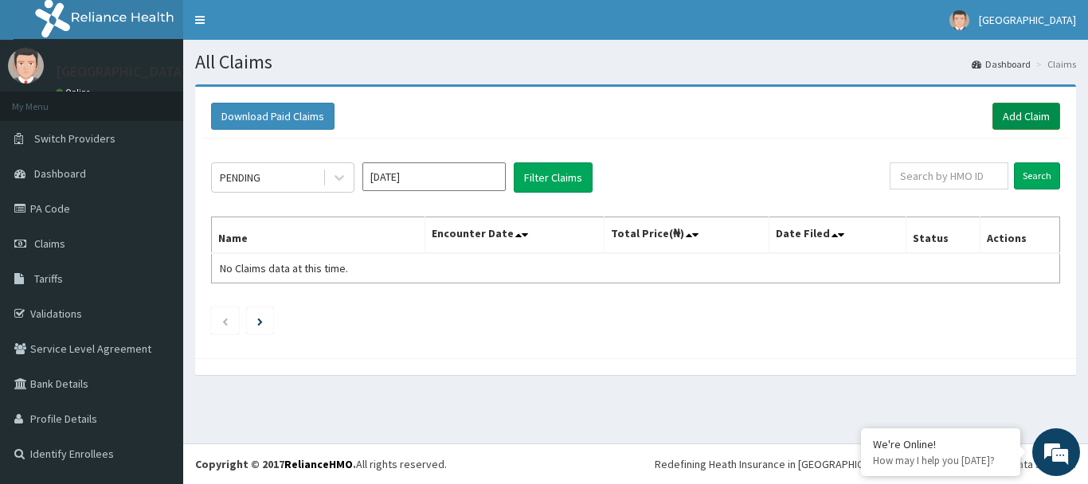
click at [1020, 110] on link "Add Claim" at bounding box center [1027, 116] width 68 height 27
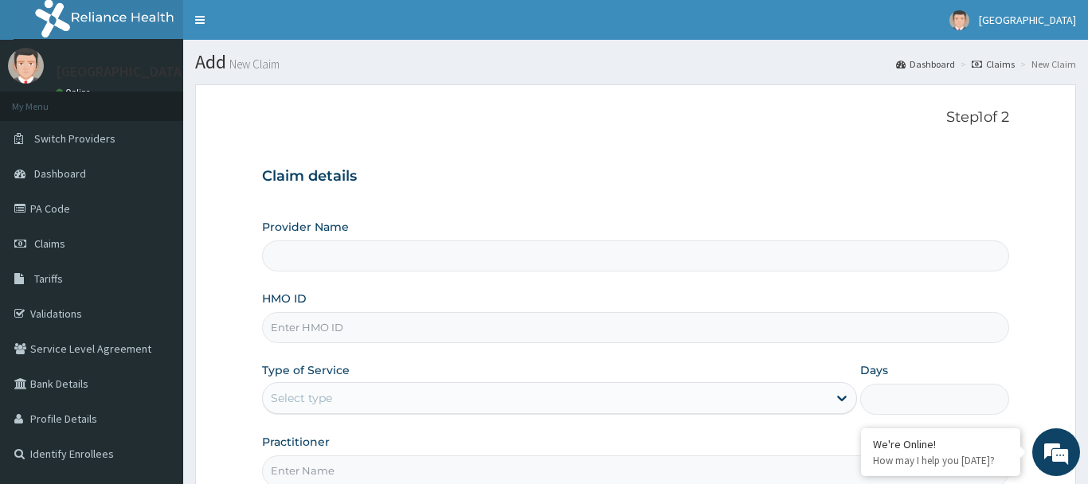
type input "[GEOGRAPHIC_DATA](Signature)"
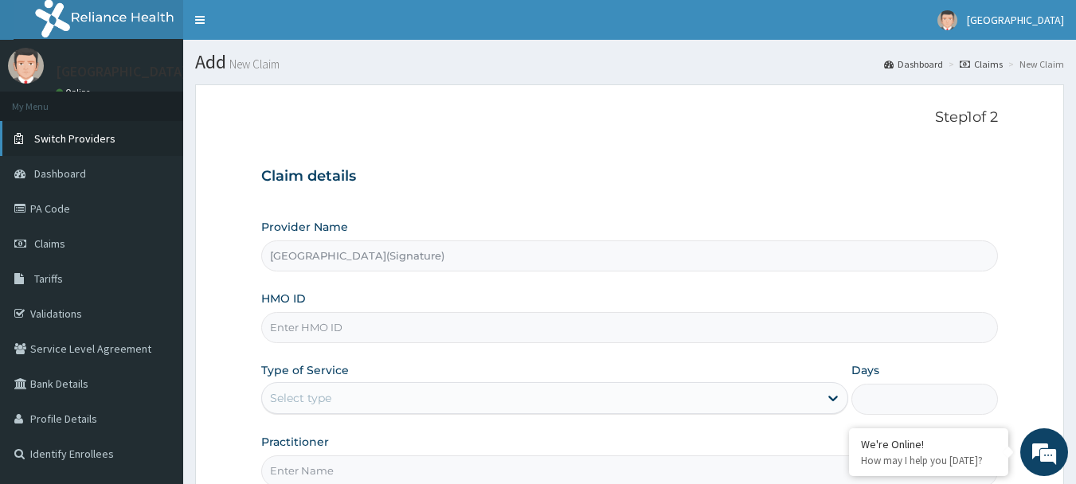
click at [65, 137] on span "Switch Providers" at bounding box center [74, 138] width 81 height 14
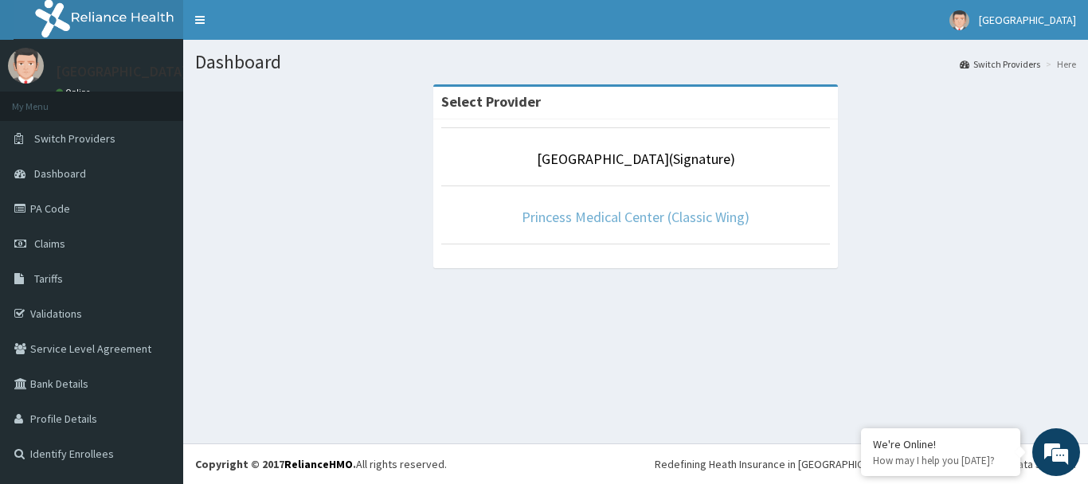
click at [674, 222] on link "Princess Medical Center (Classic Wing)" at bounding box center [636, 217] width 228 height 18
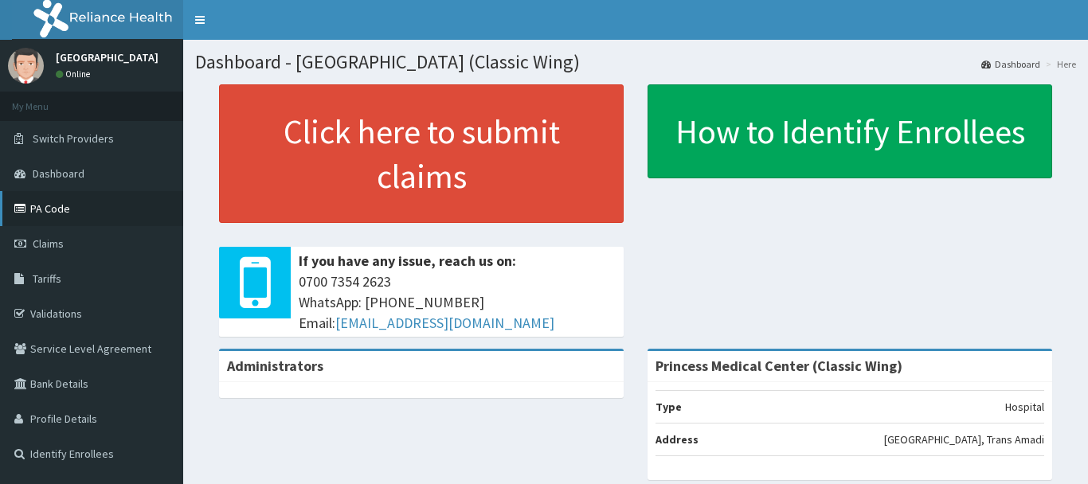
click at [43, 206] on link "PA Code" at bounding box center [91, 208] width 183 height 35
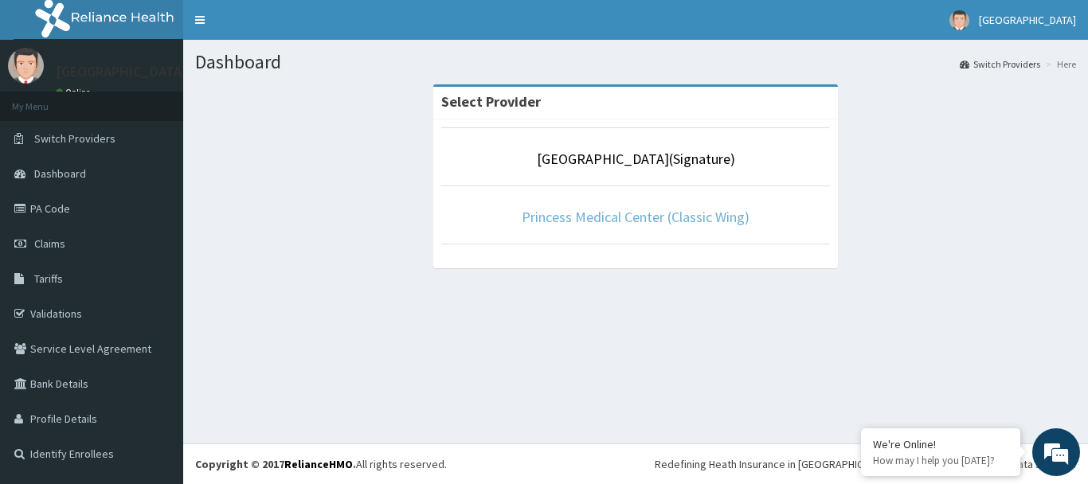
click at [643, 216] on link "Princess Medical Center (Classic Wing)" at bounding box center [636, 217] width 228 height 18
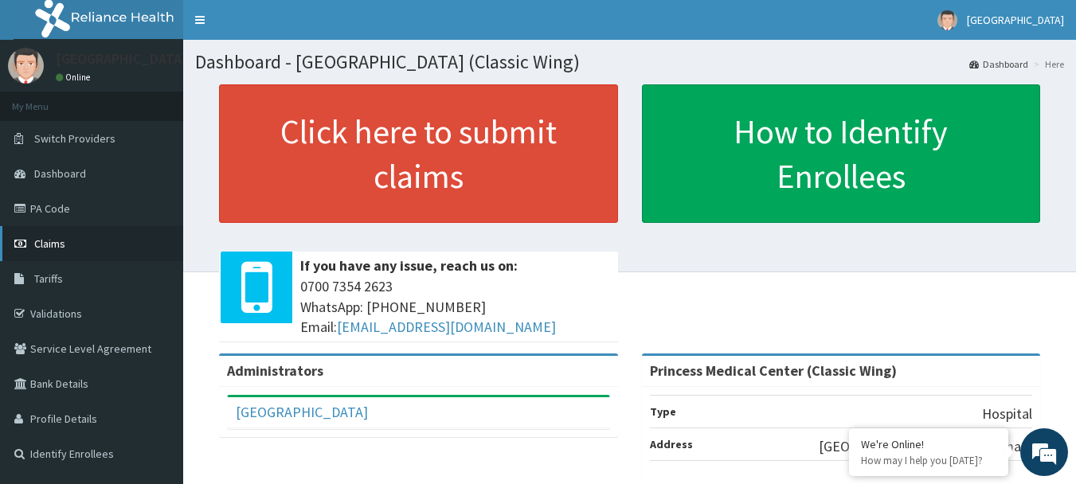
click at [49, 251] on link "Claims" at bounding box center [91, 243] width 183 height 35
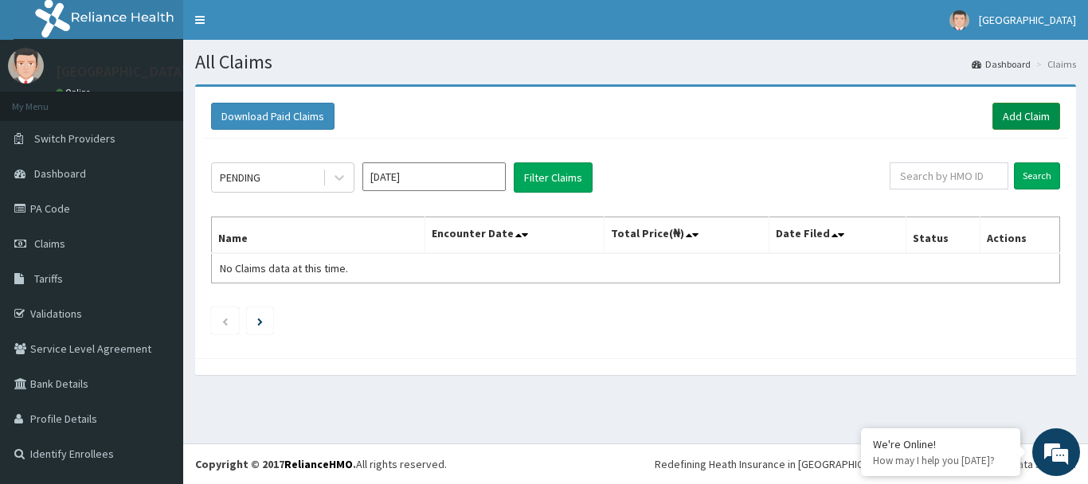
click at [1019, 119] on link "Add Claim" at bounding box center [1027, 116] width 68 height 27
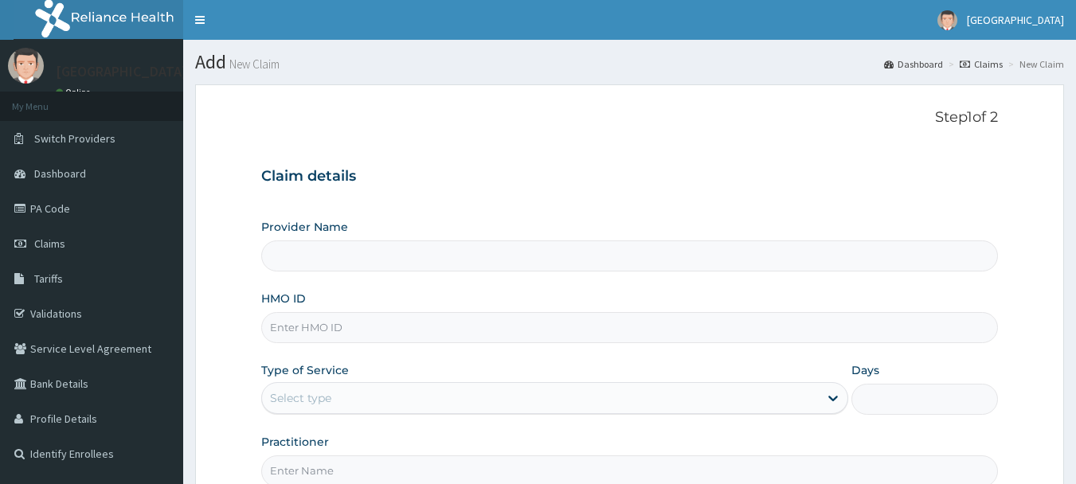
type input "Princess Medical Center (Classic Wing)"
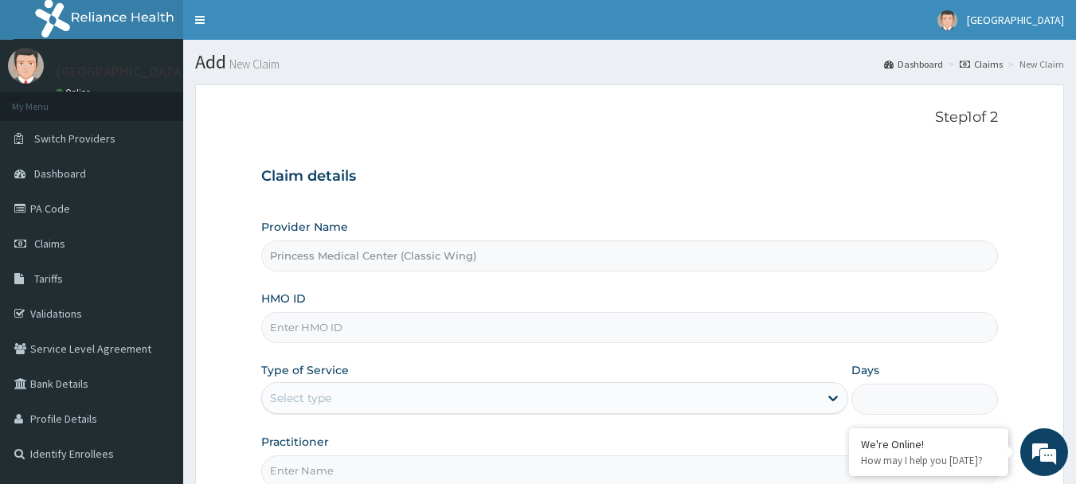
click at [308, 323] on input "HMO ID" at bounding box center [630, 327] width 738 height 31
paste input "EOE/10035/C"
type input "EOE/10035/C"
click at [359, 393] on div "Select type" at bounding box center [540, 398] width 557 height 25
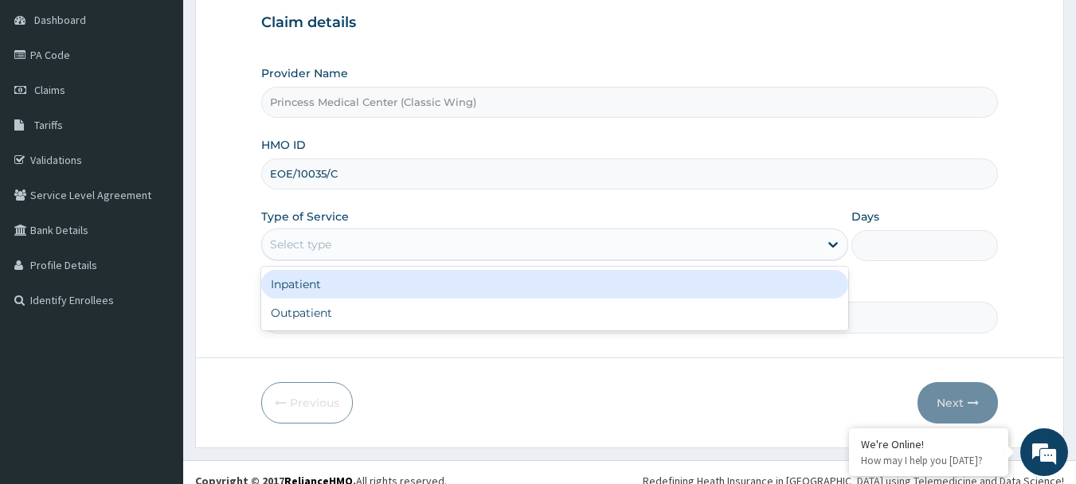
scroll to position [170, 0]
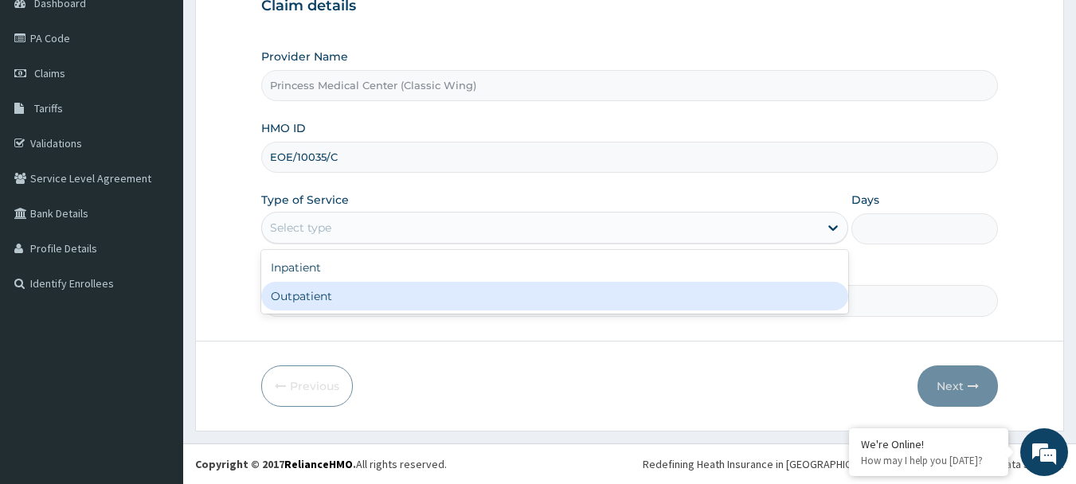
click at [316, 295] on div "Outpatient" at bounding box center [554, 296] width 587 height 29
type input "1"
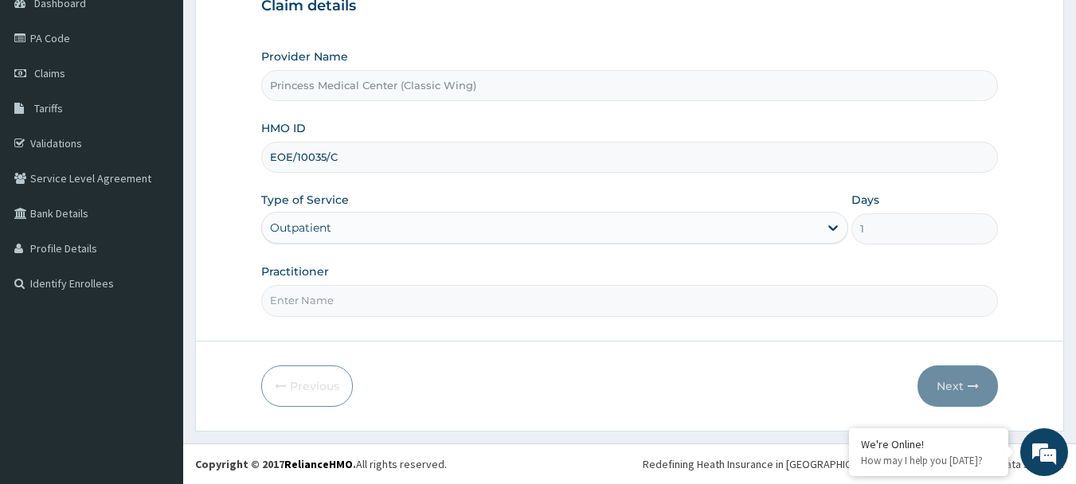
scroll to position [0, 0]
click at [296, 300] on input "Practitioner" at bounding box center [630, 300] width 738 height 31
paste input "Dr. IGONIKON TAMUNOENE"
type input "Dr. IGONIKON TAMUNOENE"
click at [945, 386] on button "Next" at bounding box center [958, 386] width 80 height 41
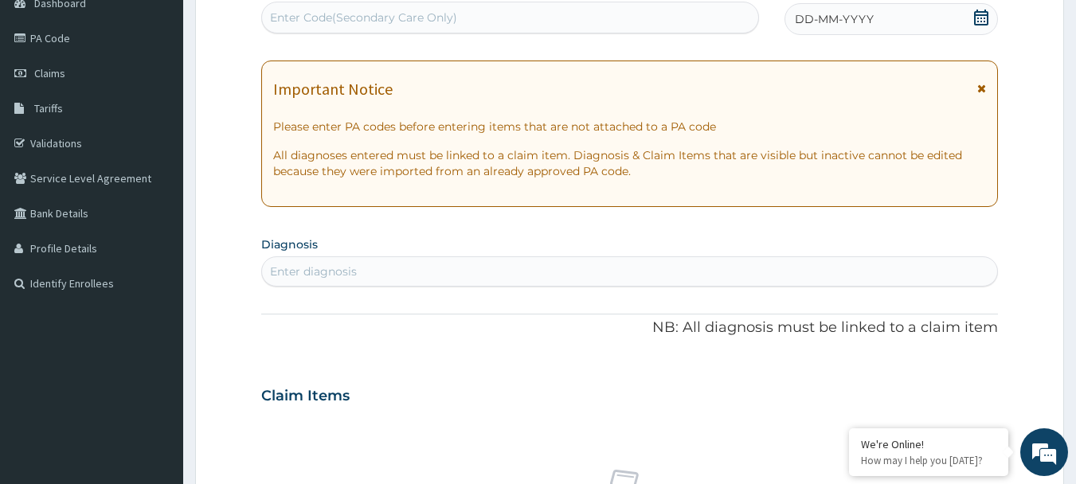
click at [986, 18] on icon at bounding box center [982, 18] width 16 height 16
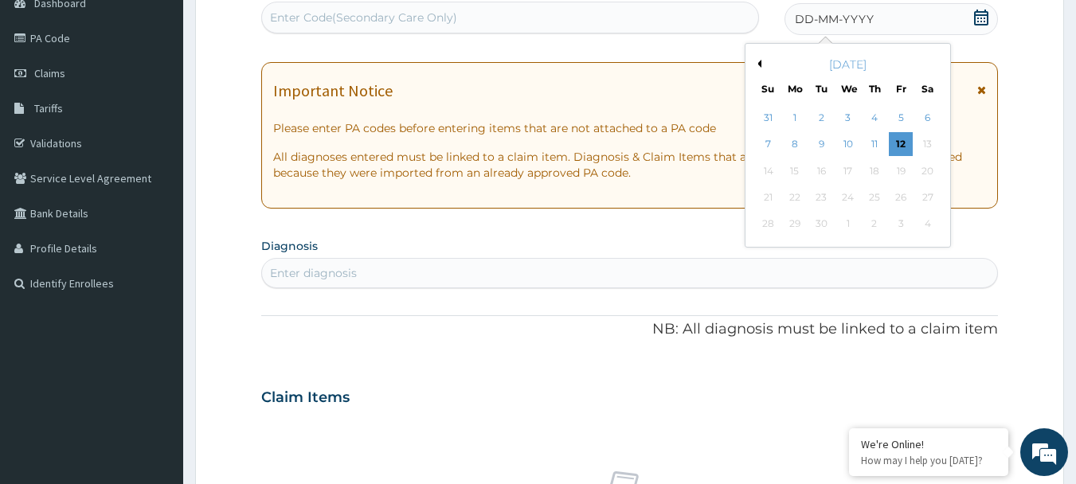
click at [758, 64] on button "Previous Month" at bounding box center [758, 64] width 8 height 8
drag, startPoint x: 798, startPoint y: 198, endPoint x: 679, endPoint y: 124, distance: 140.2
click at [797, 197] on div "18" at bounding box center [795, 198] width 24 height 24
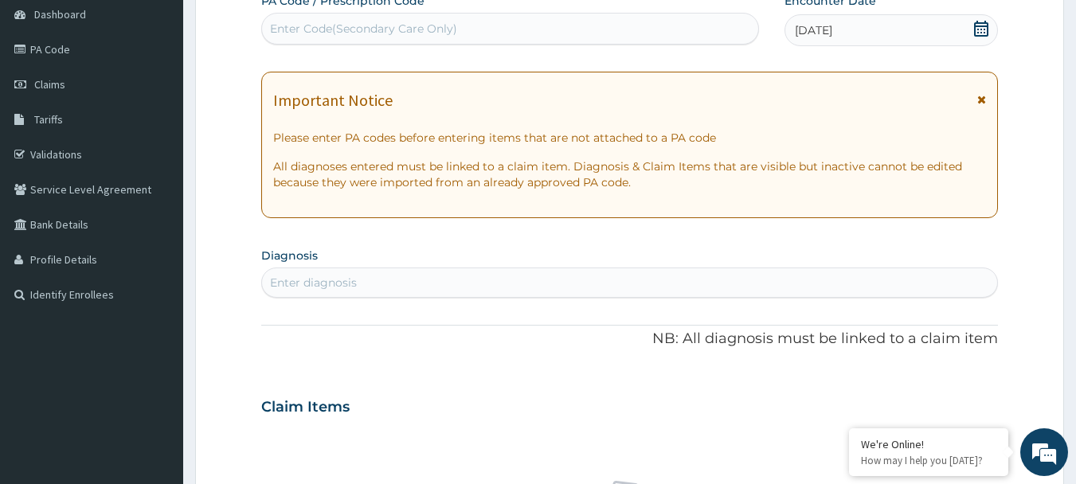
scroll to position [170, 0]
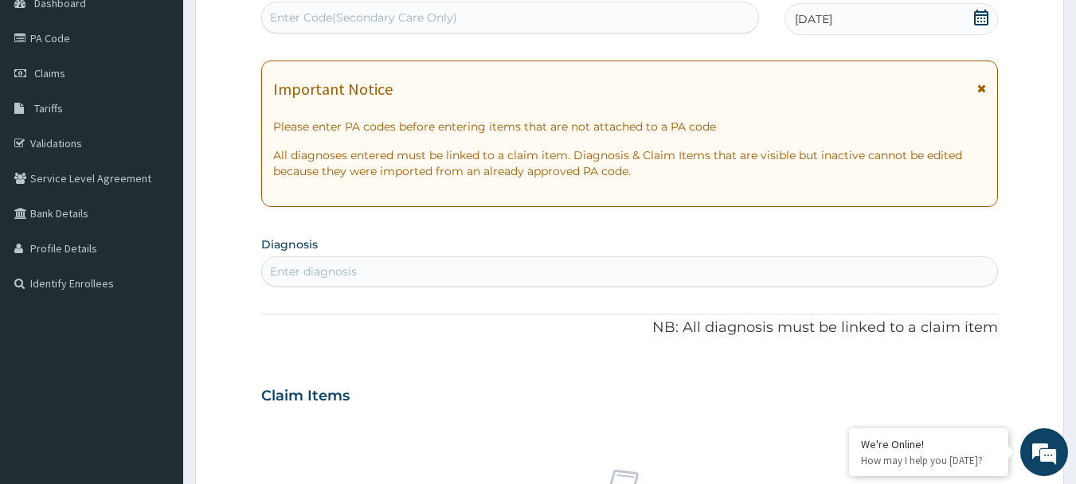
click at [327, 13] on div "Enter Code(Secondary Care Only)" at bounding box center [363, 18] width 187 height 16
paste input "PA/36044D"
type input "PA/36044D"
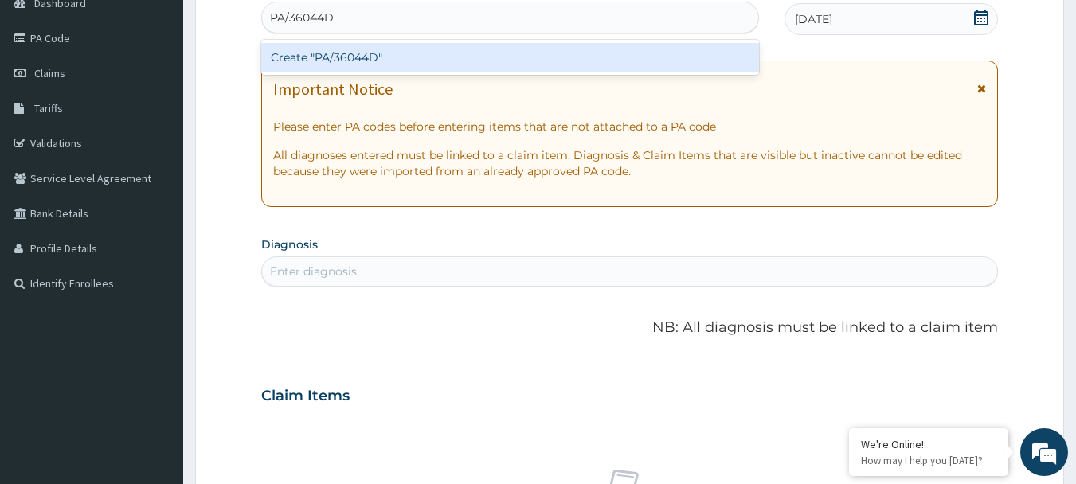
click at [342, 59] on div "Create "PA/36044D"" at bounding box center [510, 57] width 499 height 29
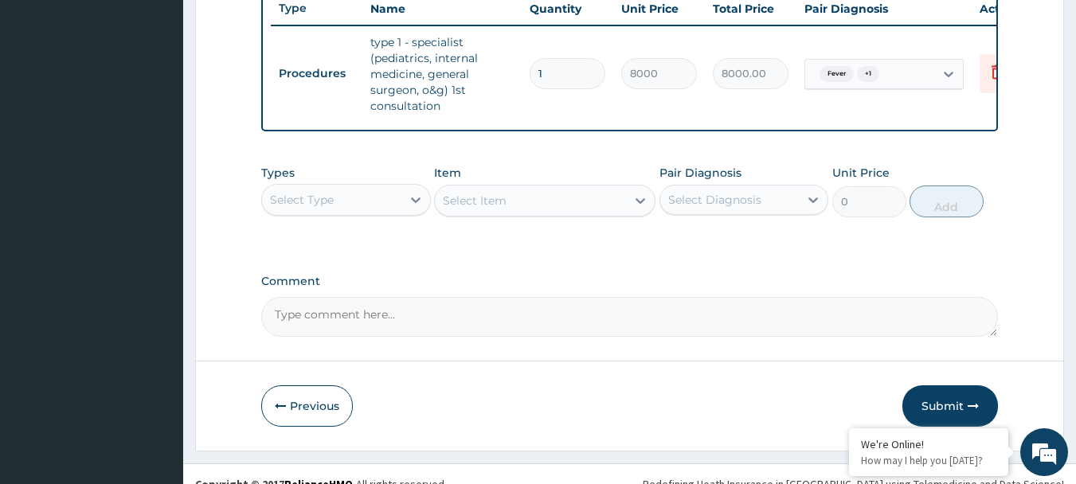
scroll to position [641, 0]
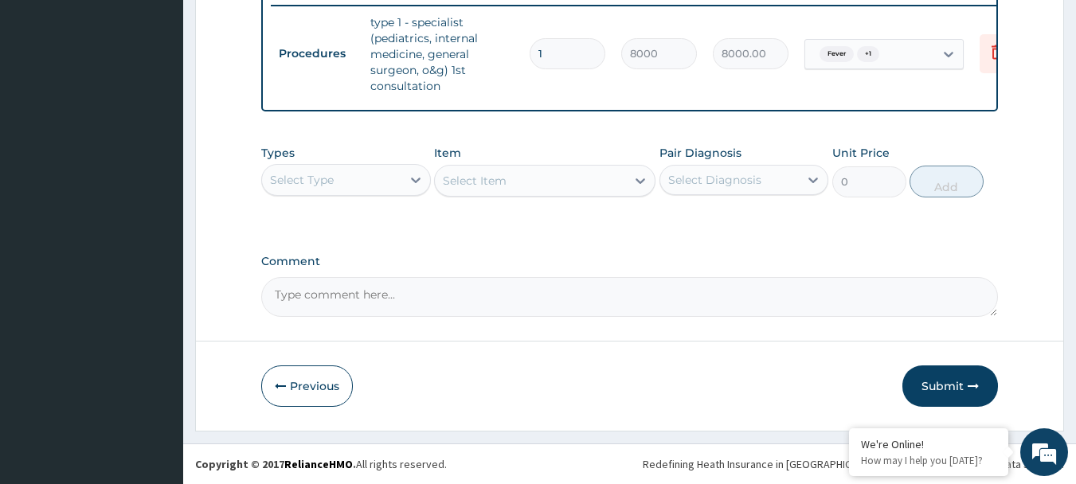
click at [339, 186] on div "Select Type" at bounding box center [331, 179] width 139 height 25
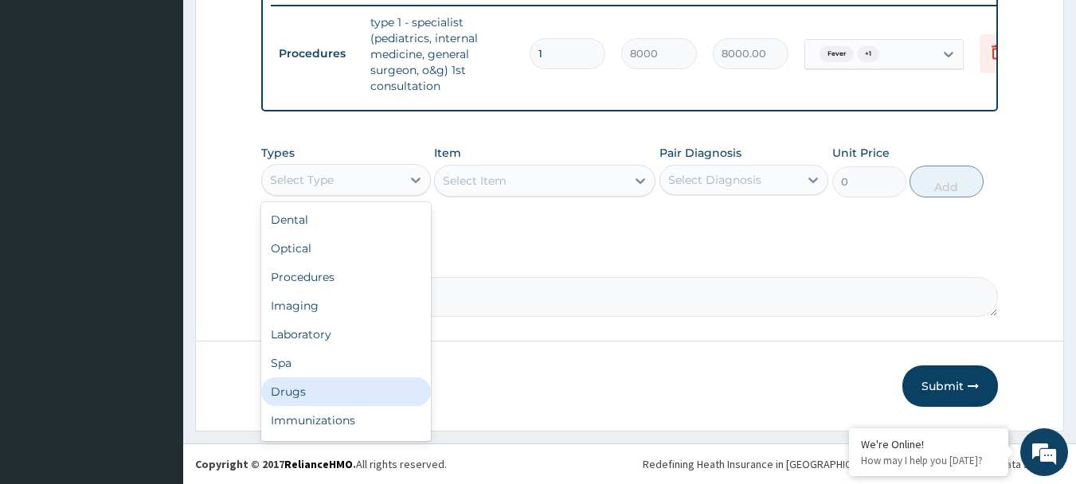
scroll to position [54, 0]
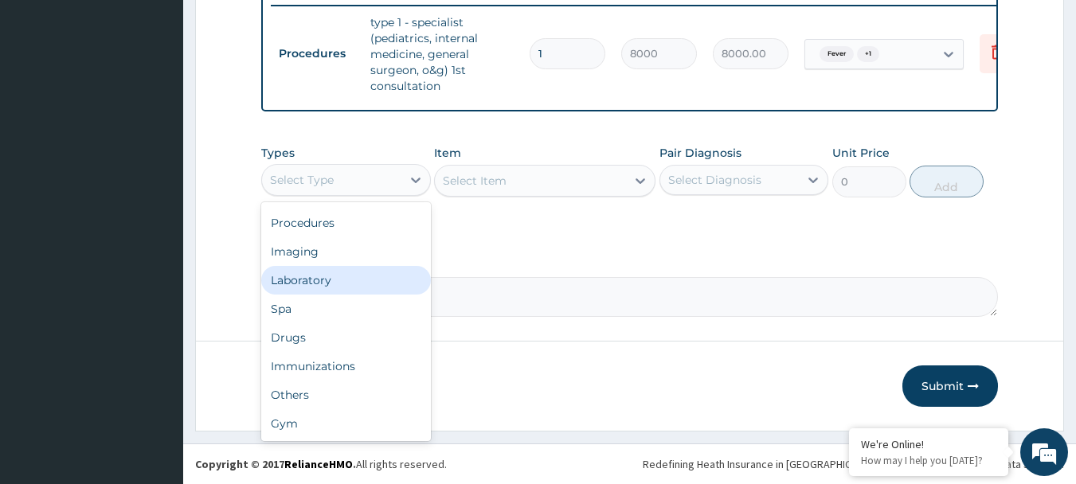
click at [312, 283] on div "Laboratory" at bounding box center [346, 280] width 170 height 29
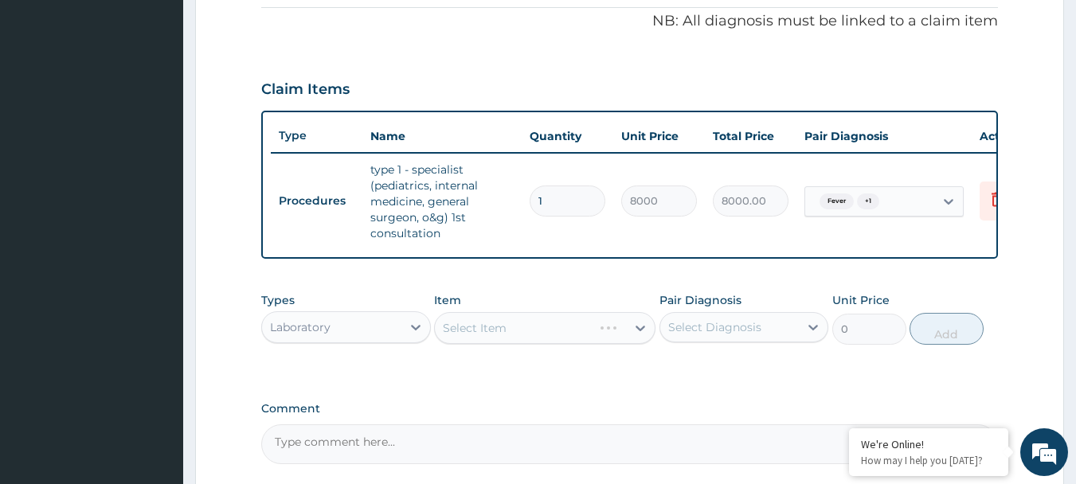
scroll to position [402, 0]
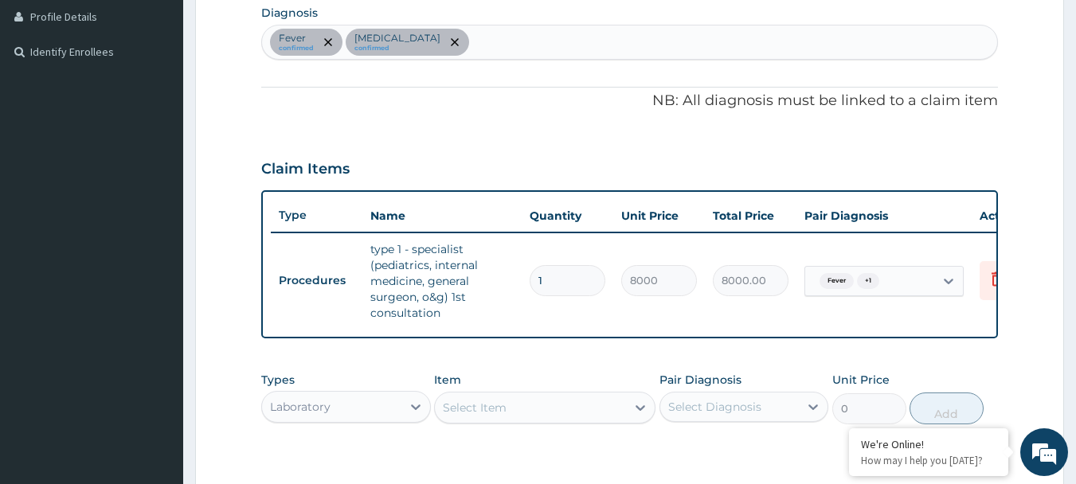
click at [475, 36] on div "Fever confirmed Malaria confirmed" at bounding box center [630, 41] width 736 height 33
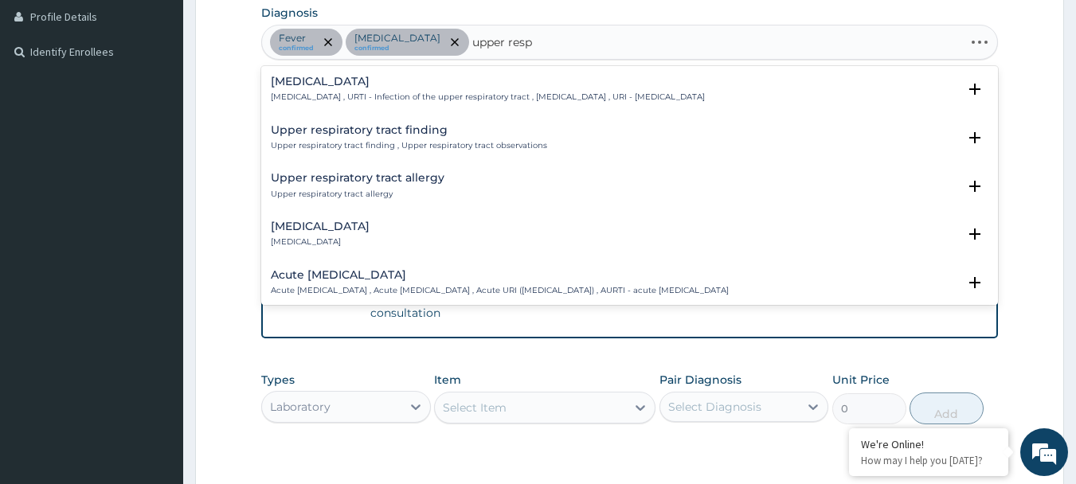
type input "upper respi"
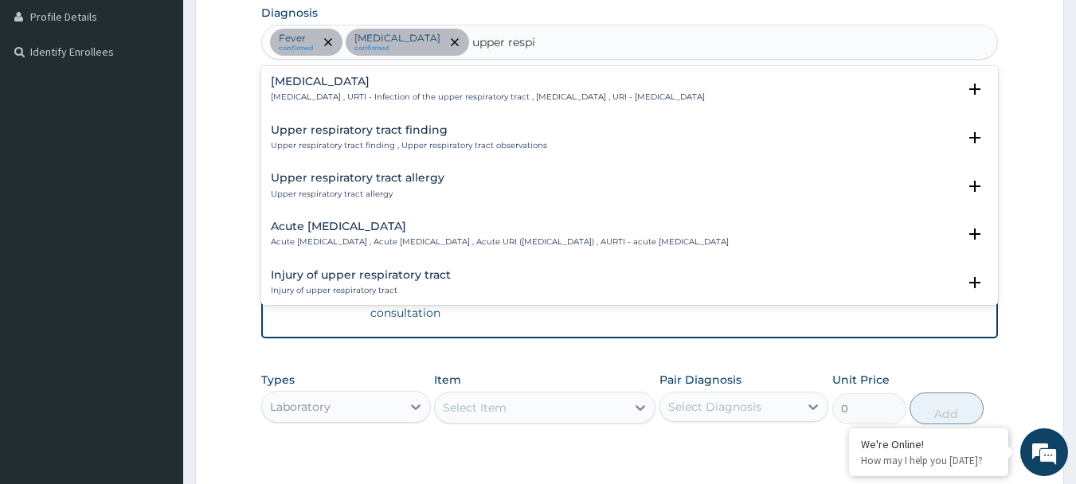
click at [409, 91] on div "Upper respiratory infection Upper respiratory infection , URTI - Infection of t…" at bounding box center [488, 90] width 434 height 28
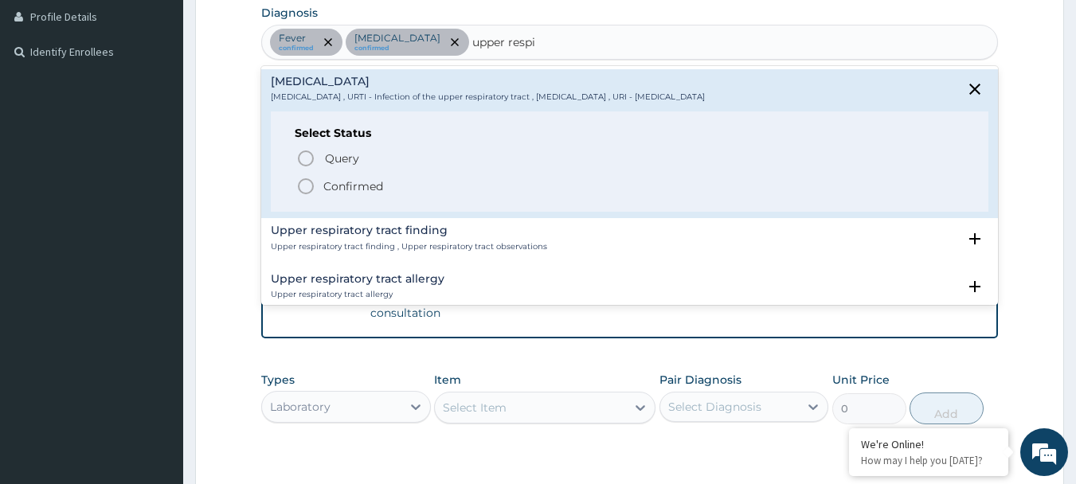
click at [309, 187] on icon "status option filled" at bounding box center [305, 186] width 19 height 19
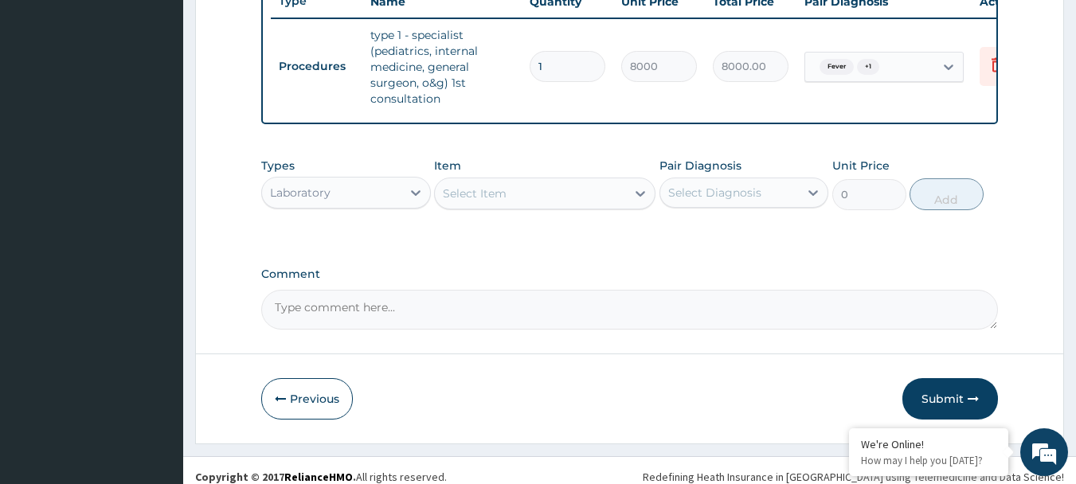
scroll to position [641, 0]
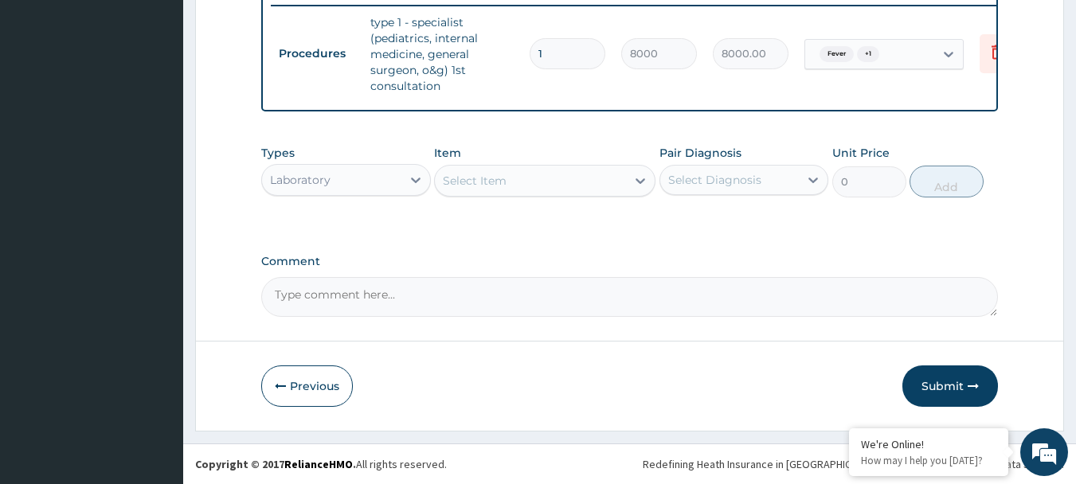
click at [515, 190] on div "Select Item" at bounding box center [530, 180] width 191 height 25
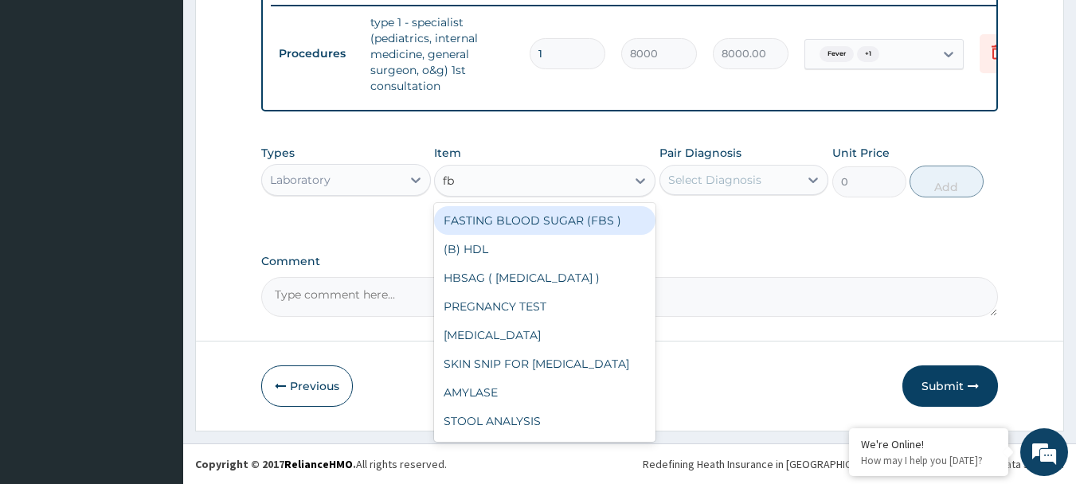
type input "fbc"
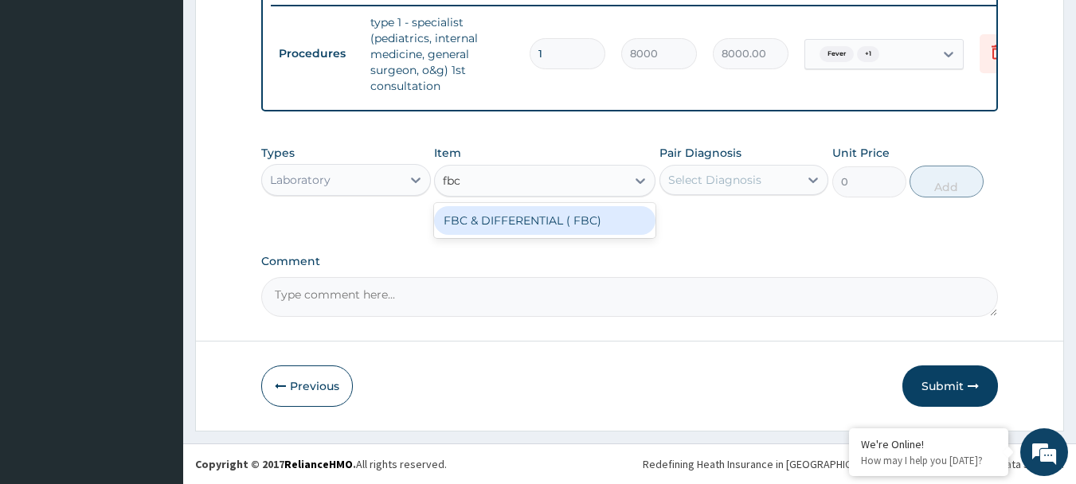
click at [542, 221] on div "FBC & DIFFERENTIAL ( FBC)" at bounding box center [544, 220] width 221 height 29
type input "5130"
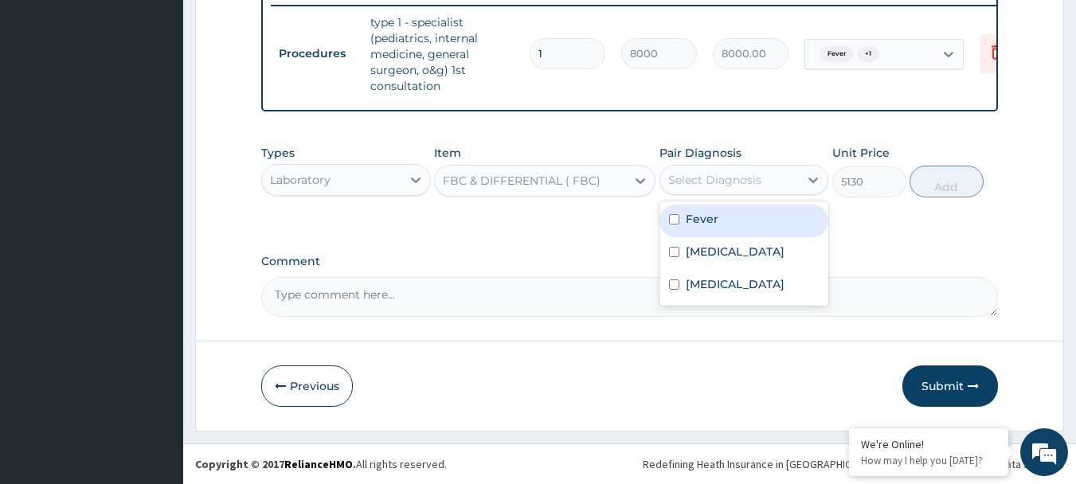
click at [723, 168] on div "Select Diagnosis" at bounding box center [729, 179] width 139 height 25
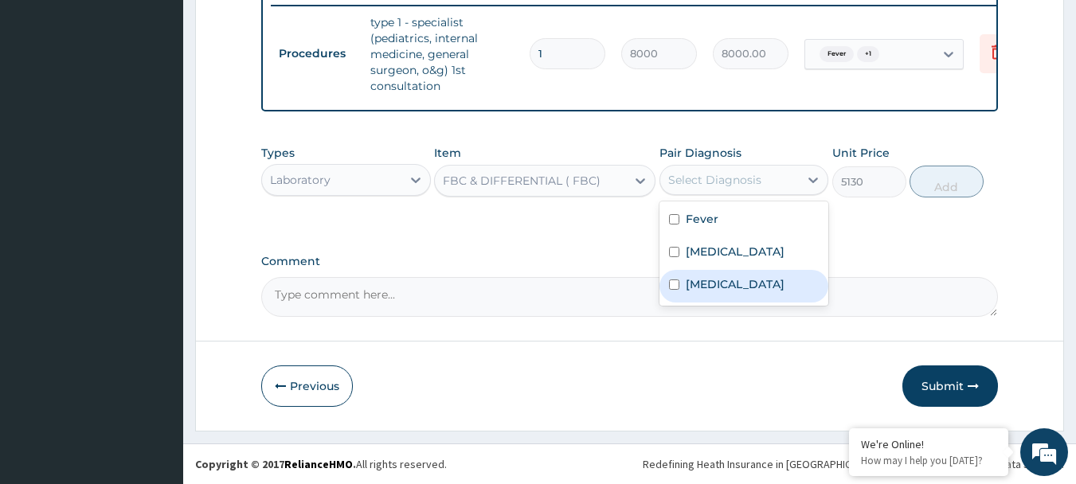
click at [700, 292] on label "Upper respiratory infection" at bounding box center [735, 284] width 99 height 16
checkbox input "true"
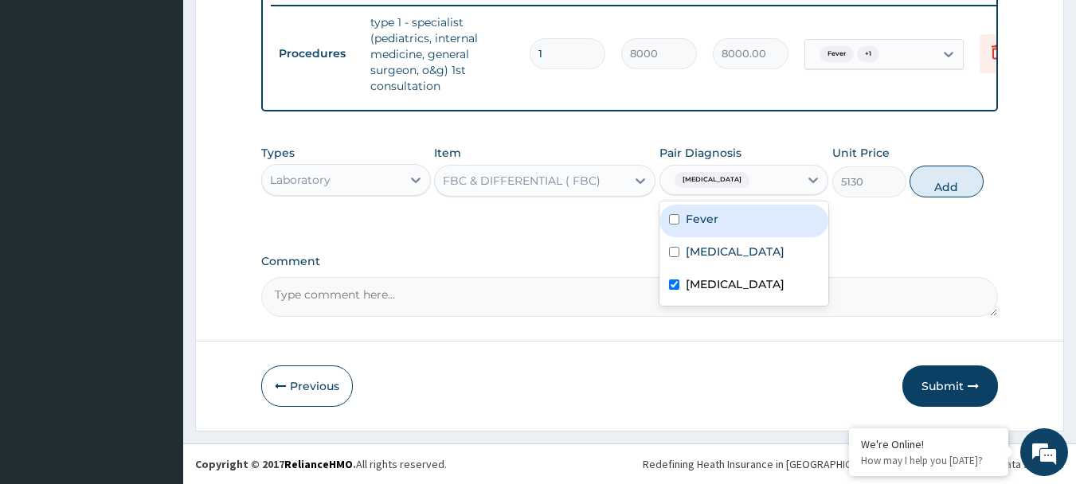
click at [675, 217] on input "checkbox" at bounding box center [674, 219] width 10 height 10
checkbox input "true"
click at [946, 198] on button "Add" at bounding box center [947, 182] width 74 height 32
type input "0"
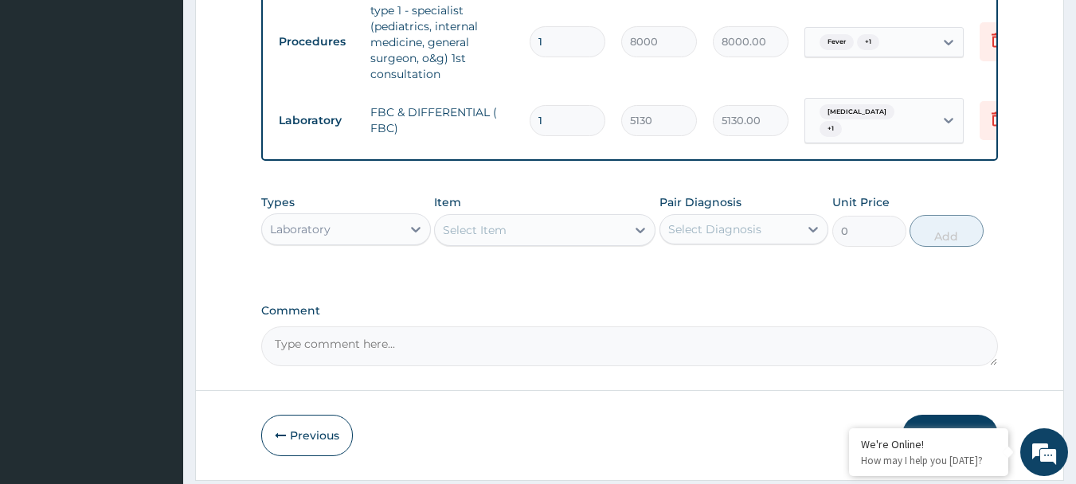
click at [368, 242] on div "Laboratory" at bounding box center [331, 229] width 139 height 25
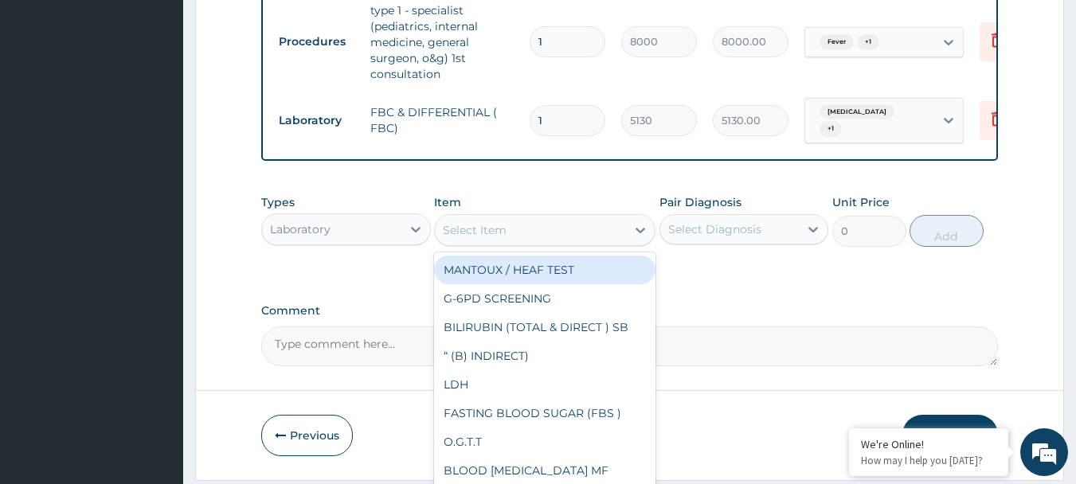
click at [511, 233] on div "Select Item" at bounding box center [530, 229] width 191 height 25
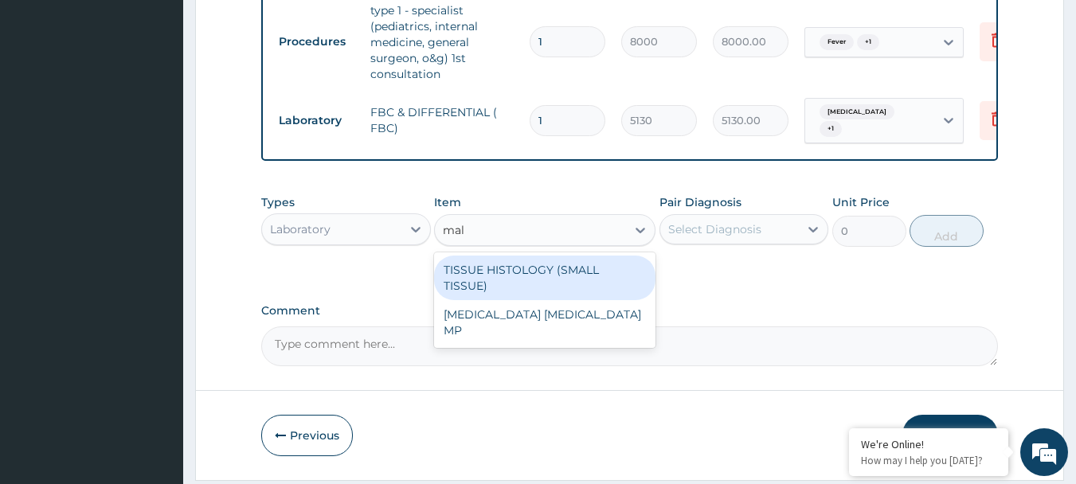
type input "mala"
click at [535, 285] on div "MALARIA PARASITE MP" at bounding box center [544, 278] width 221 height 45
type input "2025"
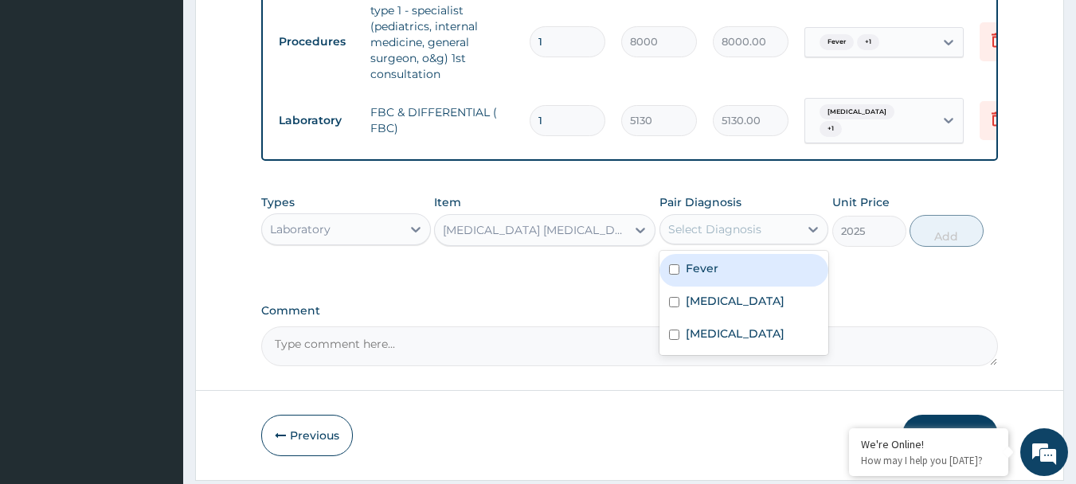
click at [699, 237] on div "Select Diagnosis" at bounding box center [714, 229] width 93 height 16
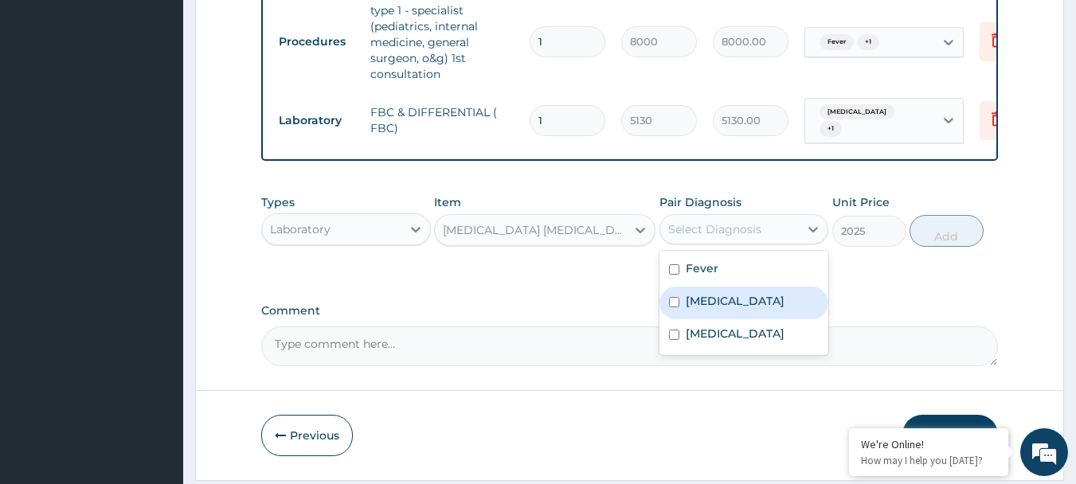
click at [702, 309] on label "Malaria" at bounding box center [735, 301] width 99 height 16
checkbox input "true"
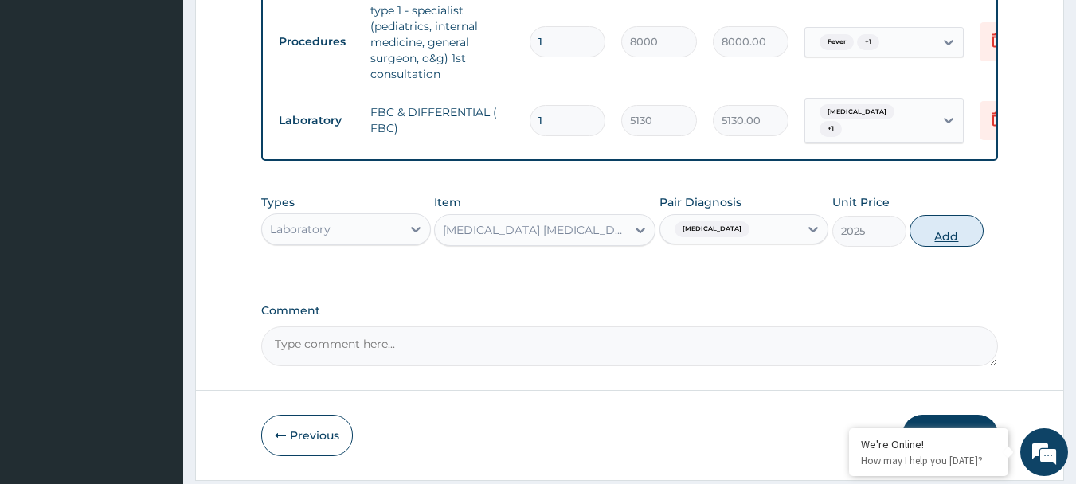
click at [931, 246] on button "Add" at bounding box center [947, 231] width 74 height 32
type input "0"
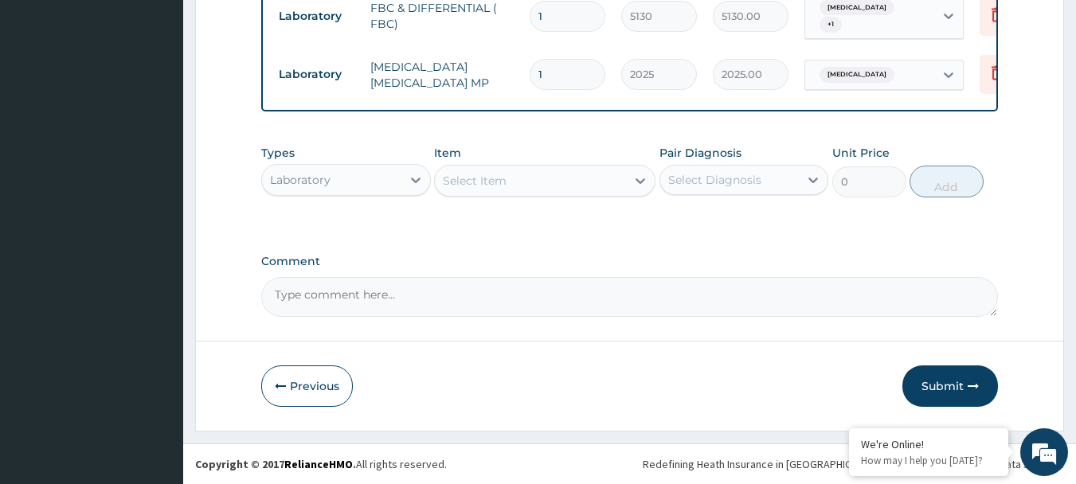
scroll to position [758, 0]
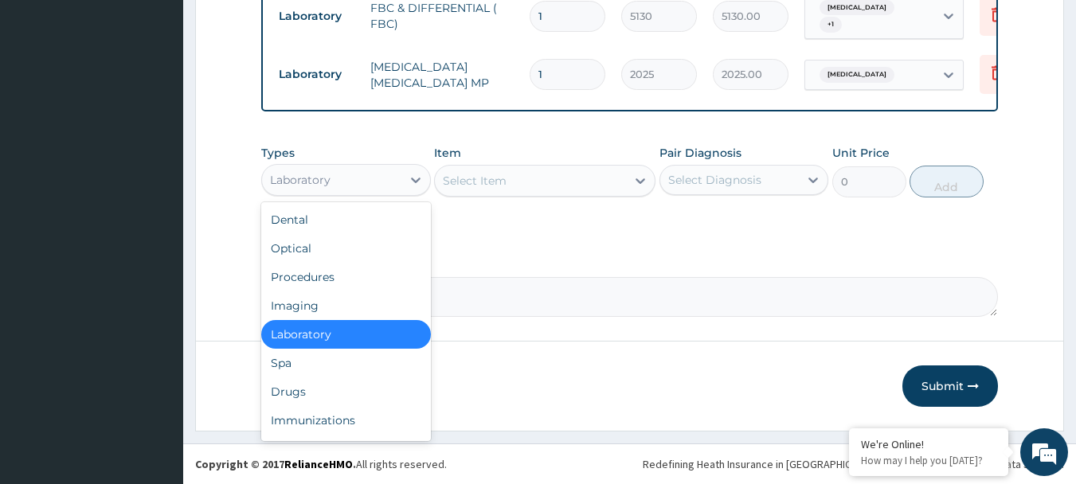
click at [366, 170] on div "Laboratory" at bounding box center [331, 179] width 139 height 25
drag, startPoint x: 315, startPoint y: 394, endPoint x: 321, endPoint y: 378, distance: 16.9
click at [315, 390] on div "Drugs" at bounding box center [346, 392] width 170 height 29
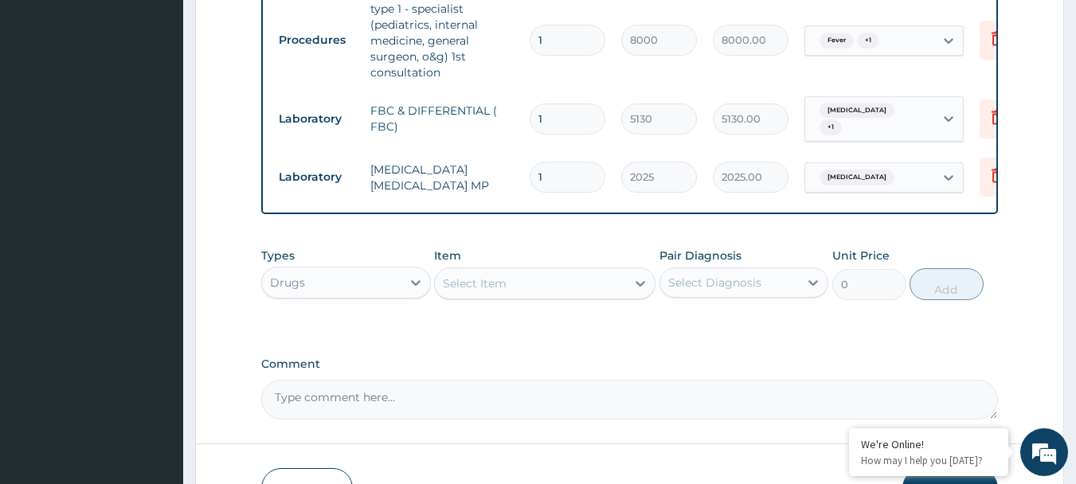
scroll to position [678, 0]
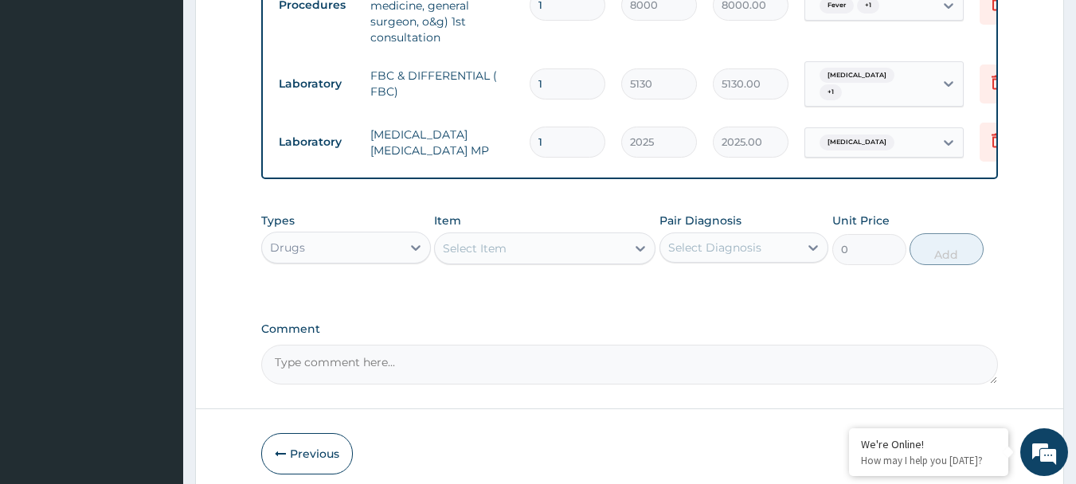
click at [579, 261] on div "Select Item" at bounding box center [530, 248] width 191 height 25
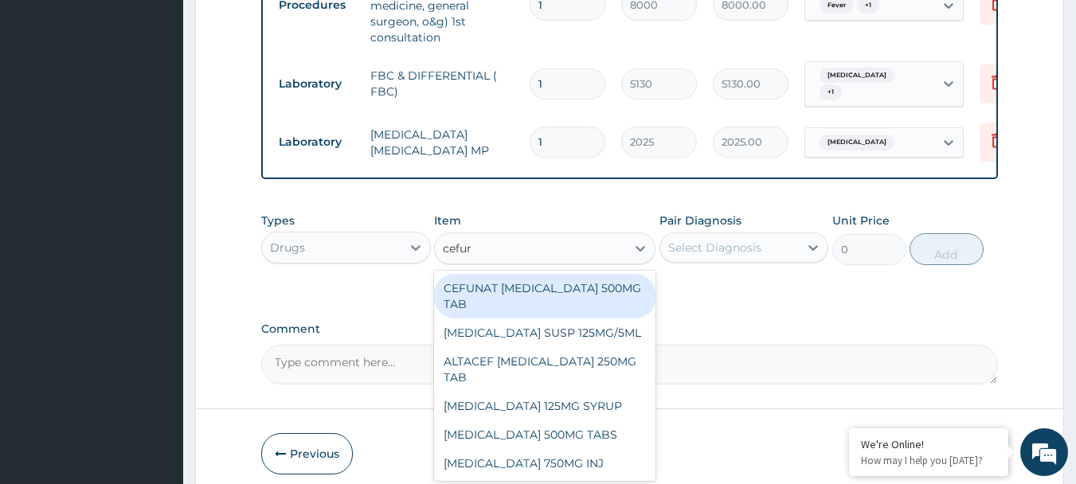
type input "cefur"
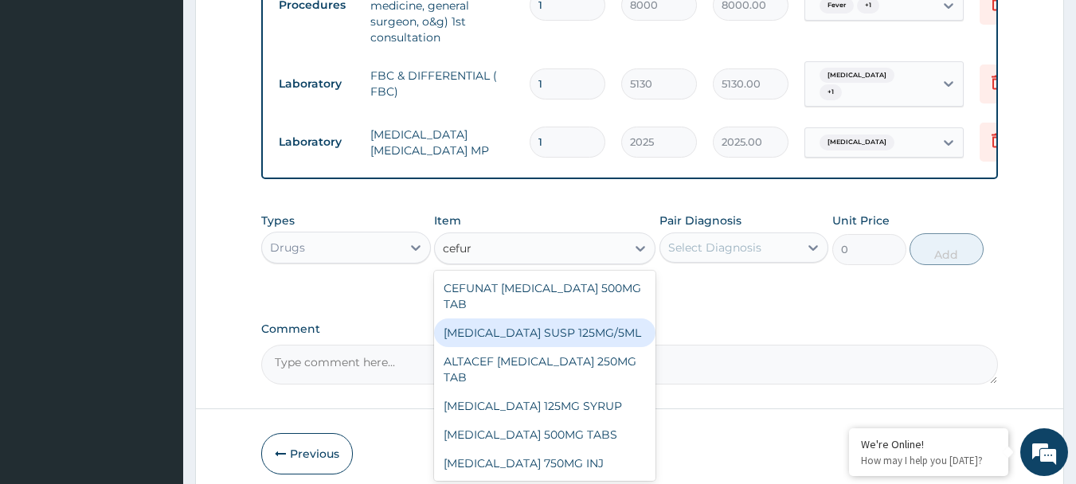
click at [547, 347] on div "CEFUROXIME SUSP 125MG/5ML" at bounding box center [544, 333] width 221 height 29
type input "6526.5"
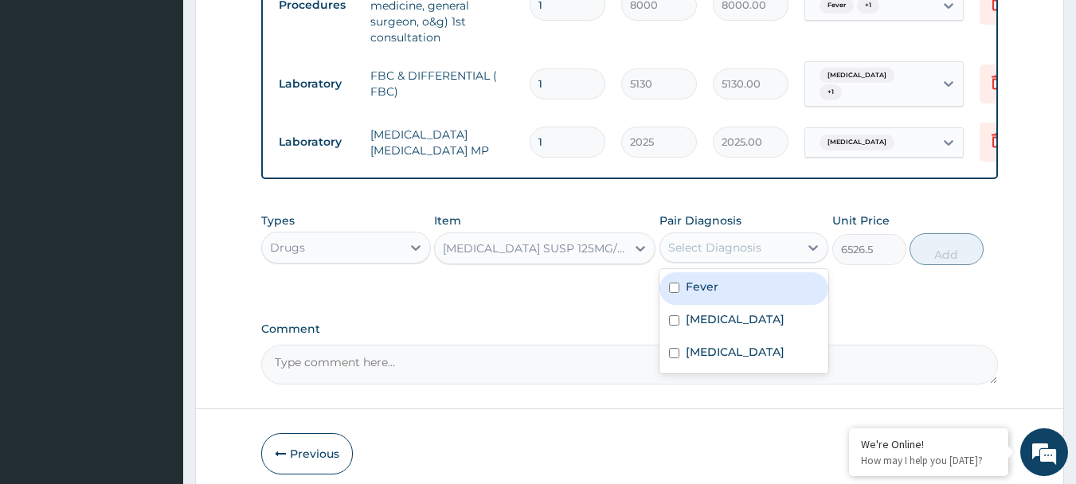
click at [769, 257] on div "Select Diagnosis" at bounding box center [729, 247] width 139 height 25
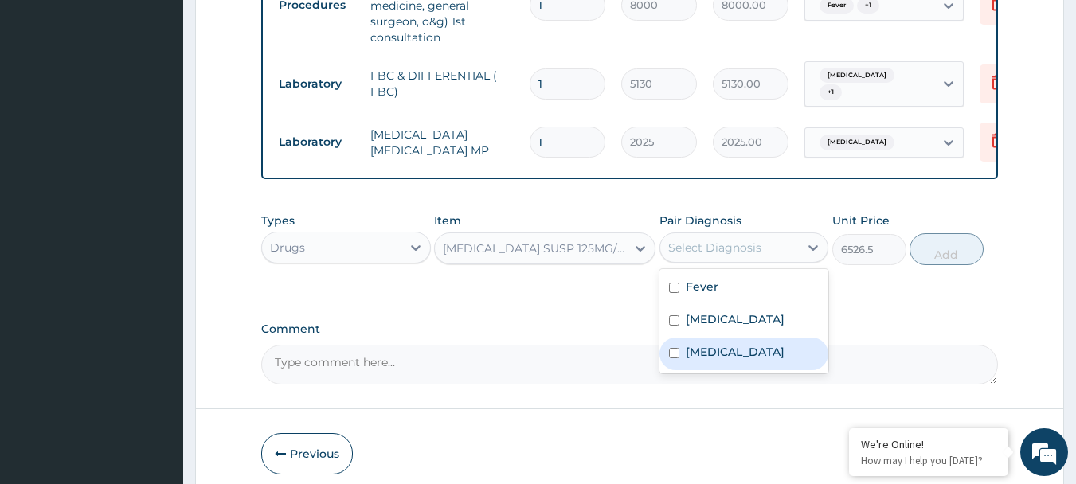
click at [676, 359] on input "checkbox" at bounding box center [674, 353] width 10 height 10
checkbox input "true"
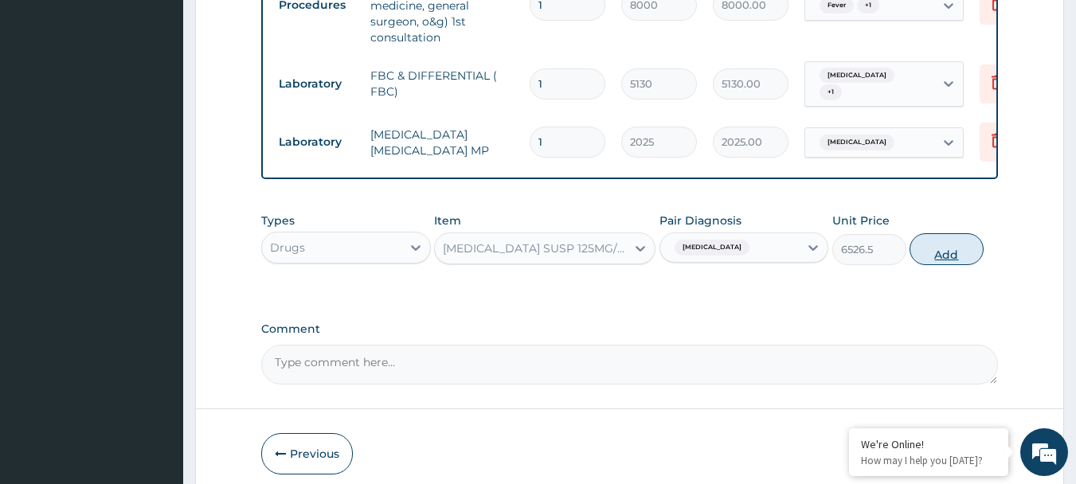
click at [933, 264] on button "Add" at bounding box center [947, 249] width 74 height 32
type input "0"
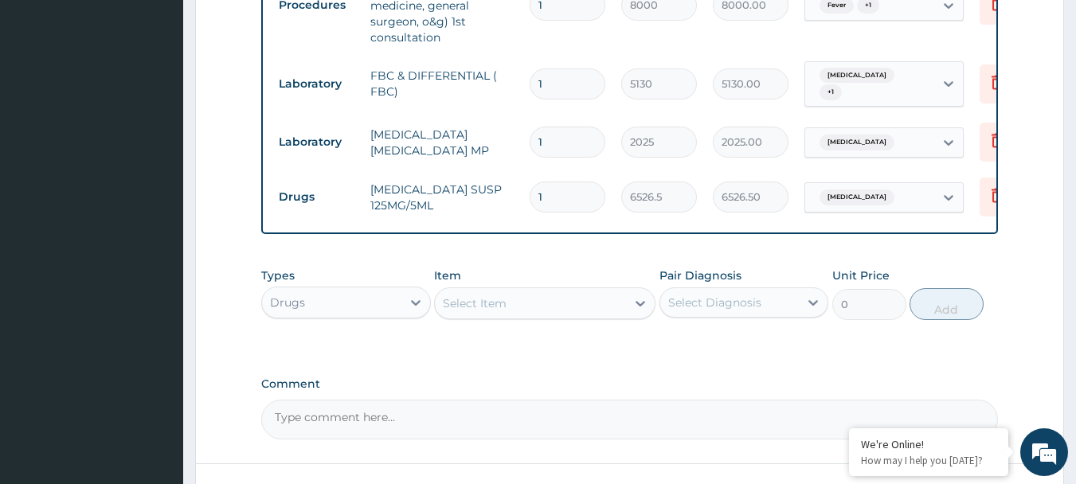
click at [535, 308] on div "Select Item" at bounding box center [530, 303] width 191 height 25
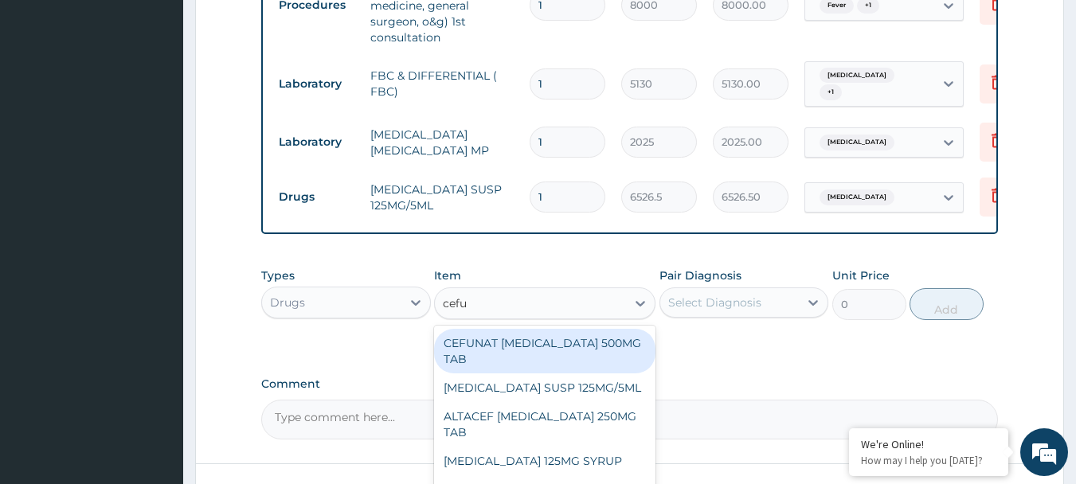
type input "cefur"
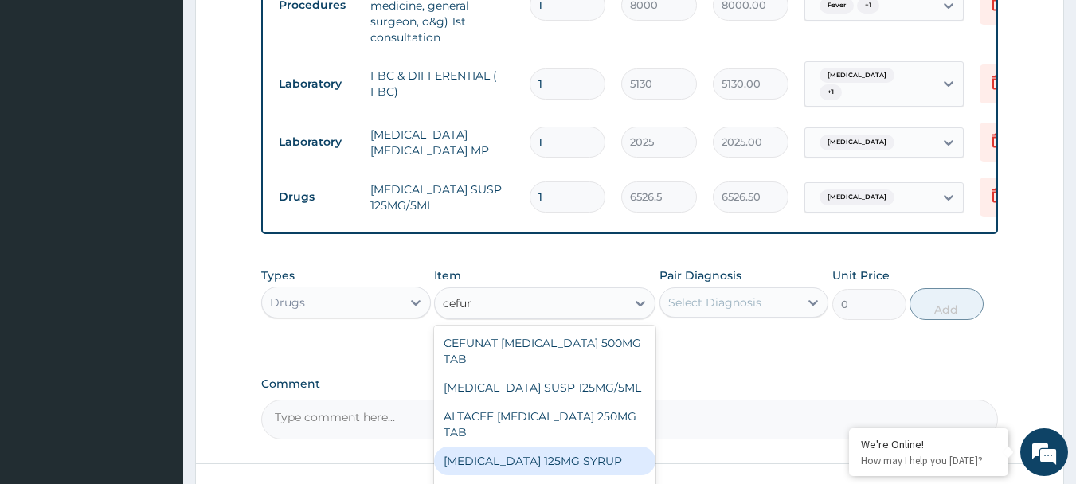
click at [527, 455] on div "CEFUROXIME 125MG SYRUP" at bounding box center [544, 461] width 221 height 29
type input "5554.65"
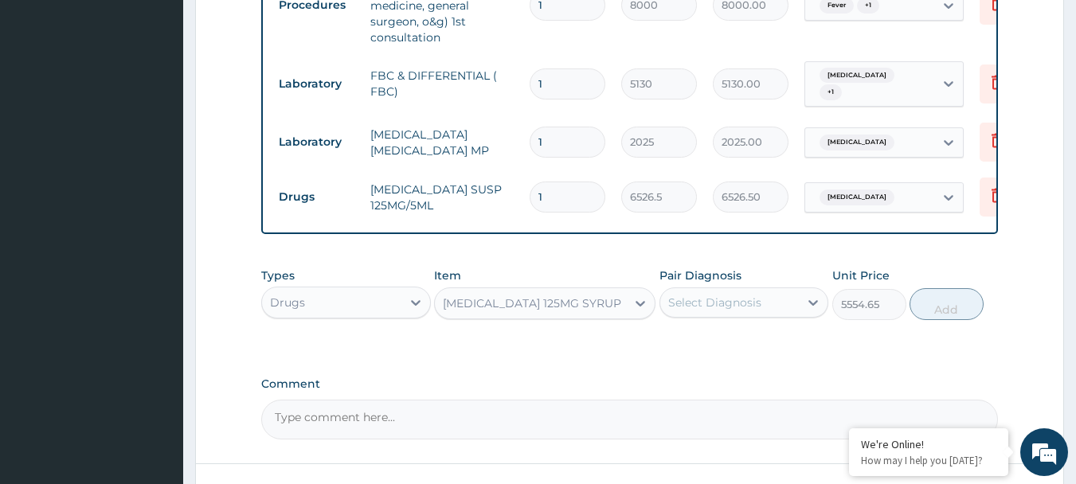
click at [700, 311] on div "Select Diagnosis" at bounding box center [714, 303] width 93 height 16
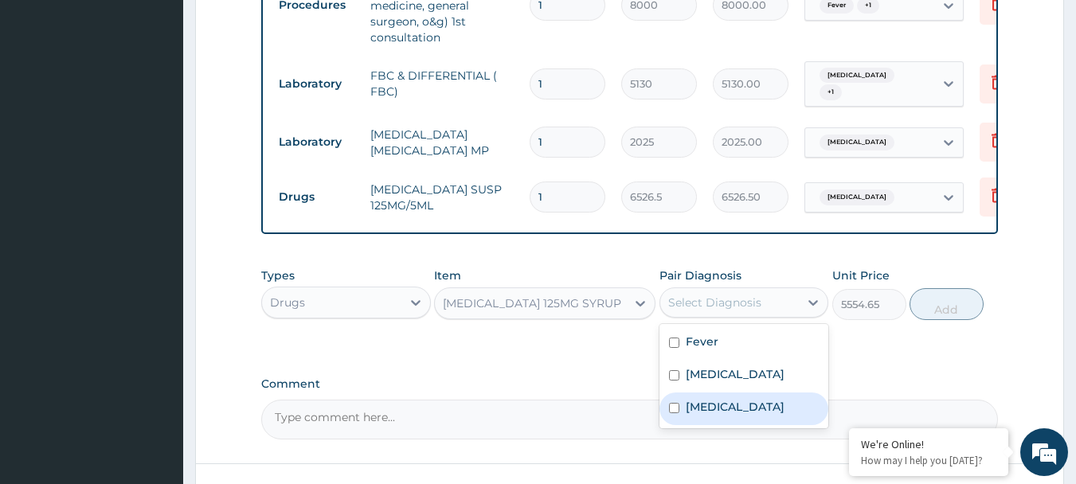
click at [695, 415] on label "Upper respiratory infection" at bounding box center [735, 407] width 99 height 16
checkbox input "true"
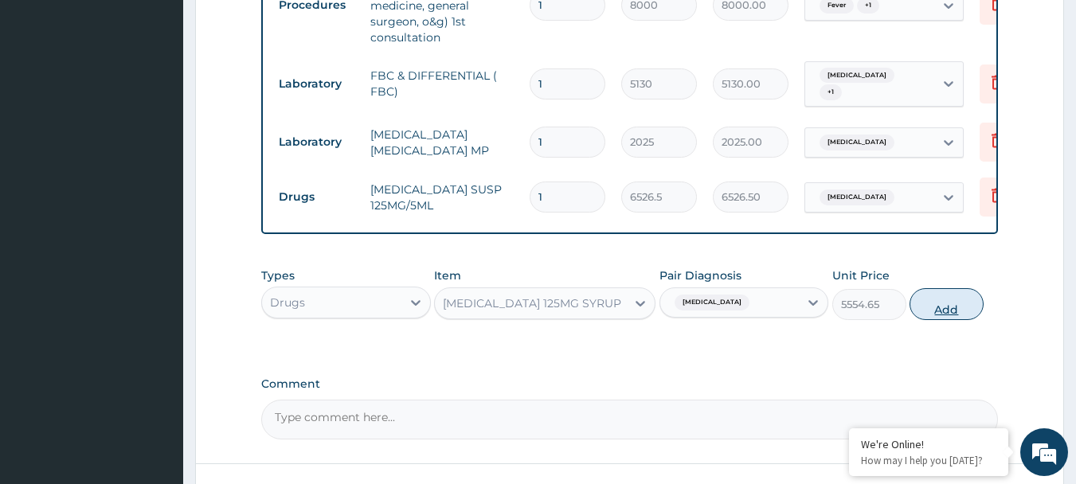
click at [946, 310] on button "Add" at bounding box center [947, 304] width 74 height 32
type input "0"
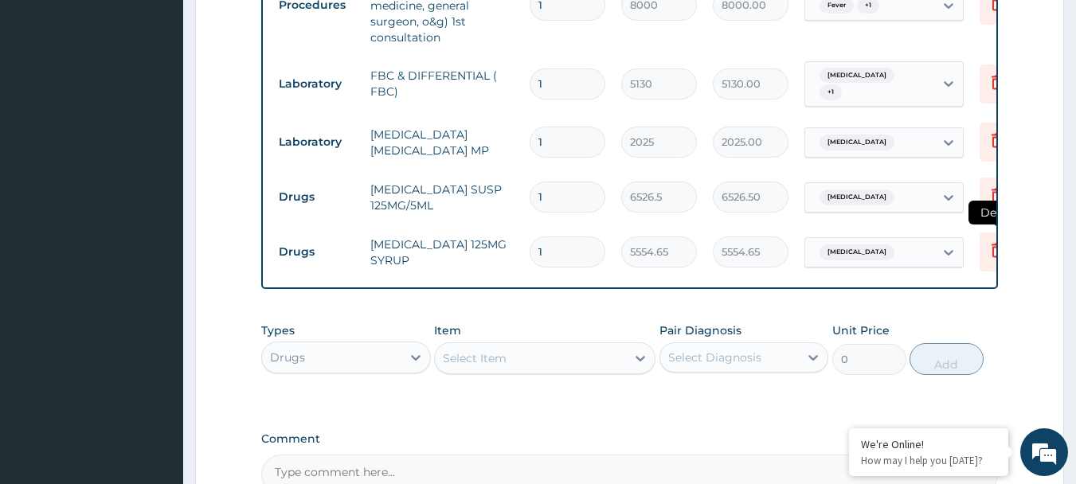
click at [993, 251] on icon at bounding box center [997, 251] width 11 height 14
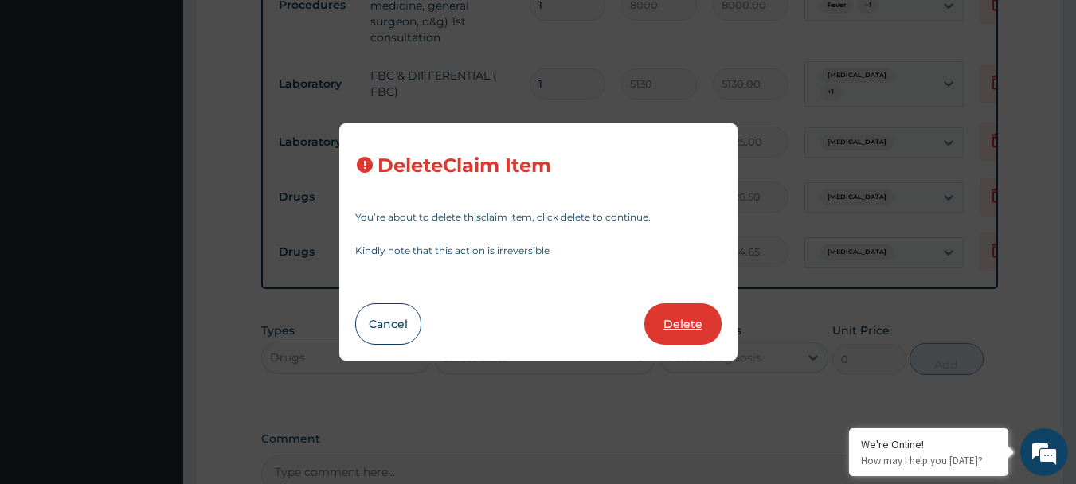
click at [681, 320] on button "Delete" at bounding box center [683, 324] width 77 height 41
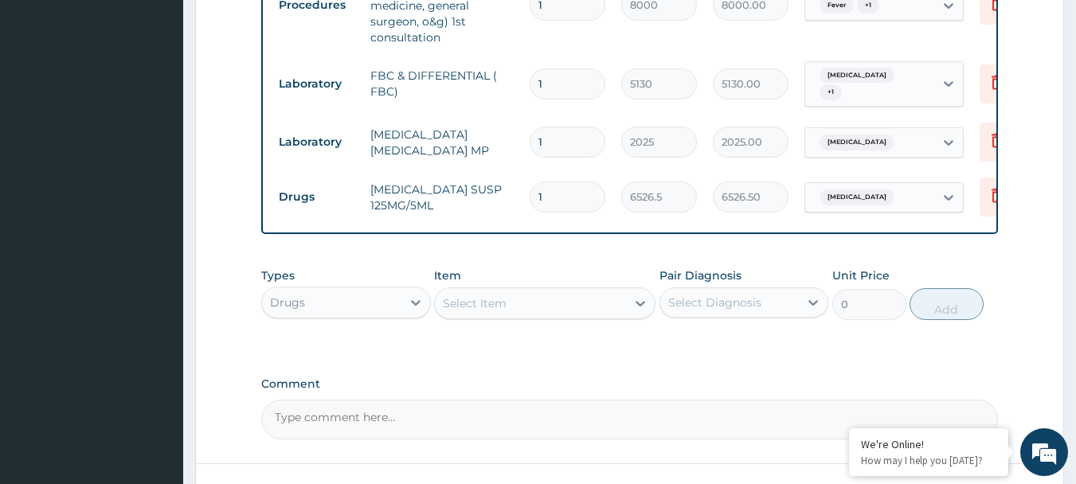
click at [527, 316] on div "Select Item" at bounding box center [530, 303] width 191 height 25
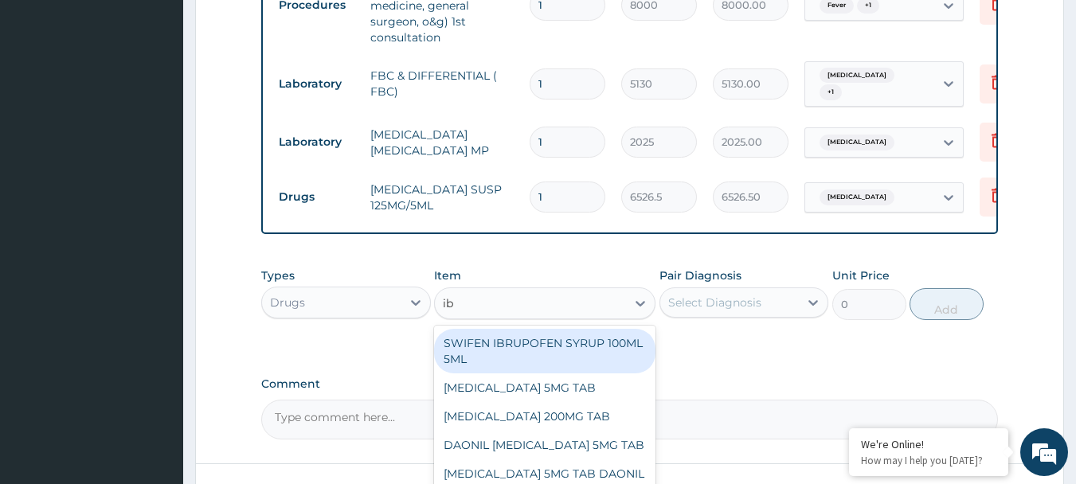
type input "ibu"
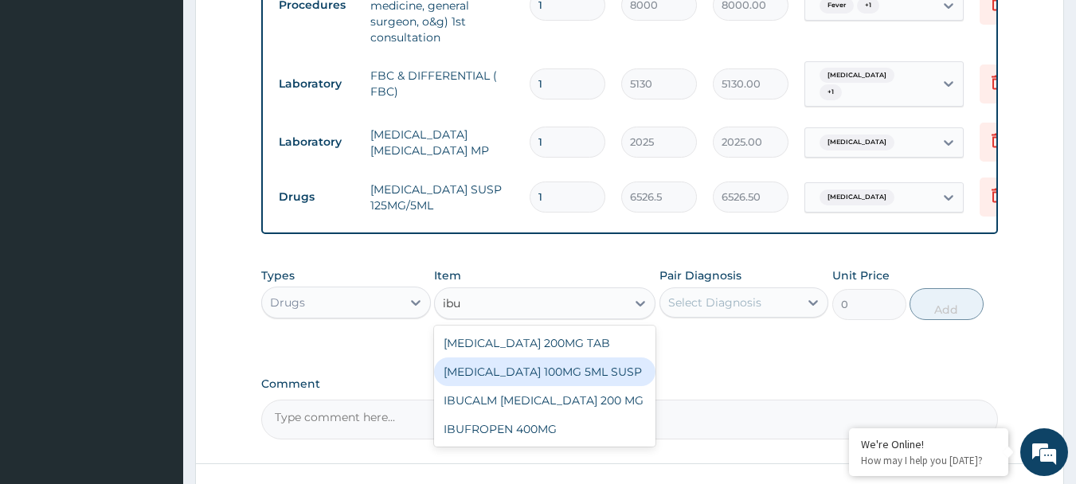
click at [505, 386] on div "IBUPROFEN 100MG 5ML SUSP" at bounding box center [544, 372] width 221 height 29
type input "1440.98565"
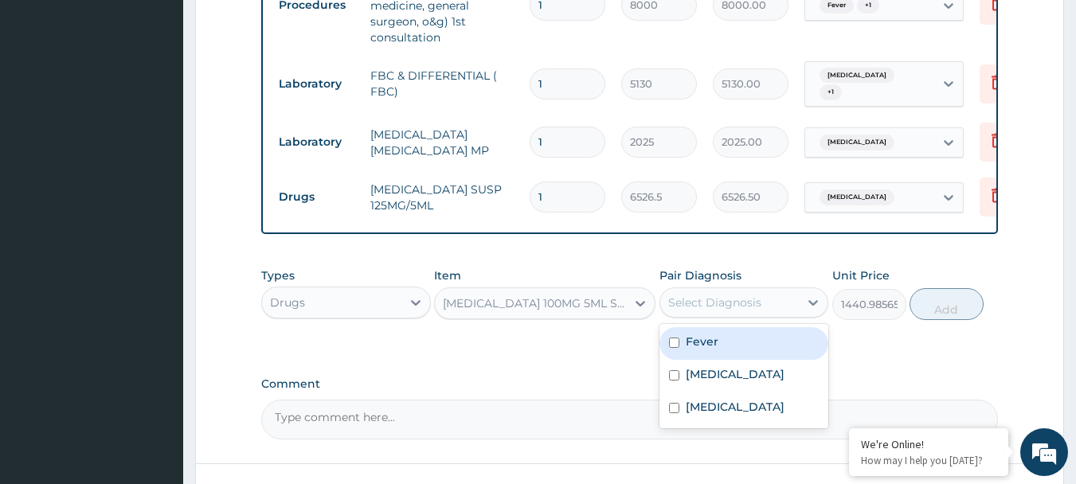
click at [709, 311] on div "Select Diagnosis" at bounding box center [714, 303] width 93 height 16
click at [673, 348] on input "checkbox" at bounding box center [674, 343] width 10 height 10
checkbox input "true"
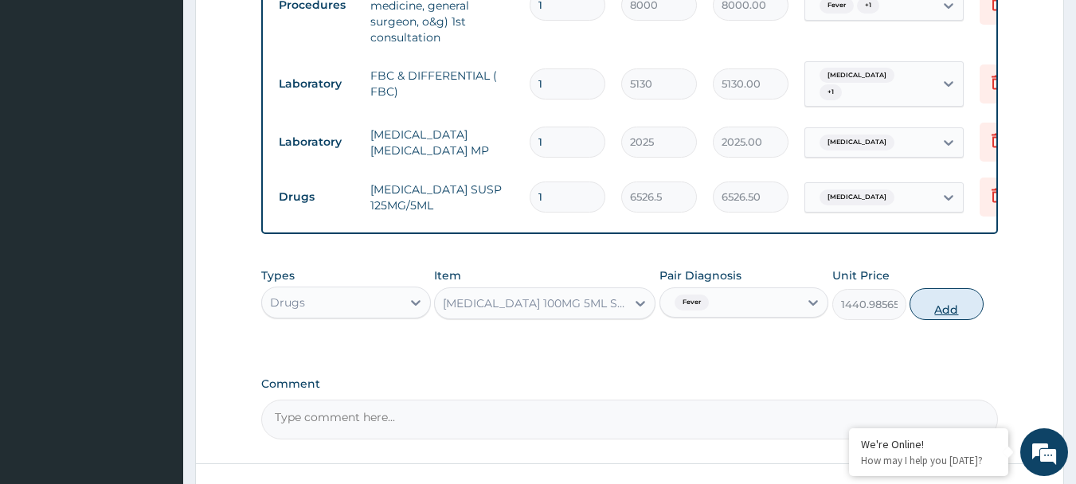
click at [943, 316] on button "Add" at bounding box center [947, 304] width 74 height 32
type input "0"
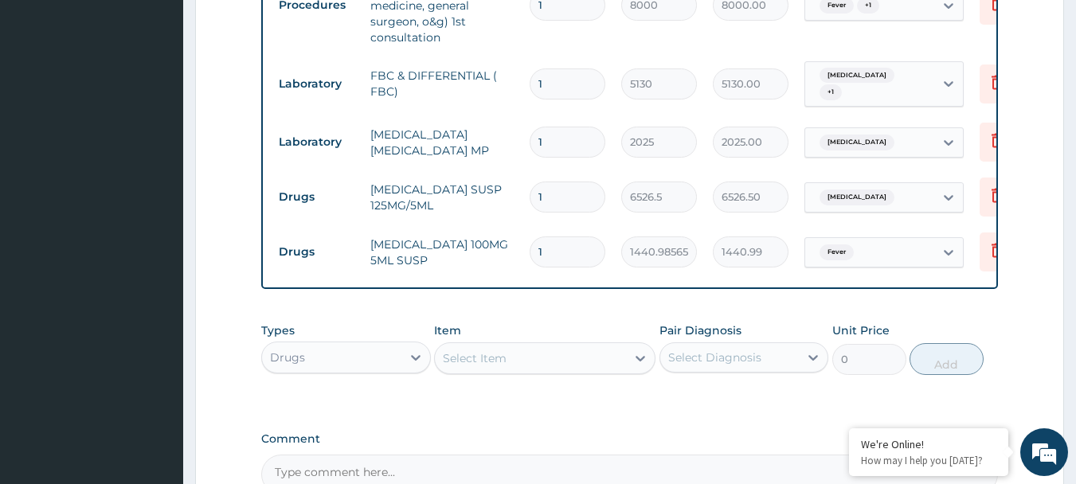
type input "0"
type input "0.00"
type input "1"
type input "1440.99"
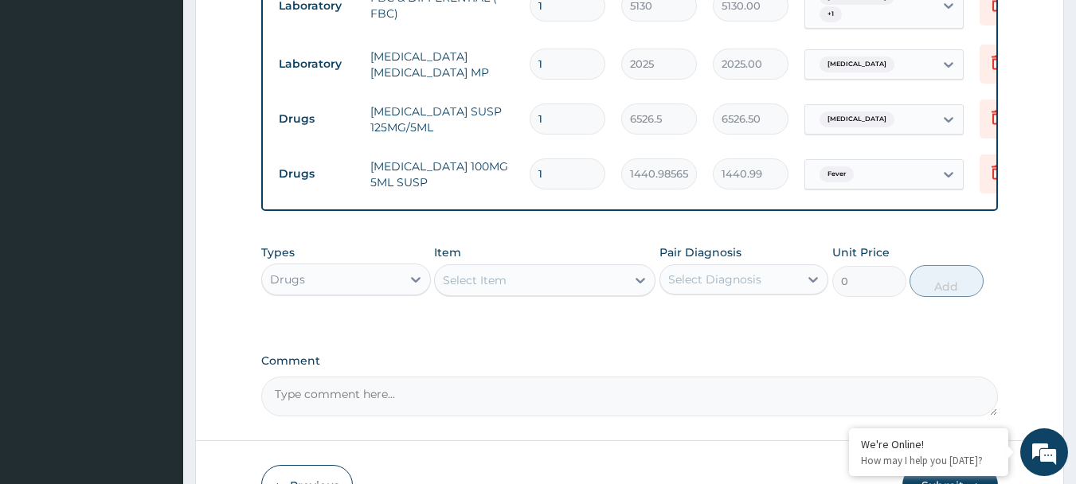
scroll to position [837, 0]
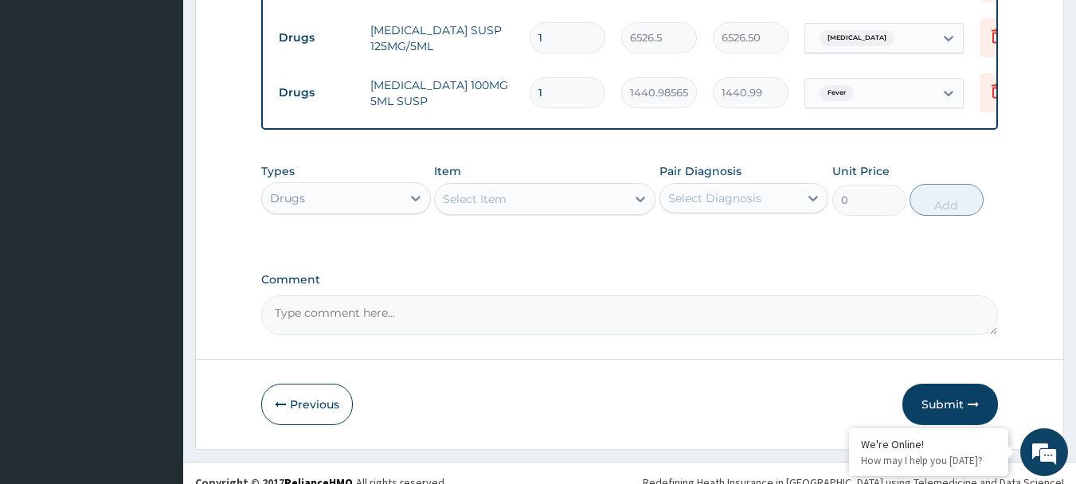
click at [527, 208] on div "Select Item" at bounding box center [530, 198] width 191 height 25
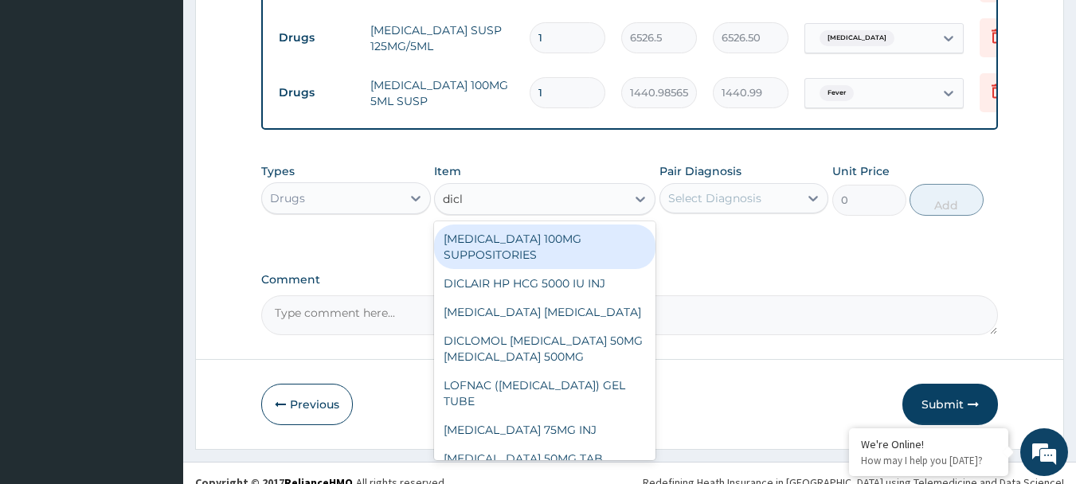
type input "diclo"
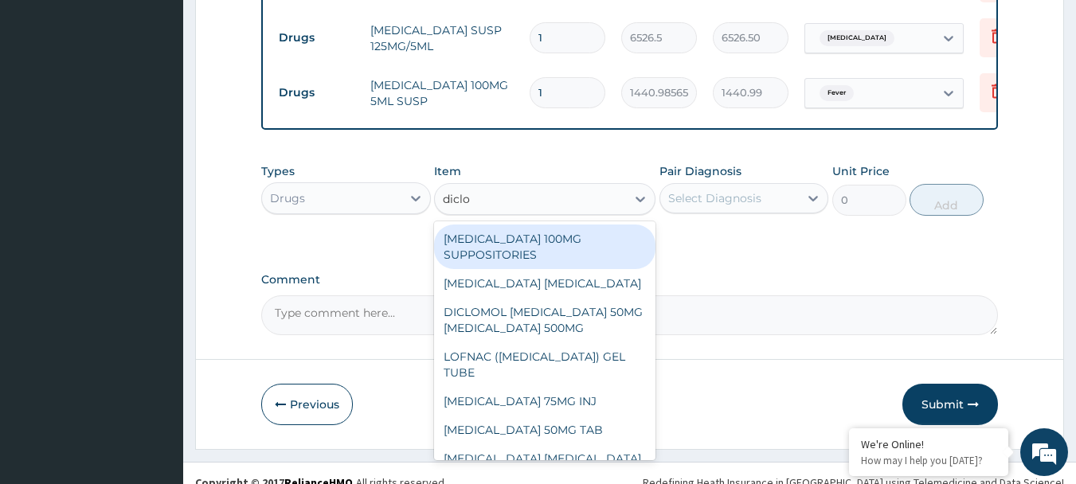
click at [507, 266] on div "DICLOFENAC 100MG SUPPOSITORIES" at bounding box center [544, 247] width 221 height 45
type input "1392.4131"
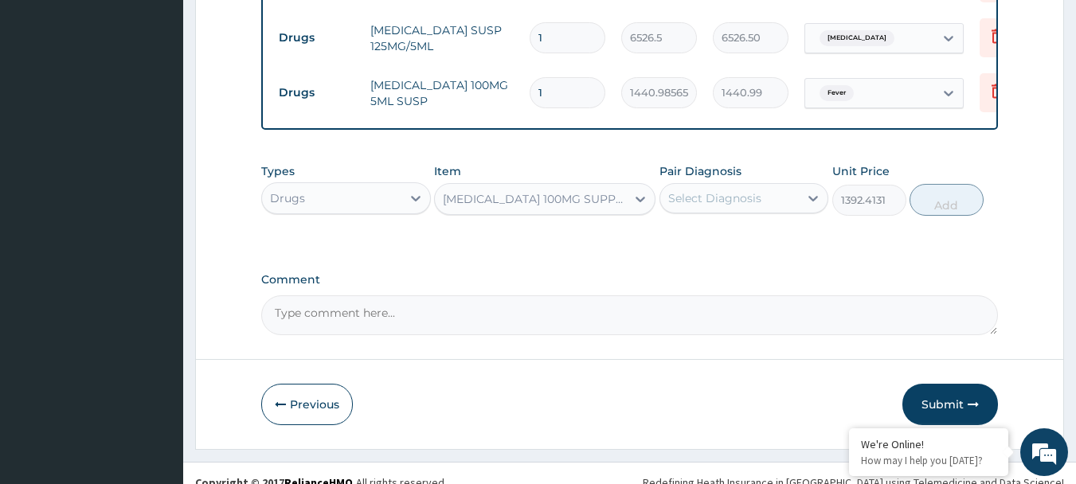
click at [746, 201] on div "Select Diagnosis" at bounding box center [729, 198] width 139 height 25
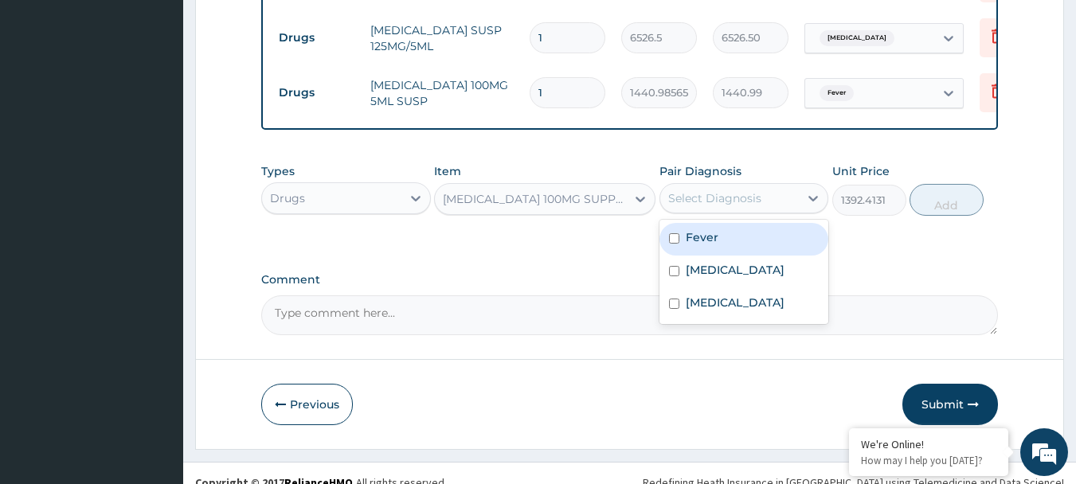
click at [675, 244] on input "checkbox" at bounding box center [674, 238] width 10 height 10
checkbox input "true"
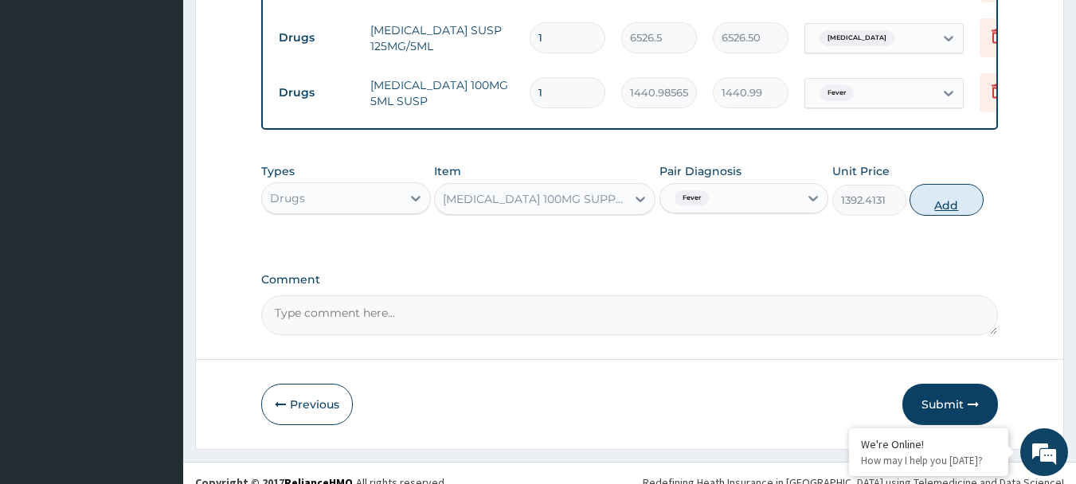
click at [957, 216] on button "Add" at bounding box center [947, 200] width 74 height 32
type input "0"
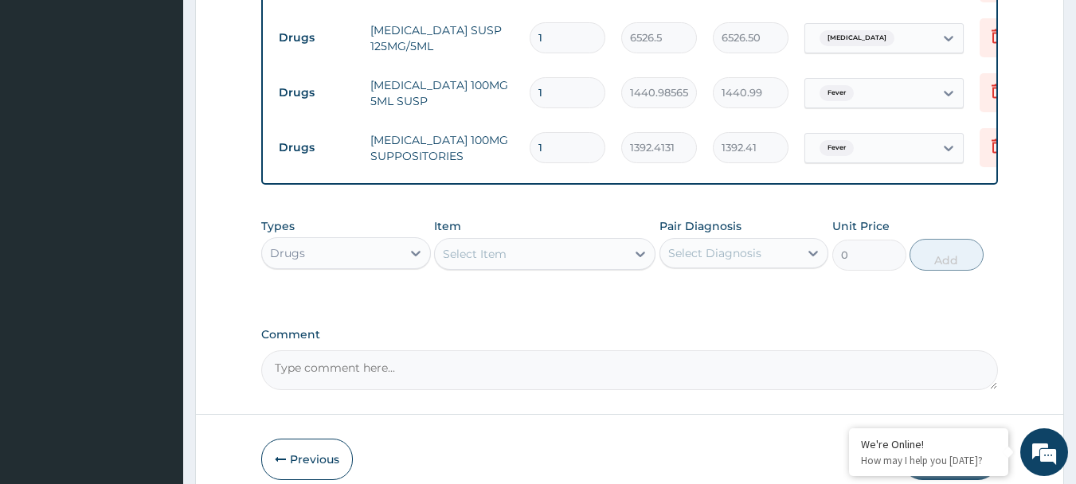
click at [485, 262] on div "Select Item" at bounding box center [475, 254] width 64 height 16
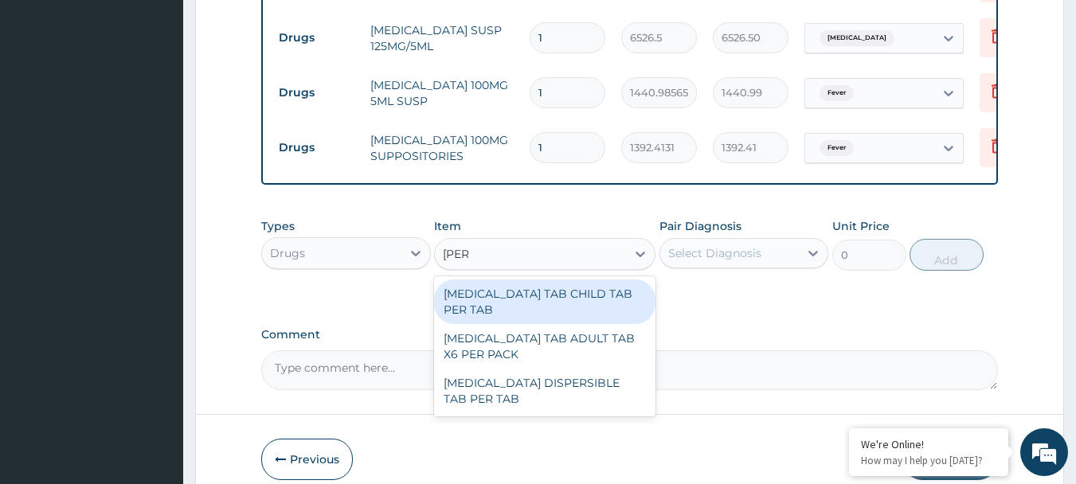
type input "coart"
click at [529, 310] on div "COARTEM TAB CHILD TAB PER TAB" at bounding box center [544, 302] width 221 height 45
type input "598.5"
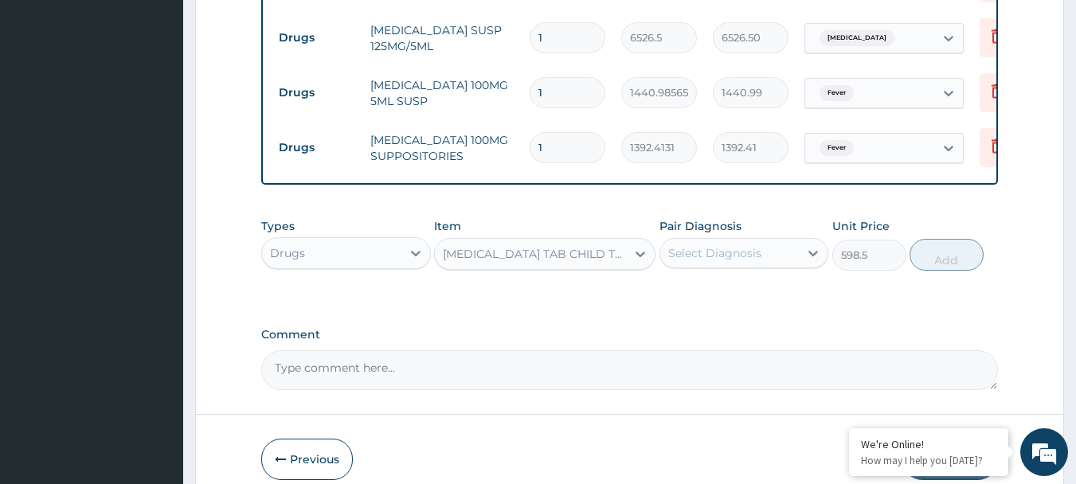
click at [720, 261] on div "Select Diagnosis" at bounding box center [714, 253] width 93 height 16
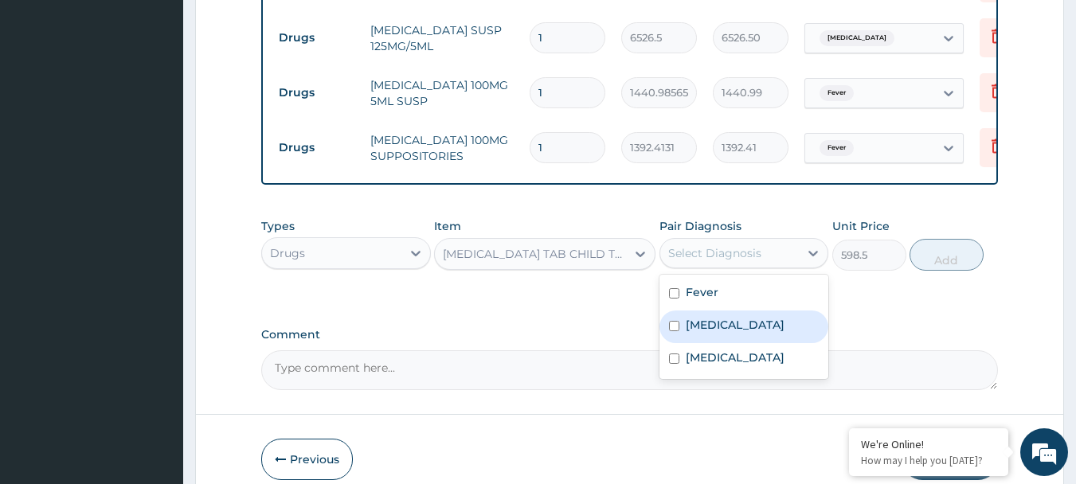
click at [686, 333] on label "Malaria" at bounding box center [735, 325] width 99 height 16
checkbox input "true"
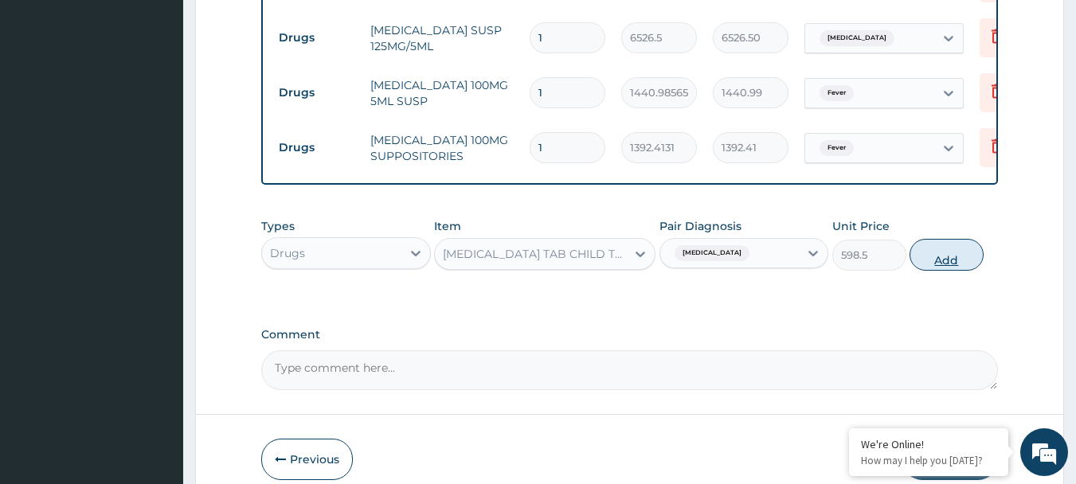
click at [949, 261] on button "Add" at bounding box center [947, 255] width 74 height 32
type input "0"
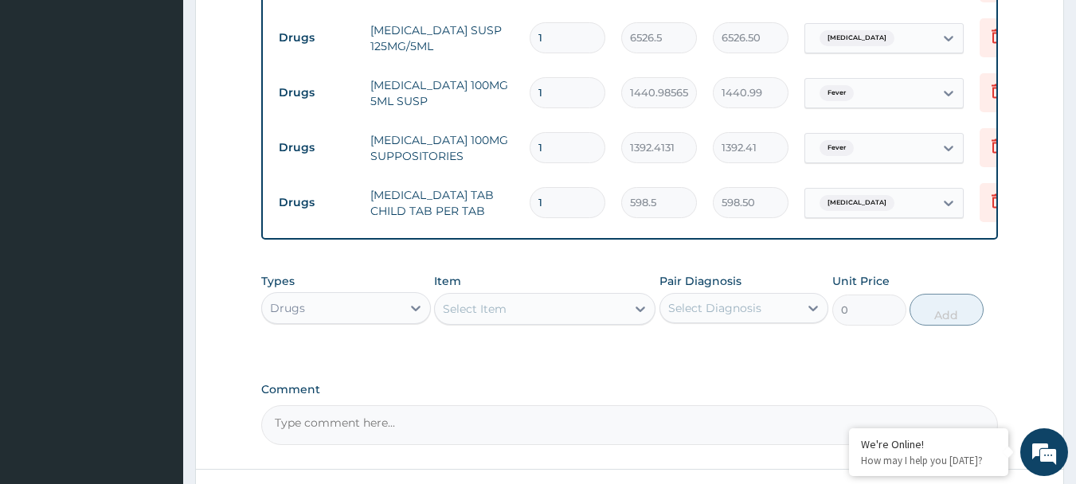
type input "0.00"
type input "6"
type input "3591.00"
type input "6"
click at [726, 228] on tr "Drugs COARTEM TAB CHILD TAB PER TAB 6 598.5 3591.00 Malaria Delete" at bounding box center [661, 202] width 781 height 55
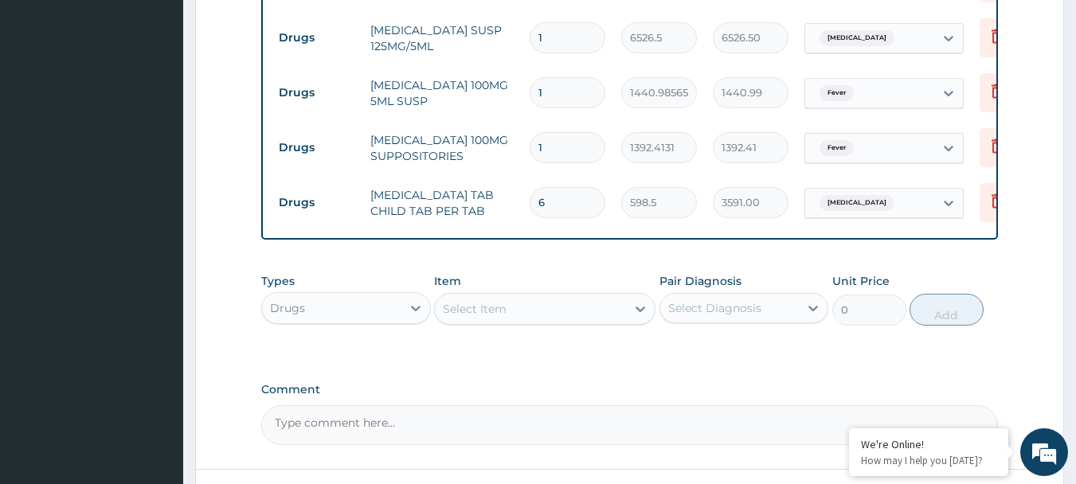
click at [514, 322] on div "Select Item" at bounding box center [530, 308] width 191 height 25
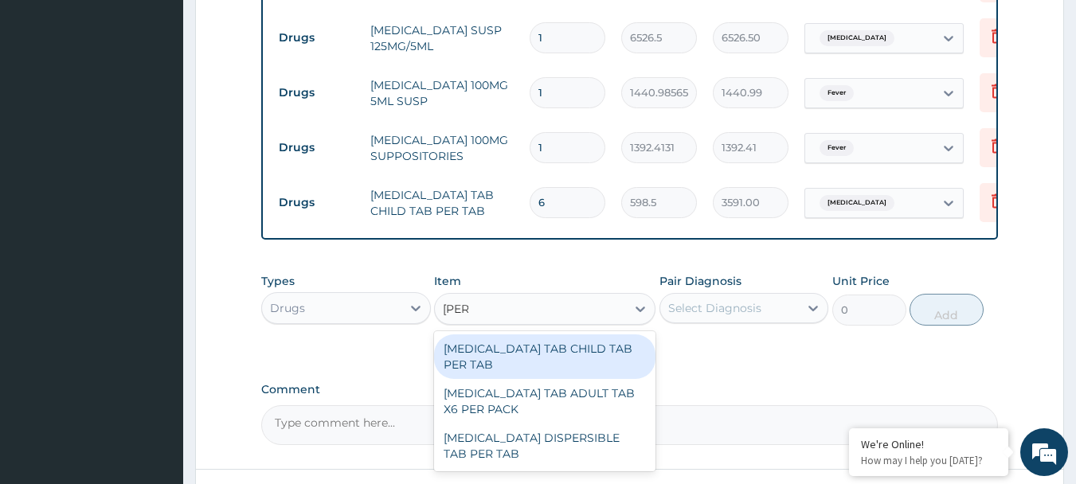
type input "coart"
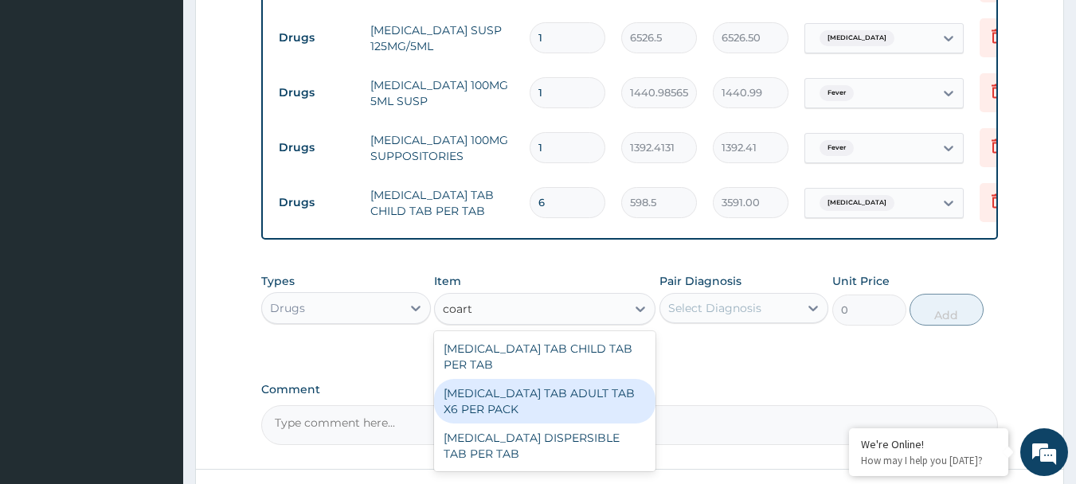
click at [543, 390] on div "COARTEM TAB ADULT TAB X6 PER PACK" at bounding box center [544, 401] width 221 height 45
type input "11115"
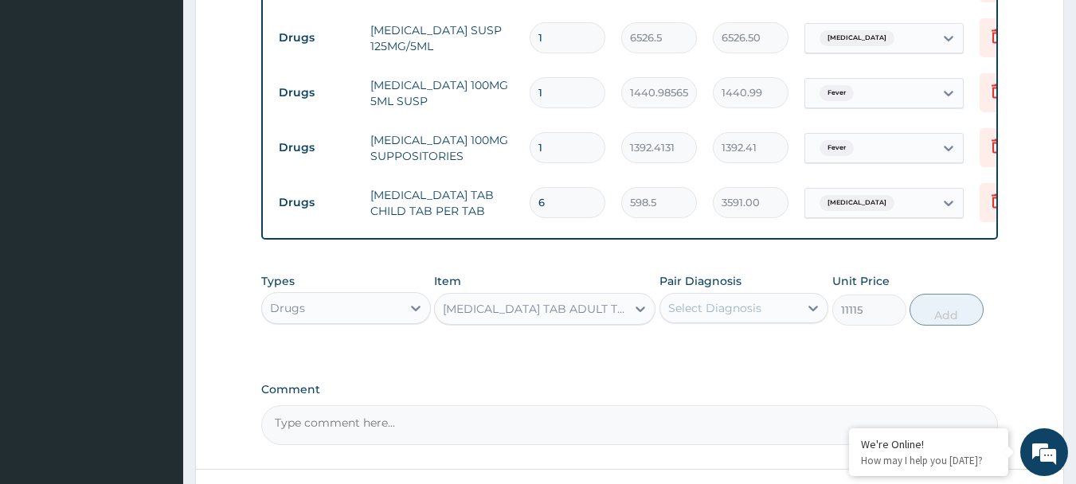
click at [968, 334] on div "Types Drugs Item option COARTEM TAB ADULT TAB X6 PER PACK, selected. Select is …" at bounding box center [630, 299] width 738 height 69
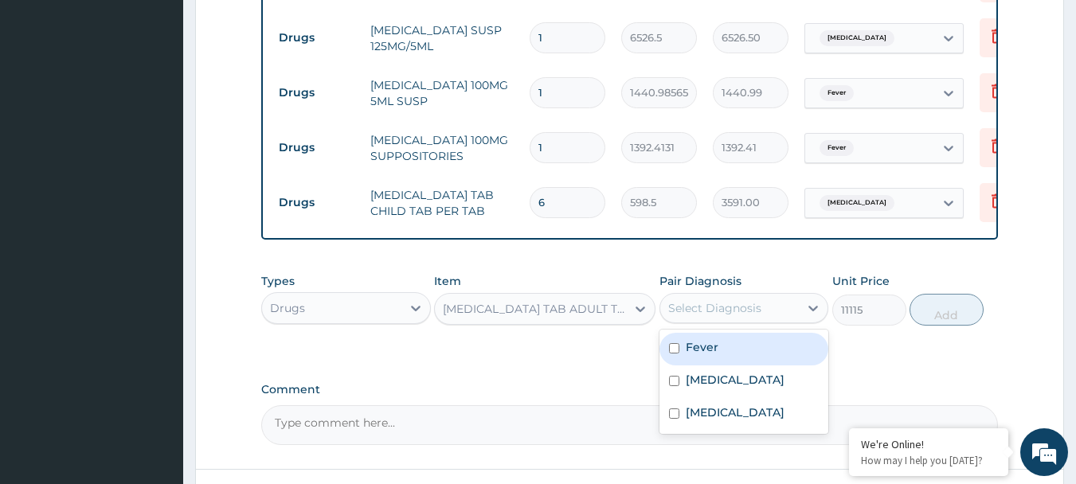
click at [707, 315] on div "Select Diagnosis" at bounding box center [714, 308] width 93 height 16
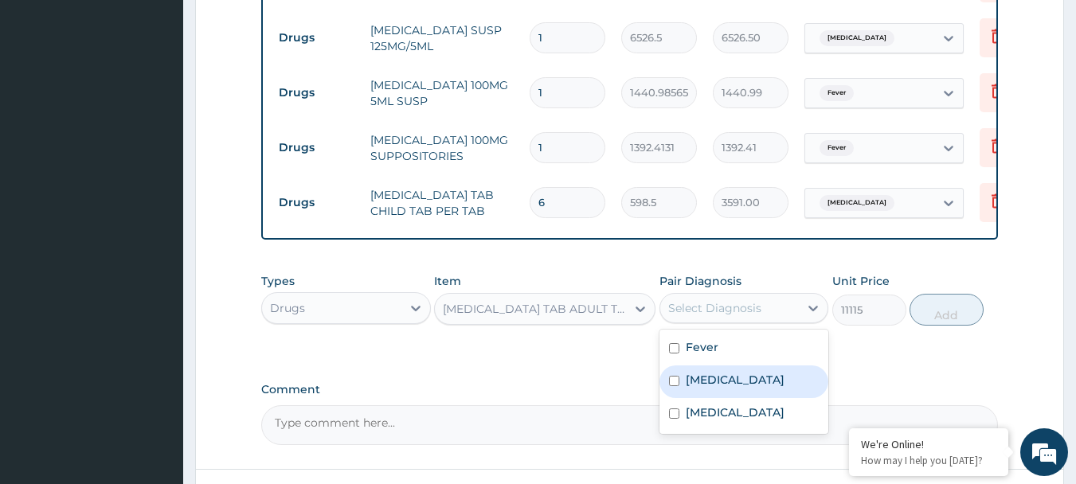
click at [704, 388] on label "Malaria" at bounding box center [735, 380] width 99 height 16
checkbox input "true"
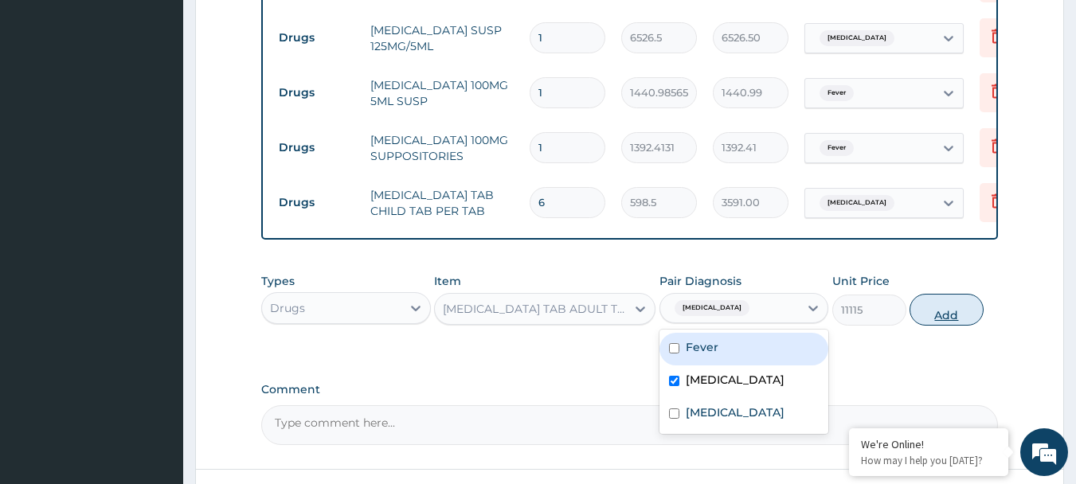
click at [923, 323] on button "Add" at bounding box center [947, 310] width 74 height 32
type input "0"
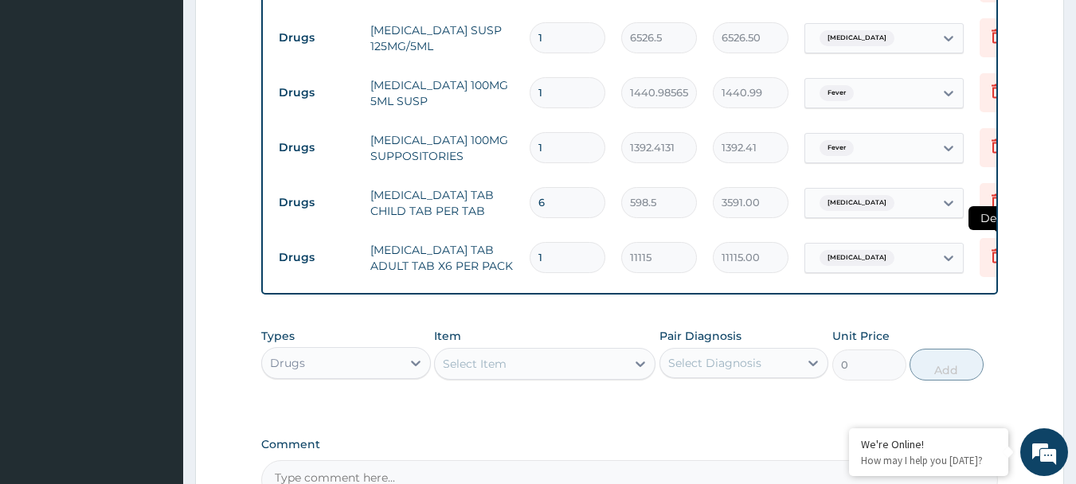
click at [991, 255] on icon at bounding box center [997, 255] width 19 height 19
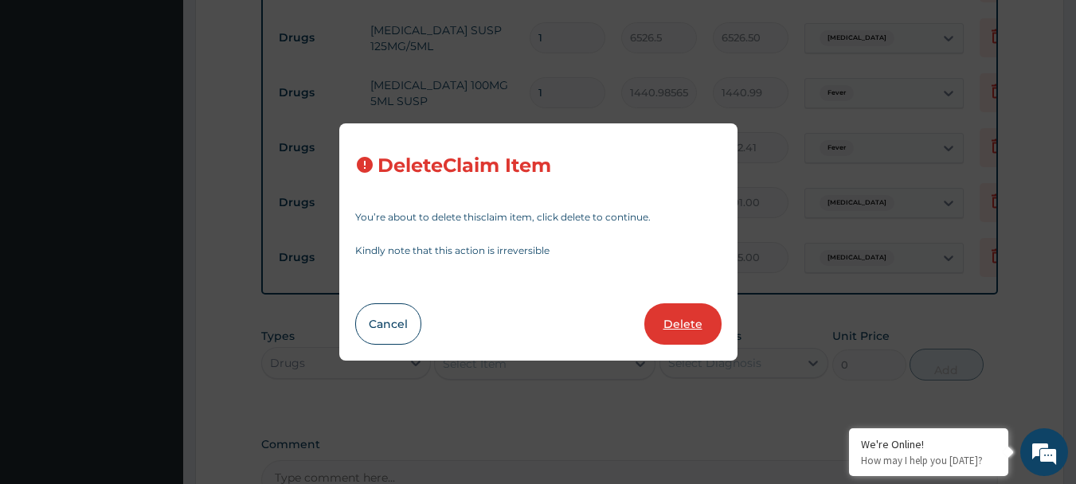
click at [684, 330] on button "Delete" at bounding box center [683, 324] width 77 height 41
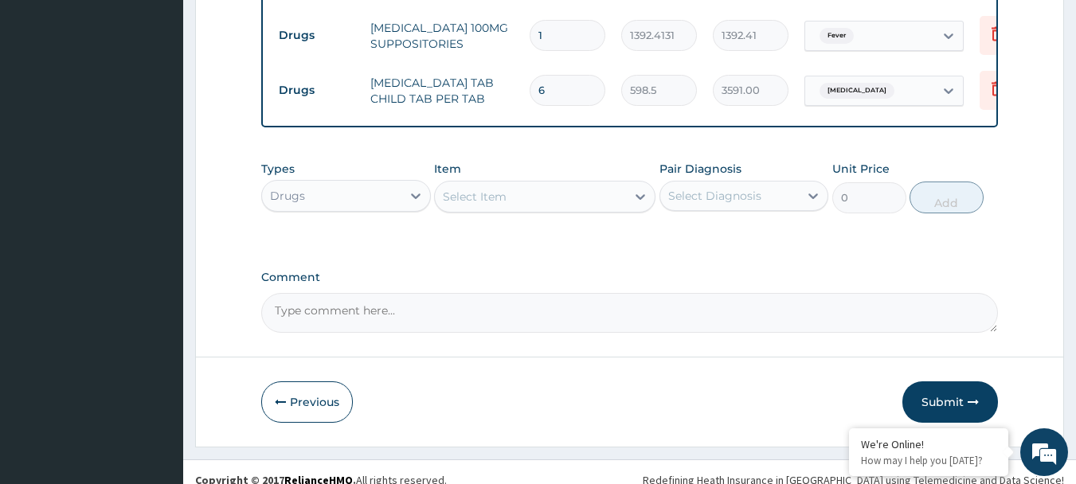
scroll to position [978, 0]
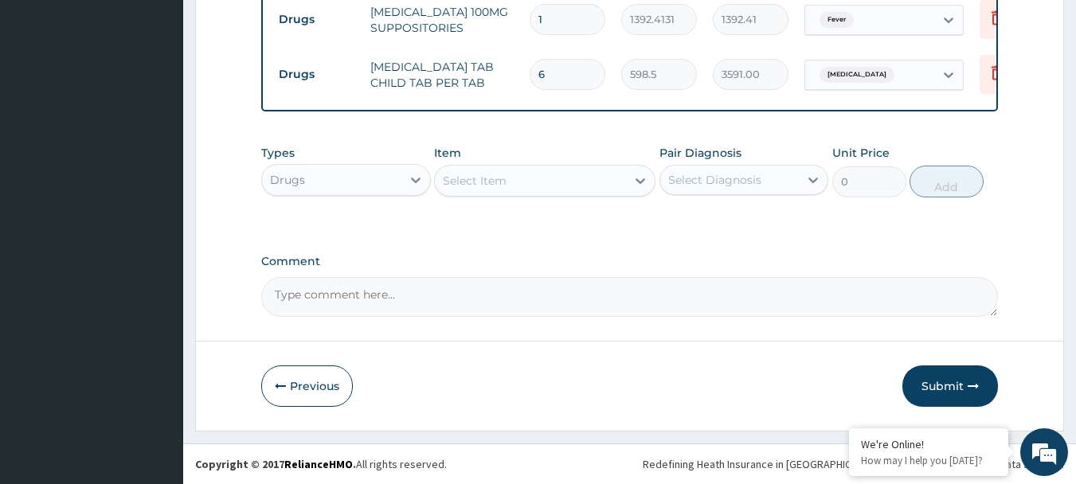
click at [964, 386] on button "Submit" at bounding box center [951, 386] width 96 height 41
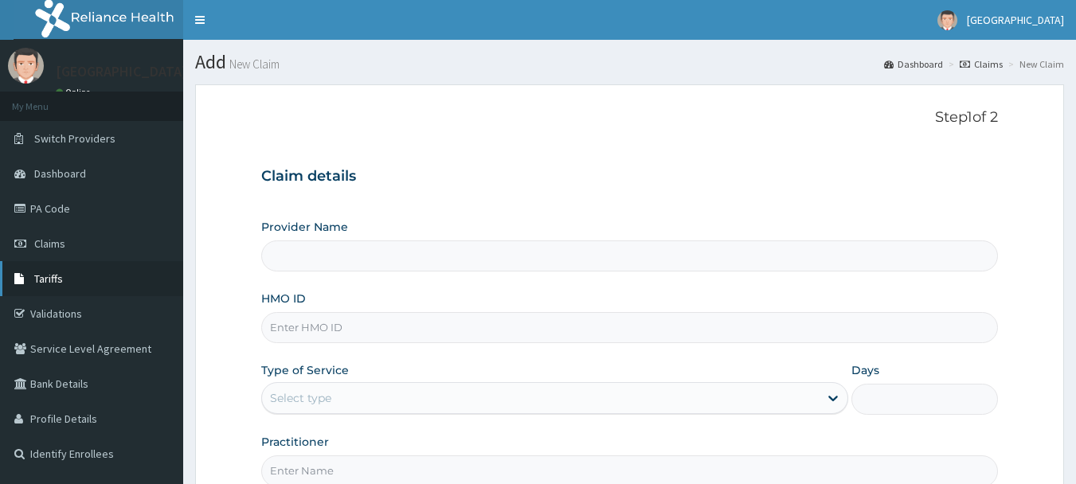
click at [37, 275] on span "Tariffs" at bounding box center [48, 279] width 29 height 14
type input "Princess Medical Center (Classic Wing)"
